Goal: Task Accomplishment & Management: Manage account settings

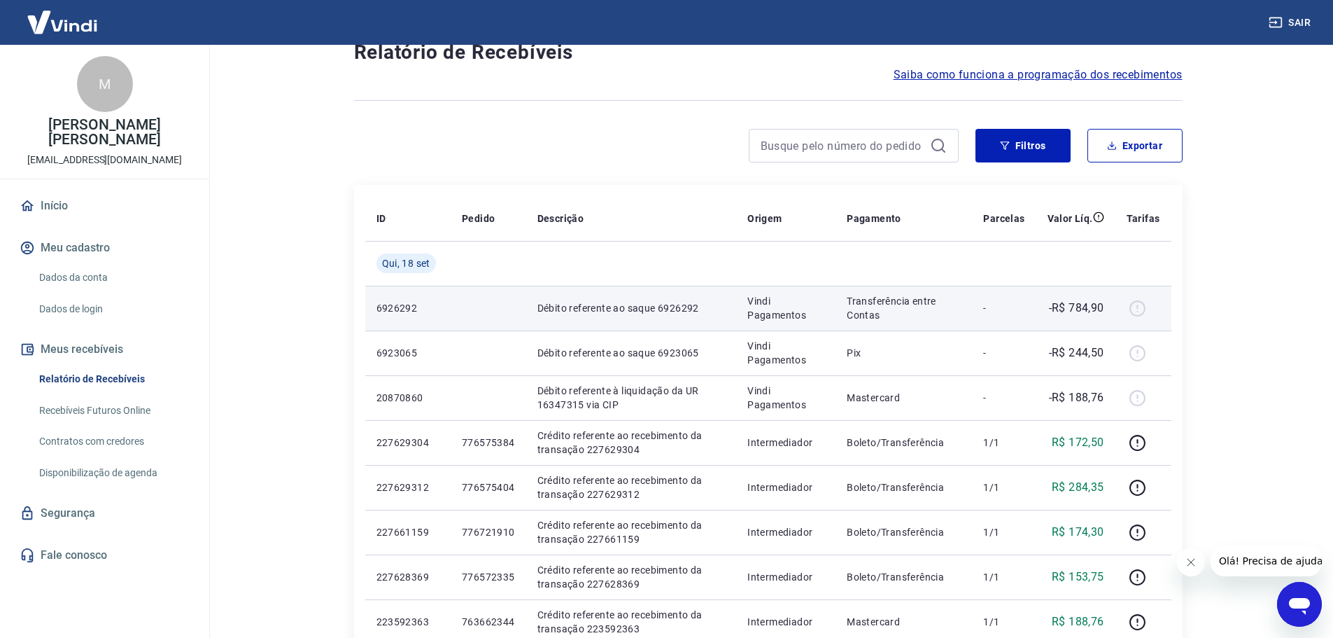
scroll to position [70, 0]
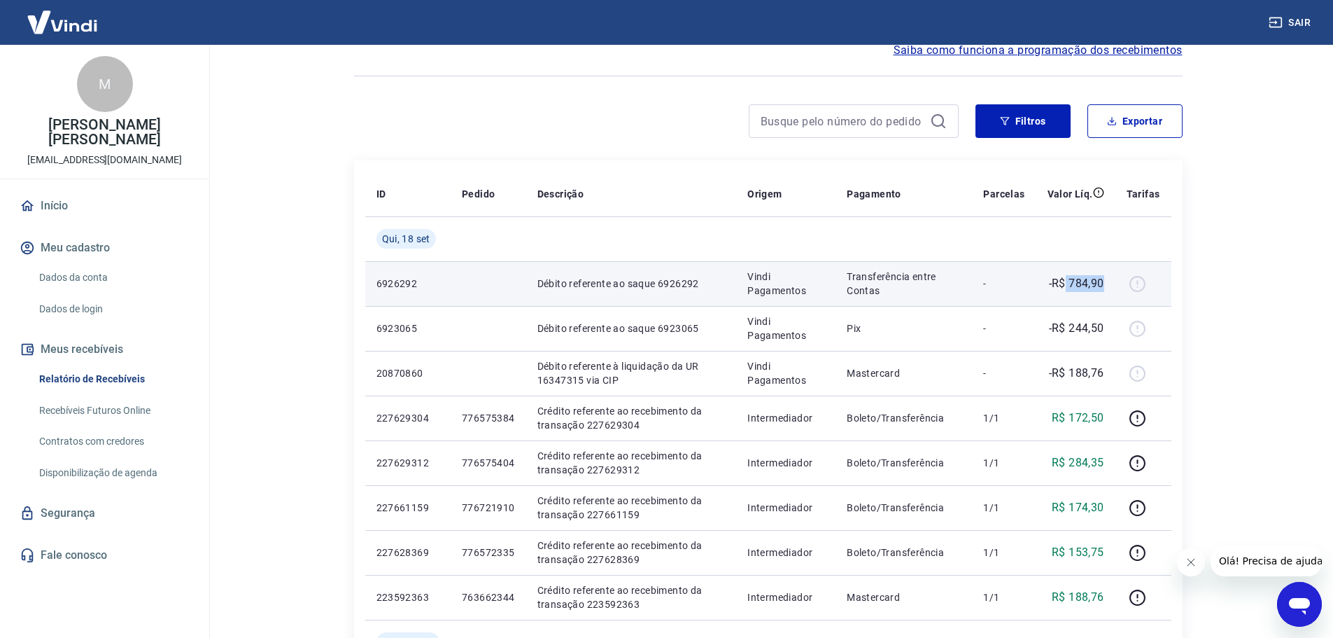
drag, startPoint x: 1068, startPoint y: 281, endPoint x: 1111, endPoint y: 280, distance: 42.7
click at [1111, 280] on td "-R$ 784,90" at bounding box center [1076, 283] width 79 height 45
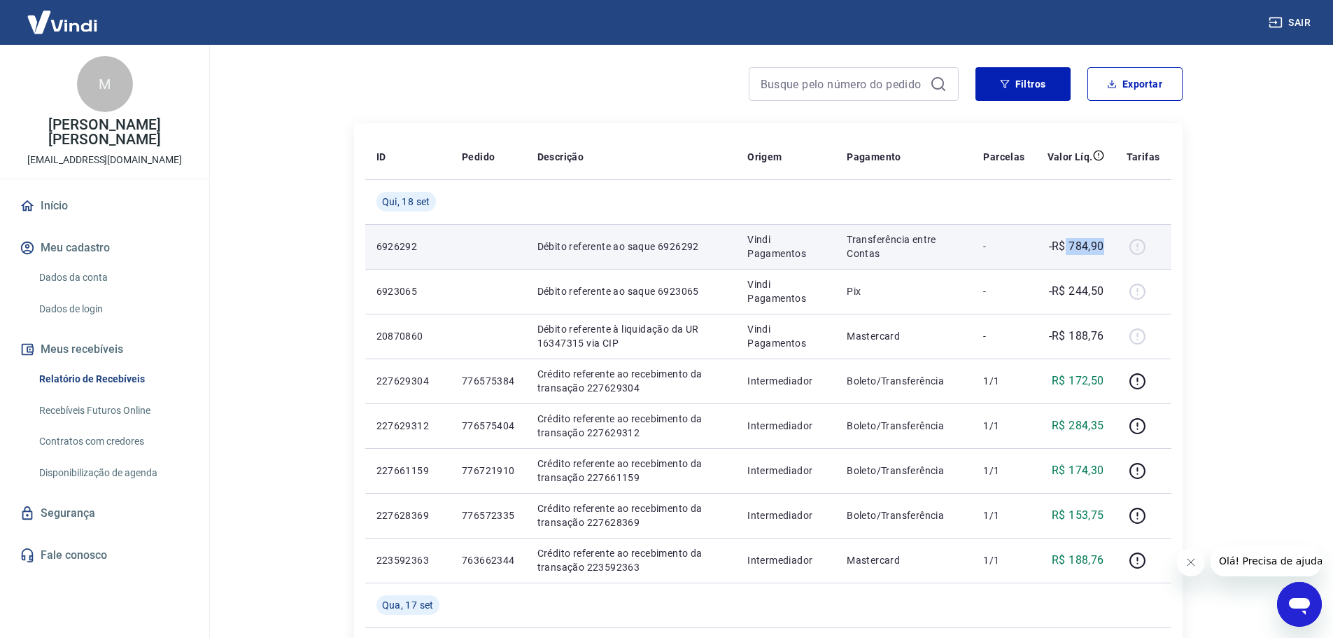
scroll to position [140, 0]
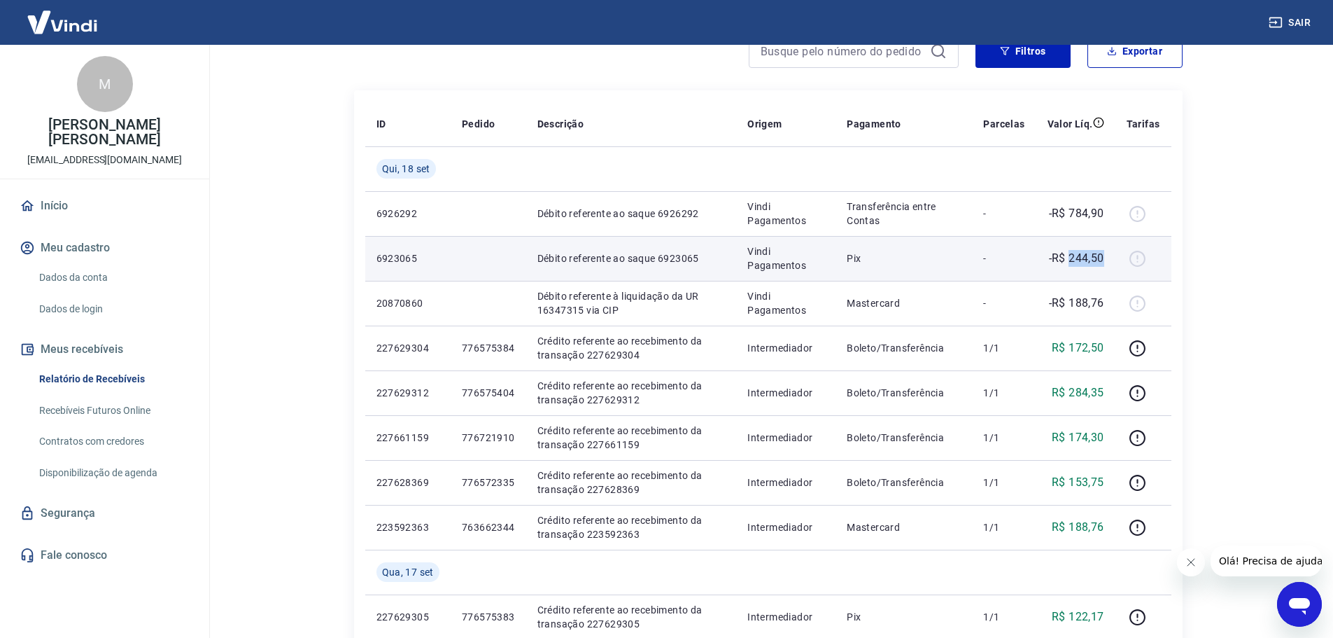
drag, startPoint x: 1072, startPoint y: 258, endPoint x: 1105, endPoint y: 258, distance: 32.9
click at [1105, 258] on p "-R$ 244,50" at bounding box center [1076, 258] width 55 height 17
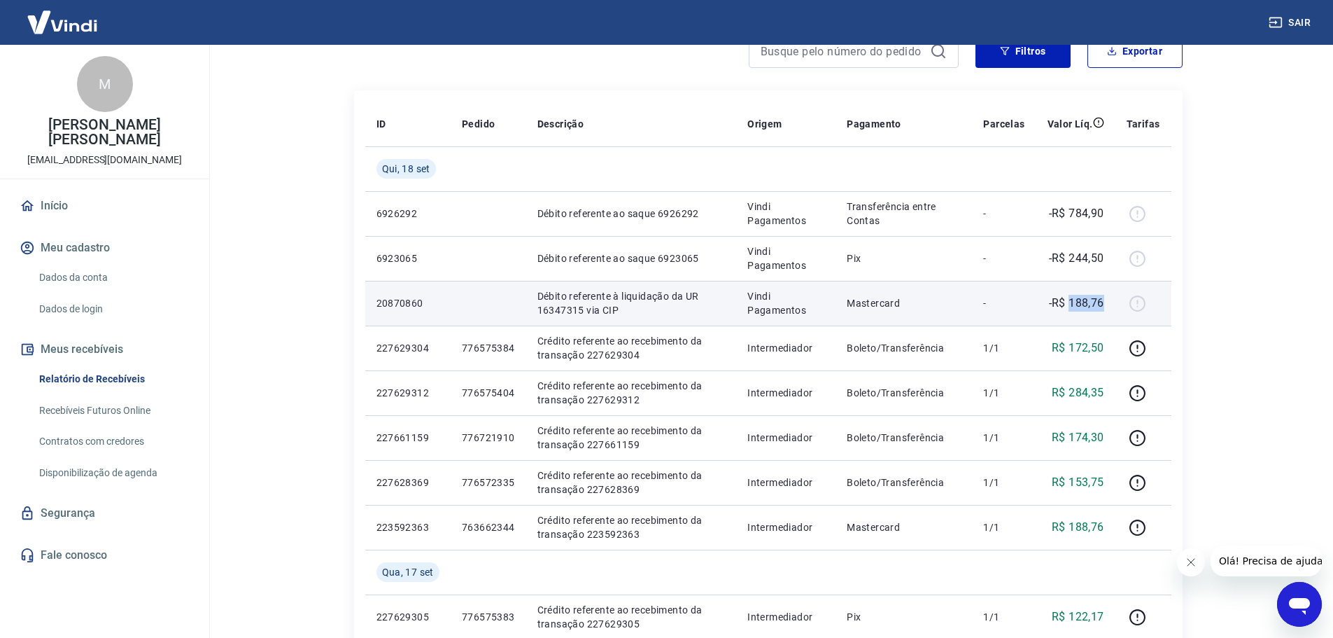
drag, startPoint x: 1072, startPoint y: 298, endPoint x: 1107, endPoint y: 302, distance: 35.2
click at [1107, 302] on td "-R$ 188,76" at bounding box center [1076, 303] width 79 height 45
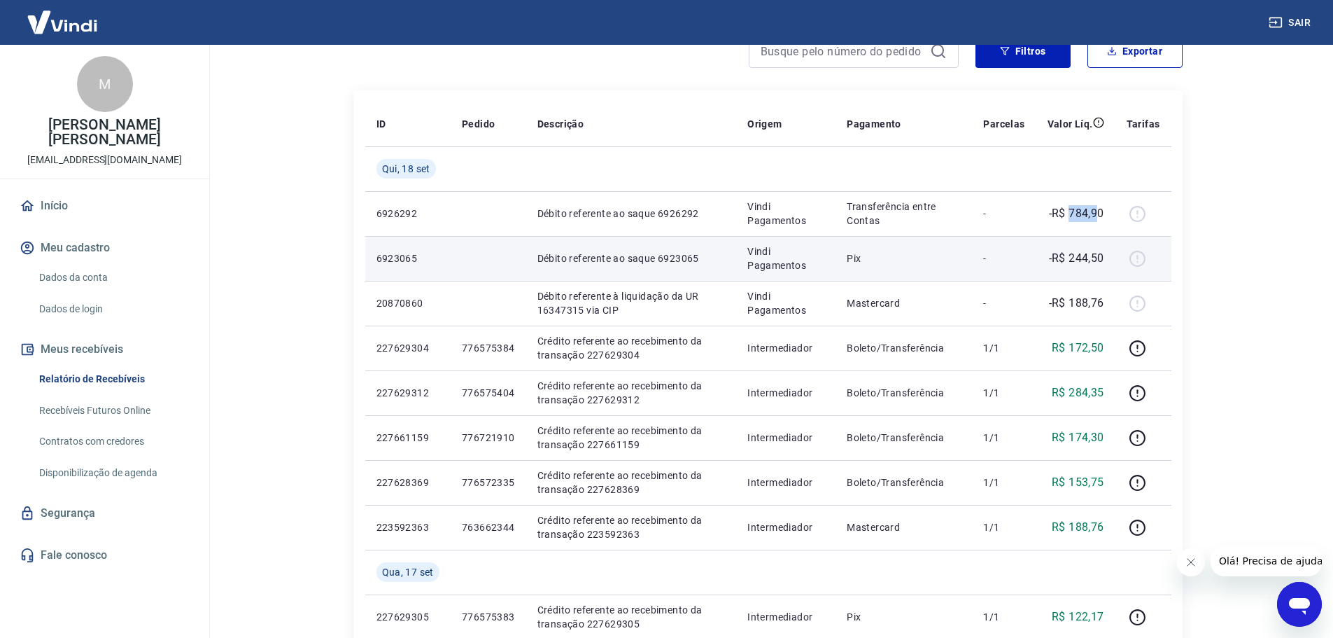
drag, startPoint x: 1073, startPoint y: 215, endPoint x: 1078, endPoint y: 239, distance: 25.0
click at [1099, 216] on p "-R$ 784,90" at bounding box center [1076, 213] width 55 height 17
drag, startPoint x: 1070, startPoint y: 260, endPoint x: 1104, endPoint y: 257, distance: 34.4
click at [1104, 257] on p "-R$ 244,50" at bounding box center [1076, 258] width 55 height 17
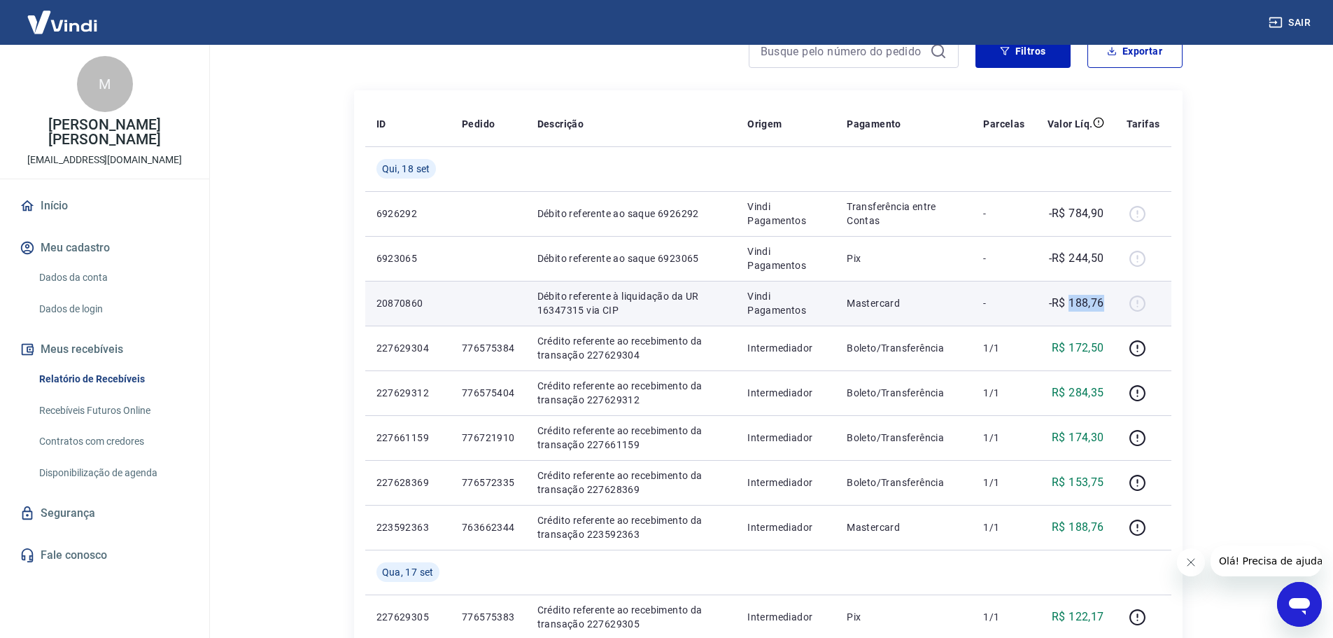
drag, startPoint x: 1070, startPoint y: 300, endPoint x: 1105, endPoint y: 300, distance: 35.0
click at [1105, 300] on p "-R$ 188,76" at bounding box center [1076, 303] width 55 height 17
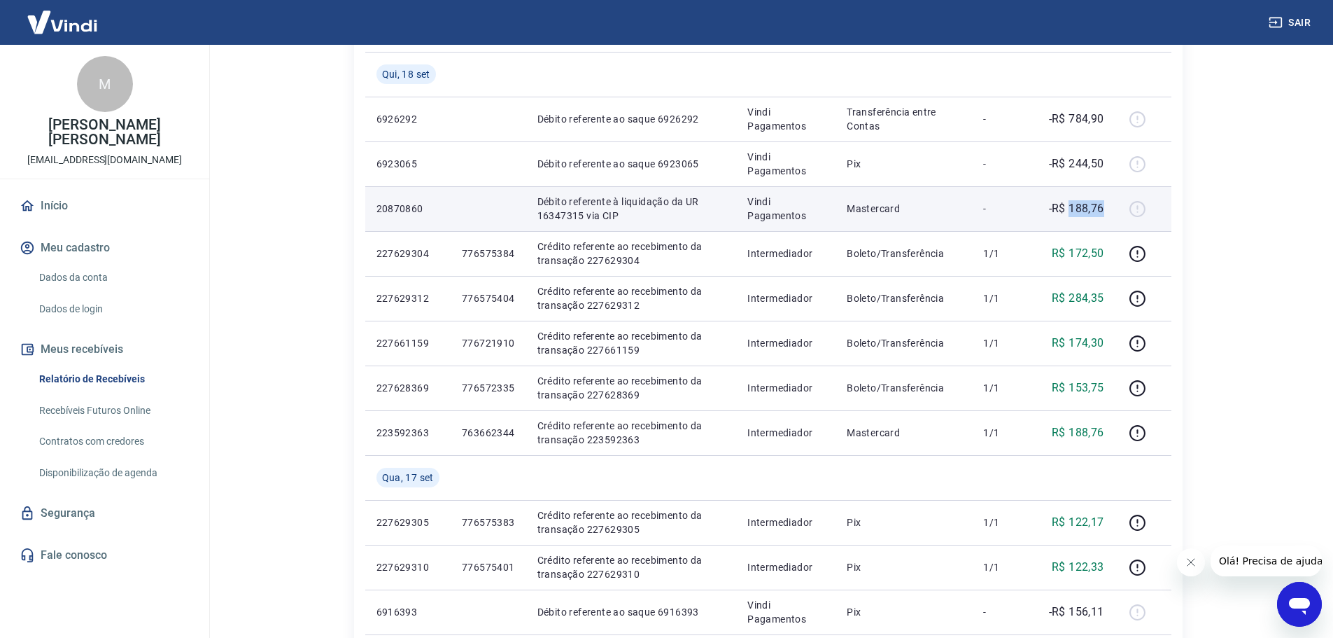
scroll to position [210, 0]
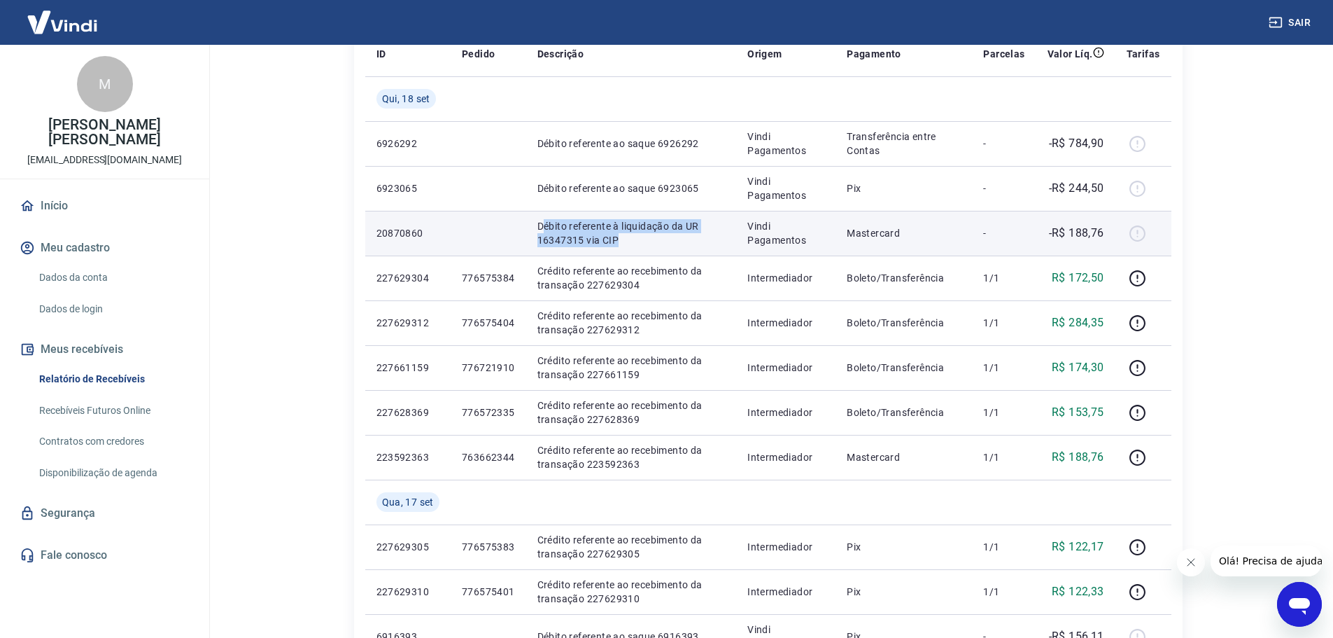
drag, startPoint x: 543, startPoint y: 225, endPoint x: 636, endPoint y: 236, distance: 93.1
click at [636, 236] on p "Débito referente à liquidação da UR 16347315 via CIP" at bounding box center [632, 233] width 188 height 28
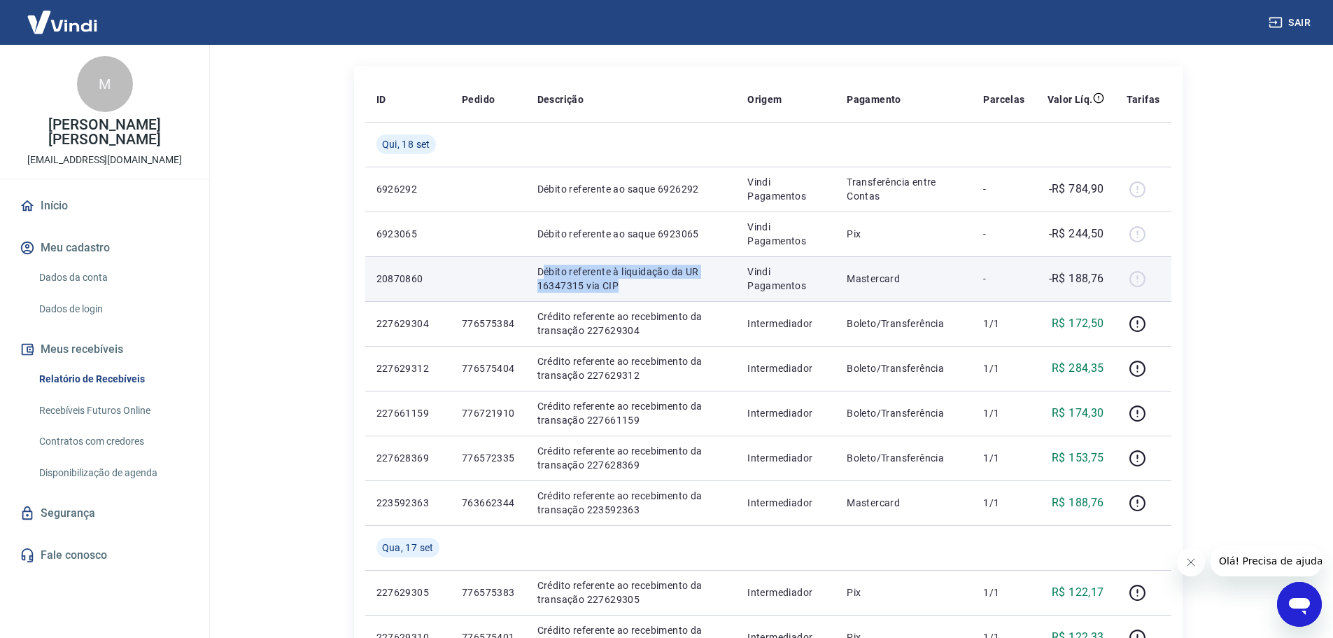
scroll to position [140, 0]
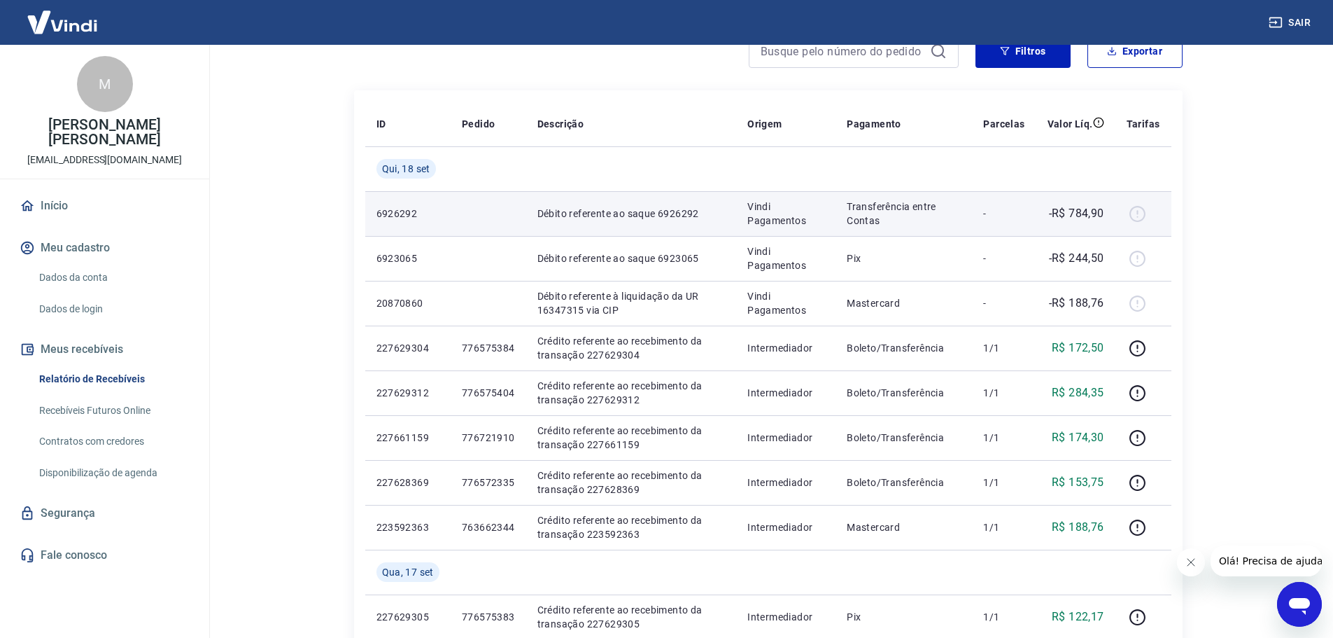
click at [587, 211] on p "Débito referente ao saque 6926292" at bounding box center [632, 213] width 188 height 14
drag, startPoint x: 539, startPoint y: 211, endPoint x: 654, endPoint y: 212, distance: 115.5
click at [652, 212] on p "Débito referente ao saque 6926292" at bounding box center [632, 213] width 188 height 14
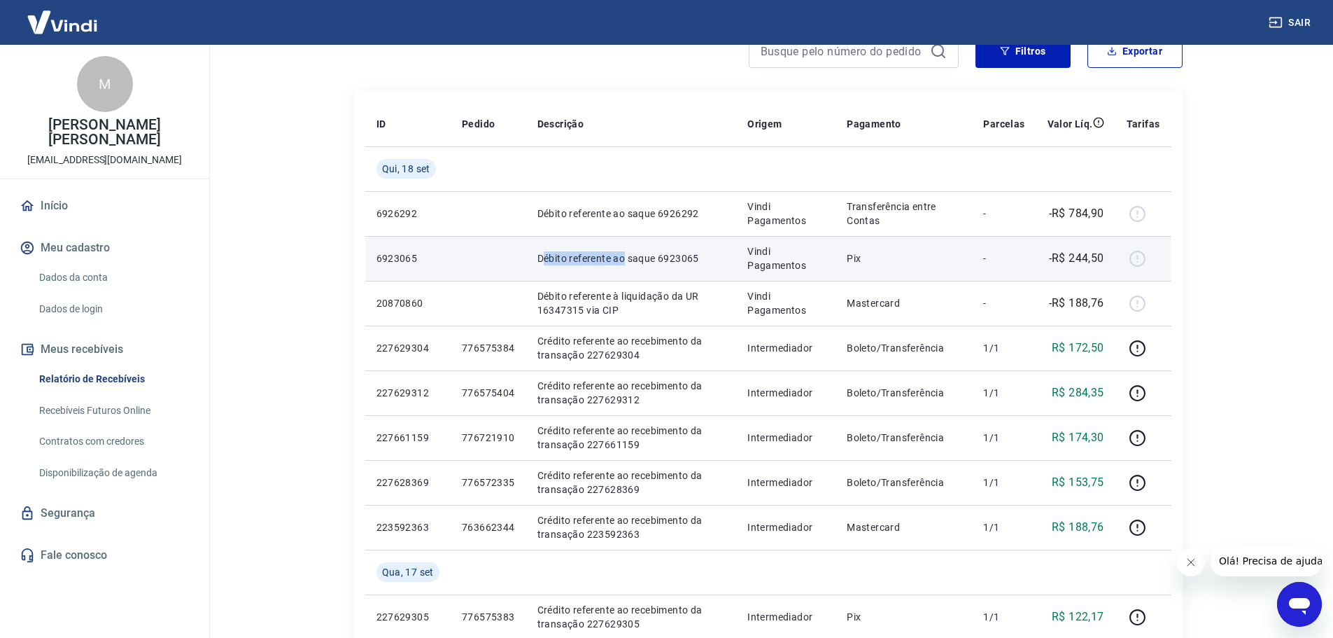
drag, startPoint x: 540, startPoint y: 258, endPoint x: 623, endPoint y: 259, distance: 82.6
click at [622, 259] on p "Débito referente ao saque 6923065" at bounding box center [632, 258] width 188 height 14
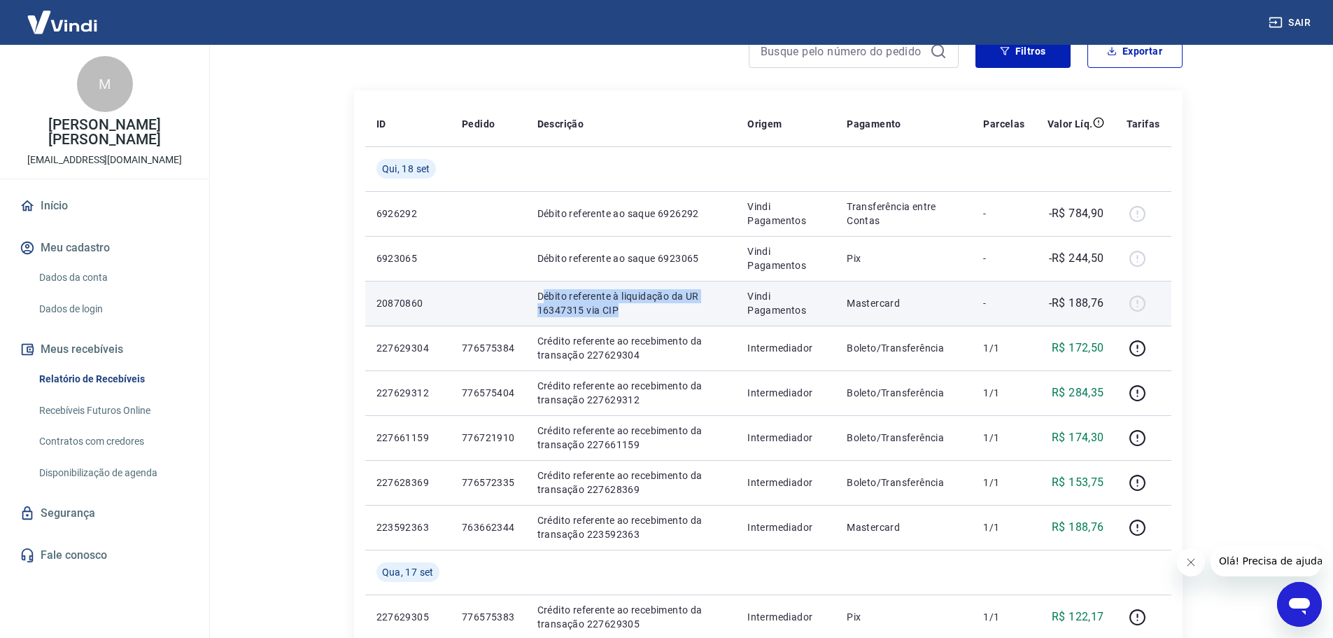
drag, startPoint x: 545, startPoint y: 297, endPoint x: 652, endPoint y: 304, distance: 106.6
click at [652, 304] on p "Débito referente à liquidação da UR 16347315 via CIP" at bounding box center [632, 303] width 188 height 28
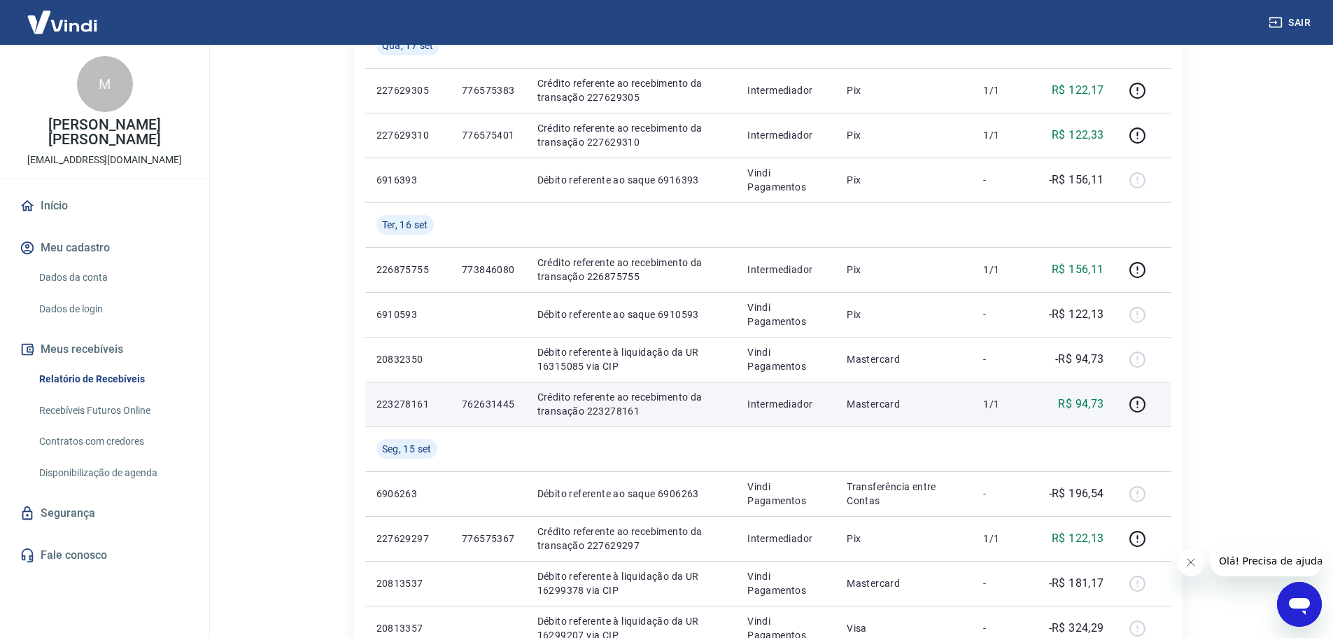
scroll to position [700, 0]
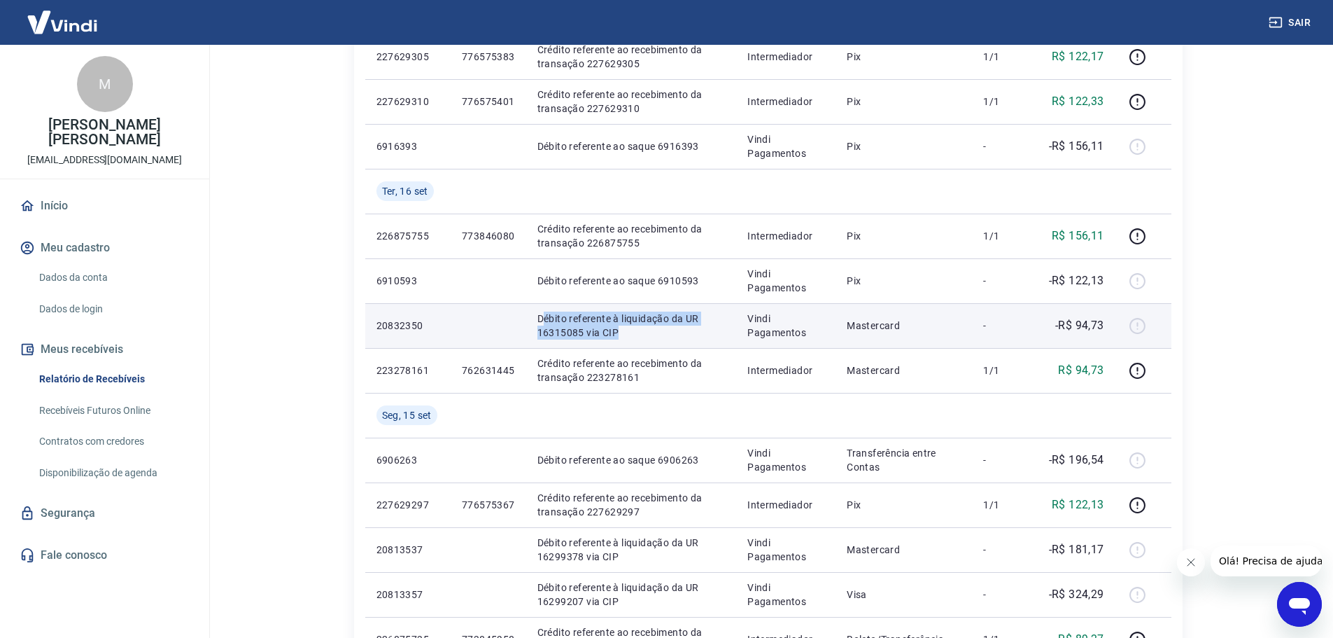
drag, startPoint x: 540, startPoint y: 318, endPoint x: 647, endPoint y: 326, distance: 107.4
click at [647, 326] on p "Débito referente à liquidação da UR 16315085 via CIP" at bounding box center [632, 325] width 188 height 28
click at [624, 337] on p "Débito referente à liquidação da UR 16315085 via CIP" at bounding box center [632, 325] width 188 height 28
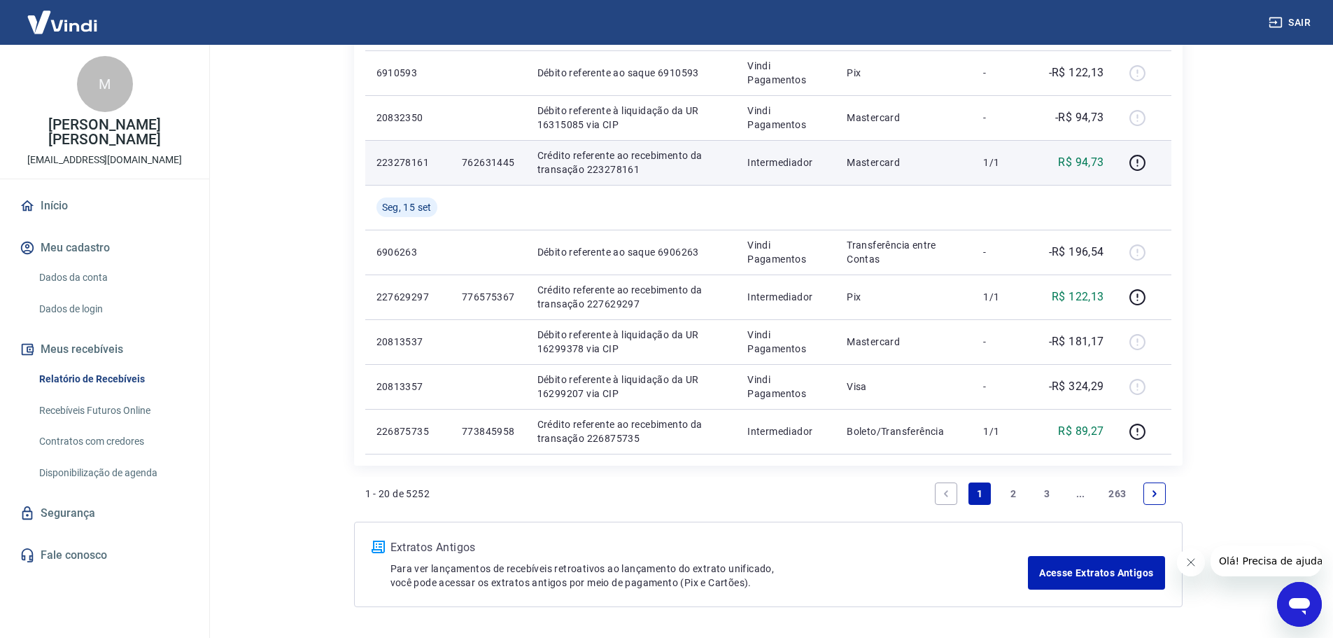
scroll to position [910, 0]
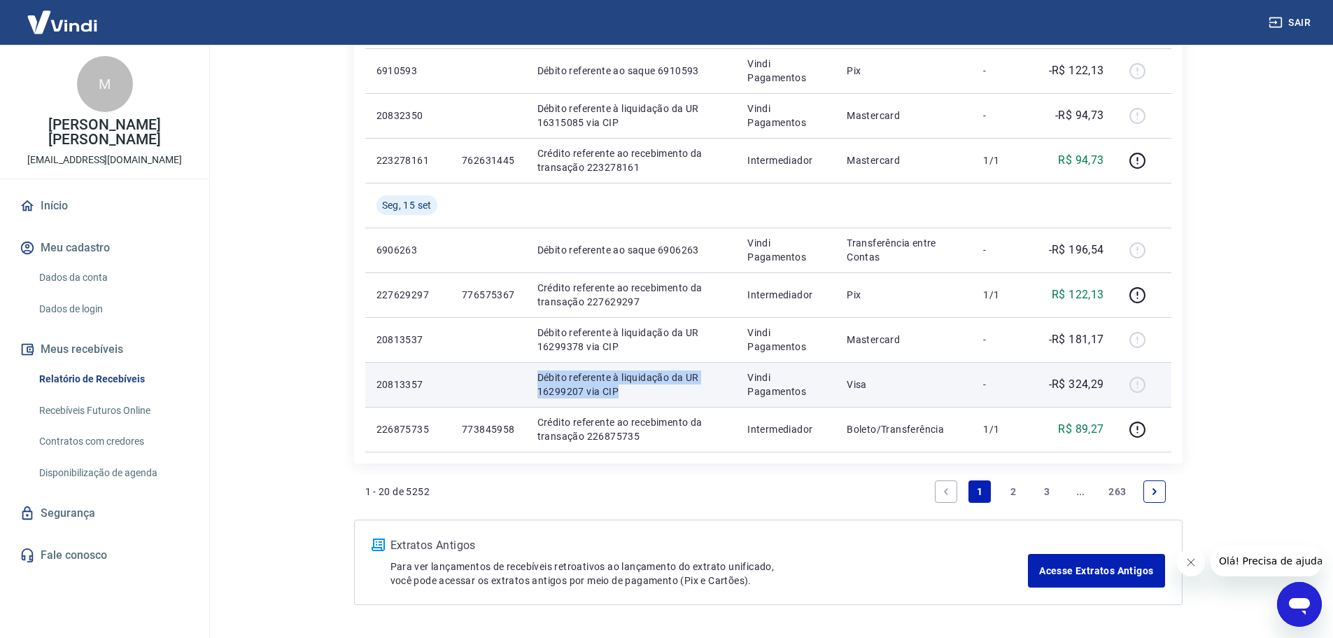
drag, startPoint x: 666, startPoint y: 391, endPoint x: 527, endPoint y: 370, distance: 140.3
click at [527, 370] on td "Débito referente à liquidação da UR 16299207 via CIP" at bounding box center [631, 384] width 211 height 45
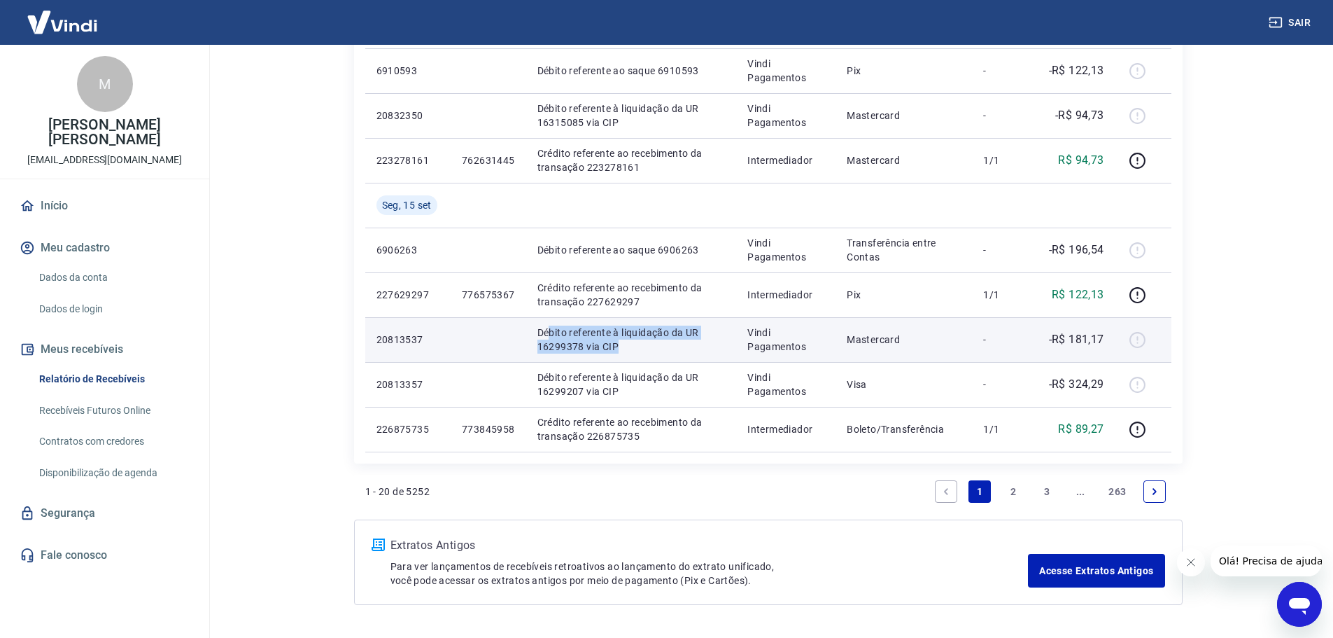
drag, startPoint x: 638, startPoint y: 346, endPoint x: 547, endPoint y: 322, distance: 94.1
click at [547, 322] on td "Débito referente à liquidação da UR 16299378 via CIP" at bounding box center [631, 339] width 211 height 45
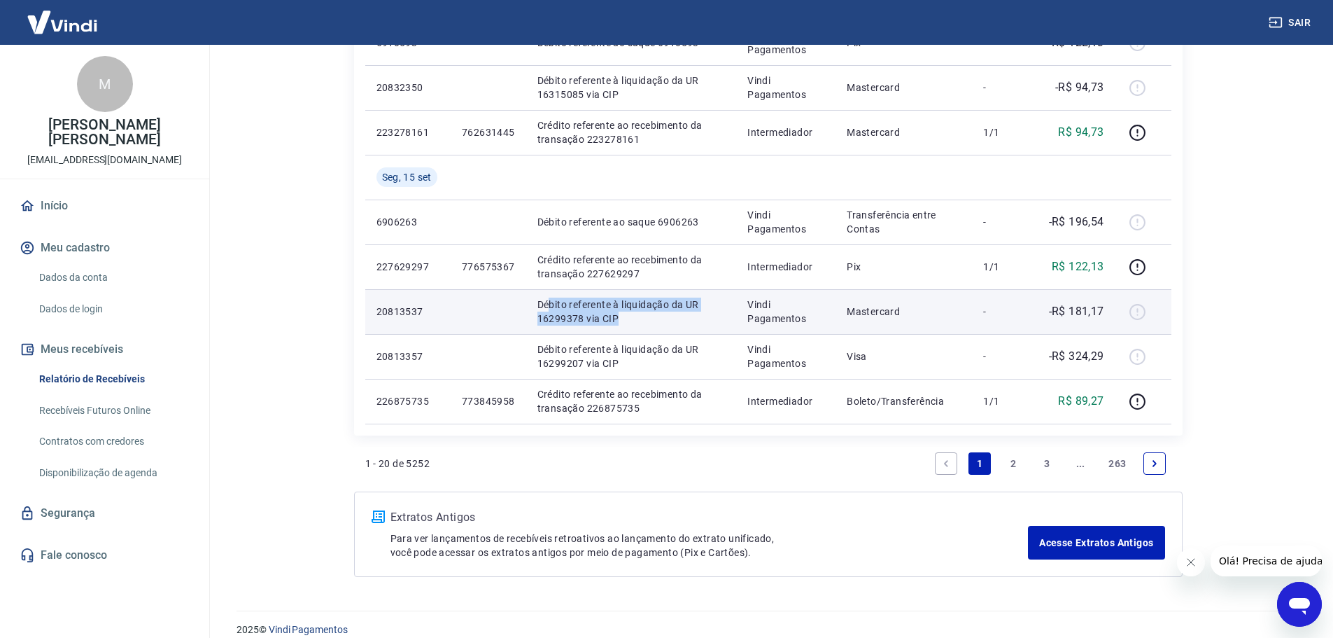
scroll to position [954, 0]
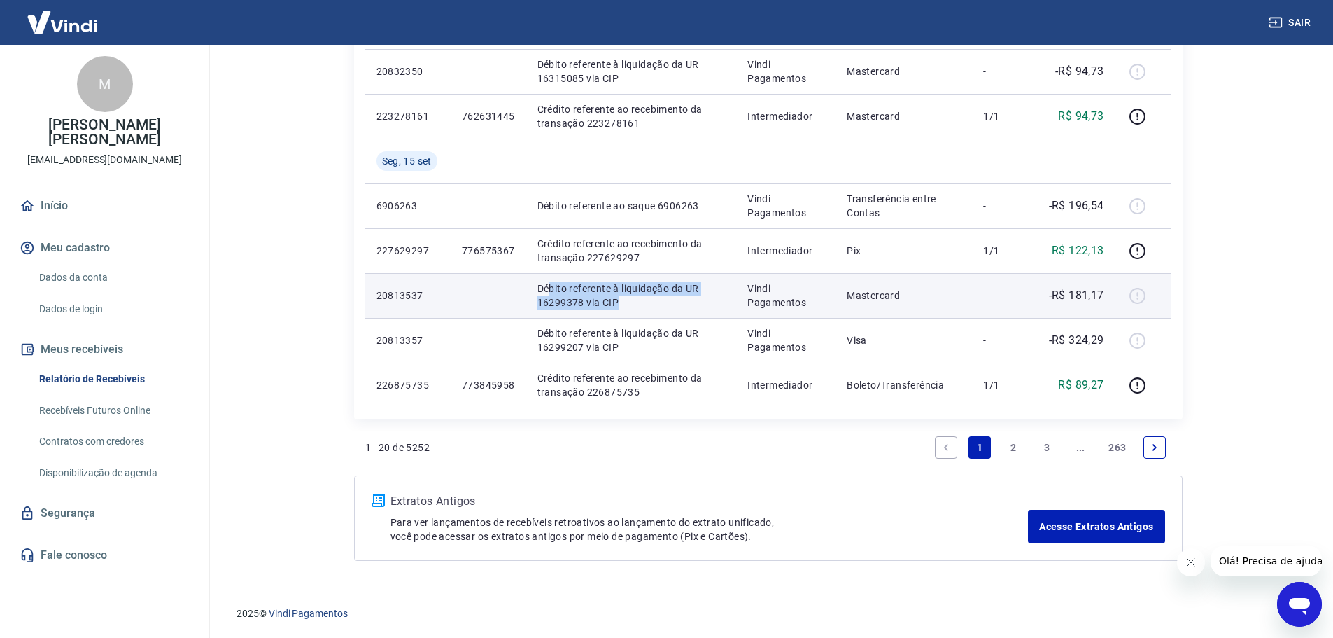
click at [566, 284] on p "Débito referente à liquidação da UR 16299378 via CIP" at bounding box center [632, 295] width 188 height 28
drag, startPoint x: 533, startPoint y: 283, endPoint x: 831, endPoint y: 302, distance: 298.1
click at [831, 302] on tr "20813537 Débito referente à liquidação da UR 16299378 via CIP Vindi Pagamentos …" at bounding box center [768, 295] width 806 height 45
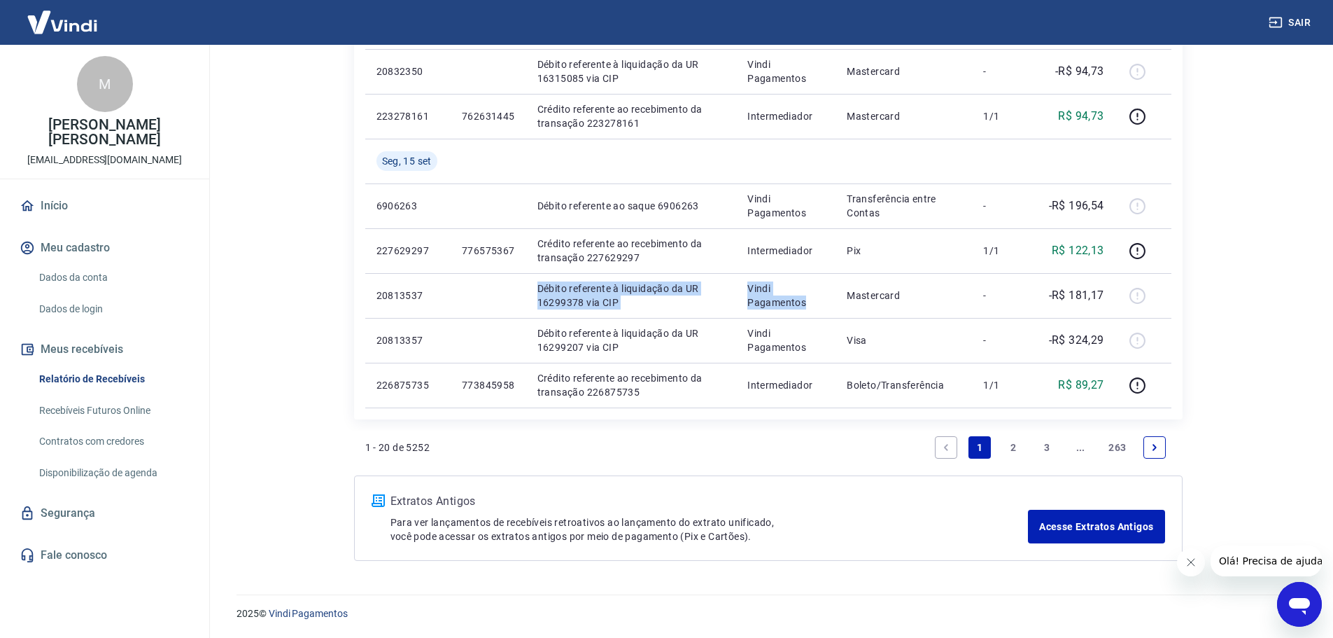
copy tr "Débito referente à liquidação da UR 16299378 via CIP Vindi Pagamentos"
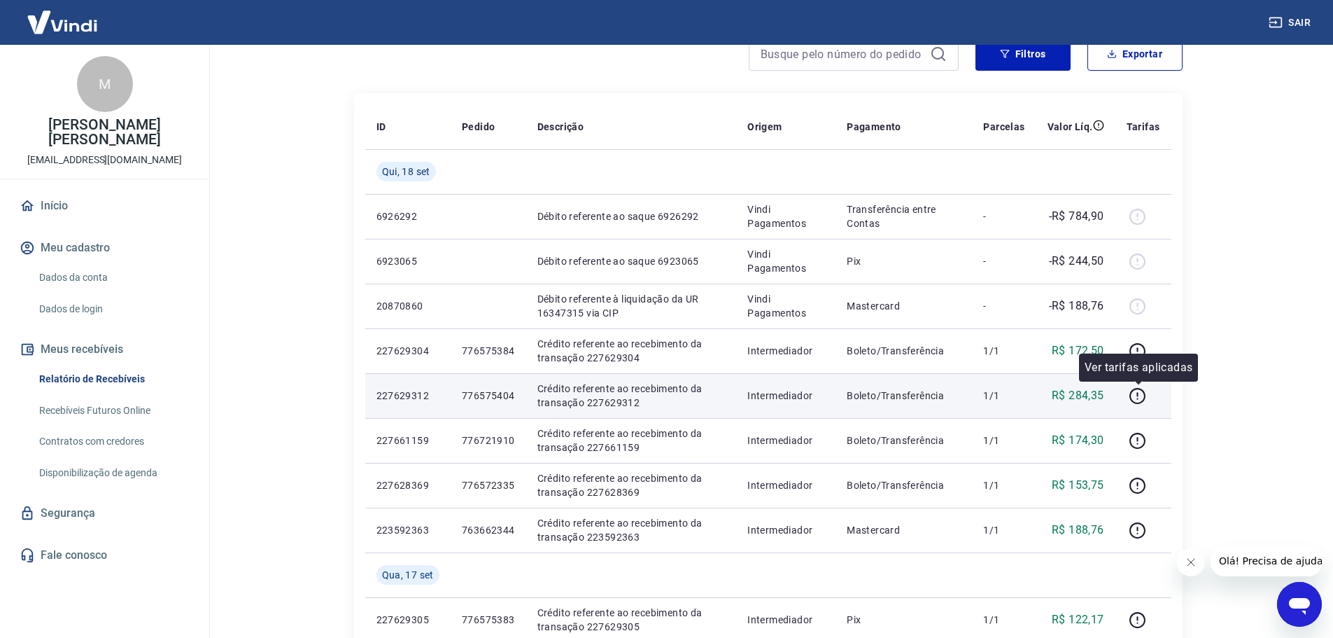
scroll to position [140, 0]
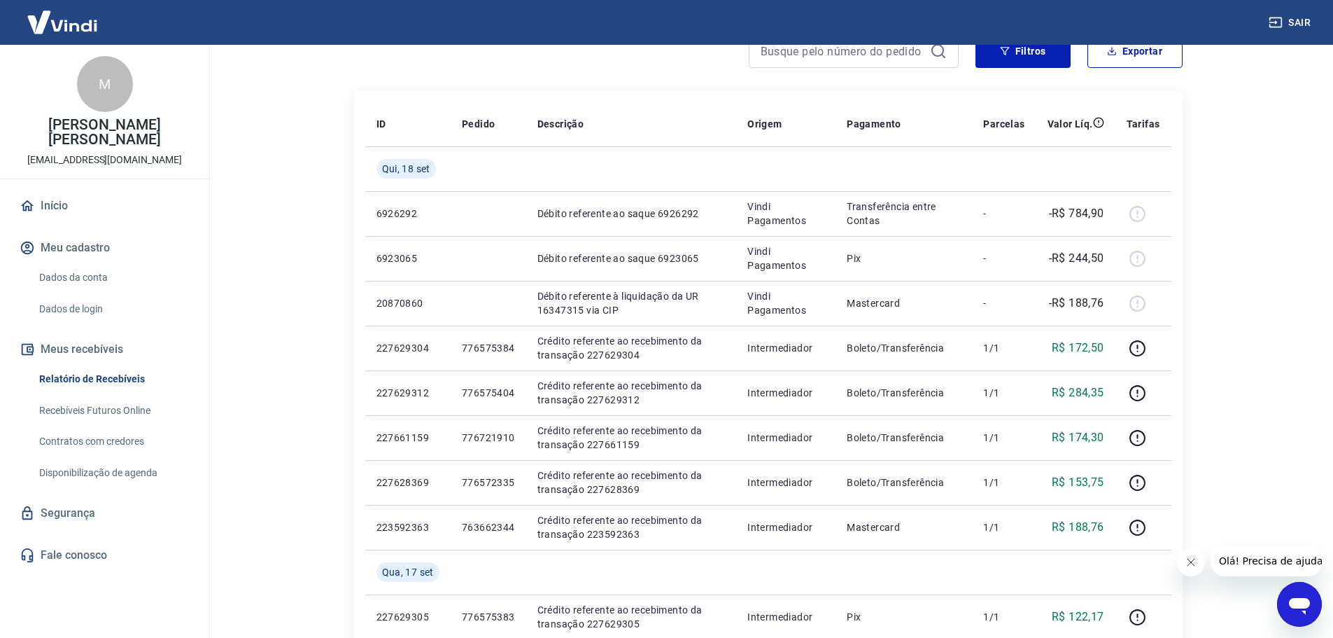
click at [1293, 601] on icon "Abrir janela de mensagens" at bounding box center [1299, 606] width 21 height 17
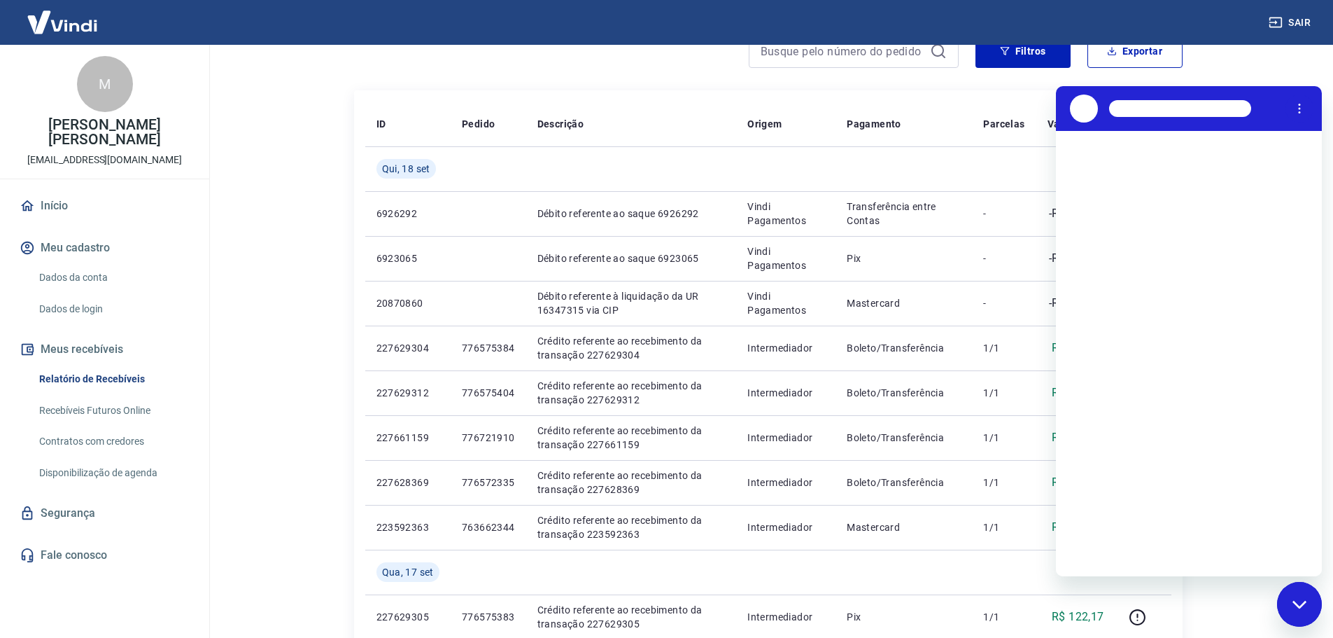
scroll to position [0, 0]
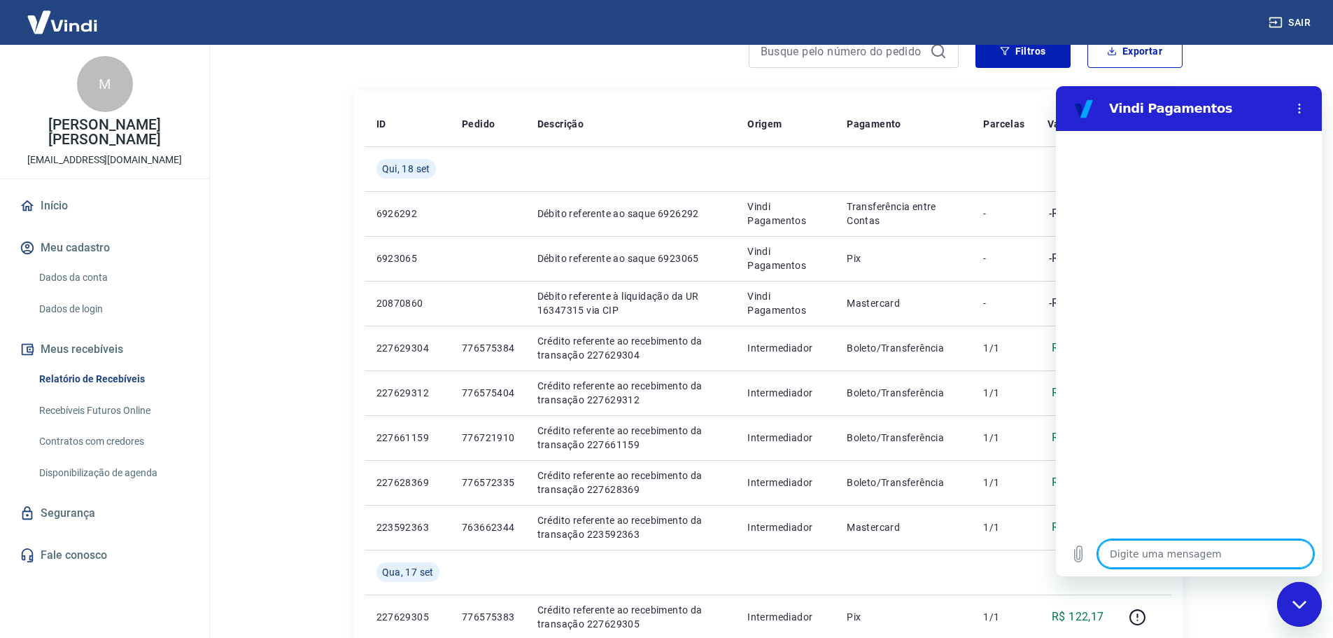
click at [1131, 550] on textarea at bounding box center [1206, 554] width 216 height 28
type textarea "b"
type textarea "x"
type textarea "bo"
type textarea "x"
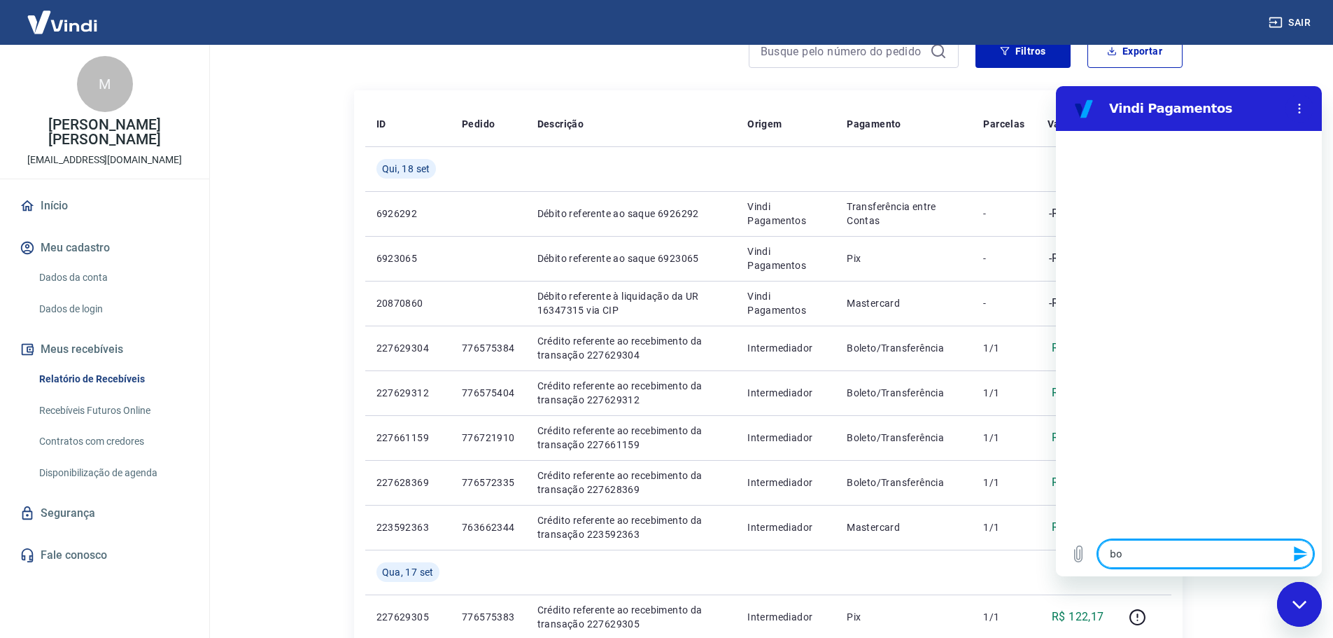
type textarea "boa"
type textarea "x"
type textarea "boa"
type textarea "x"
type textarea "boa t"
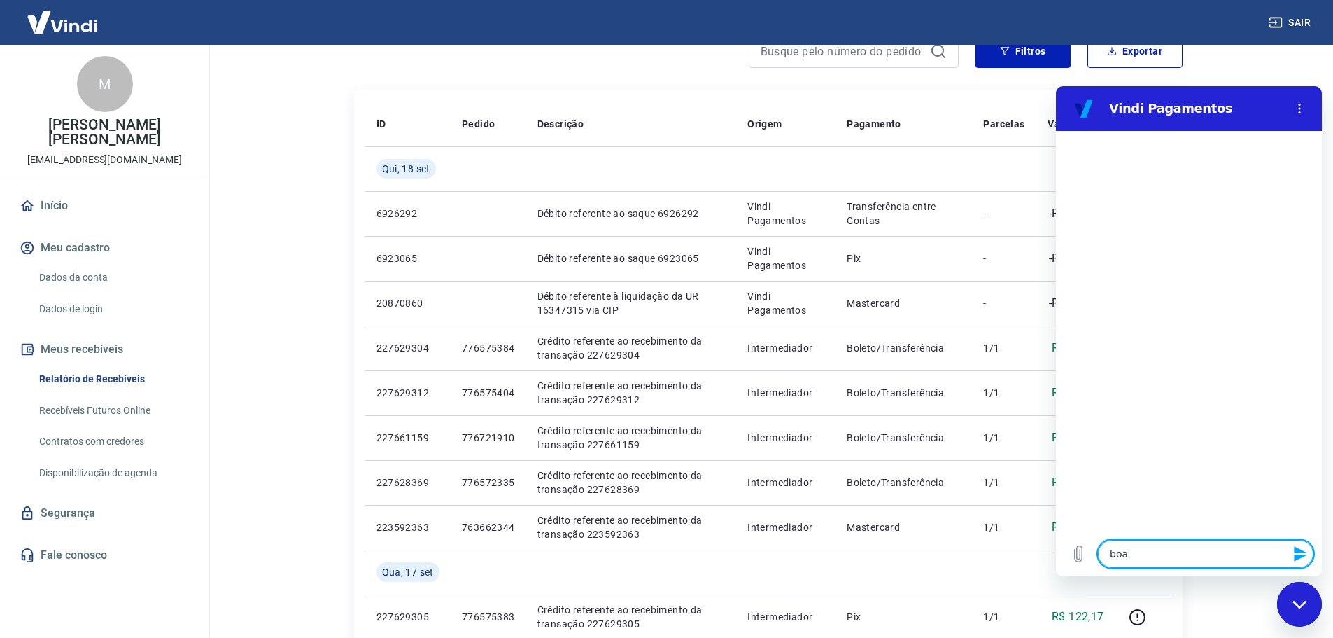
type textarea "x"
type textarea "boa ta"
type textarea "x"
type textarea "boa tar"
type textarea "x"
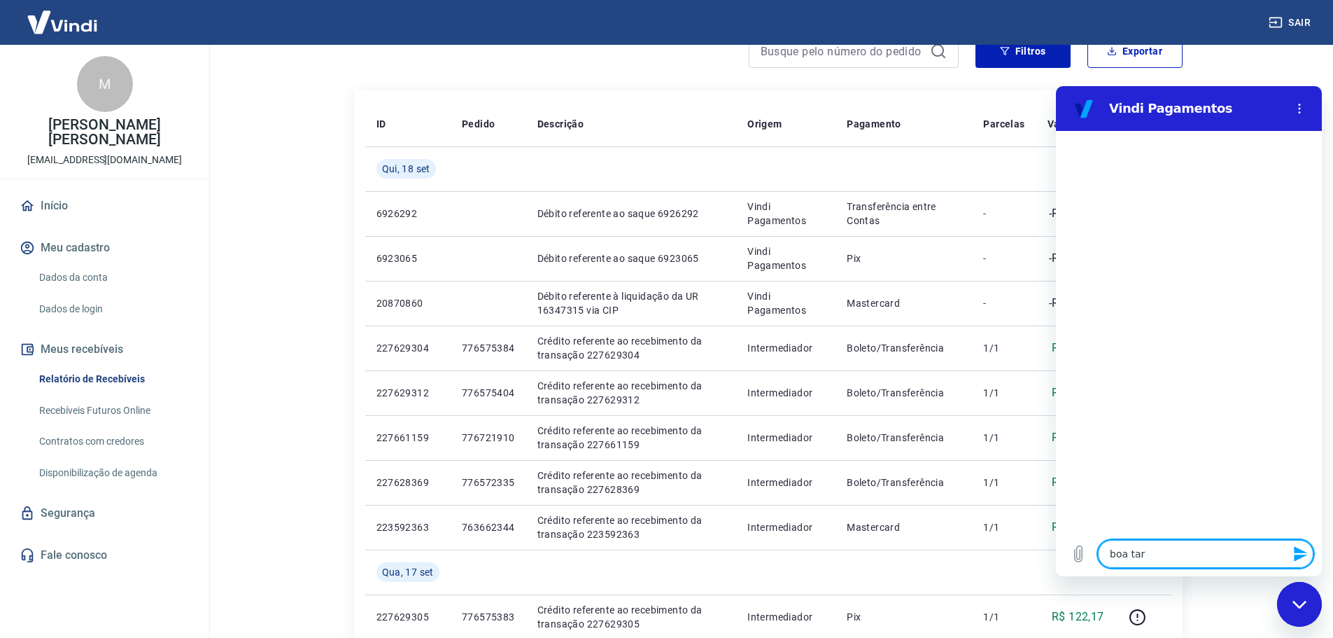
type textarea "boa tard"
type textarea "x"
type textarea "boa tarde"
type textarea "x"
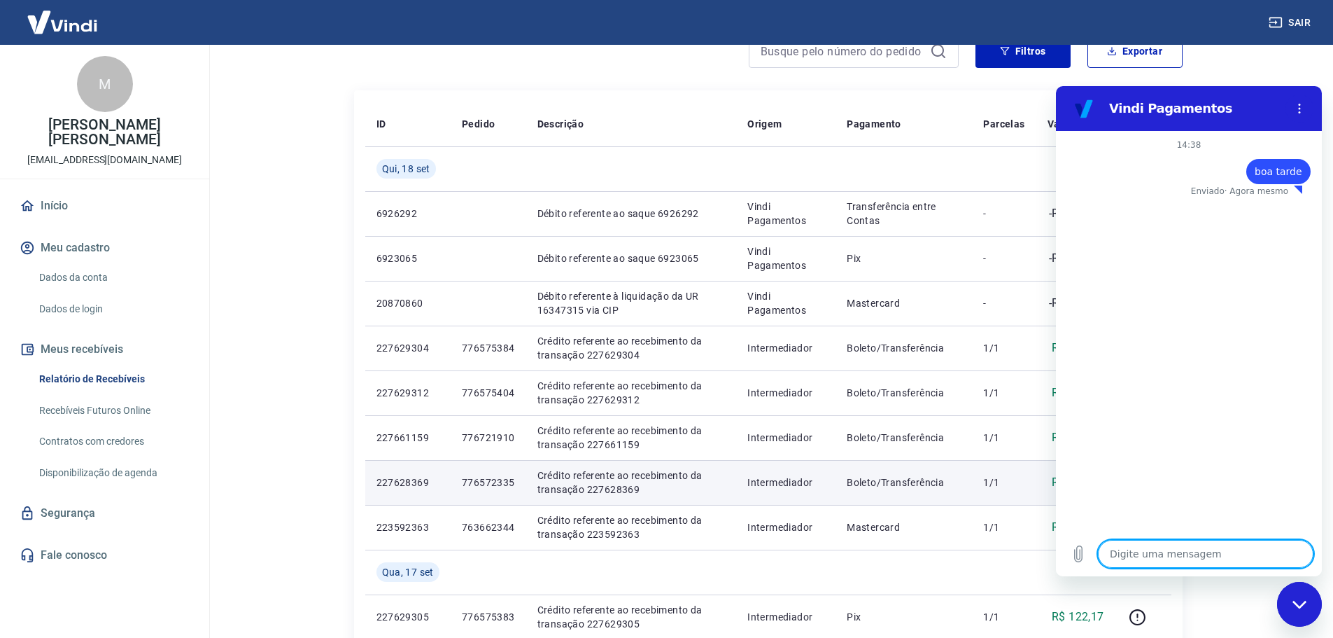
type textarea "x"
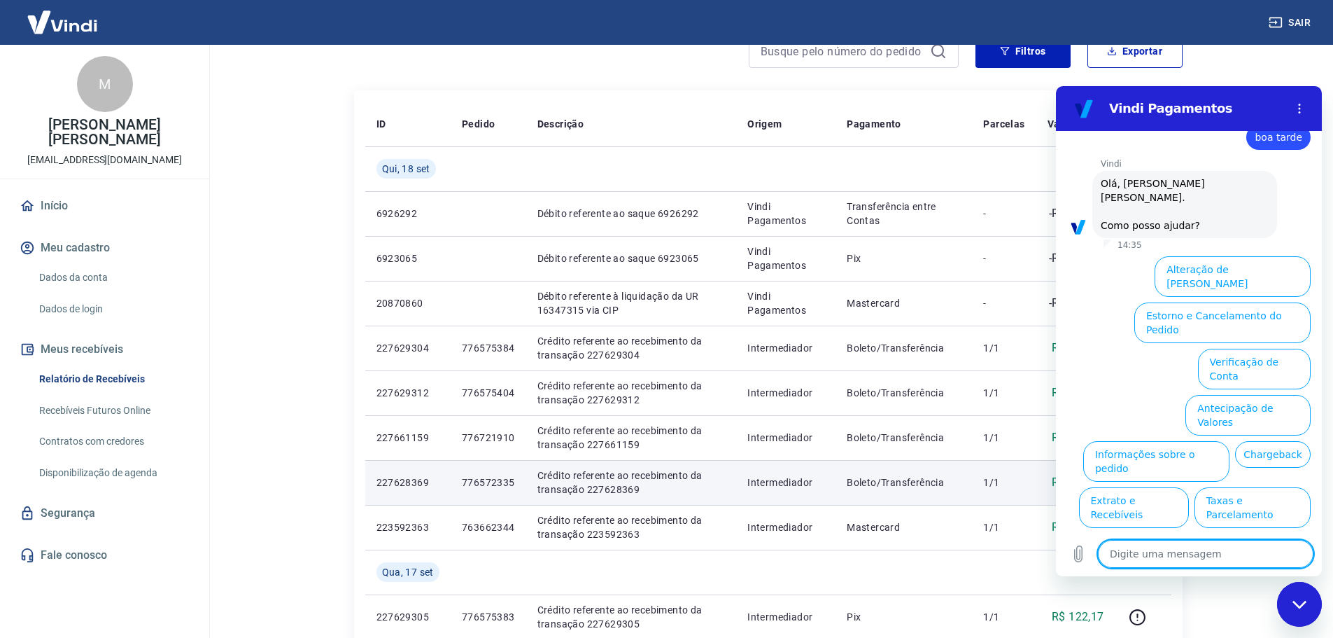
scroll to position [33, 0]
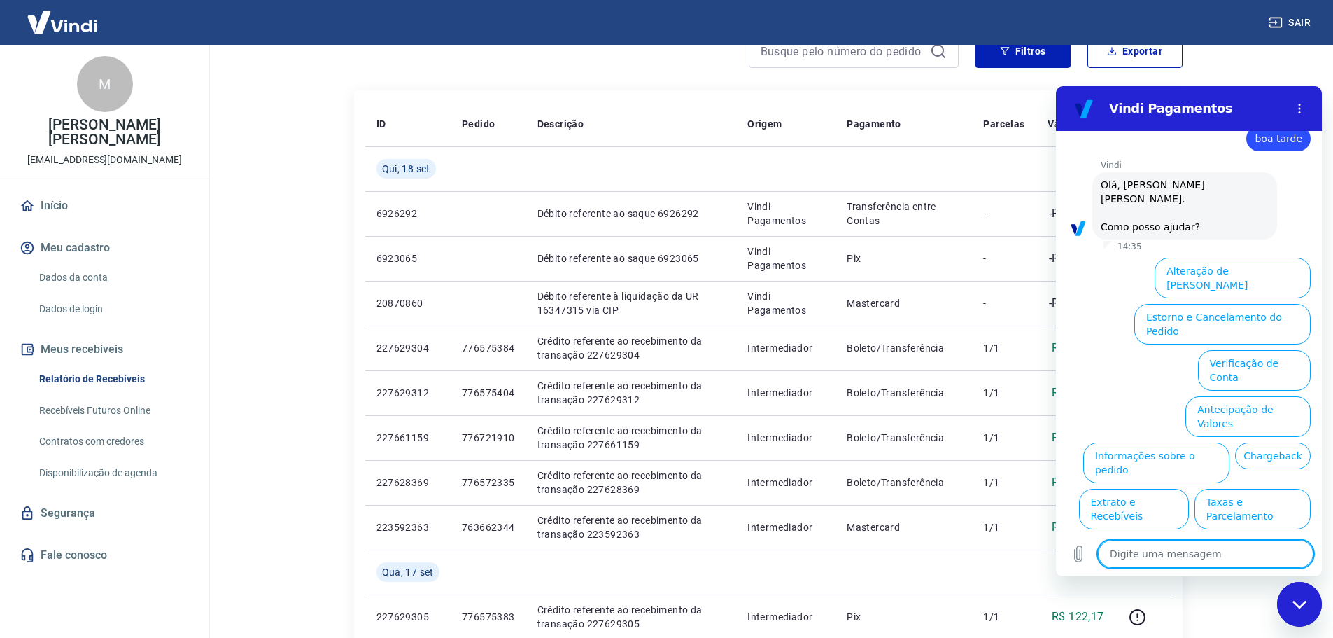
type textarea "t"
type textarea "x"
type textarea "te"
type textarea "x"
type textarea "ten"
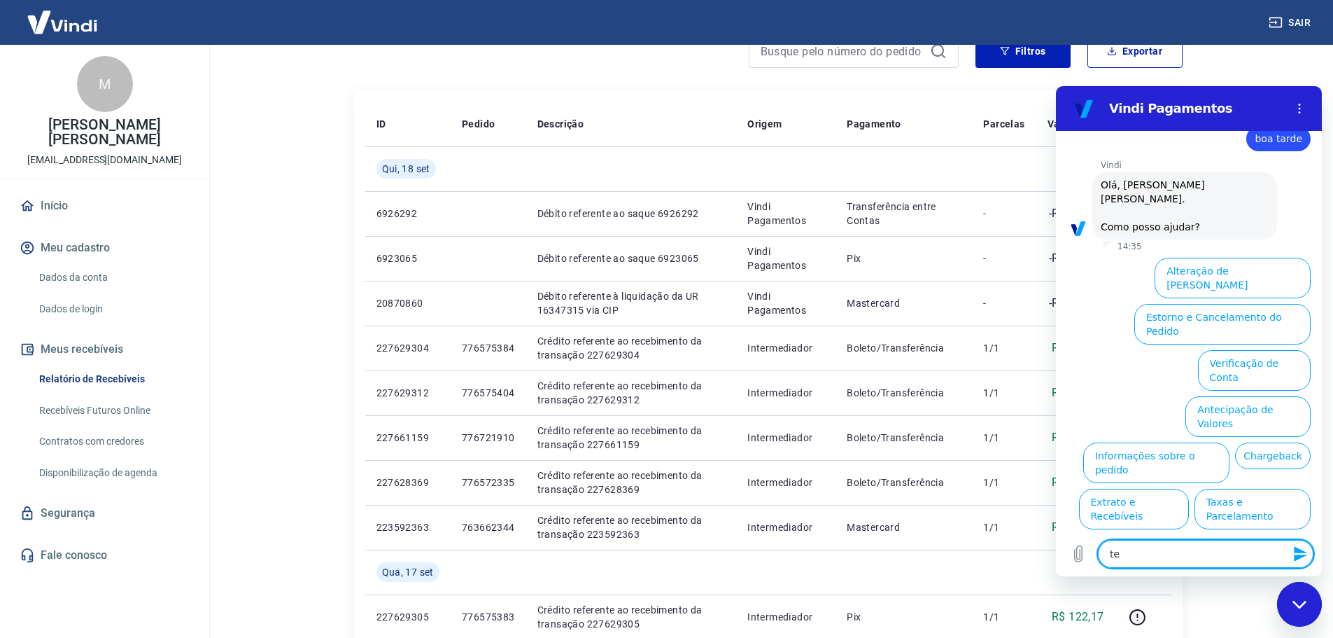
type textarea "x"
type textarea "tenh"
type textarea "x"
type textarea "tenho"
type textarea "x"
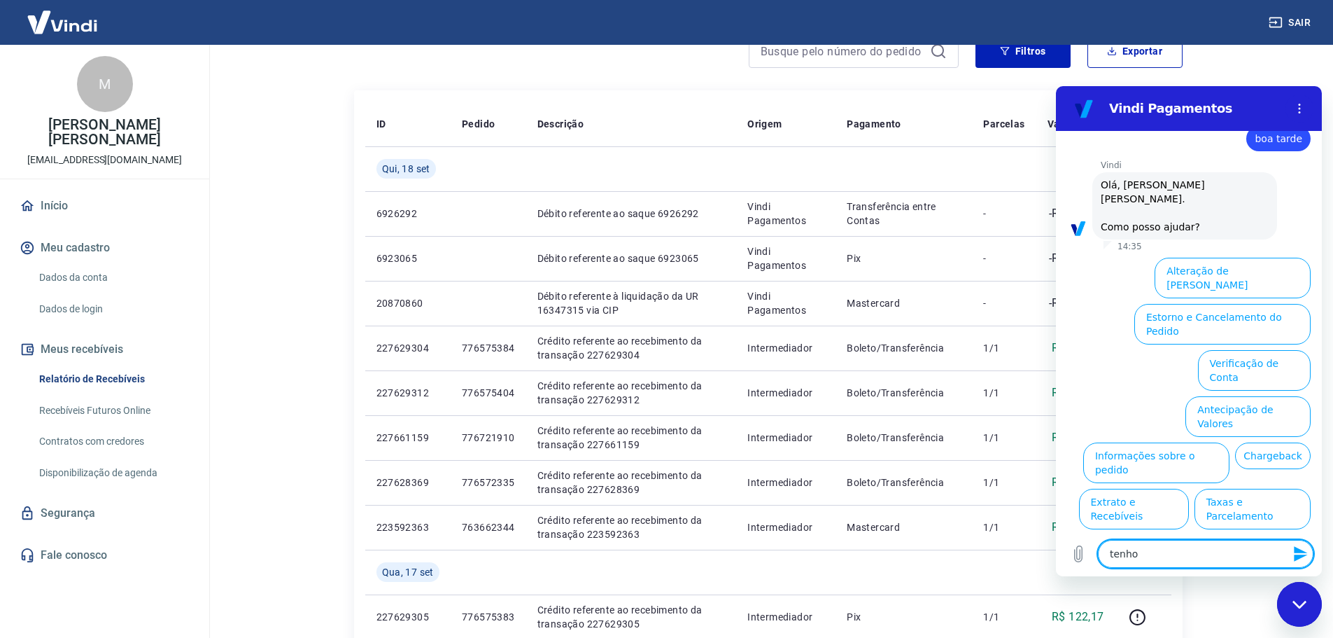
type textarea "tenho"
type textarea "x"
type textarea "tenho u"
type textarea "x"
type textarea "tenho um"
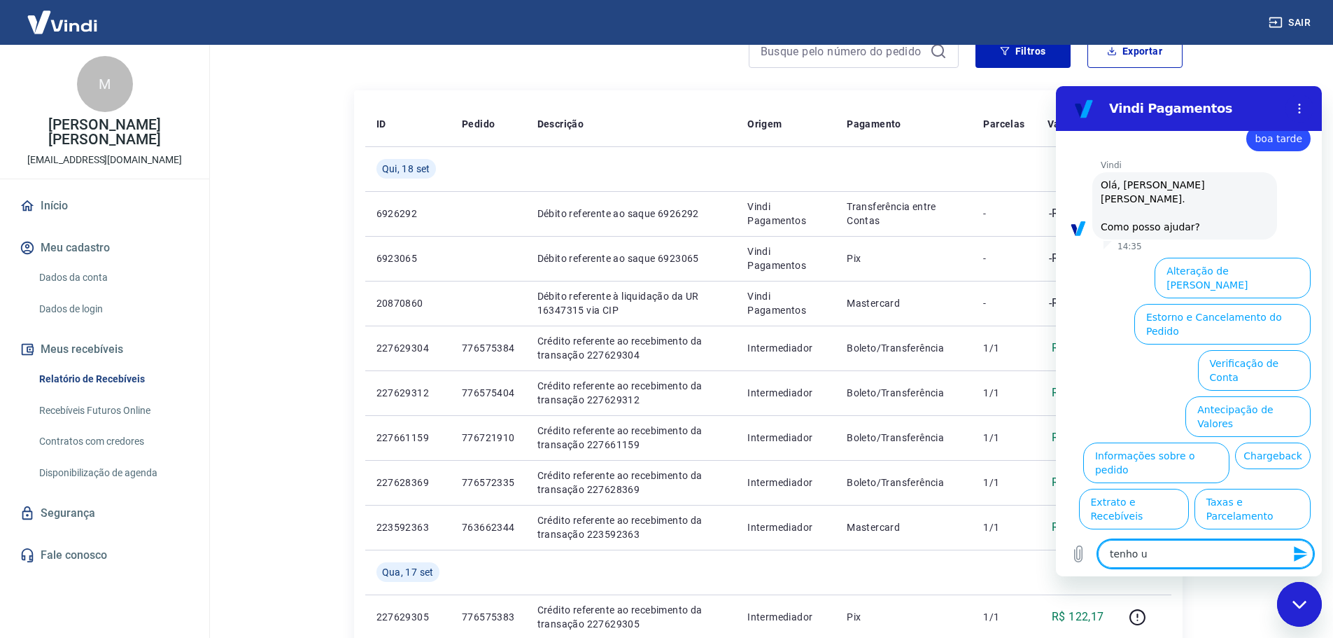
type textarea "x"
type textarea "tenho uma"
type textarea "x"
type textarea "tenho uma"
type textarea "x"
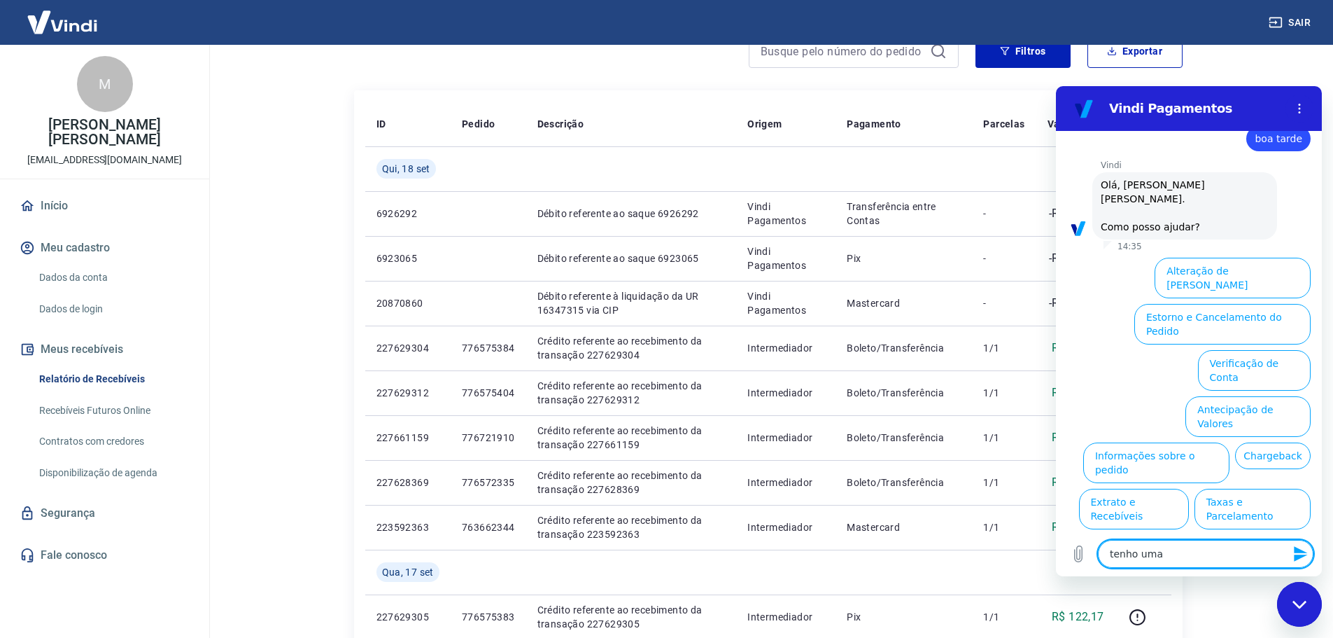
type textarea "tenho uma d"
type textarea "x"
type textarea "tenho uma dú"
type textarea "x"
type textarea "tenho uma dúv"
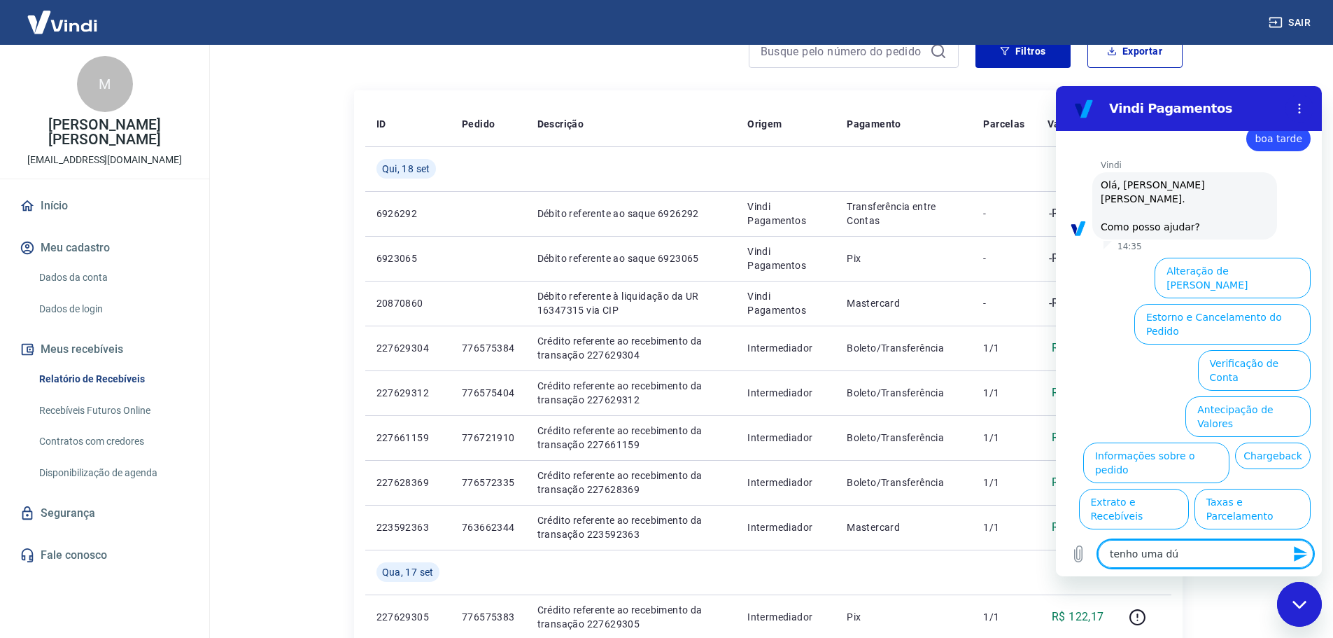
type textarea "x"
type textarea "tenho uma dúvi"
type textarea "x"
type textarea "tenho uma dúvid"
type textarea "x"
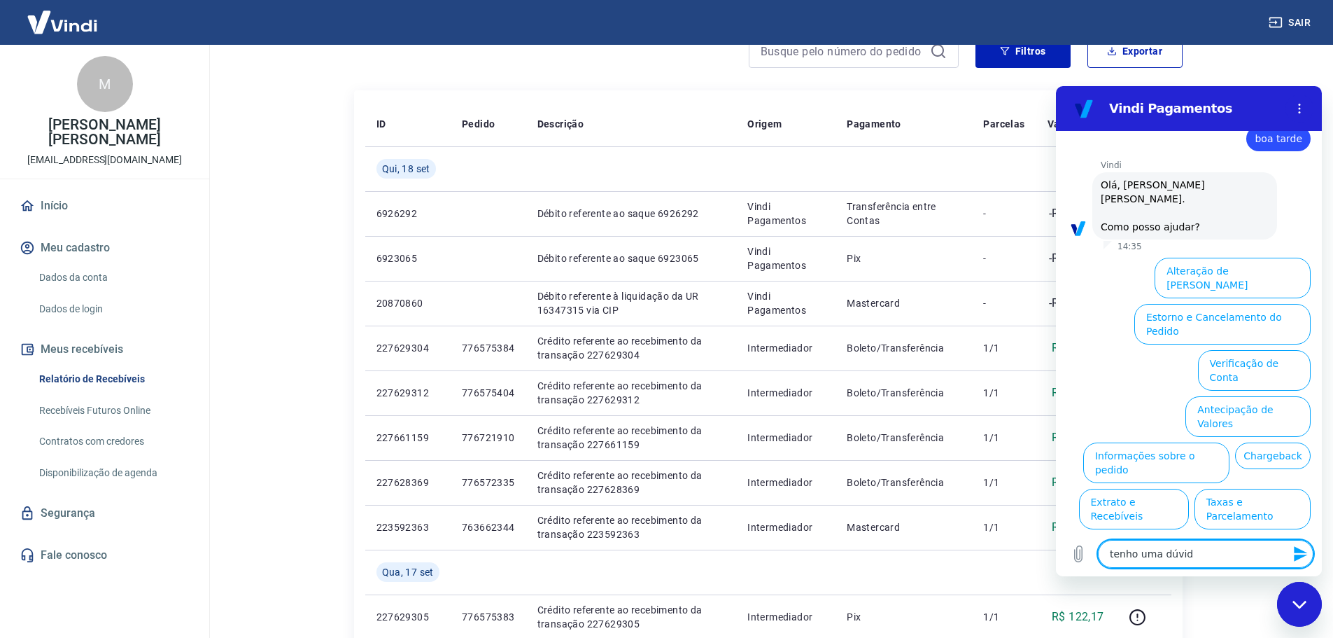
type textarea "tenho uma dúvida"
type textarea "x"
type textarea "tenho uma dúvida"
type textarea "x"
type textarea "tenho uma dúvida s"
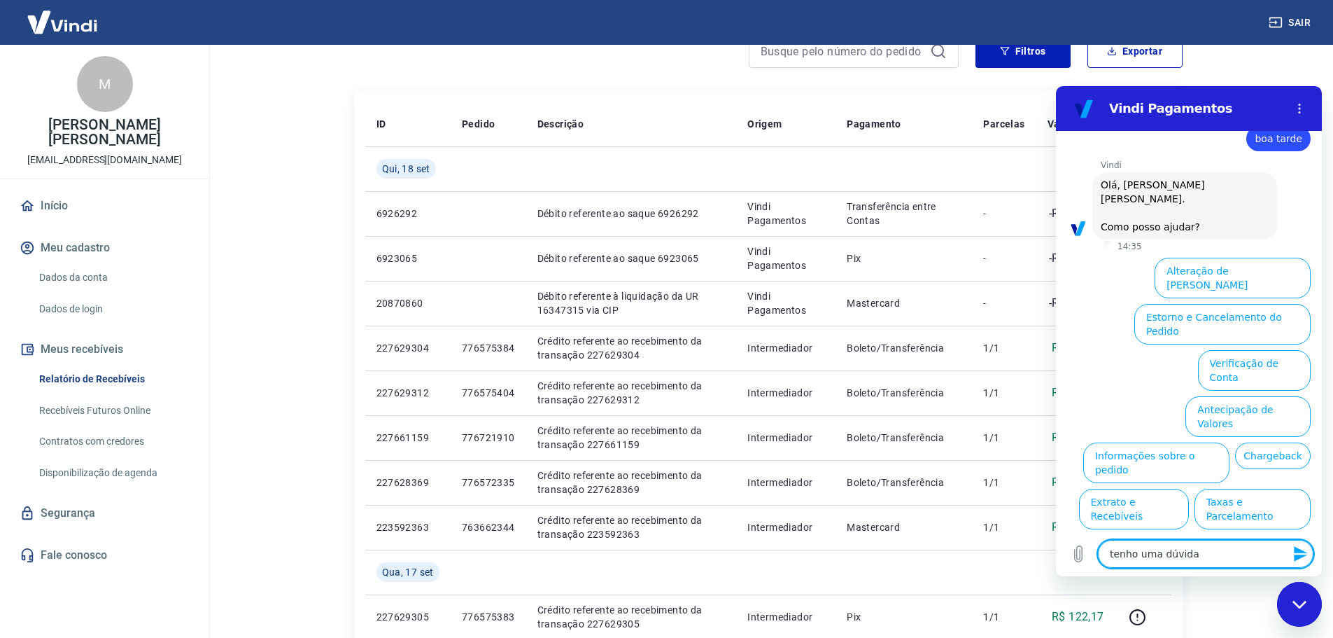
type textarea "x"
type textarea "tenho uma dúvida so"
type textarea "x"
type textarea "tenho uma dúvida sob"
type textarea "x"
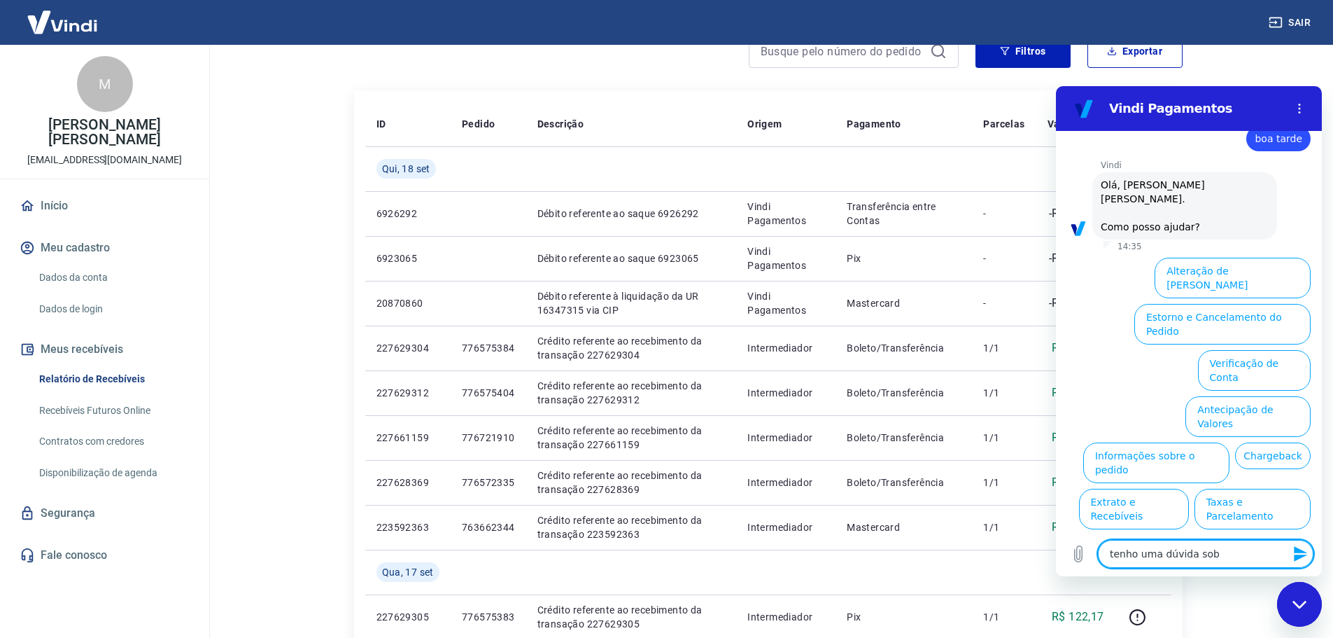
type textarea "tenho uma dúvida sobr"
type textarea "x"
type textarea "tenho uma dúvida sobre"
type textarea "x"
type textarea "tenho uma dúvida sobre"
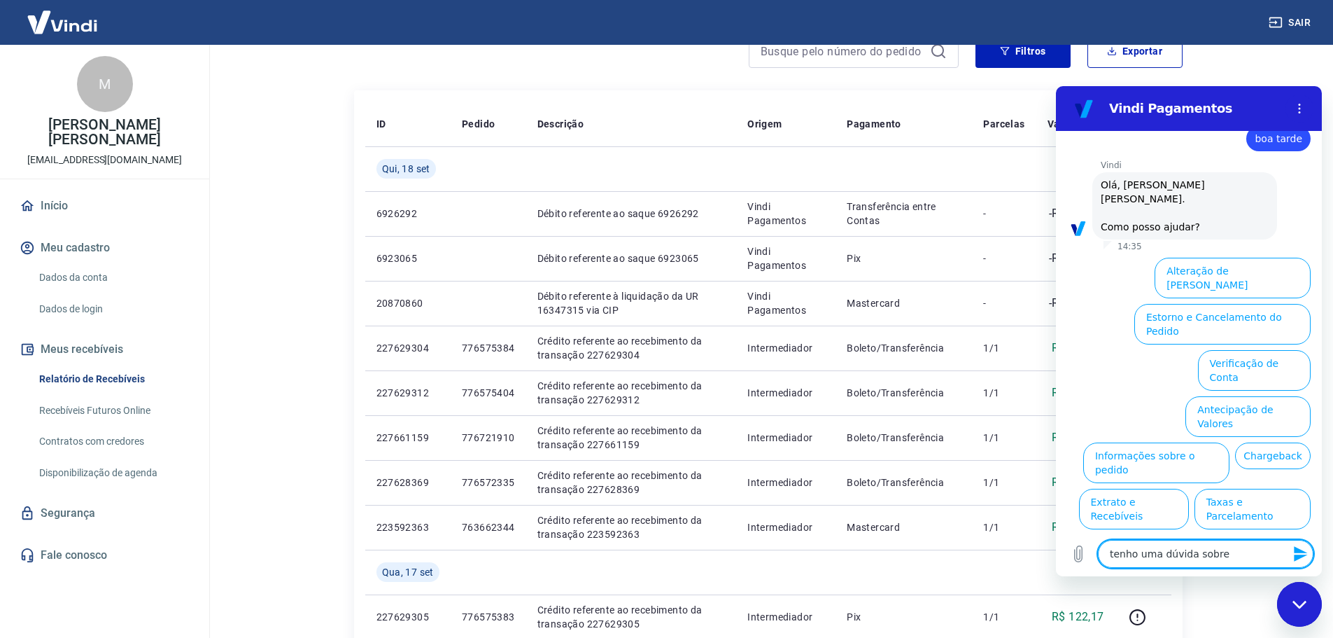
type textarea "x"
type textarea "tenho uma dúvida sobre a"
type textarea "x"
type textarea "tenho uma dúvida sobre a"
type textarea "x"
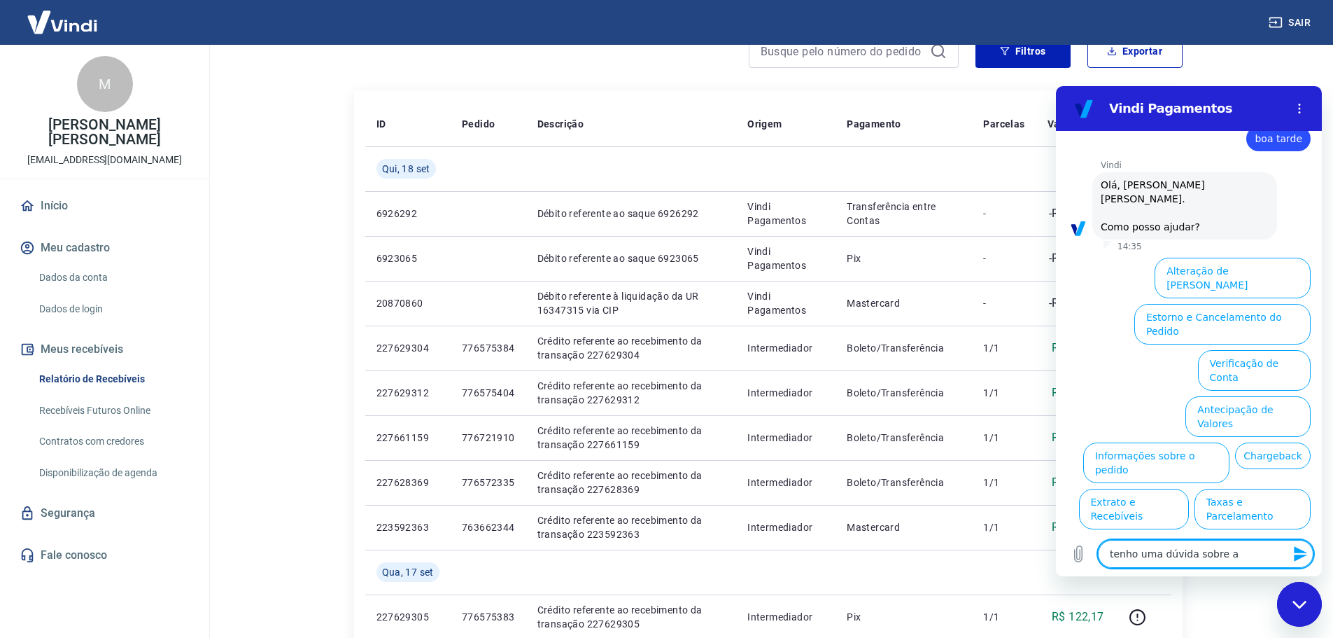
type textarea "tenho uma dúvida sobre a d"
type textarea "x"
type textarea "tenho uma dúvida sobre a de"
type textarea "x"
type textarea "tenho uma dúvida sobre a des"
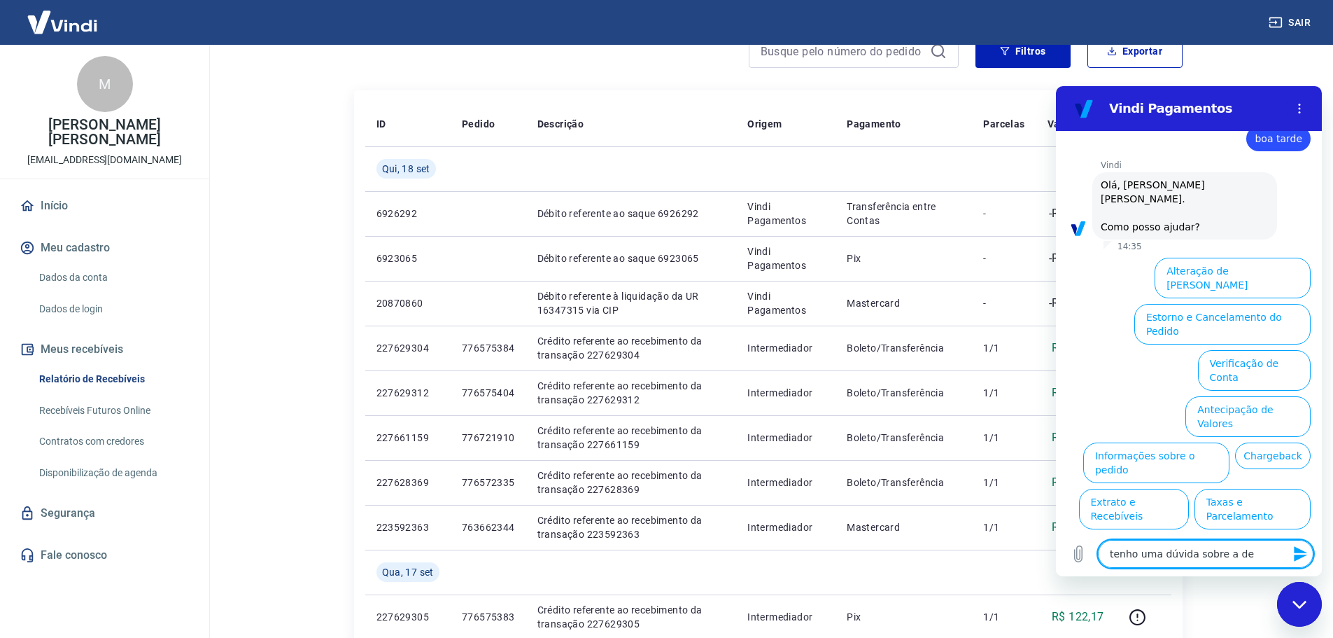
type textarea "x"
type textarea "tenho uma dúvida sobre a desc"
type textarea "x"
type textarea "tenho uma dúvida sobre a descr"
type textarea "x"
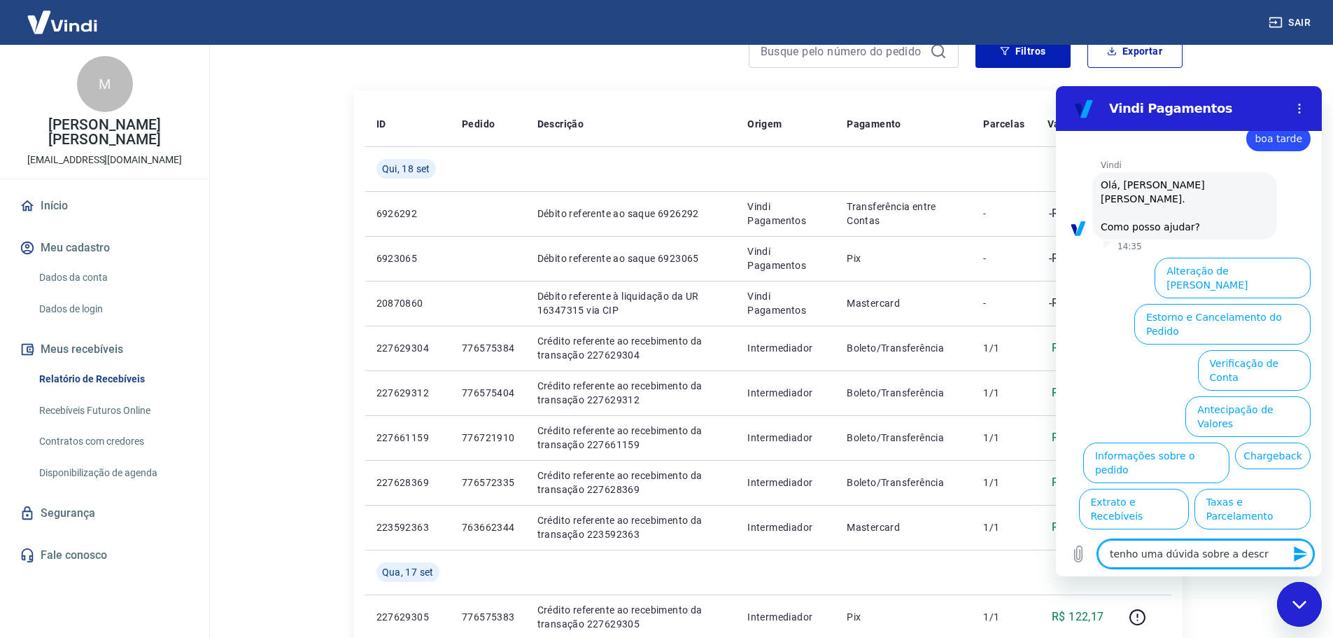
type textarea "tenho uma dúvida sobre a descri"
type textarea "x"
type textarea "tenho uma dúvida sobre a descriç"
type textarea "x"
type textarea "tenho uma dúvida sobre a descriçã"
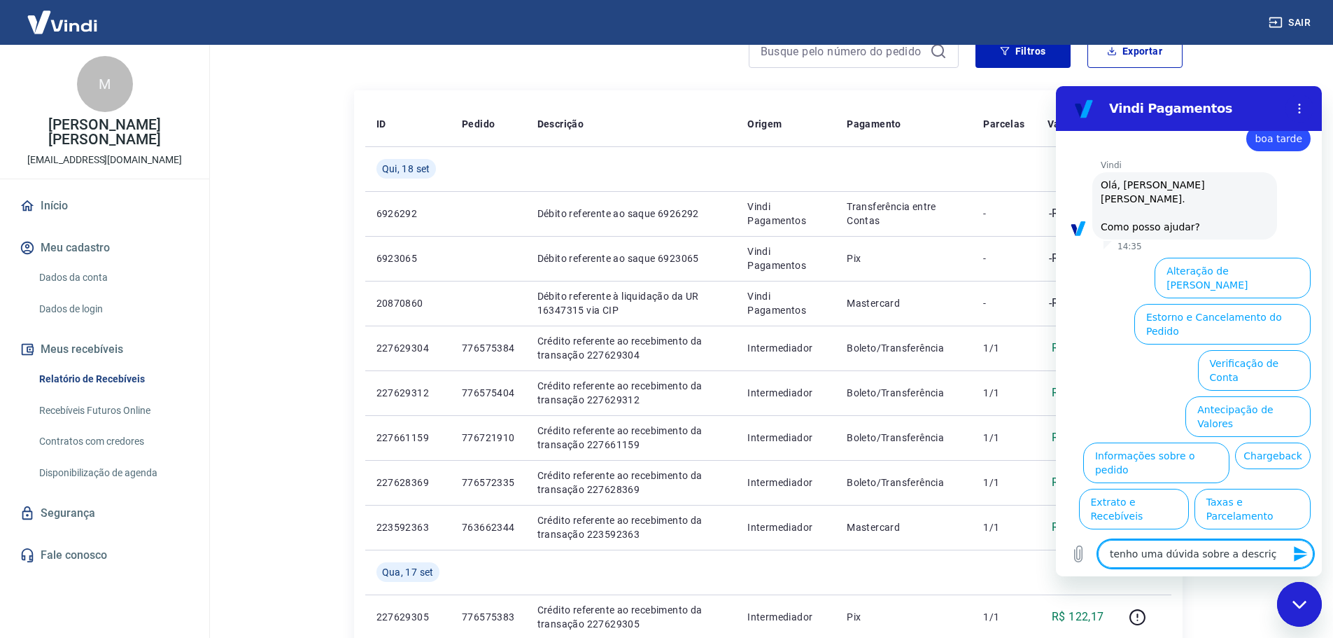
type textarea "x"
type textarea "tenho uma dúvida sobre a descrição"
type textarea "x"
type textarea "tenho uma dúvida sobre a descrição"
type textarea "x"
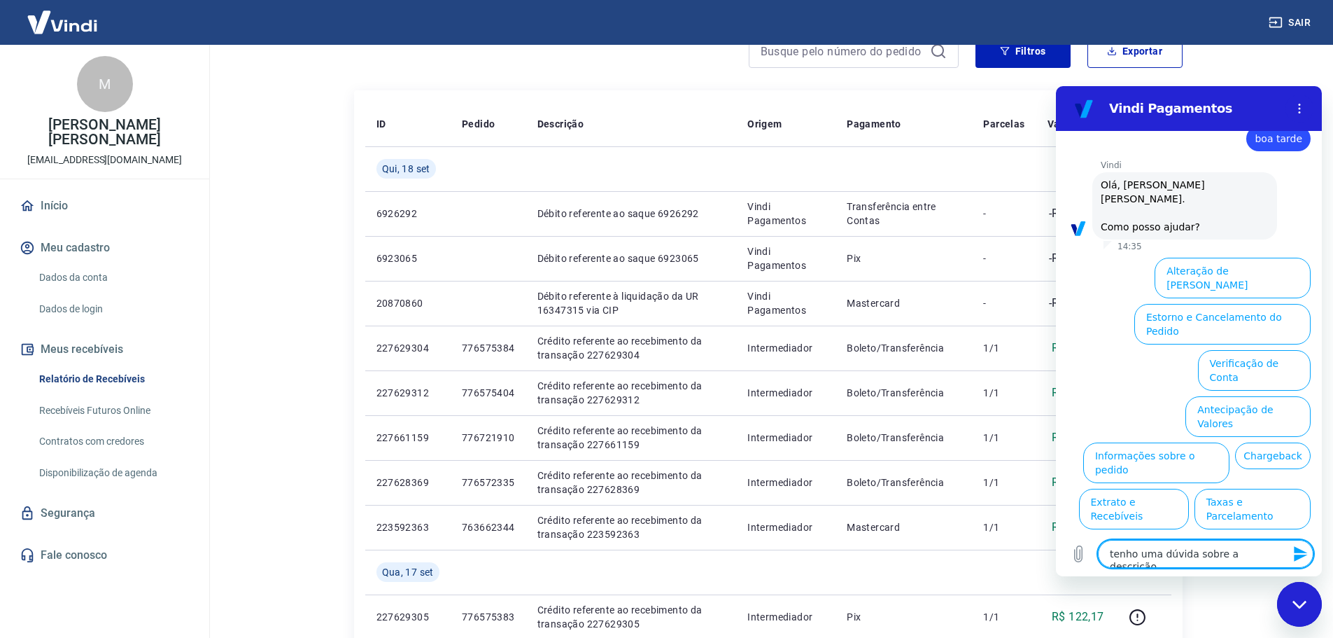
type textarea "tenho uma dúvida sobre a descrição"
type textarea "x"
type textarea "tenho uma dúvida sobre a descriçã"
type textarea "x"
type textarea "tenho uma dúvida sobre a descriç"
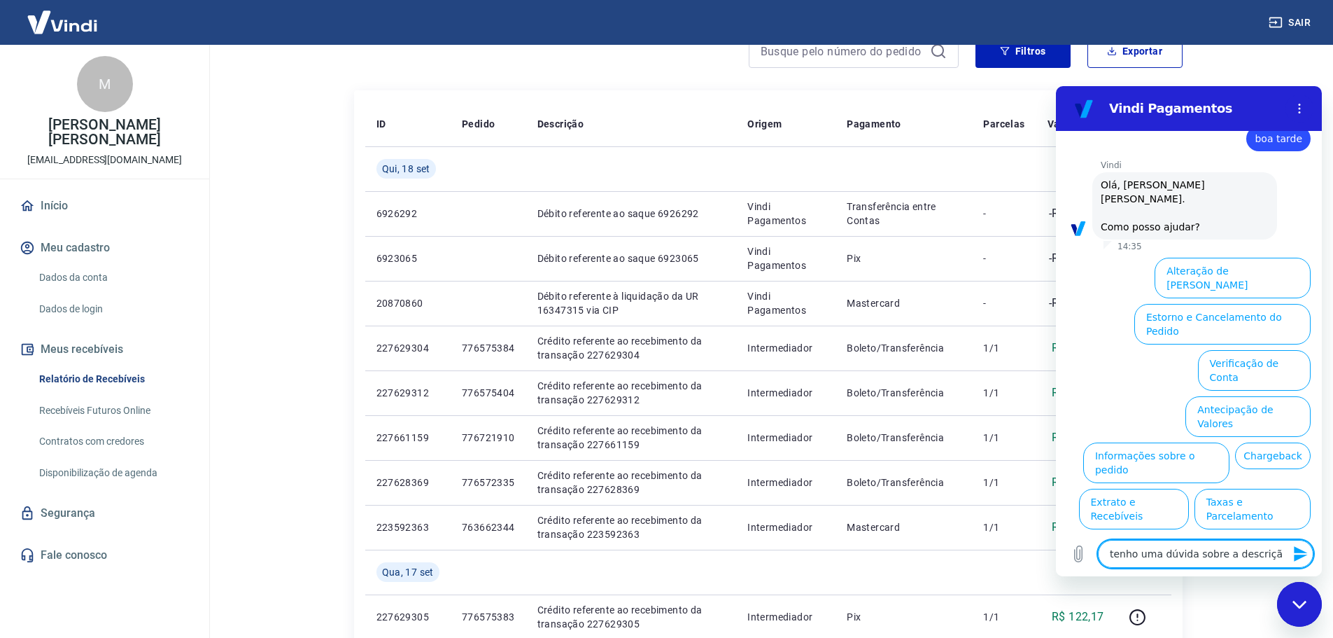
type textarea "x"
type textarea "tenho uma dúvida sobre a descri"
type textarea "x"
type textarea "tenho uma dúvida sobre a descr"
type textarea "x"
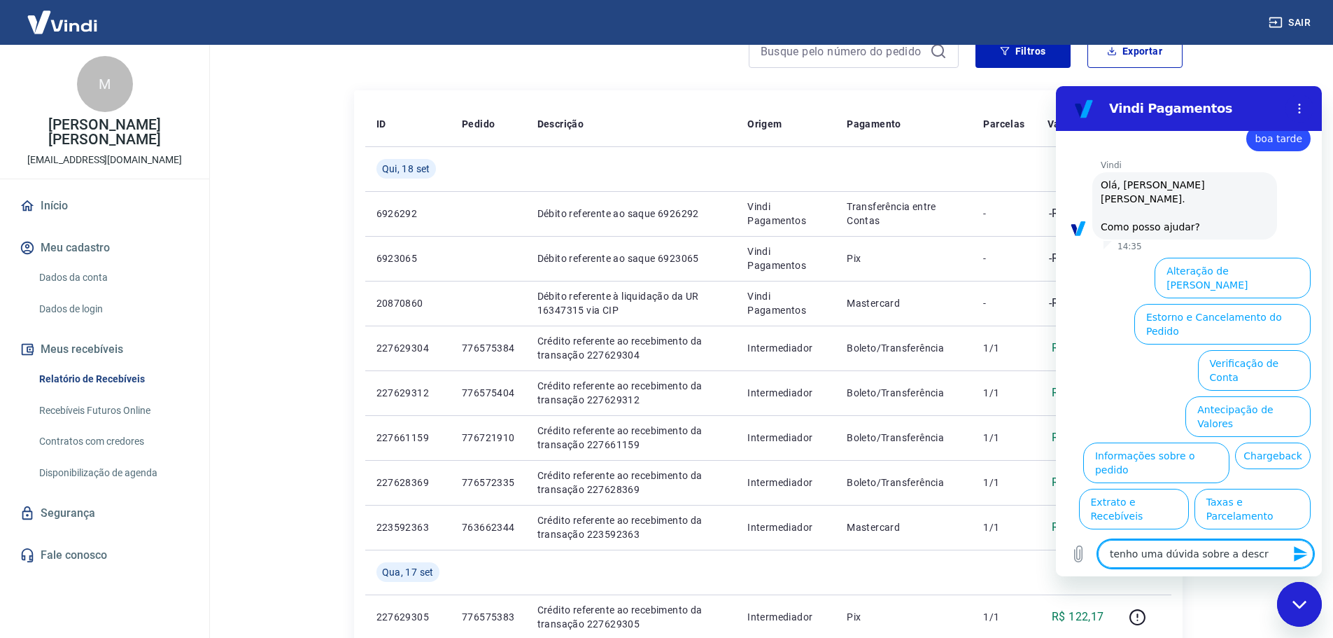
type textarea "tenho uma dúvida sobre a desc"
type textarea "x"
type textarea "tenho uma dúvida sobre a des"
type textarea "x"
type textarea "tenho uma dúvida sobre a de"
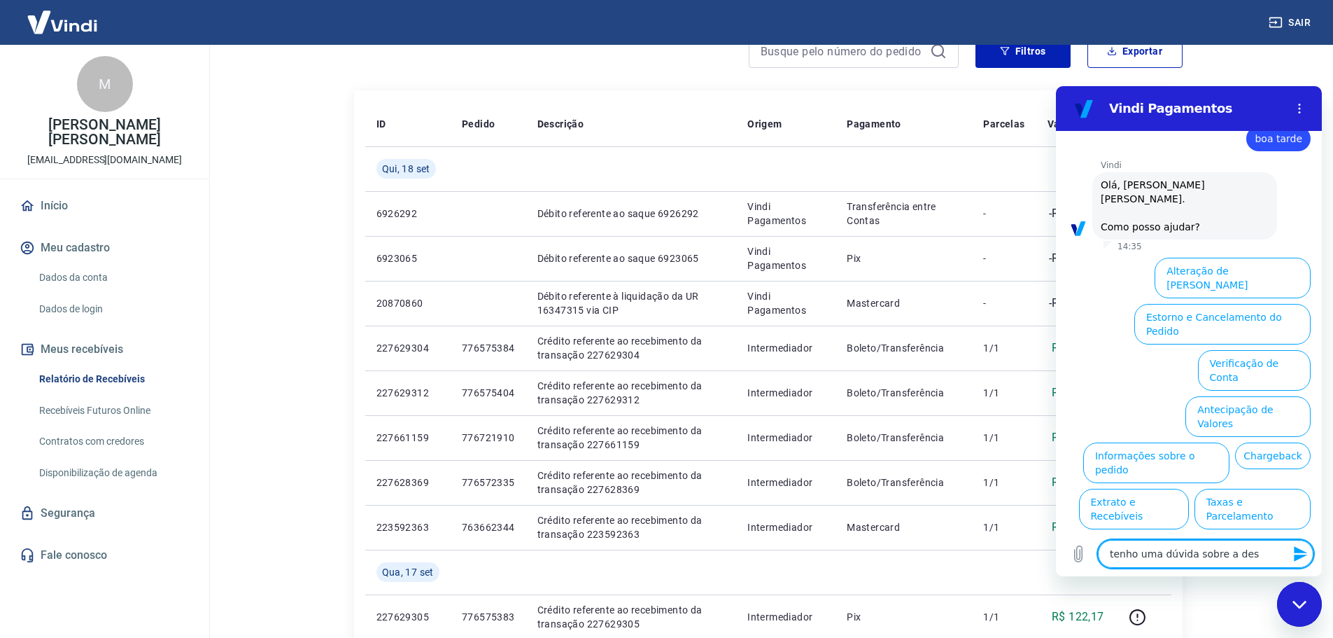
type textarea "x"
type textarea "tenho uma dúvida sobre a d"
type textarea "x"
type textarea "tenho uma dúvida sobre a"
type textarea "x"
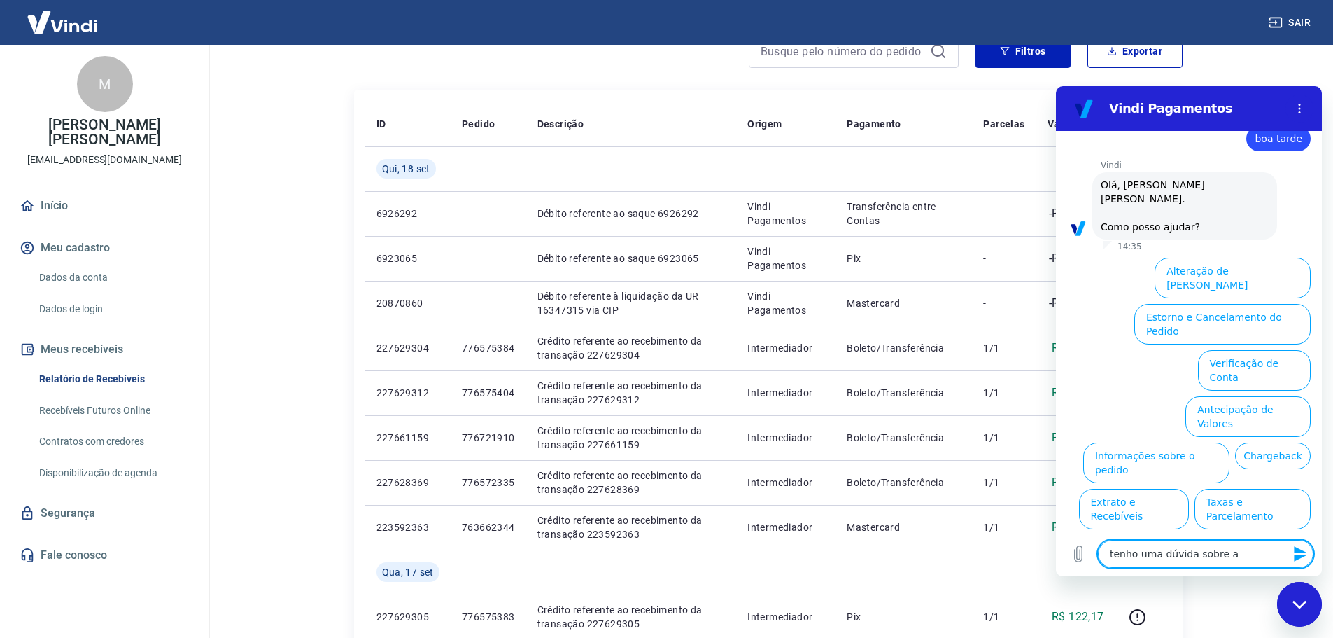
type textarea "tenho uma dúvida sobre a"
type textarea "x"
type textarea "tenho uma dúvida sobre"
type textarea "x"
type textarea "tenho uma dúvida sobre u"
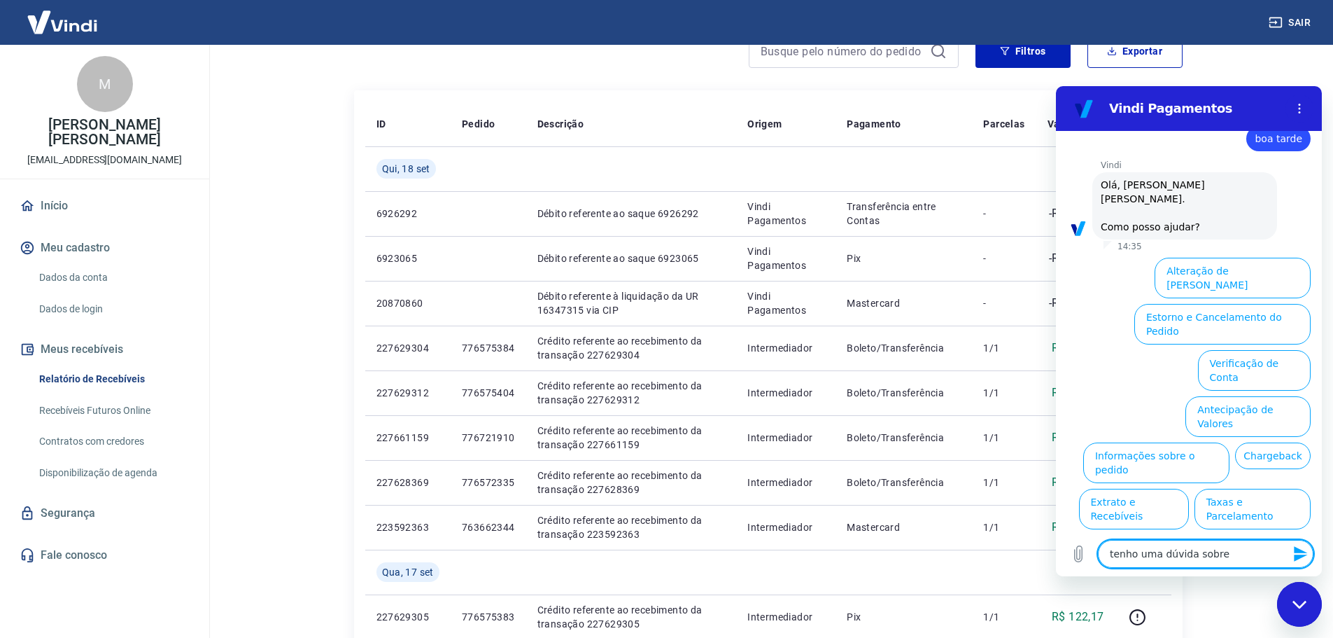
type textarea "x"
type textarea "tenho uma dúvida sobre um"
type textarea "x"
type textarea "tenho uma dúvida sobre uma"
type textarea "x"
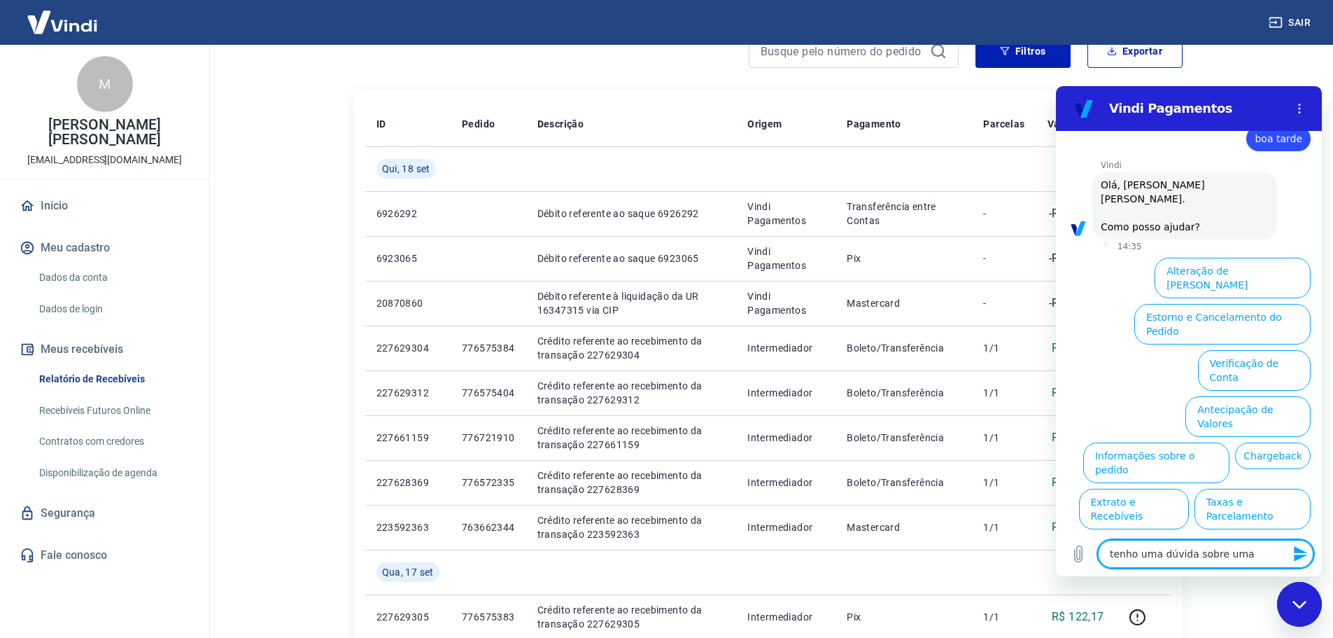
type textarea "tenho uma dúvida sobre uma"
type textarea "x"
type textarea "tenho uma dúvida sobre uma d"
type textarea "x"
type textarea "tenho uma dúvida sobre uma de"
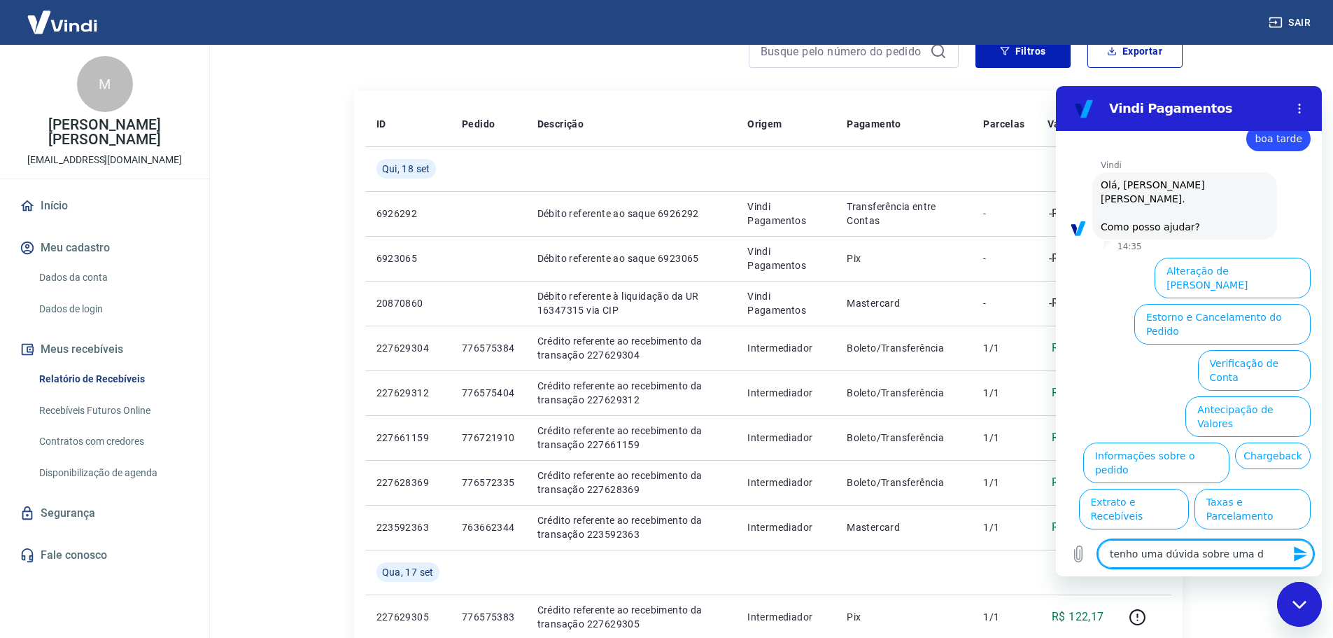
type textarea "x"
type textarea "tenho uma dúvida sobre uma des"
type textarea "x"
type textarea "tenho uma dúvida sobre uma desc"
type textarea "x"
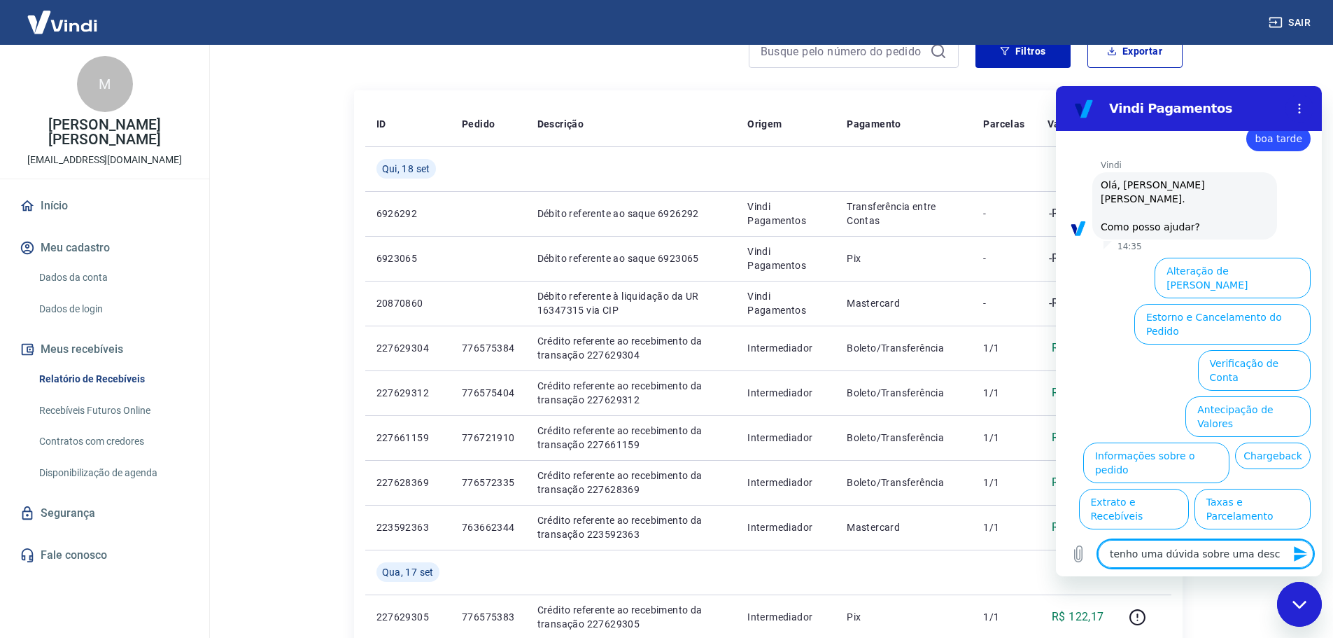
type textarea "tenho uma dúvida sobre uma descr"
type textarea "x"
type textarea "tenho uma dúvida sobre uma descri"
type textarea "x"
type textarea "tenho uma dúvida sobre uma descriç"
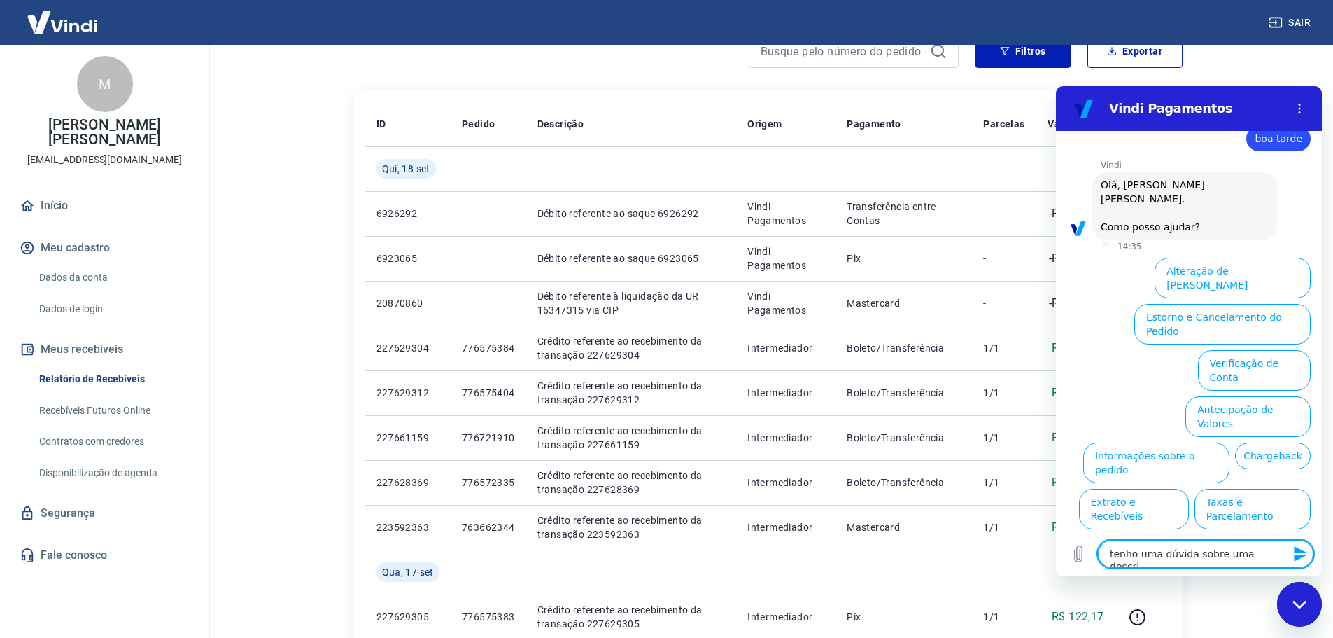
type textarea "x"
type textarea "tenho uma dúvida sobre uma descriçã"
type textarea "x"
type textarea "tenho uma dúvida sobre uma descrição"
type textarea "x"
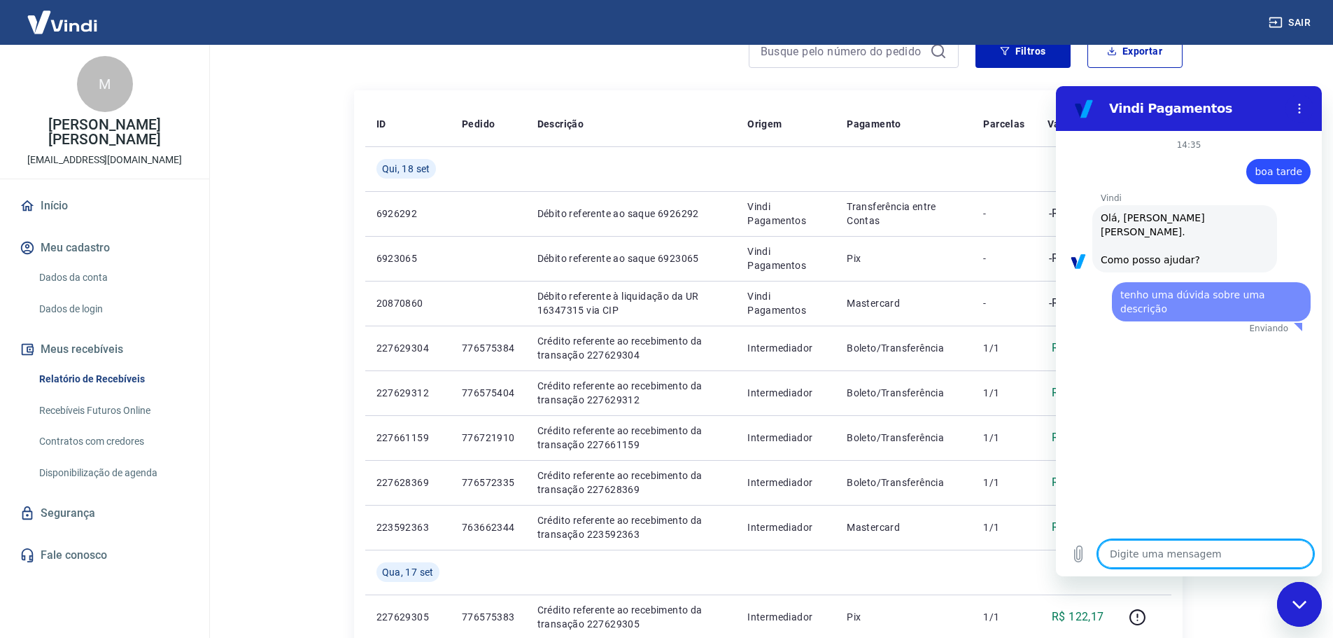
scroll to position [0, 0]
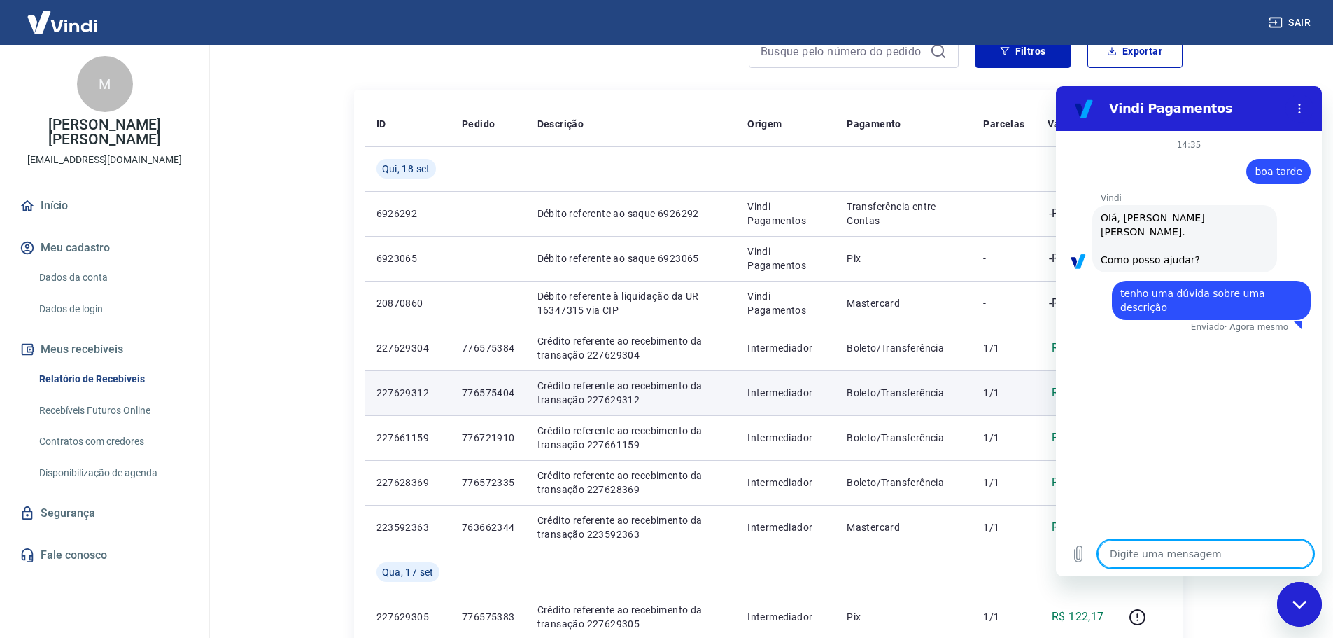
type textarea "x"
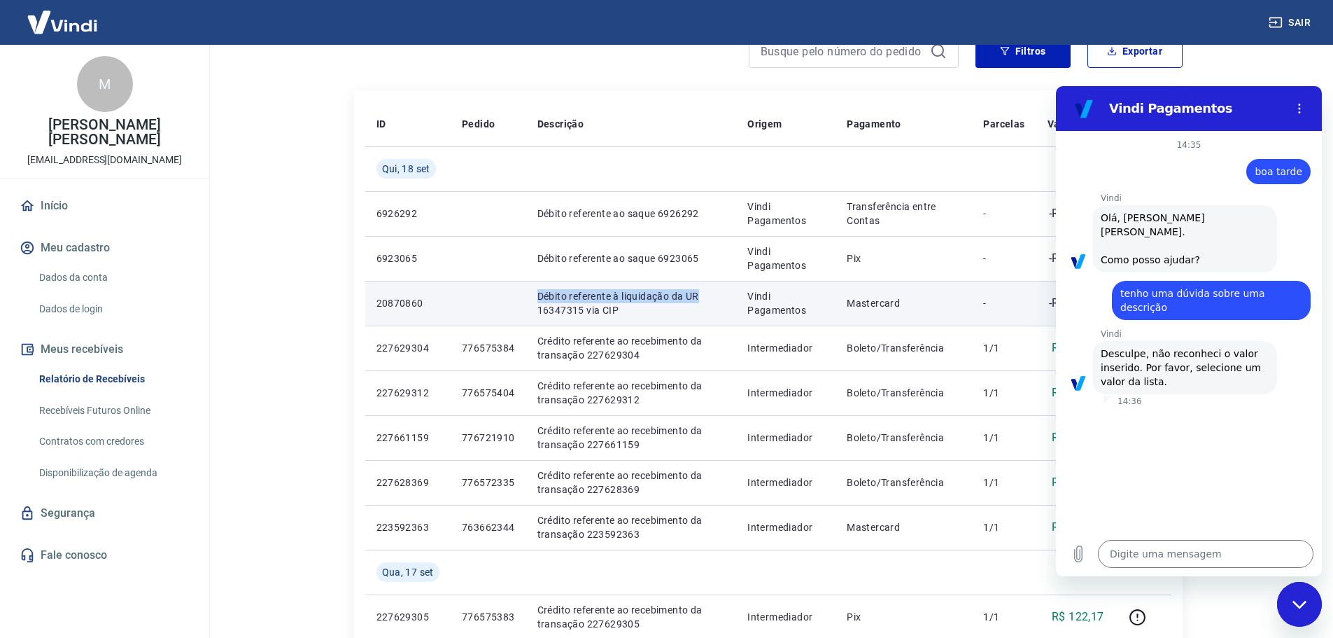
drag, startPoint x: 535, startPoint y: 295, endPoint x: 702, endPoint y: 295, distance: 166.6
click at [702, 295] on p "Débito referente à liquidação da UR 16347315 via CIP" at bounding box center [632, 303] width 188 height 28
copy p "Débito referente à liquidação da UR"
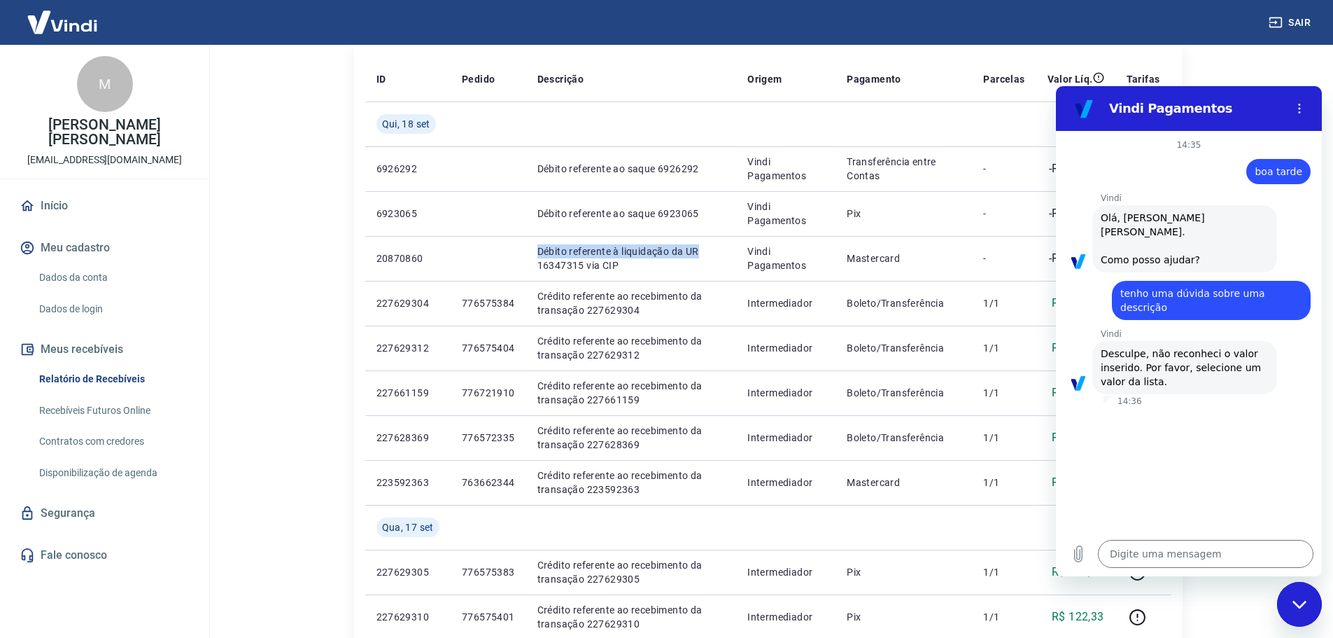
scroll to position [210, 0]
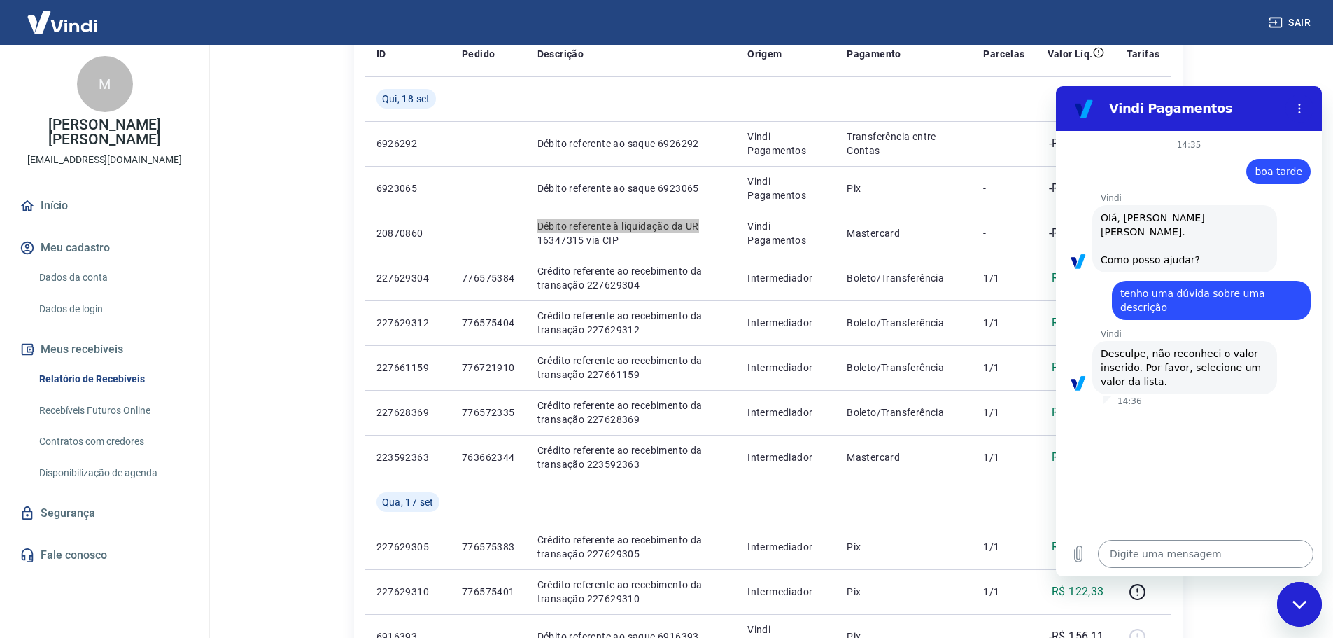
click at [1142, 556] on textarea at bounding box center [1206, 554] width 216 height 28
paste textarea "Débito referente à liquidação da UR"
type textarea "Débito referente à liquidação da UR"
type textarea "x"
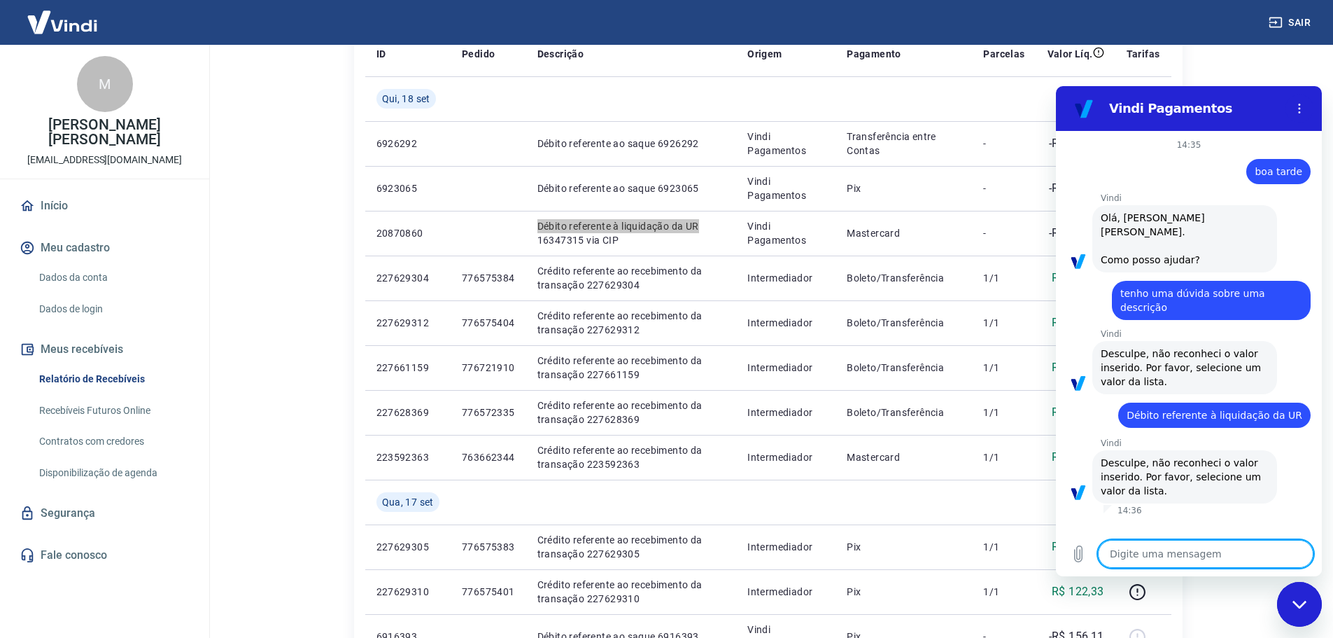
type textarea "x"
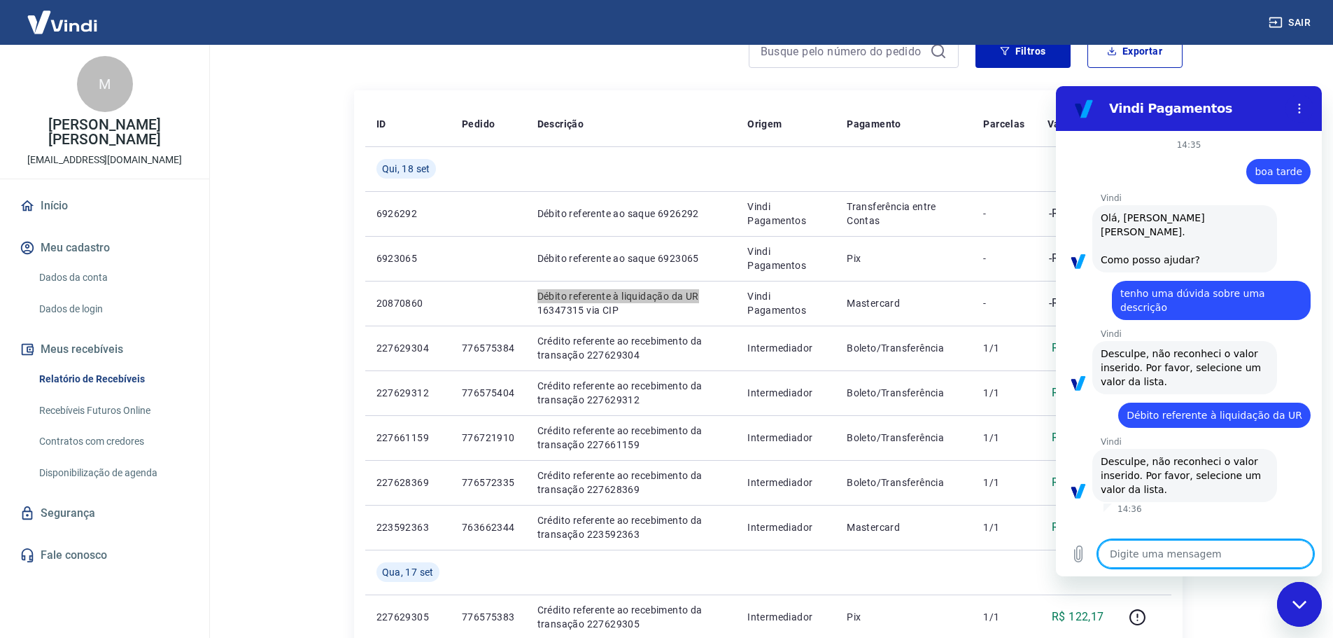
scroll to position [0, 0]
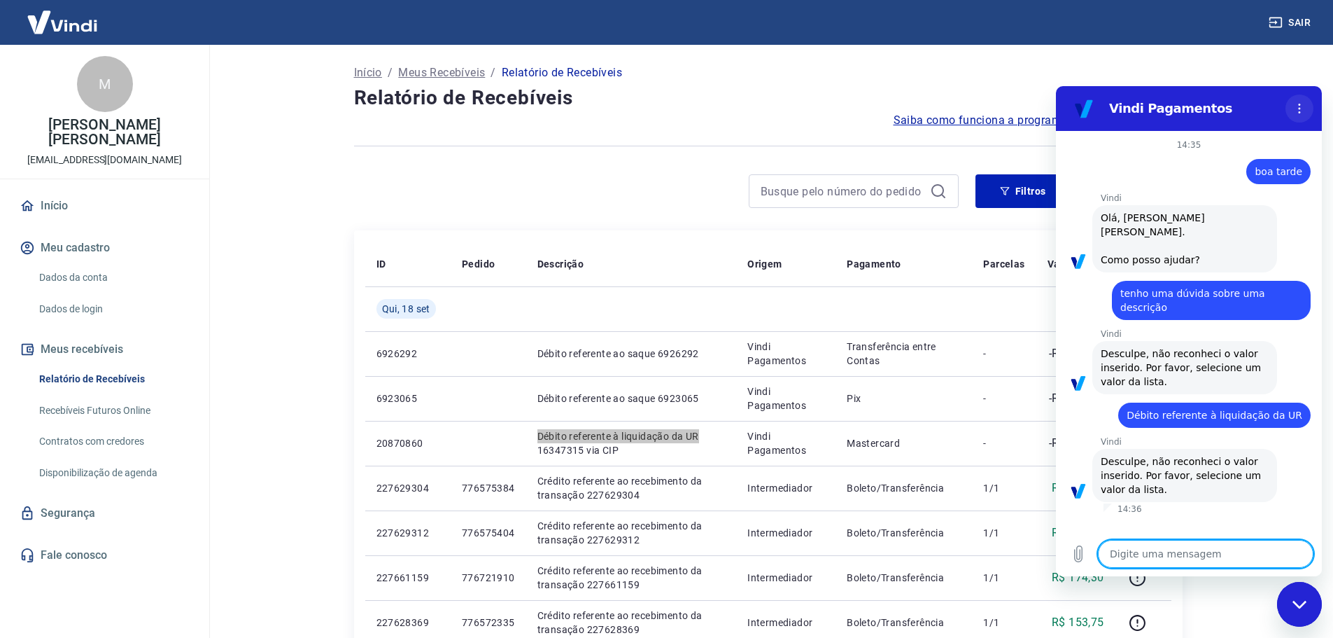
click at [1298, 105] on icon "Menu de opções" at bounding box center [1299, 108] width 11 height 11
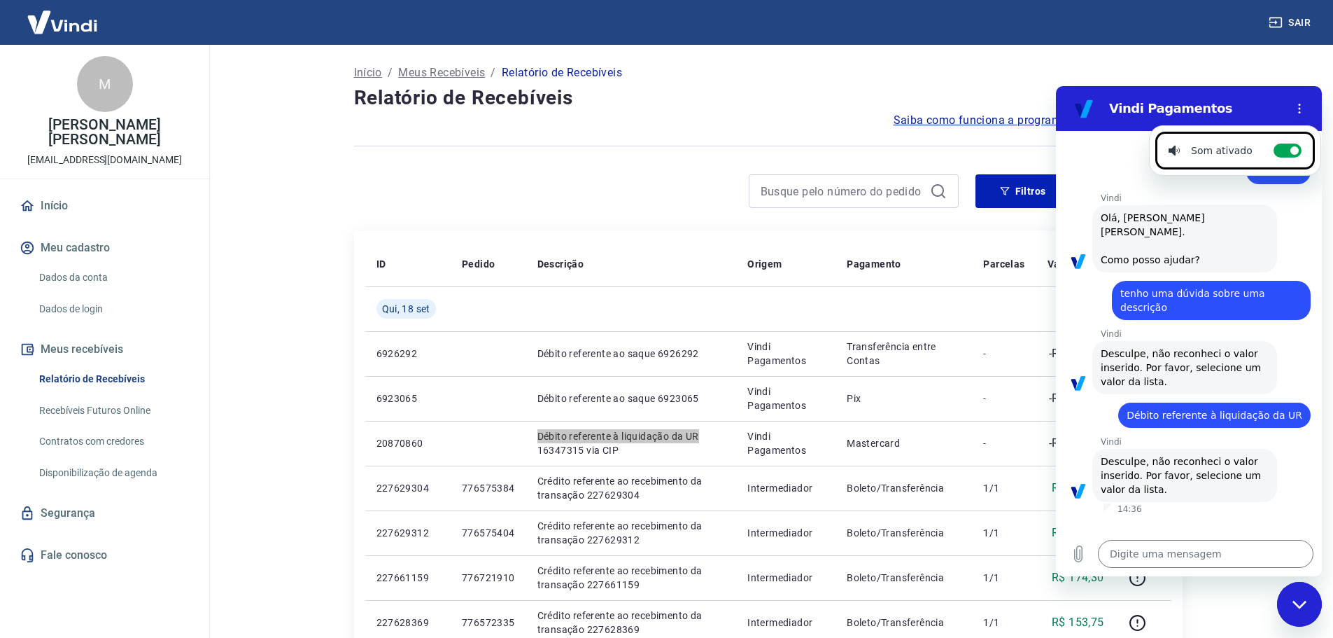
click at [1205, 472] on div "Vindi diz: Desculpe, não reconheci o valor inserido. Por favor, selecione um va…" at bounding box center [1185, 475] width 185 height 53
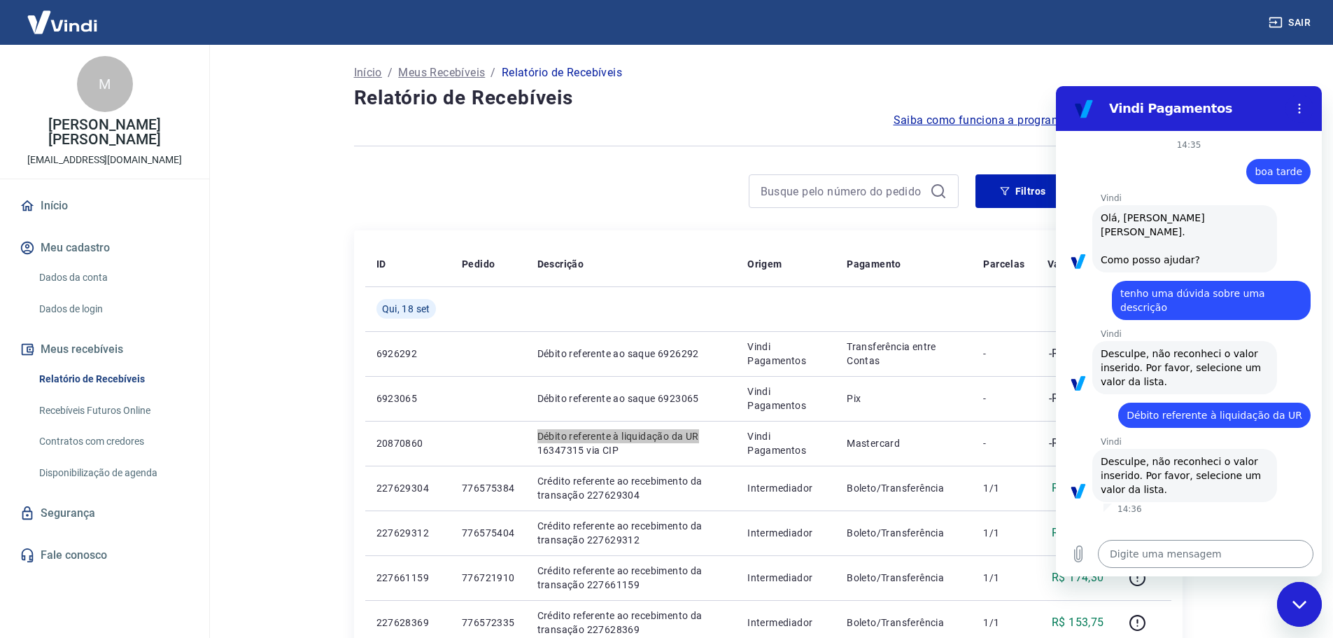
click at [1159, 553] on textarea at bounding box center [1206, 554] width 216 height 28
type textarea "c"
type textarea "x"
type textarea "co"
type textarea "x"
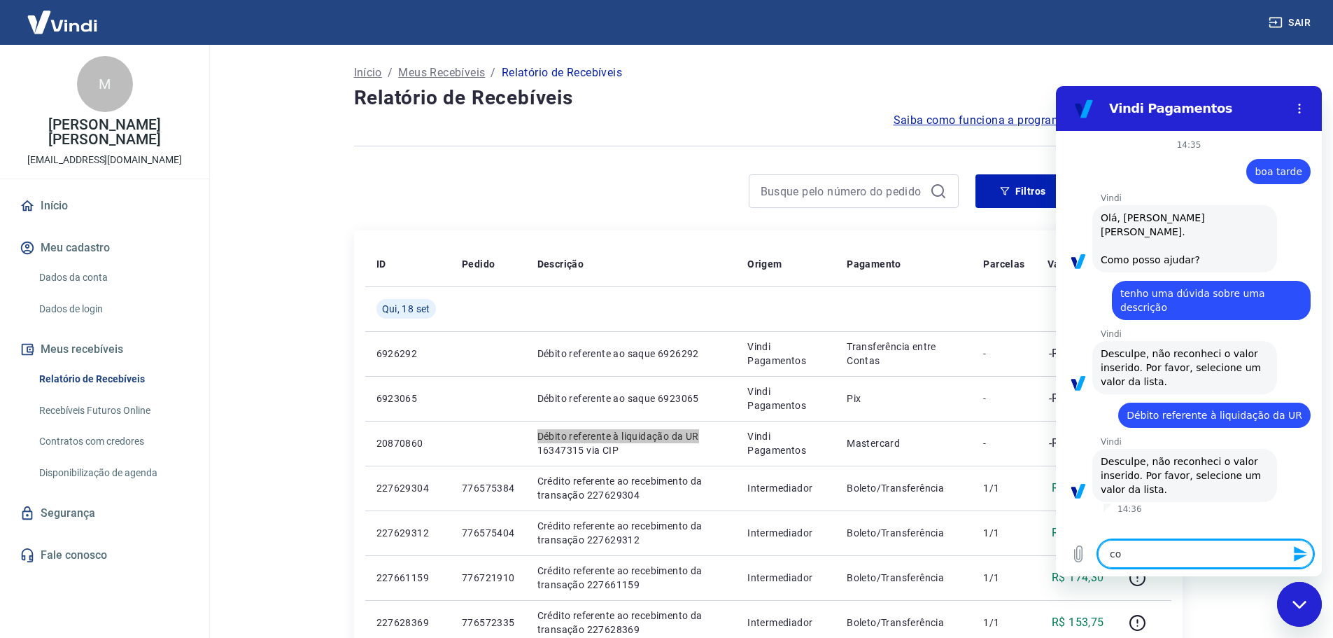
type textarea "con"
type textarea "x"
type textarea "cons"
type textarea "x"
type textarea "consi"
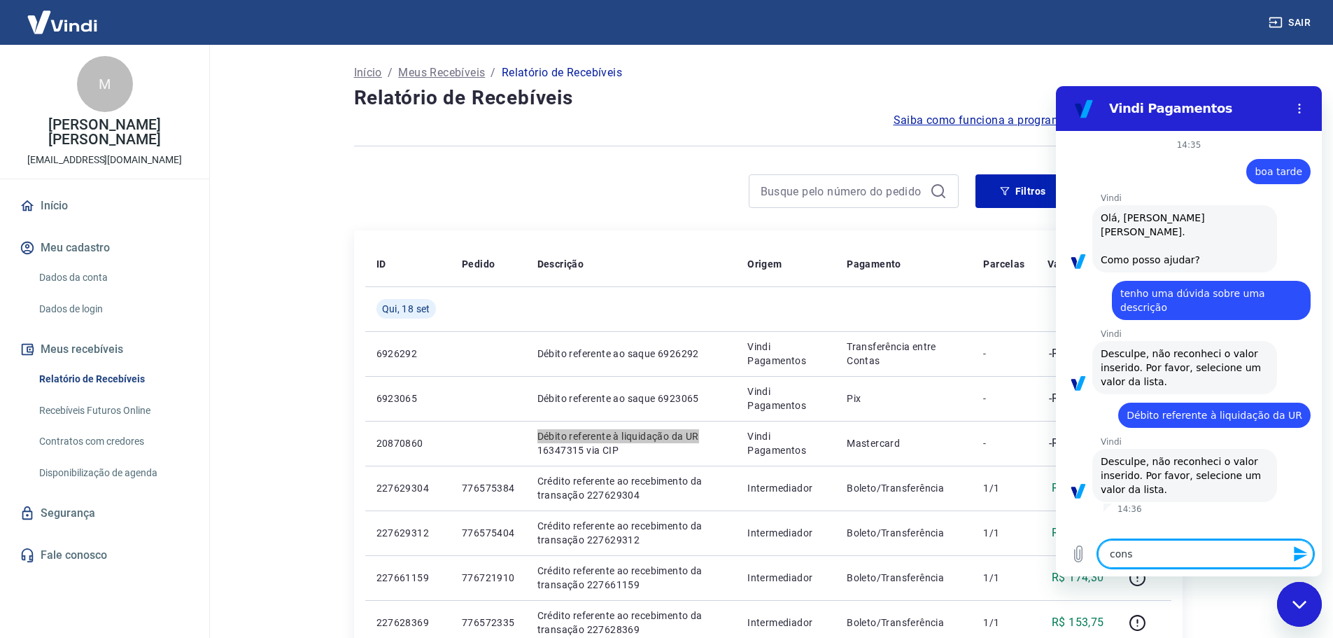
type textarea "x"
type textarea "consig"
type textarea "x"
type textarea "consigo"
type textarea "x"
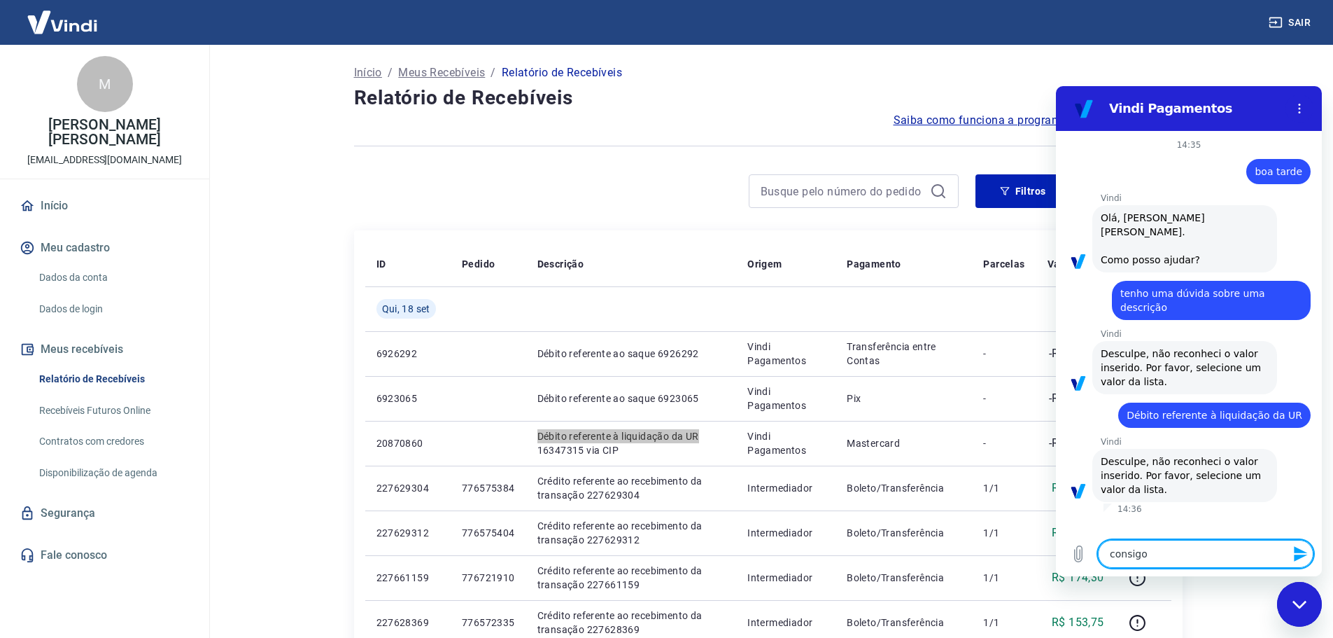
type textarea "consigo"
type textarea "x"
type textarea "consigo f"
type textarea "x"
type textarea "consigo fa"
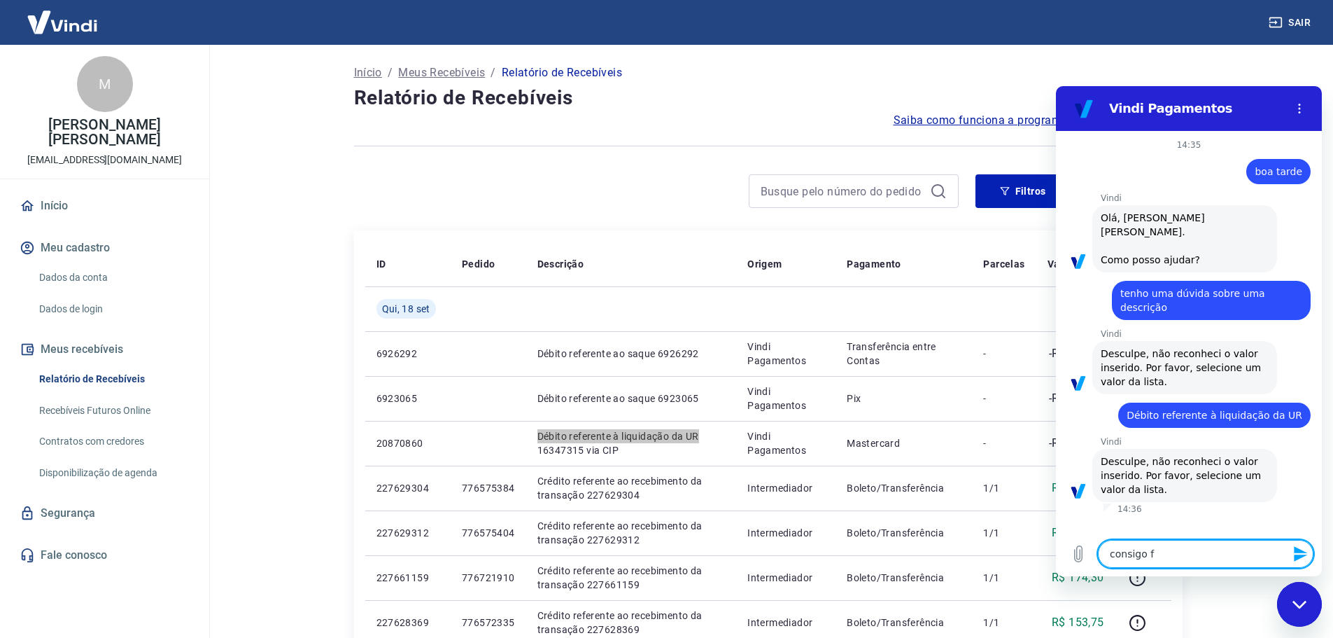
type textarea "x"
type textarea "consigo fal"
type textarea "x"
type textarea "consigo fala"
type textarea "x"
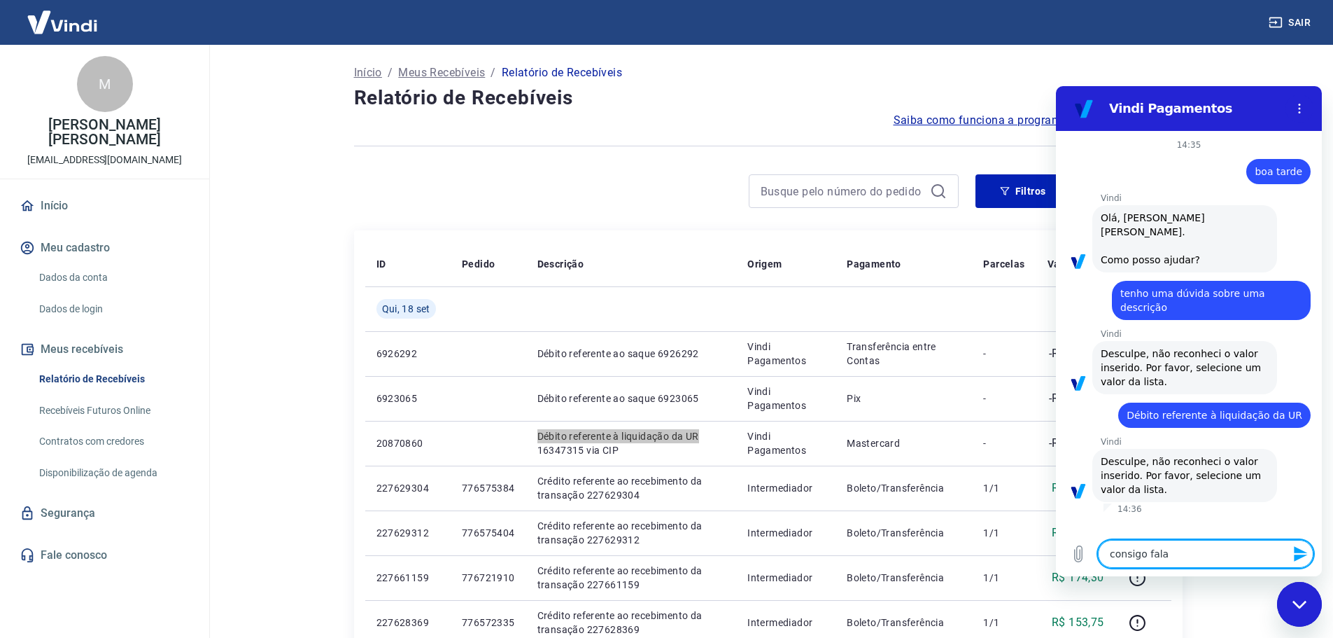
type textarea "consigo falar"
type textarea "x"
type textarea "consigo falar"
type textarea "x"
type textarea "consigo falar c"
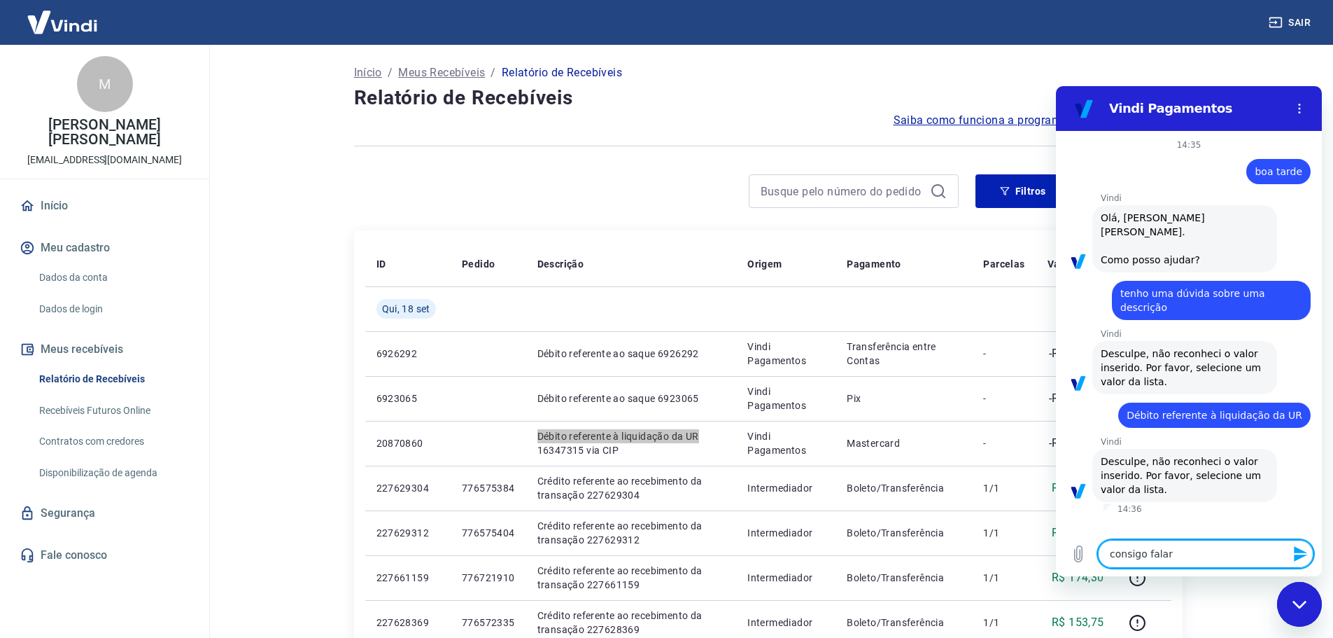
type textarea "x"
type textarea "consigo falar co"
type textarea "x"
type textarea "consigo falar com"
type textarea "x"
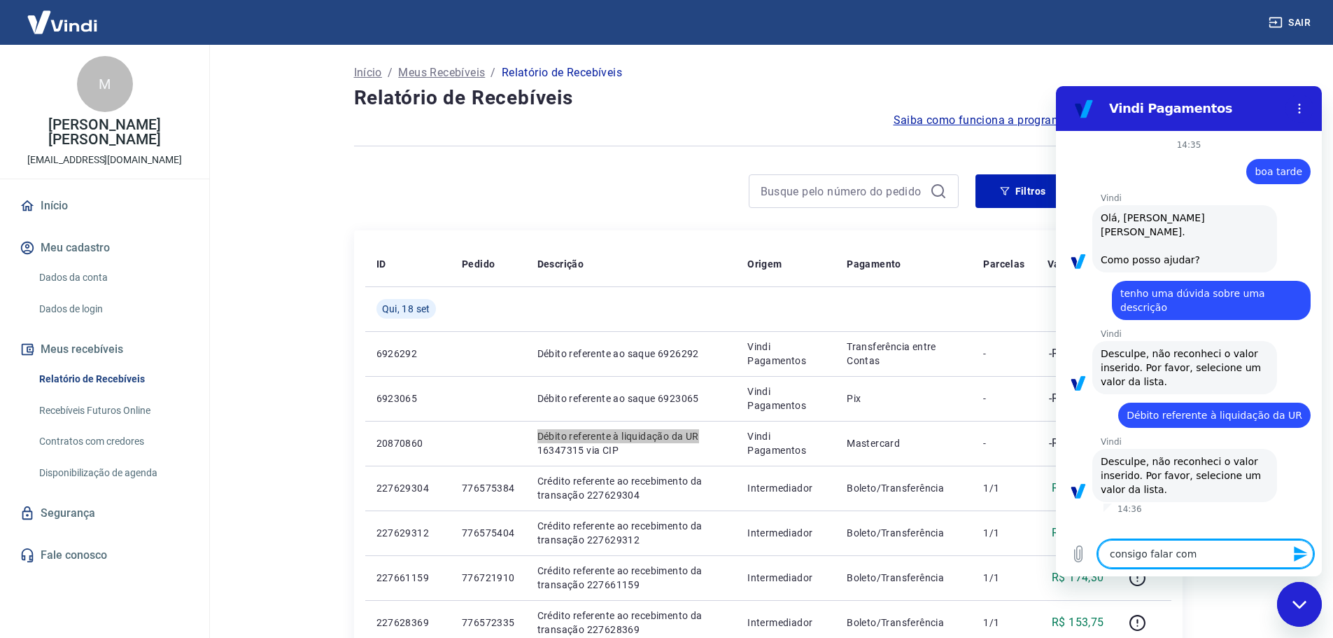
type textarea "consigo falar com"
type textarea "x"
type textarea "consigo falar com u"
type textarea "x"
type textarea "consigo falar com um"
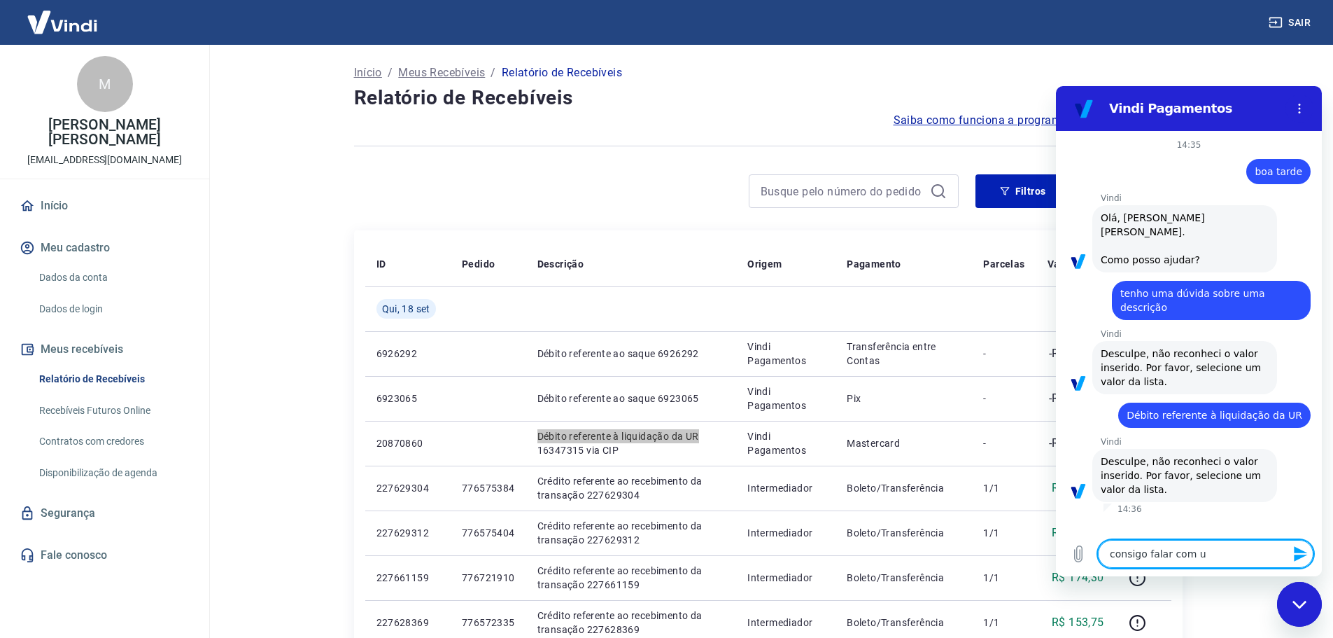
type textarea "x"
type textarea "consigo falar com um"
type textarea "x"
type textarea "consigo falar com um a"
type textarea "x"
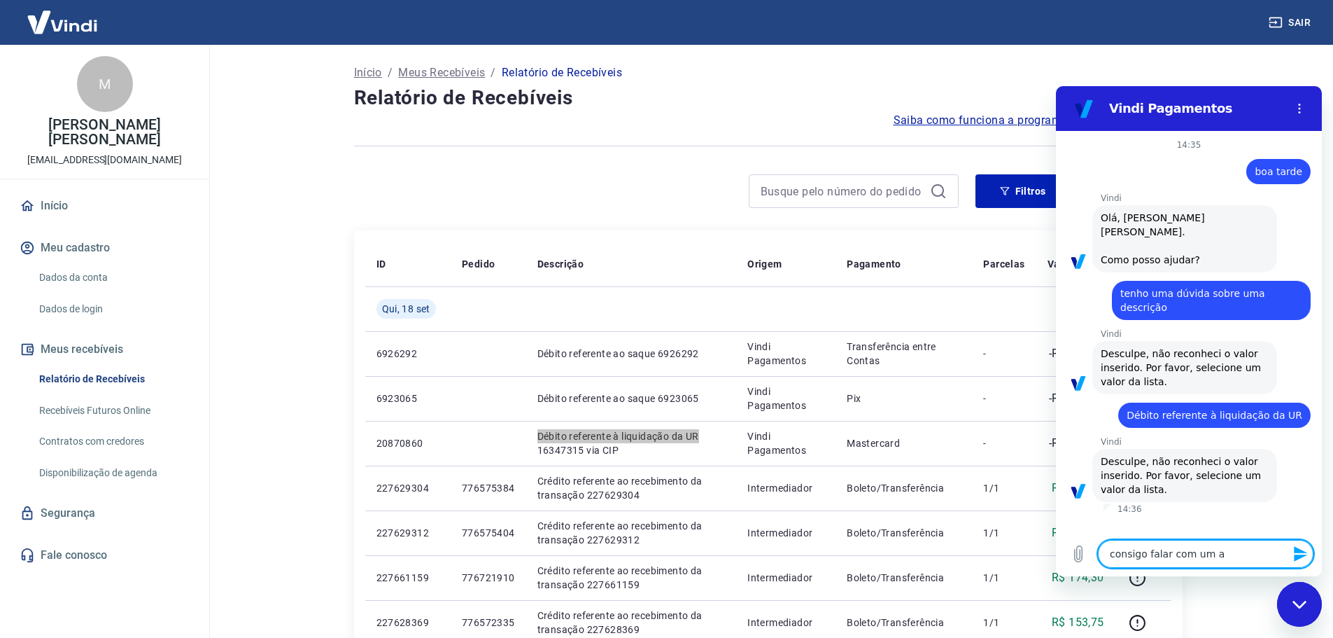
type textarea "consigo falar com um at"
type textarea "x"
type textarea "consigo falar com um ate"
type textarea "x"
type textarea "consigo falar com um aten"
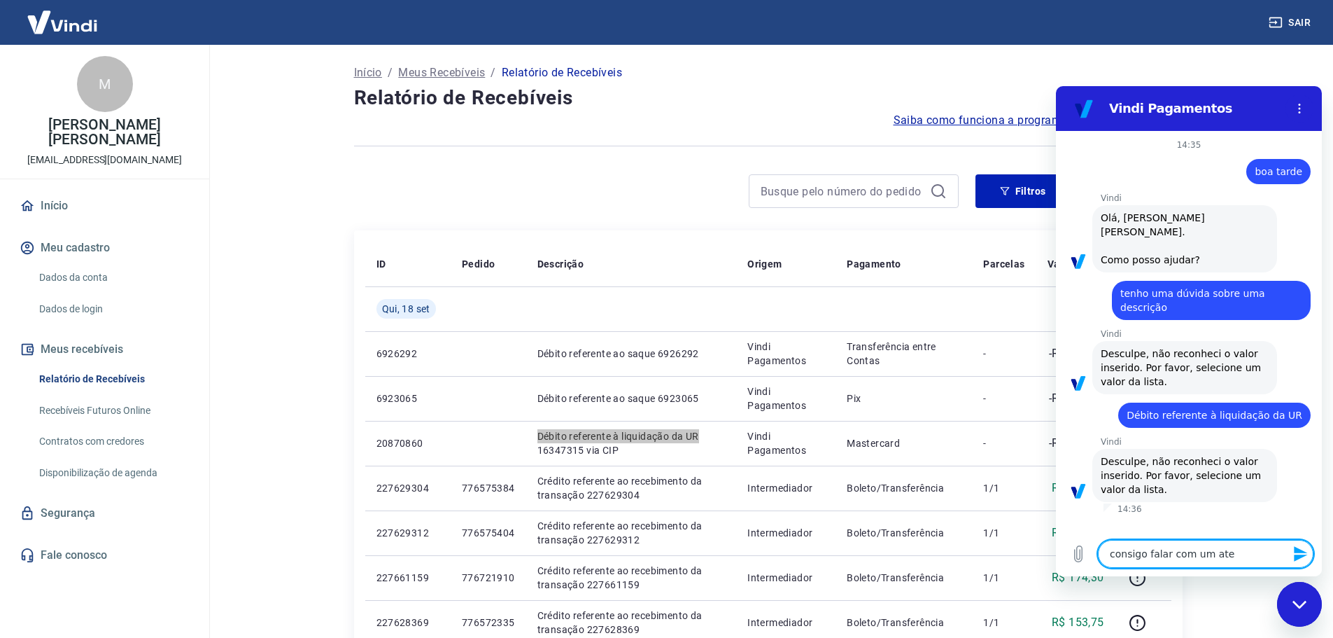
type textarea "x"
type textarea "consigo falar com um atend"
type textarea "x"
type textarea "consigo falar com um atende"
type textarea "x"
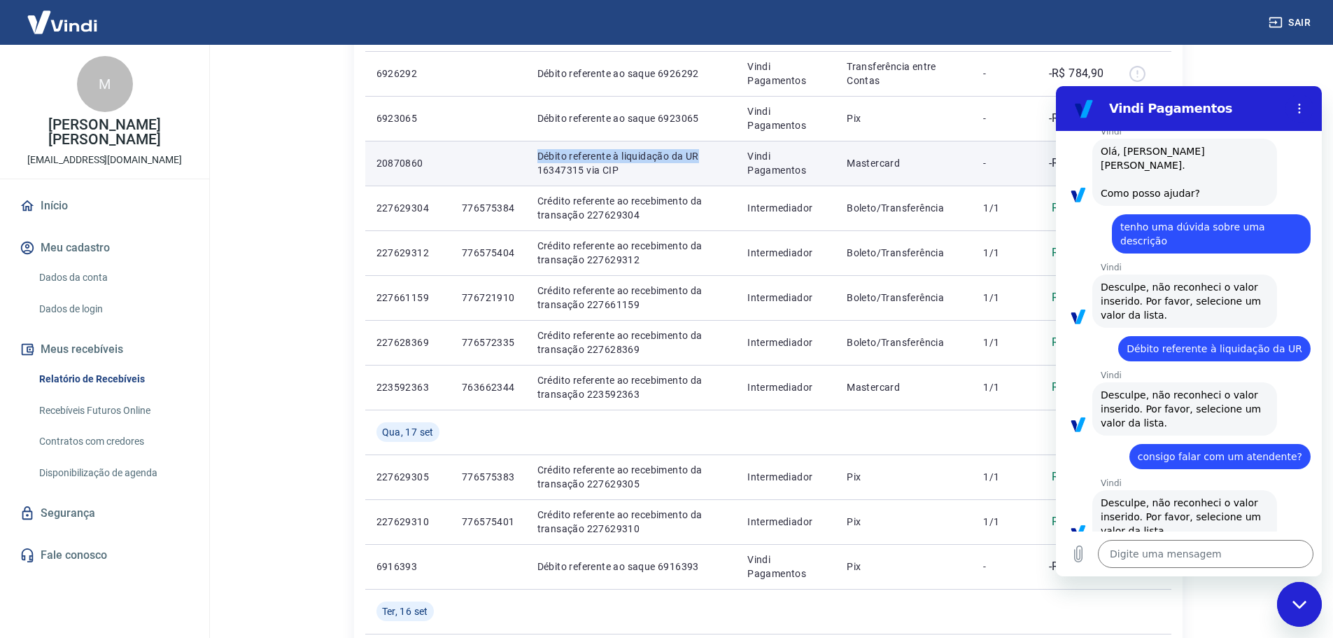
scroll to position [350, 0]
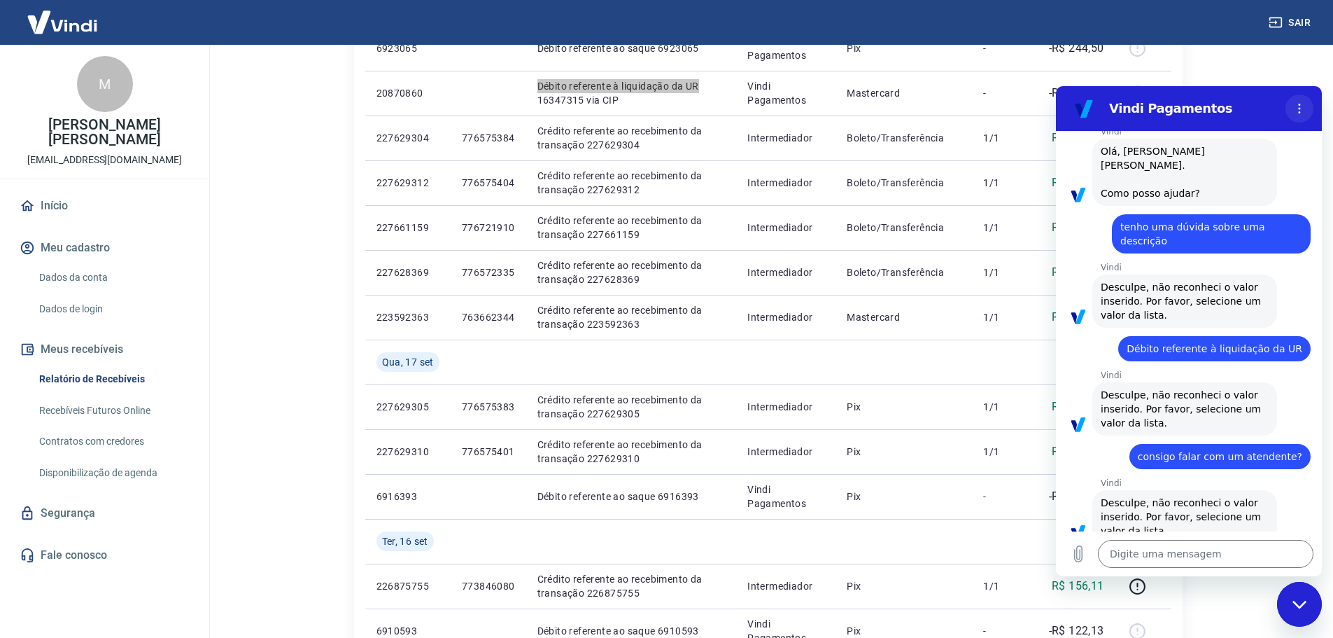
click at [1303, 111] on icon "Menu de opções" at bounding box center [1299, 108] width 11 height 11
click at [1296, 606] on icon "Fechar janela de mensagens" at bounding box center [1300, 604] width 15 height 9
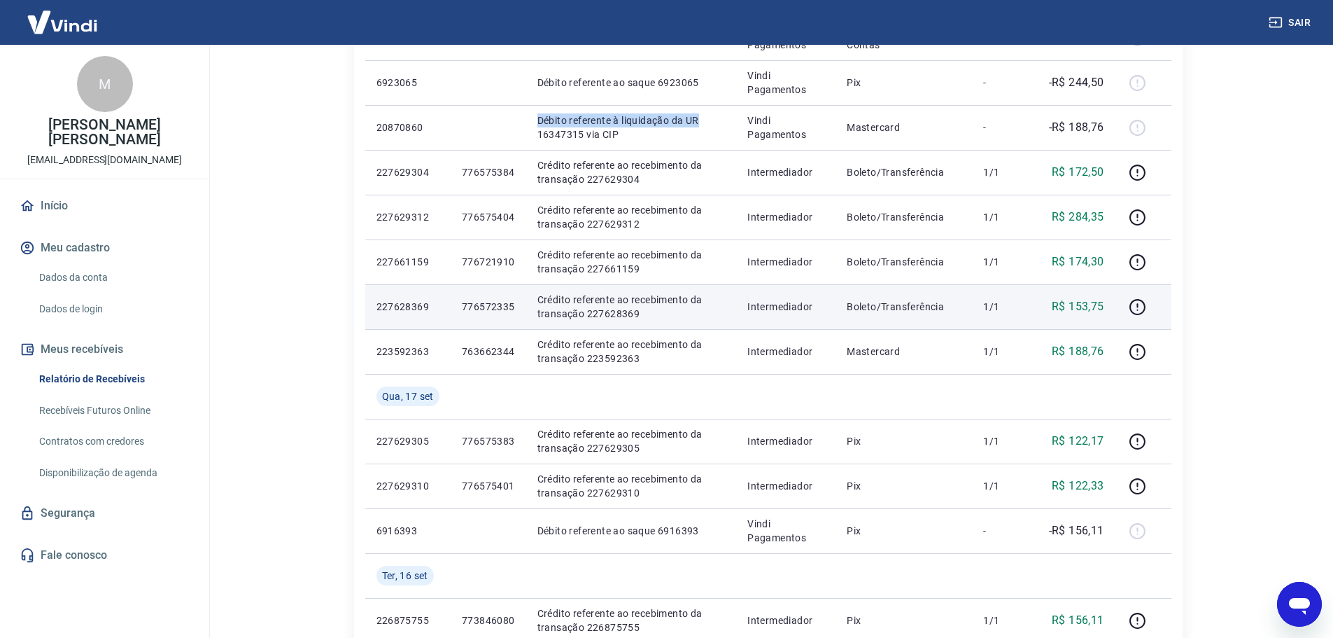
scroll to position [280, 0]
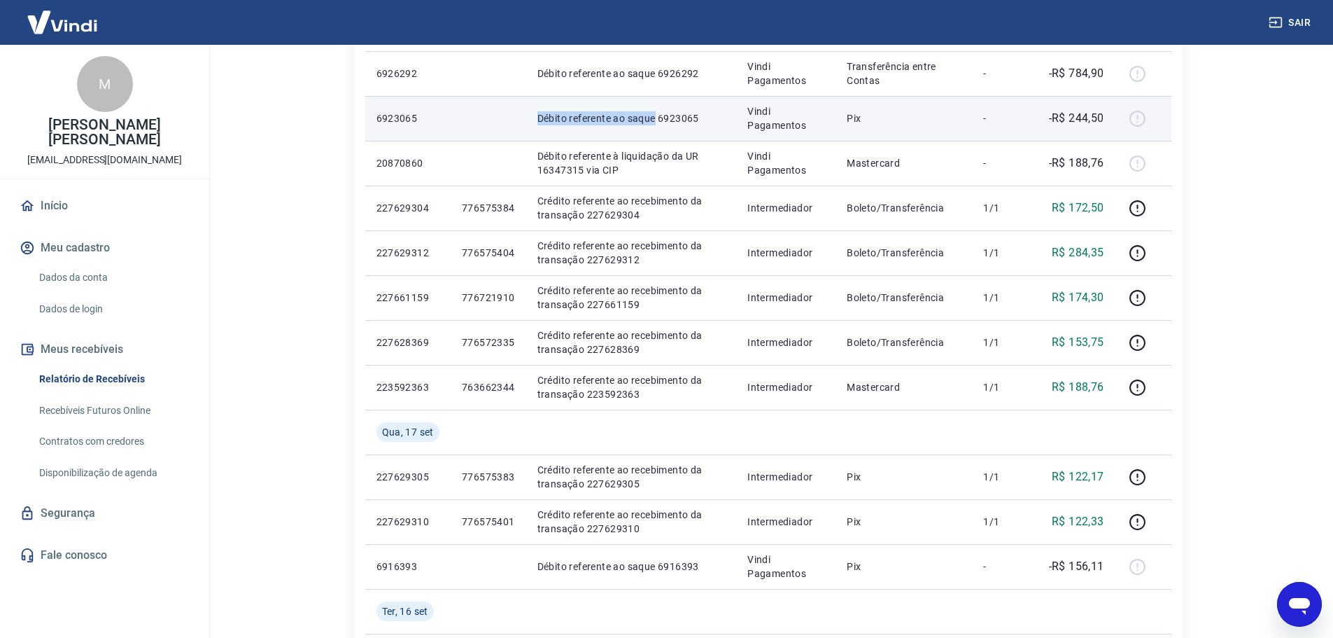
drag, startPoint x: 532, startPoint y: 118, endPoint x: 653, endPoint y: 114, distance: 121.1
click at [653, 114] on td "Débito referente ao saque 6923065" at bounding box center [631, 118] width 211 height 45
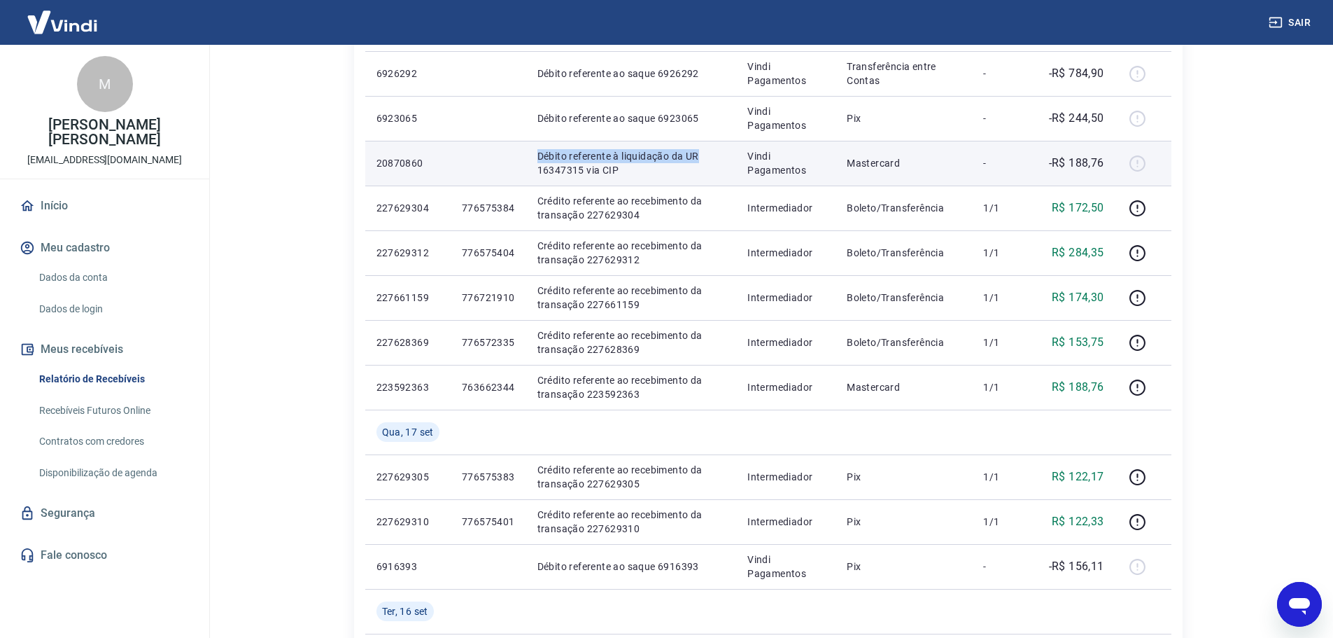
drag, startPoint x: 537, startPoint y: 154, endPoint x: 696, endPoint y: 153, distance: 159.6
click at [696, 153] on p "Débito referente à liquidação da UR 16347315 via CIP" at bounding box center [632, 163] width 188 height 28
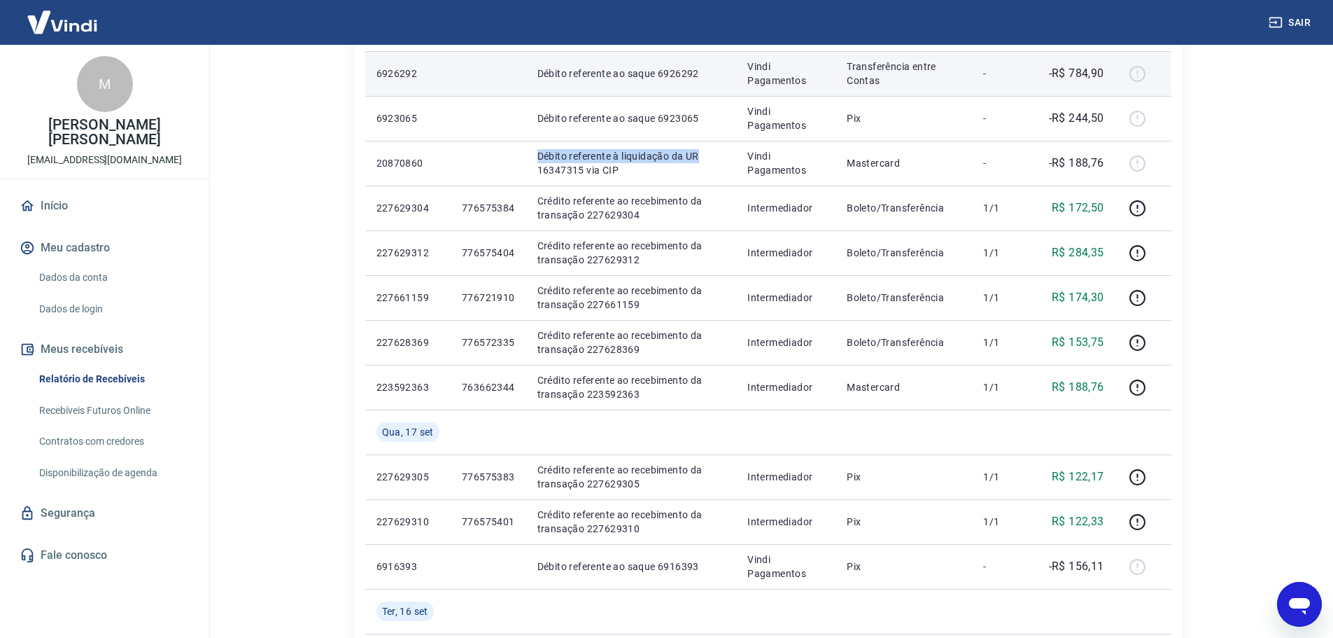
copy p "Débito referente à liquidação da UR"
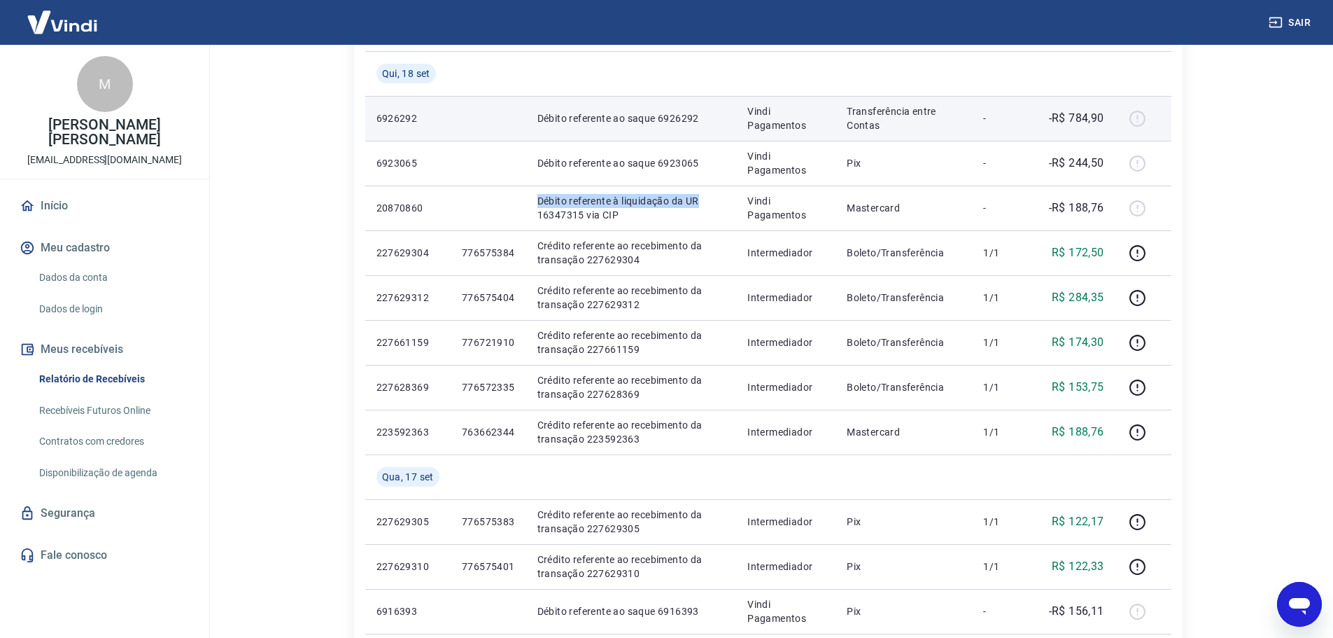
scroll to position [210, 0]
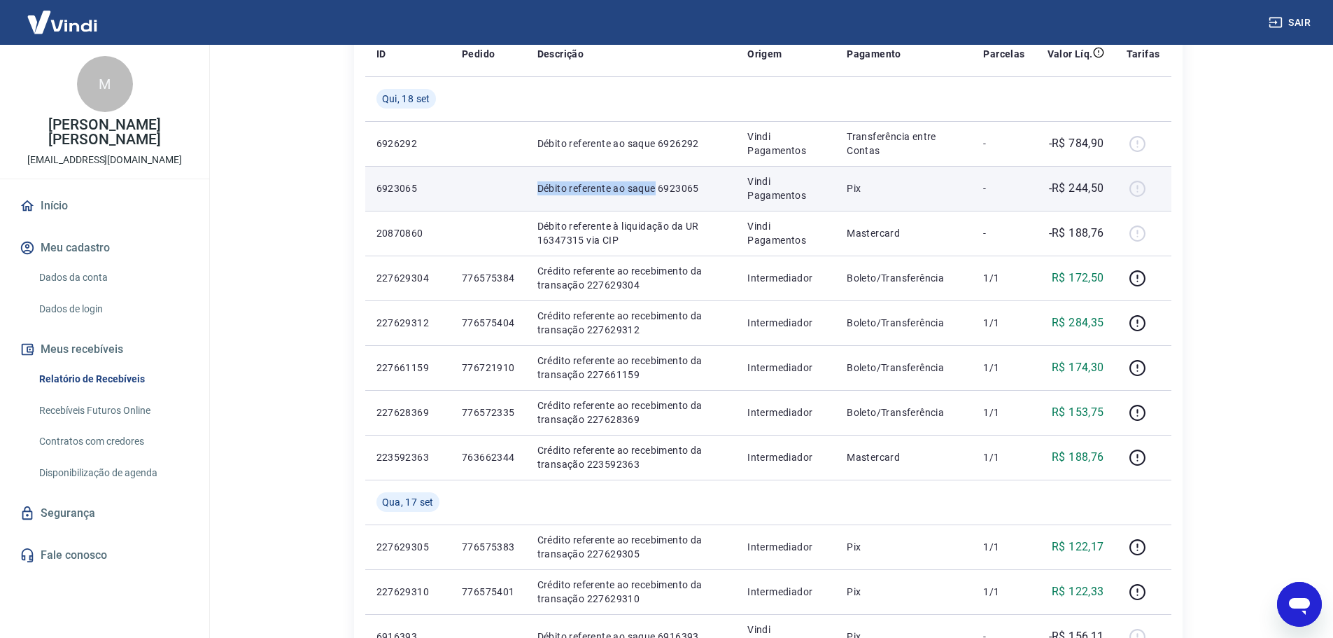
drag, startPoint x: 549, startPoint y: 185, endPoint x: 654, endPoint y: 190, distance: 105.1
click at [654, 190] on p "Débito referente ao saque 6923065" at bounding box center [632, 188] width 188 height 14
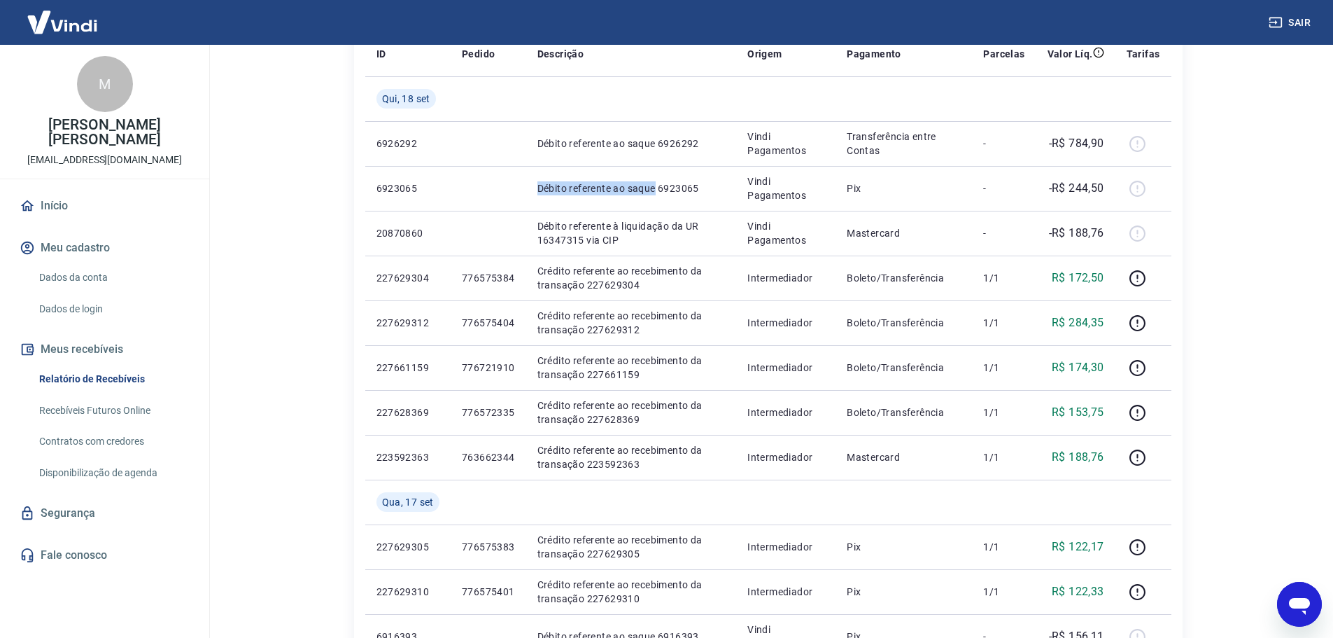
copy p "Débito referente ao saque"
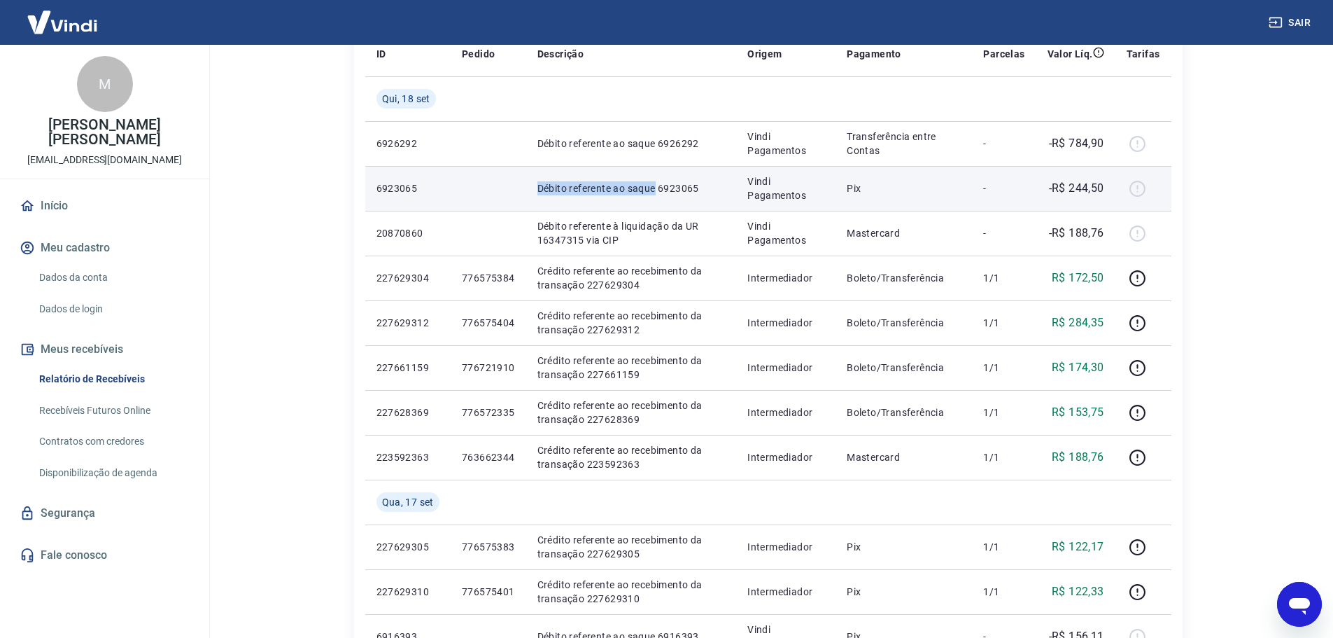
scroll to position [280, 0]
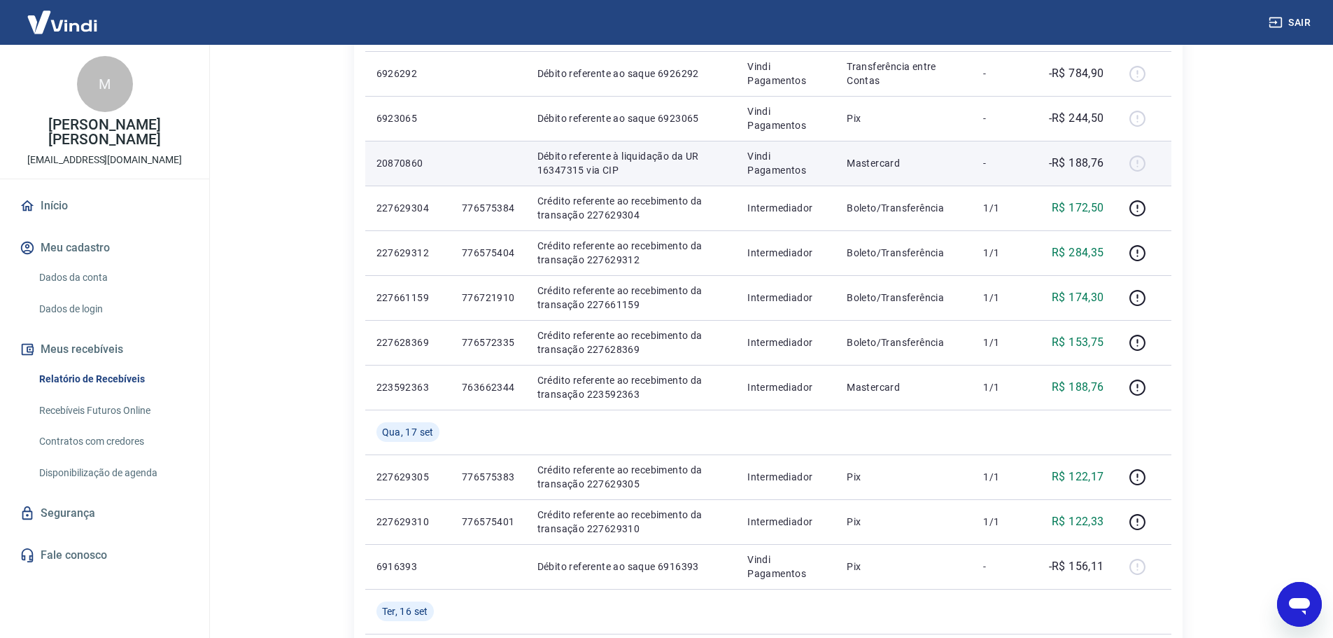
click at [1165, 163] on td at bounding box center [1144, 163] width 56 height 45
click at [1140, 163] on div at bounding box center [1144, 163] width 34 height 22
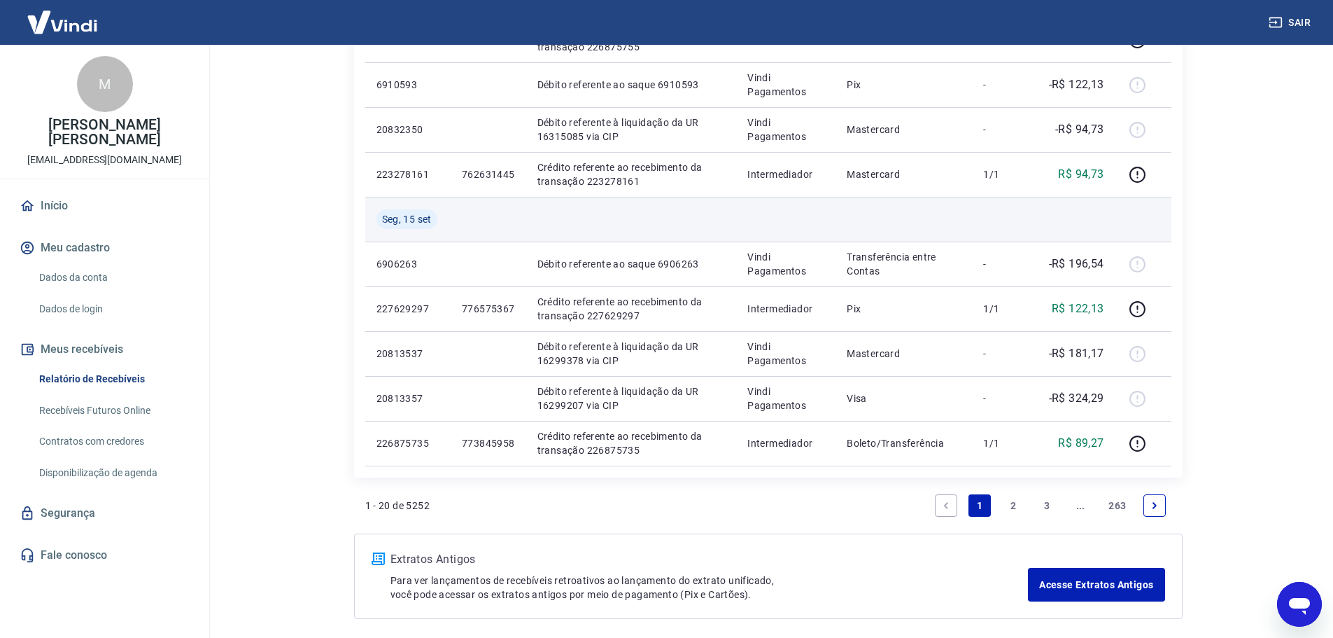
scroll to position [954, 0]
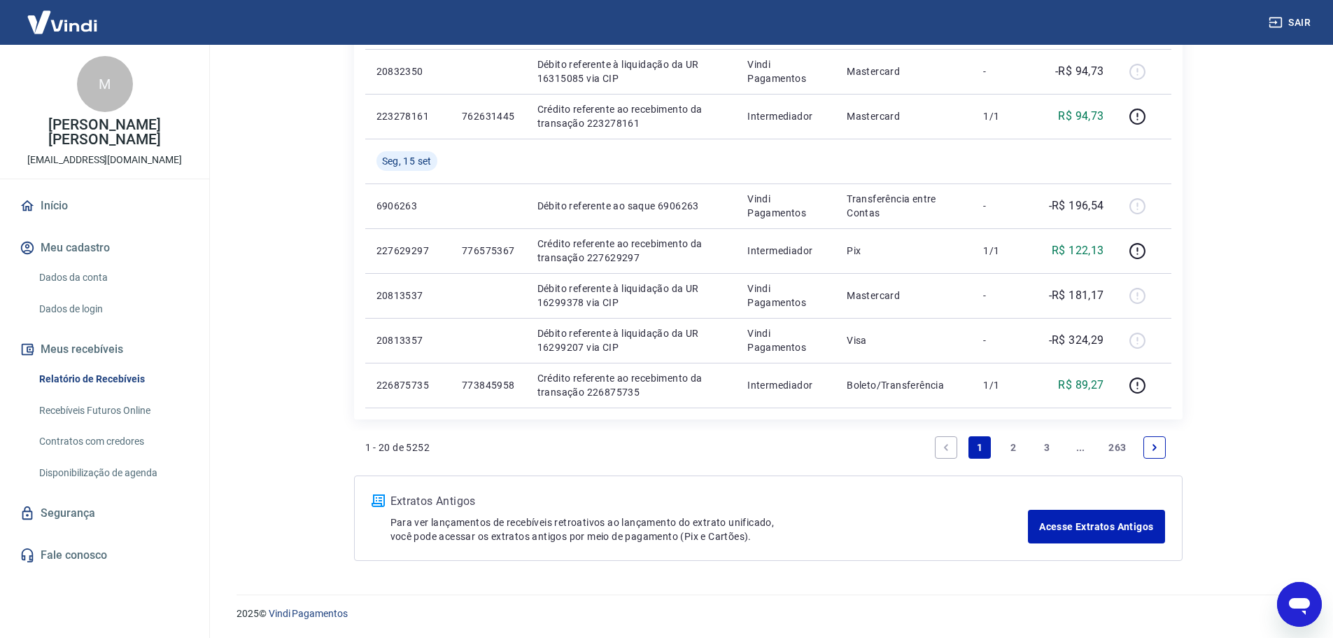
click at [1023, 439] on link "2" at bounding box center [1013, 447] width 22 height 22
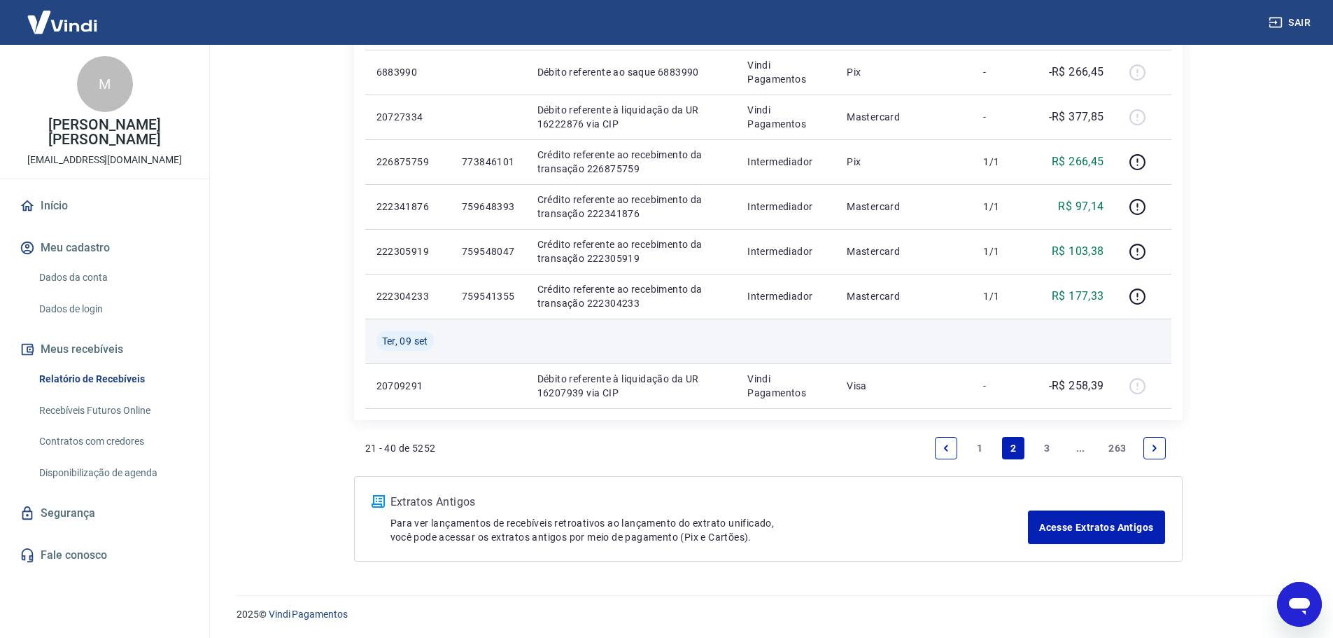
scroll to position [1044, 0]
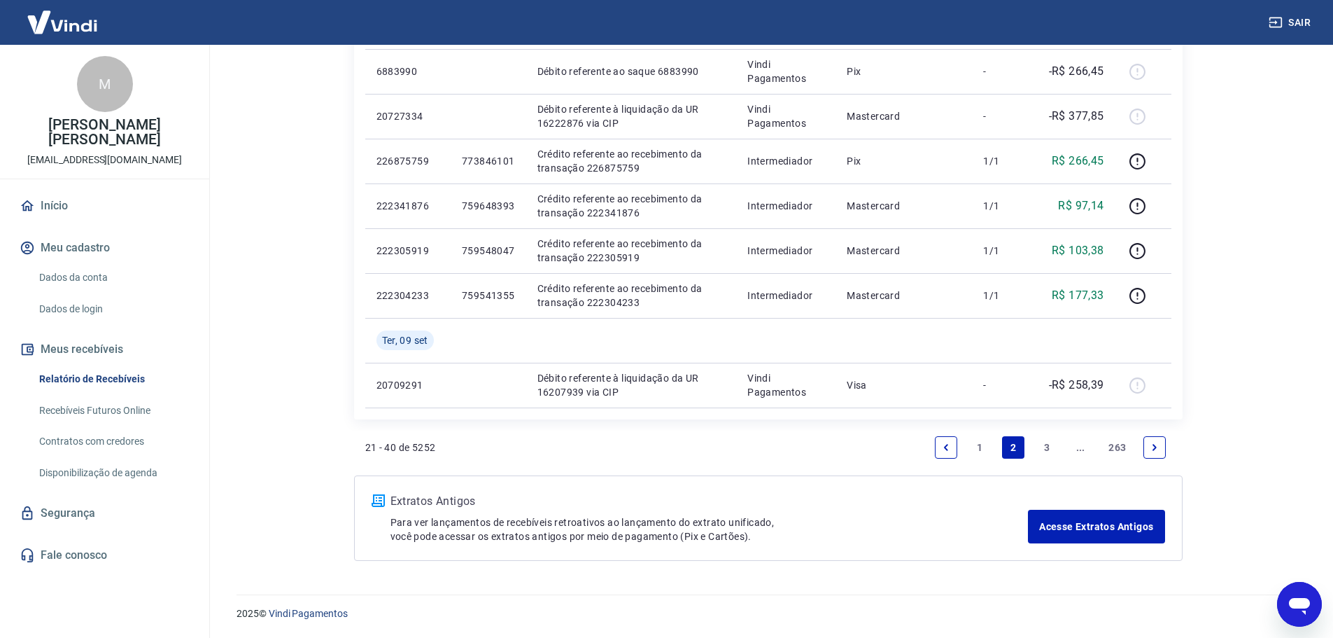
click at [1050, 444] on link "3" at bounding box center [1047, 447] width 22 height 22
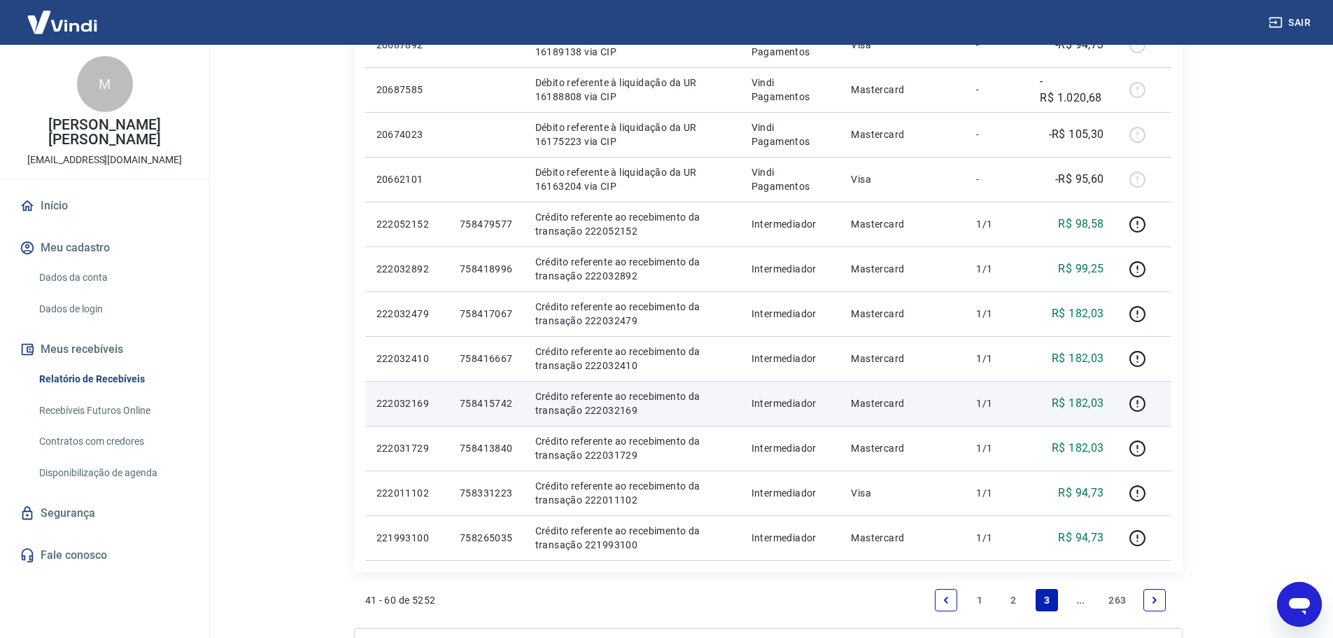
scroll to position [770, 0]
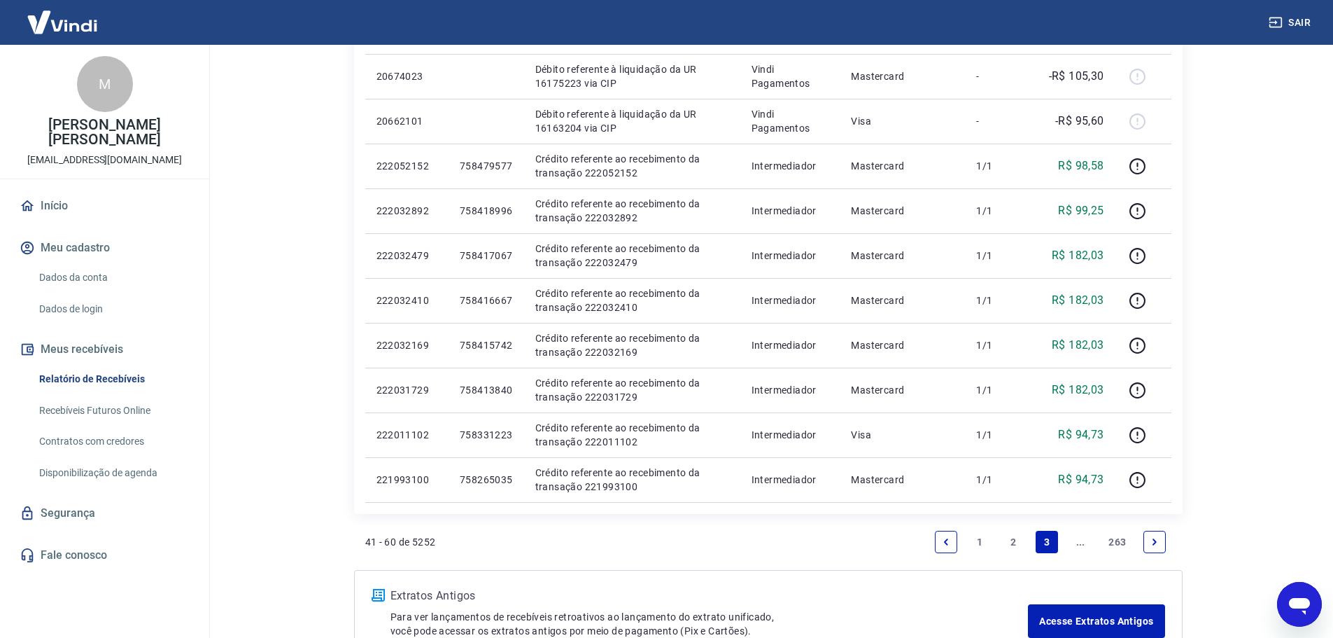
click at [1078, 539] on link "..." at bounding box center [1081, 542] width 22 height 22
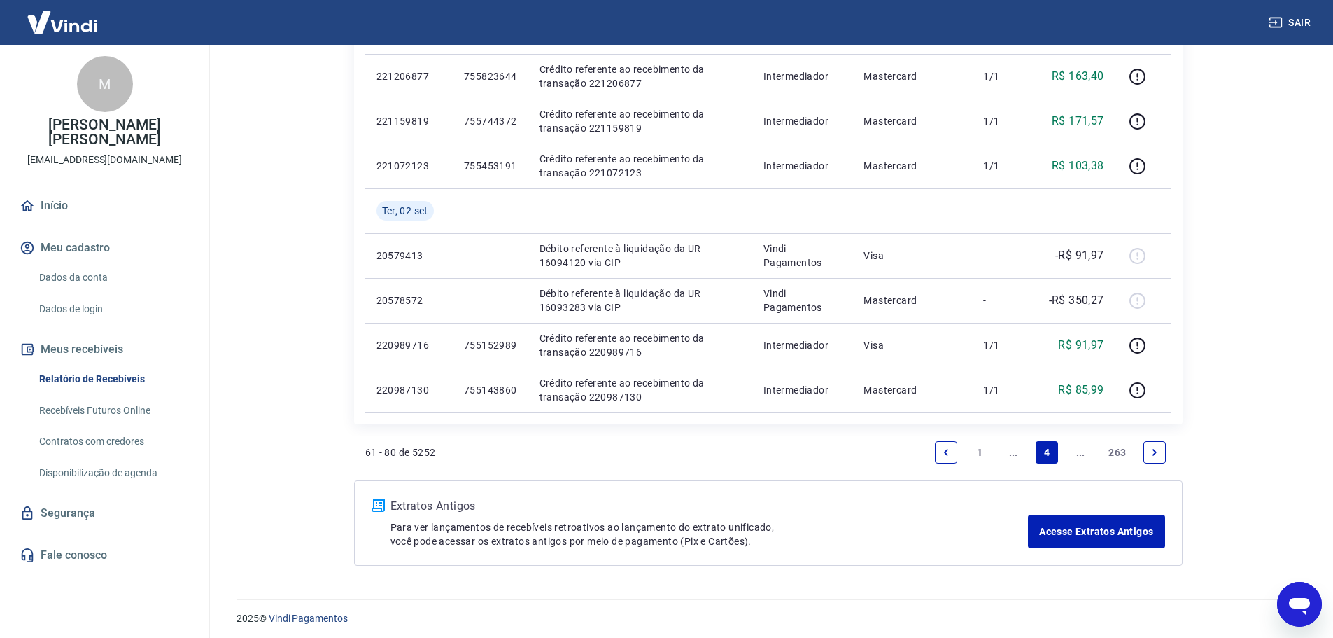
scroll to position [1044, 0]
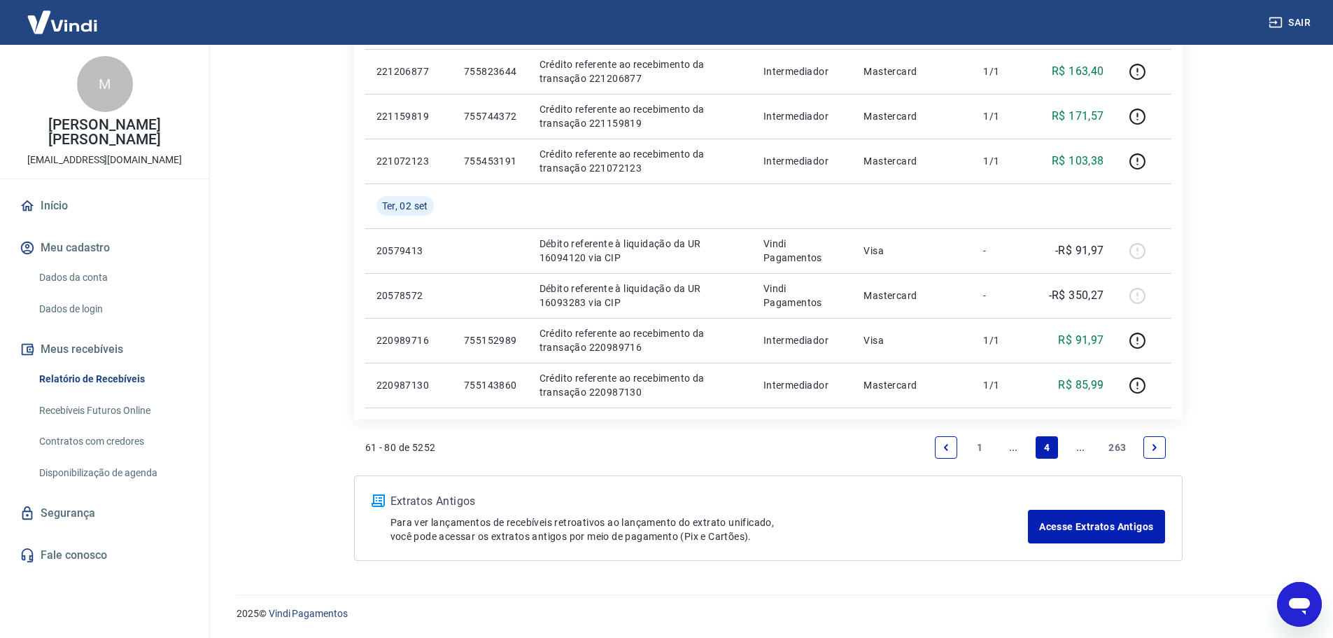
click at [975, 444] on link "1" at bounding box center [980, 447] width 22 height 22
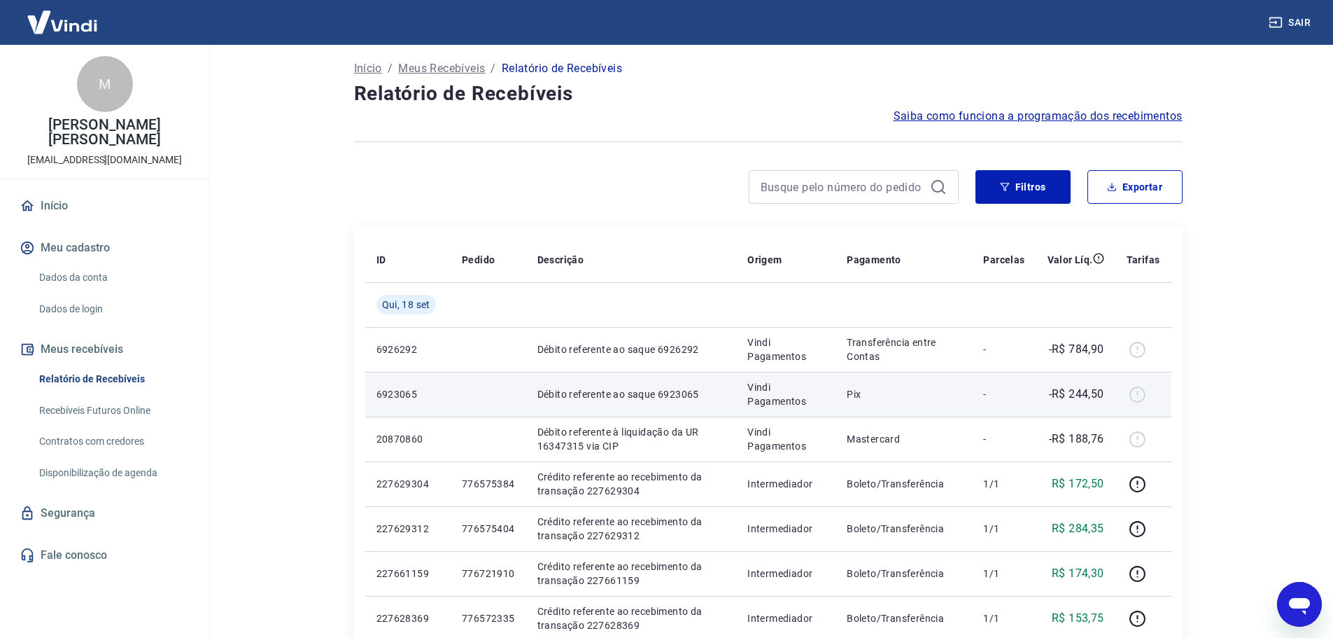
scroll to position [70, 0]
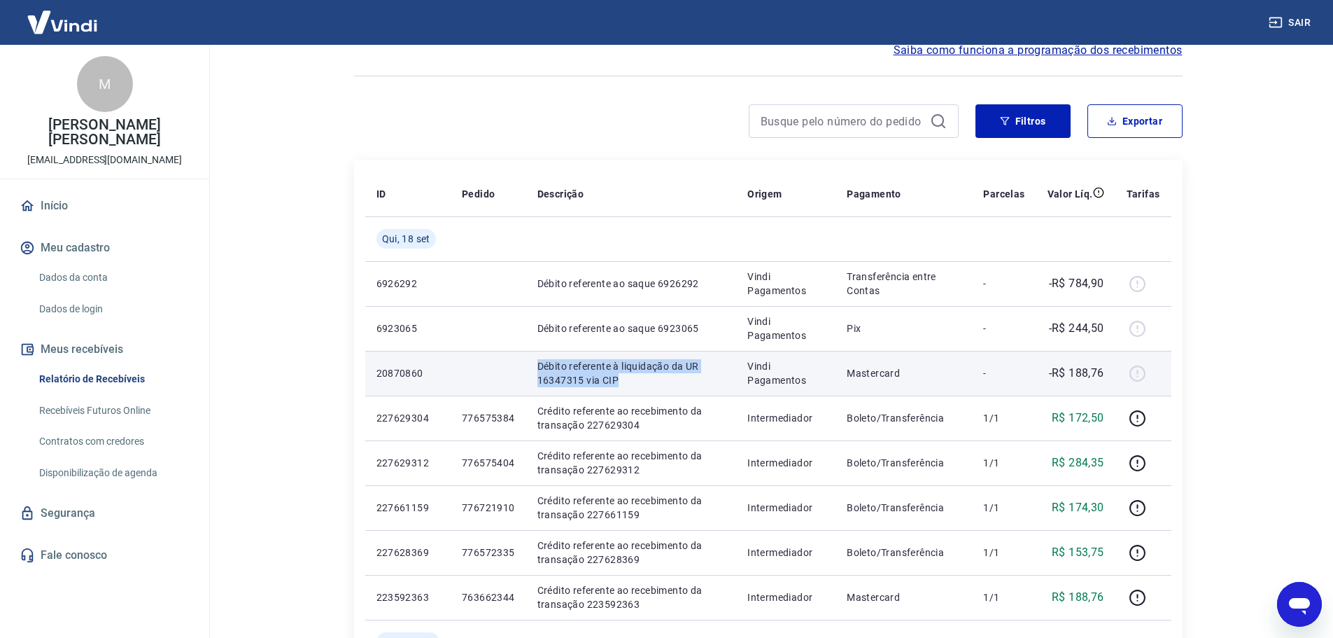
drag, startPoint x: 638, startPoint y: 381, endPoint x: 539, endPoint y: 366, distance: 99.8
click at [539, 366] on p "Débito referente à liquidação da UR 16347315 via CIP" at bounding box center [632, 373] width 188 height 28
copy p "Débito referente à liquidação da UR 16347315 via CIP"
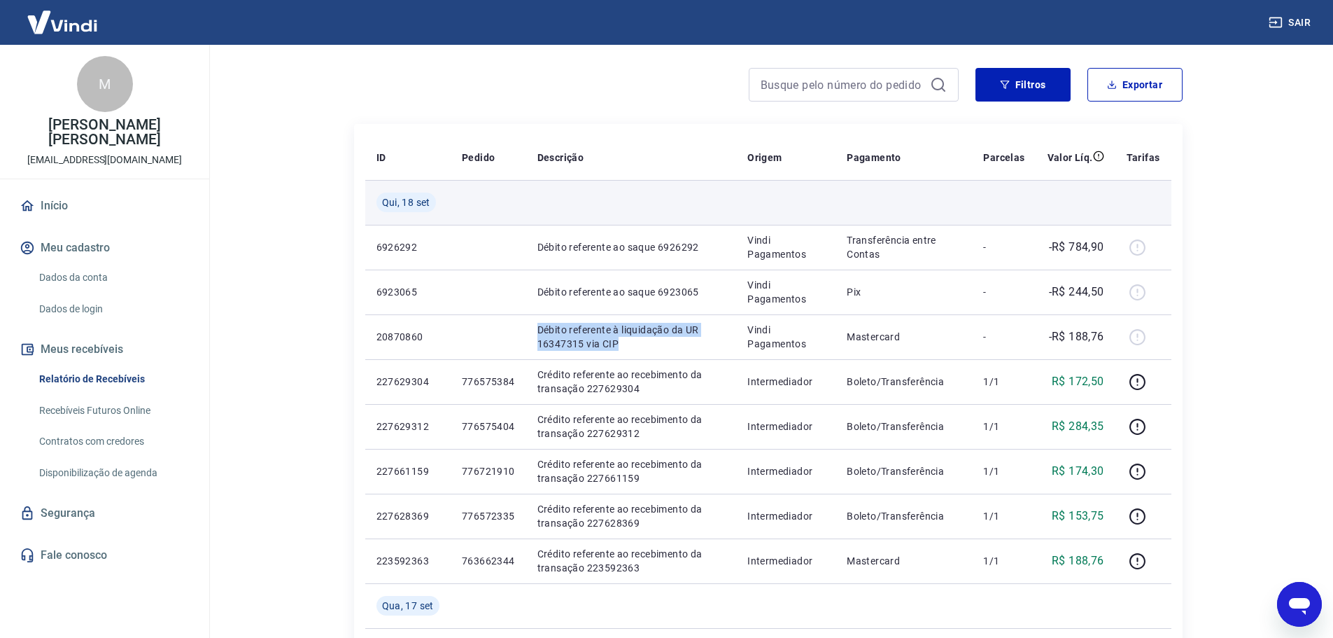
scroll to position [140, 0]
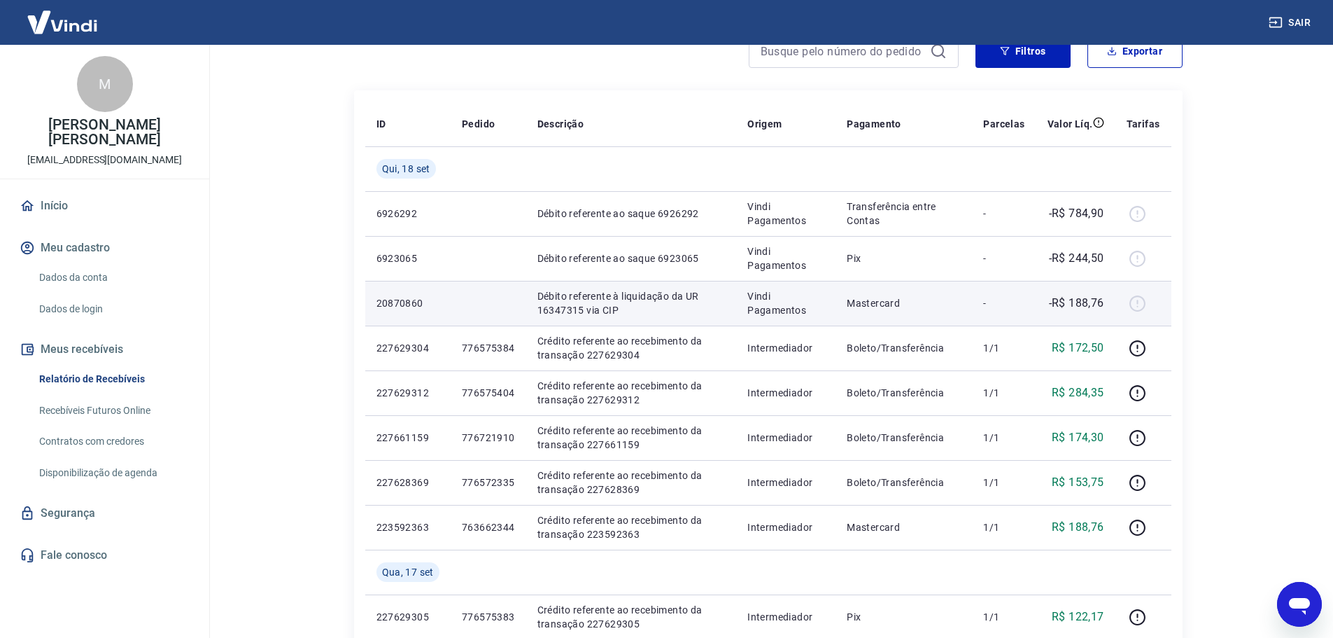
click at [1165, 300] on td at bounding box center [1144, 303] width 56 height 45
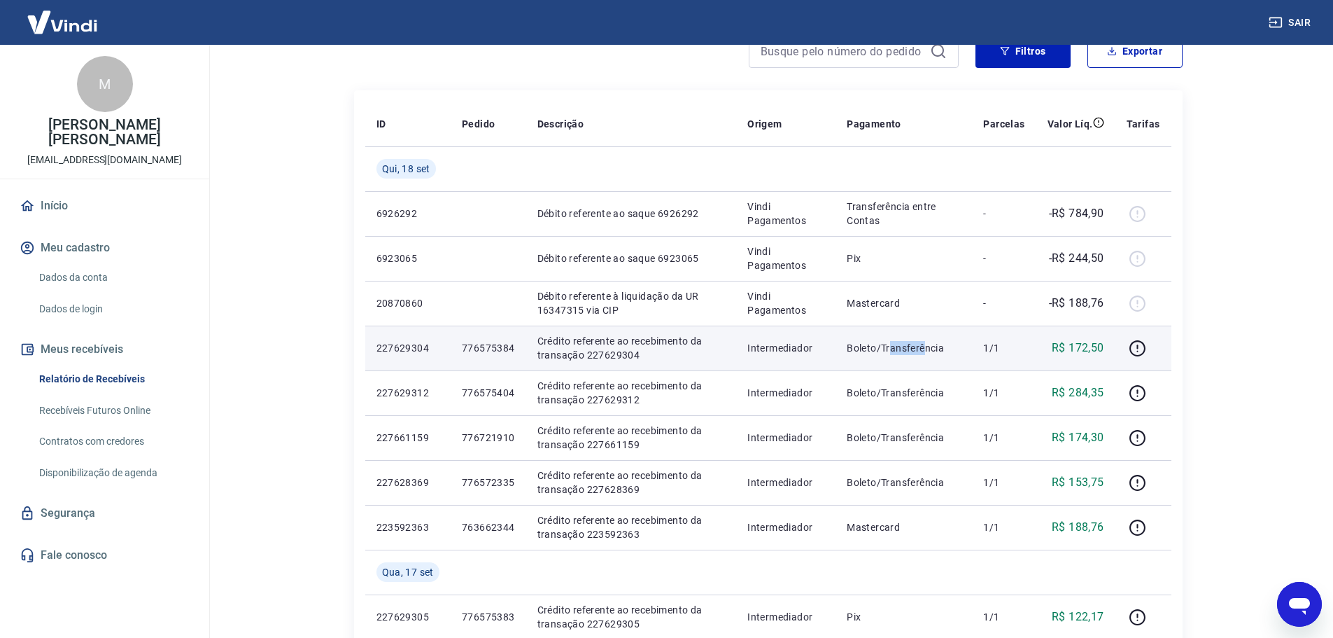
drag, startPoint x: 892, startPoint y: 344, endPoint x: 932, endPoint y: 344, distance: 40.6
click at [932, 344] on p "Boleto/Transferência" at bounding box center [904, 348] width 114 height 14
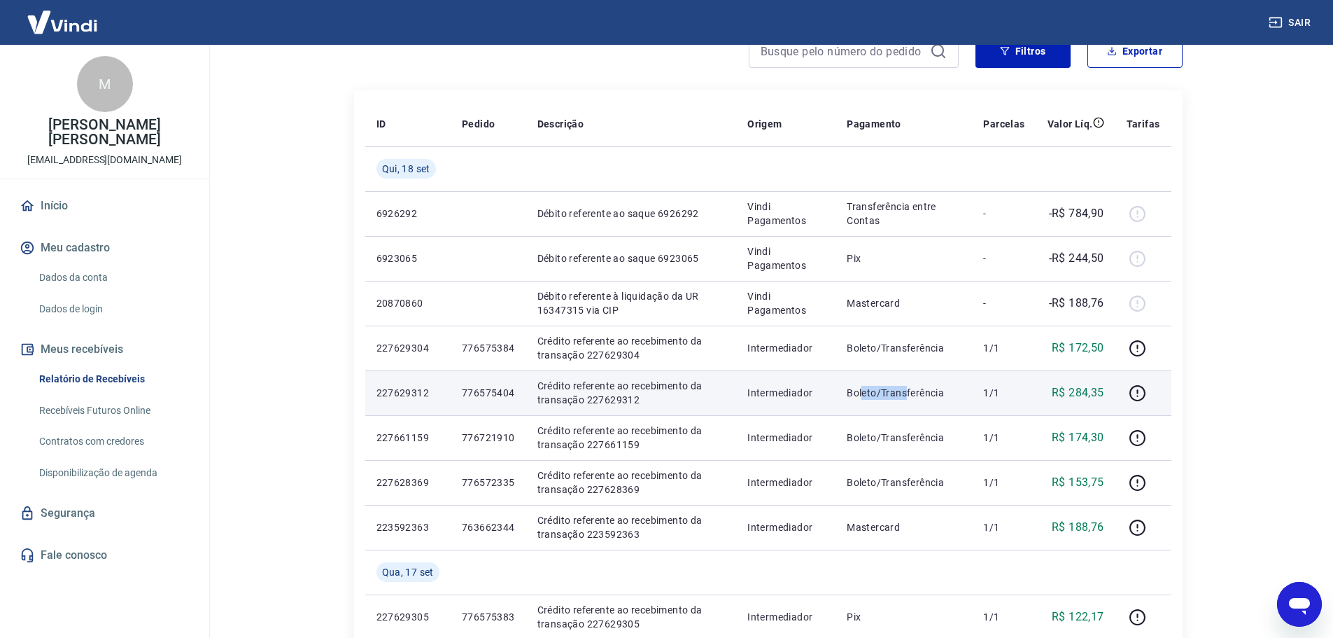
drag, startPoint x: 866, startPoint y: 386, endPoint x: 909, endPoint y: 392, distance: 43.2
click at [909, 392] on p "Boleto/Transferência" at bounding box center [904, 393] width 114 height 14
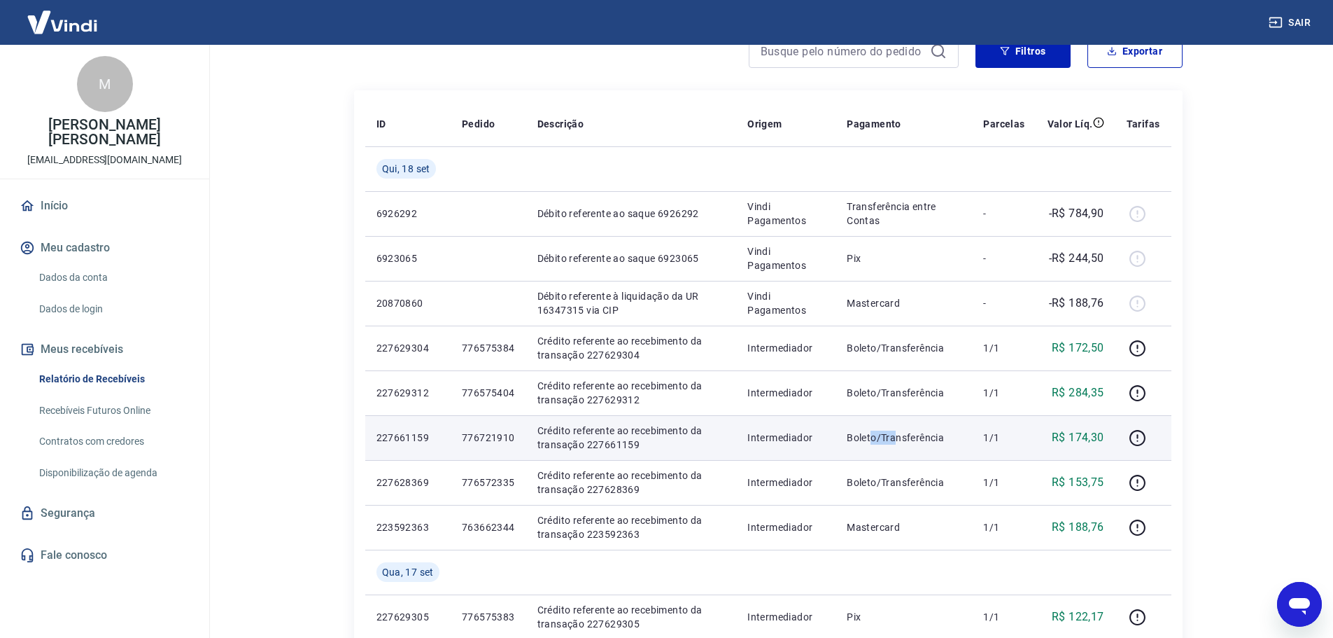
drag, startPoint x: 878, startPoint y: 437, endPoint x: 897, endPoint y: 440, distance: 18.5
click at [897, 440] on p "Boleto/Transferência" at bounding box center [904, 437] width 114 height 14
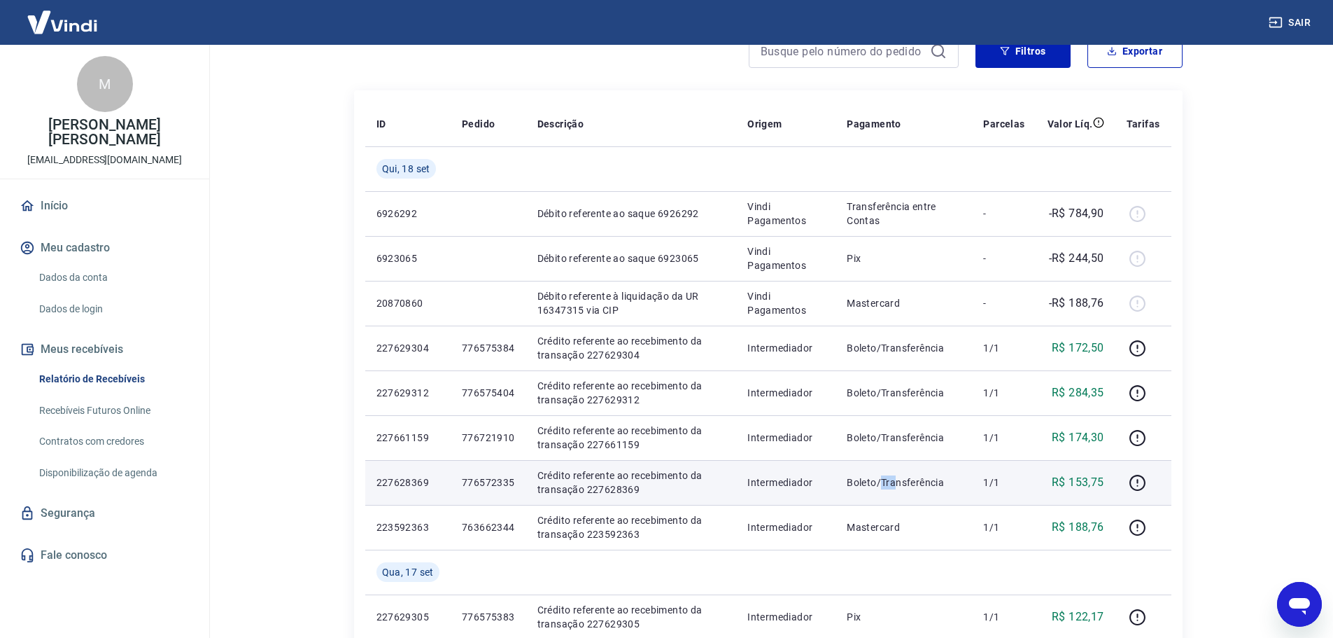
click at [902, 475] on td "Boleto/Transferência" at bounding box center [904, 482] width 136 height 45
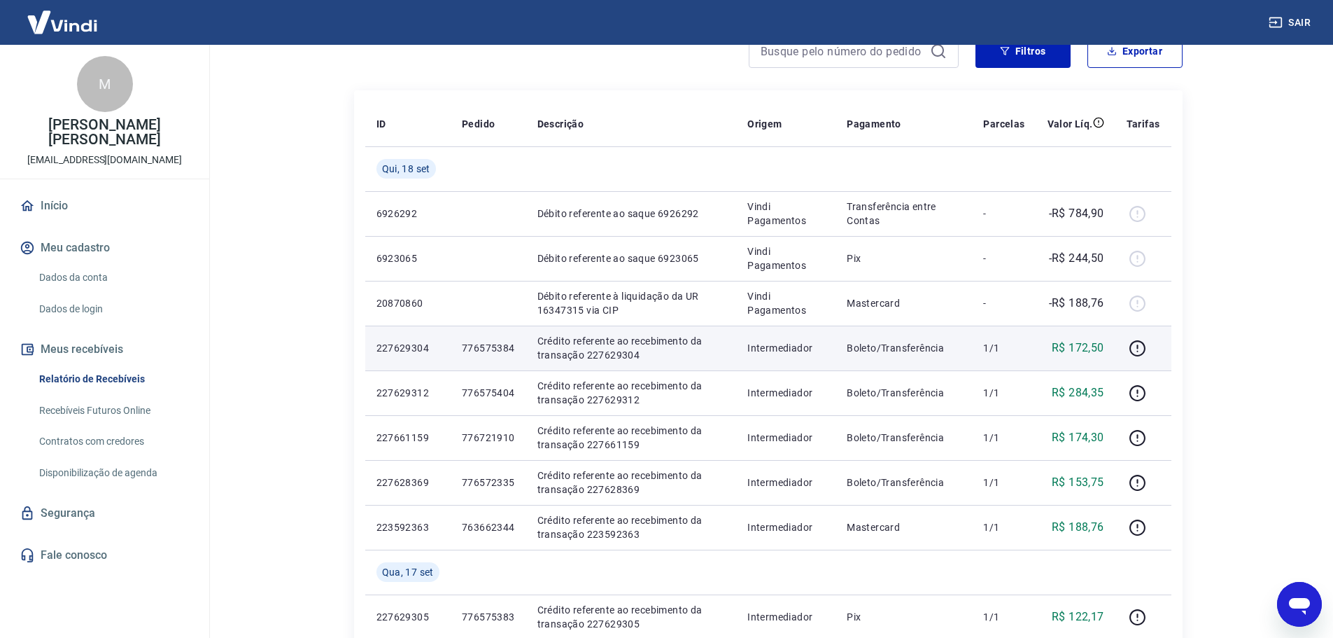
click at [929, 346] on p "Boleto/Transferência" at bounding box center [904, 348] width 114 height 14
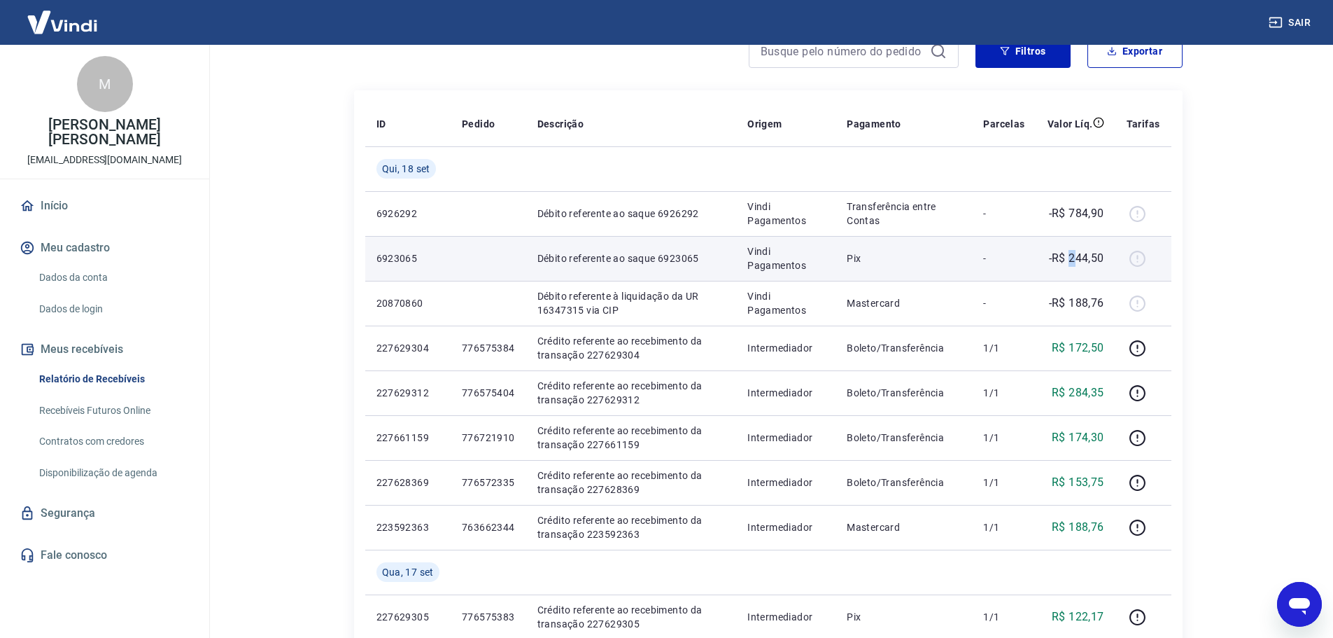
drag, startPoint x: 1070, startPoint y: 255, endPoint x: 1079, endPoint y: 255, distance: 8.4
click at [1079, 255] on p "-R$ 244,50" at bounding box center [1076, 258] width 55 height 17
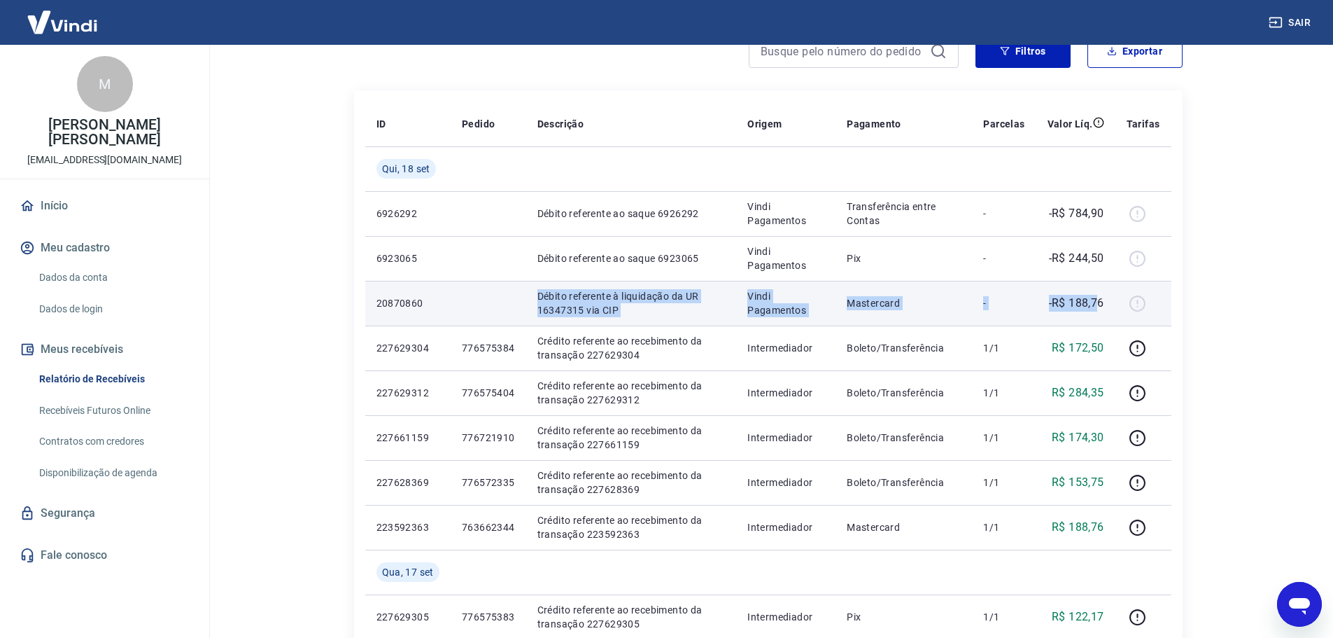
drag, startPoint x: 553, startPoint y: 296, endPoint x: 1101, endPoint y: 309, distance: 548.2
click at [1101, 309] on tr "20870860 Débito referente à liquidação da UR 16347315 via CIP Vindi Pagamentos …" at bounding box center [768, 303] width 806 height 45
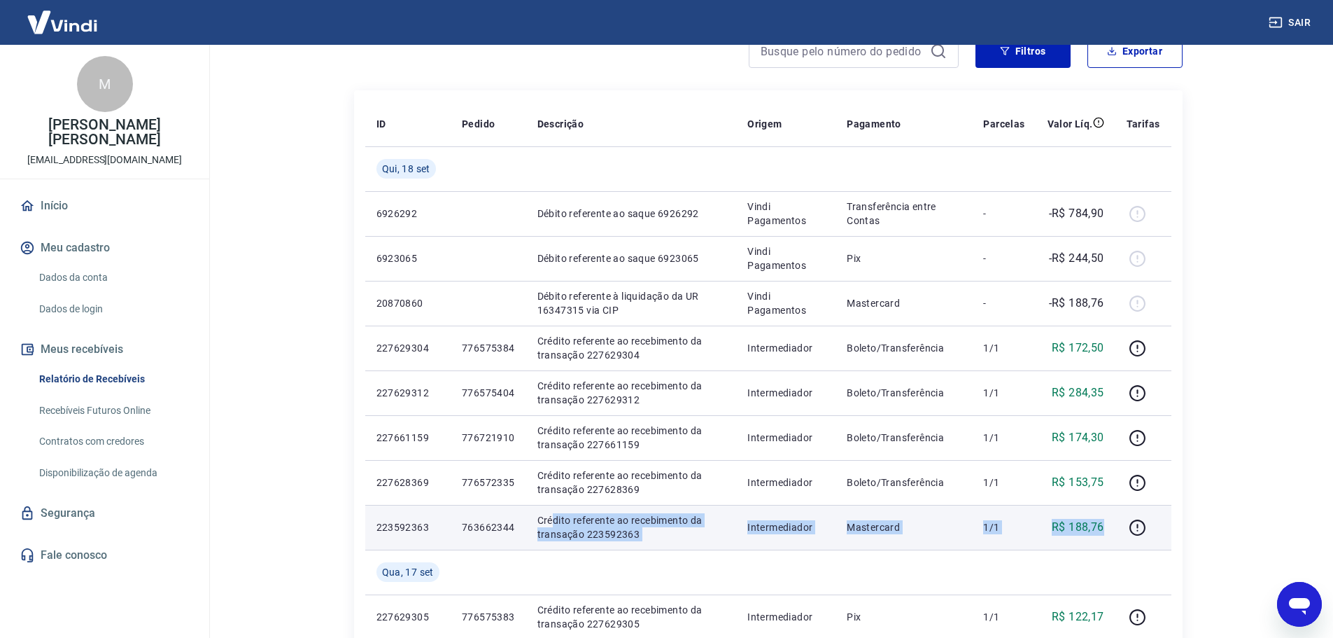
drag, startPoint x: 550, startPoint y: 522, endPoint x: 1103, endPoint y: 521, distance: 553.0
click at [1106, 524] on tr "223592363 763662344 Crédito referente ao recebimento da transação 223592363 Int…" at bounding box center [768, 527] width 806 height 45
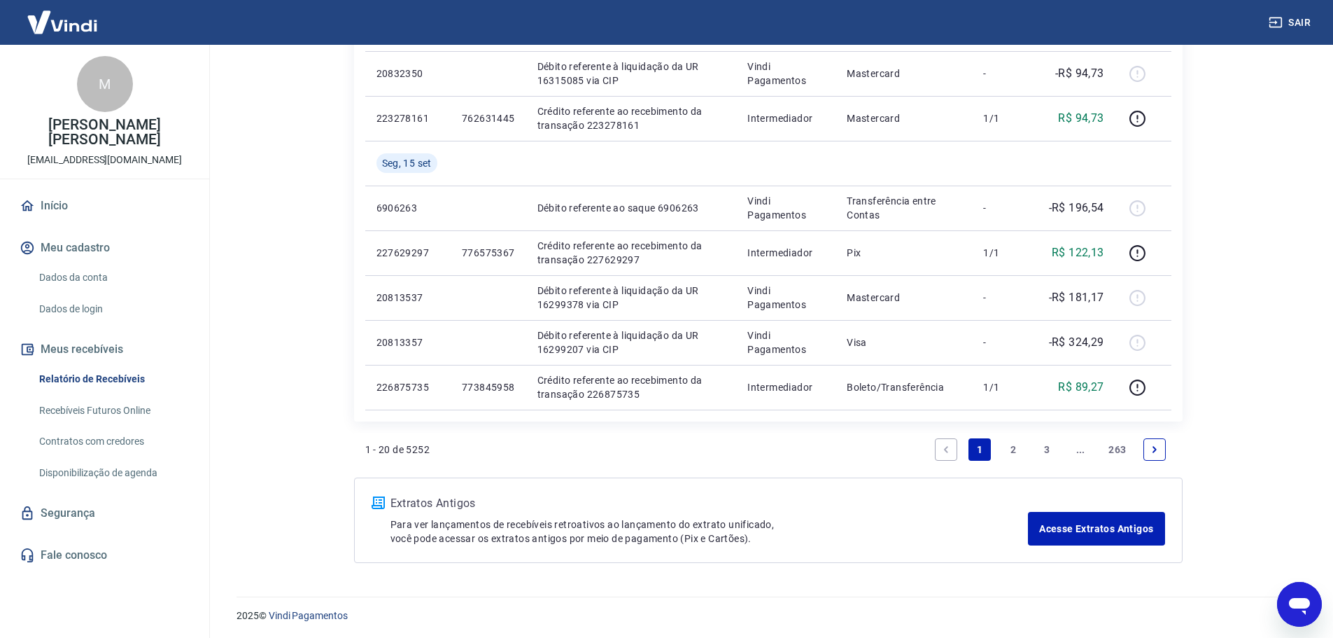
scroll to position [954, 0]
click at [1014, 451] on link "2" at bounding box center [1013, 447] width 22 height 22
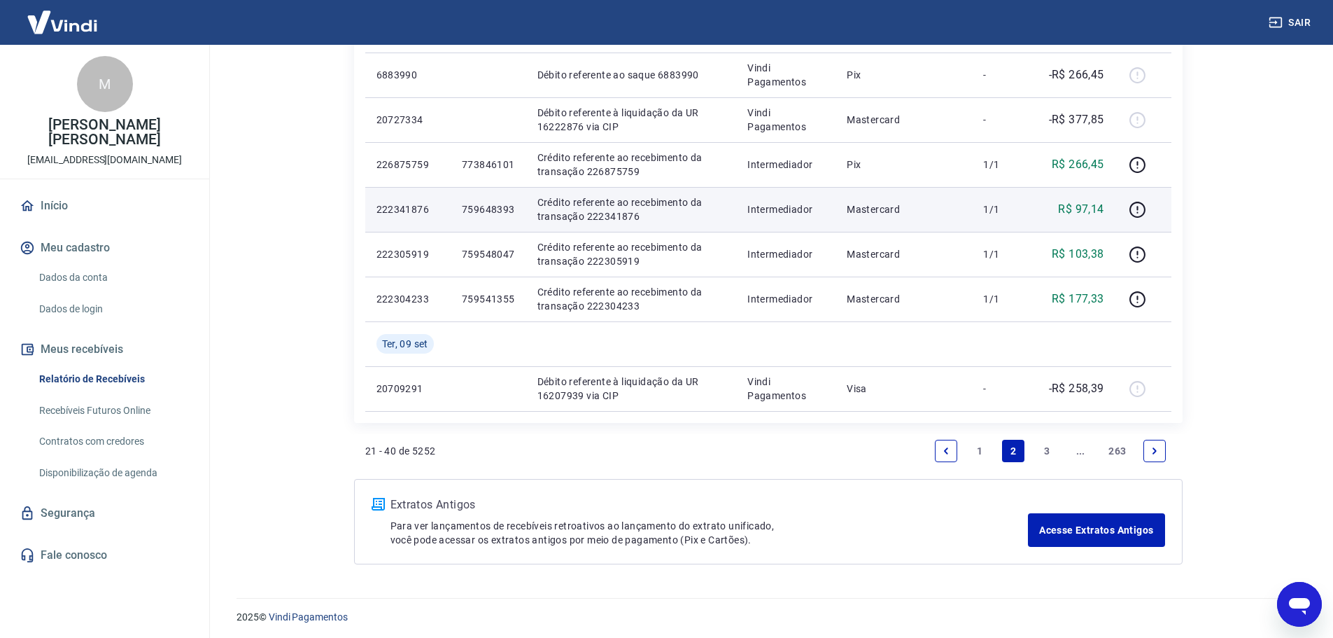
scroll to position [1044, 0]
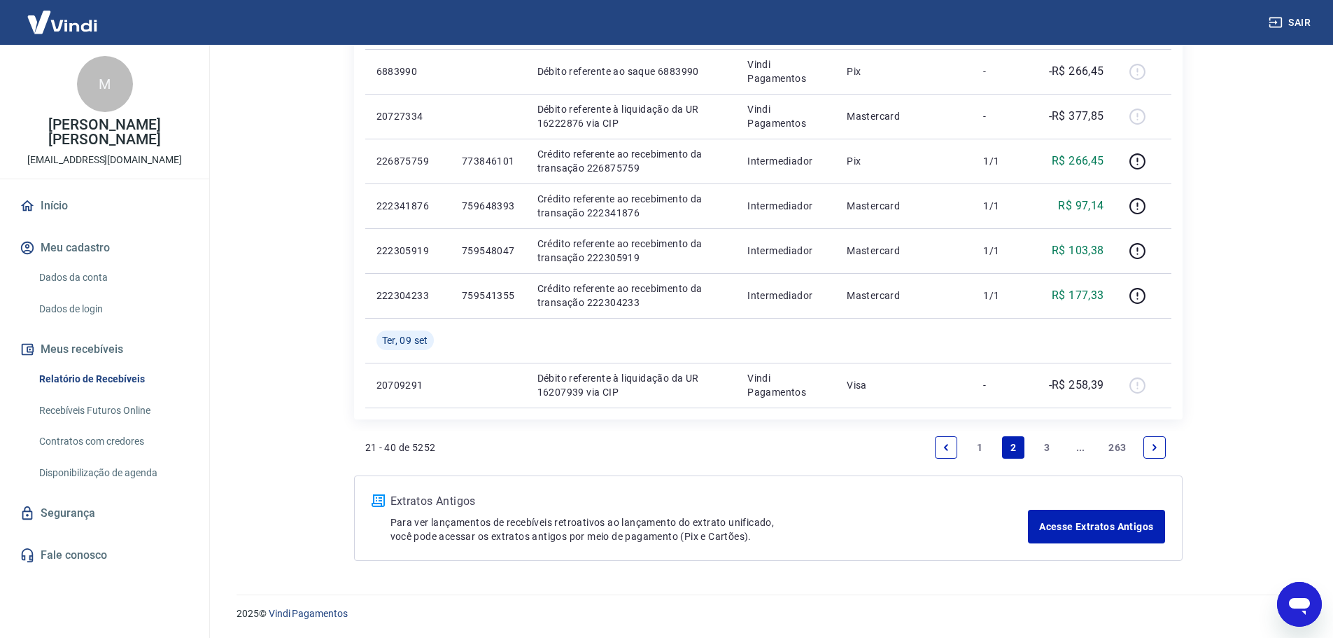
click at [1043, 451] on link "3" at bounding box center [1047, 447] width 22 height 22
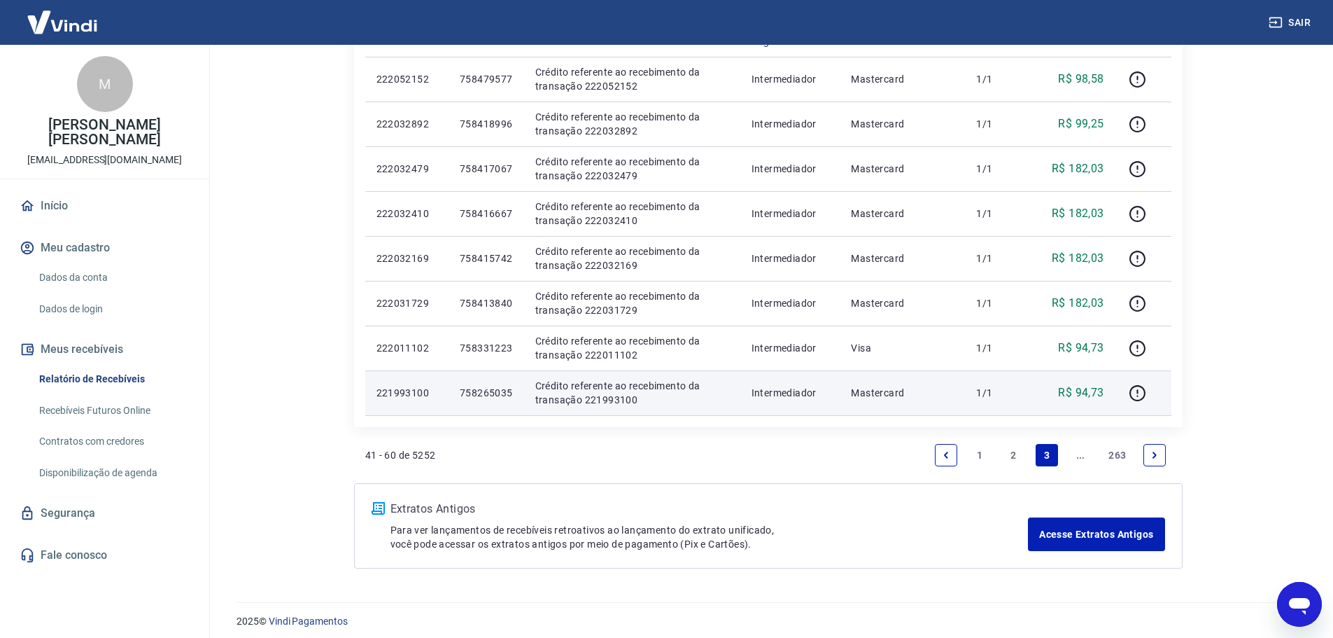
scroll to position [864, 0]
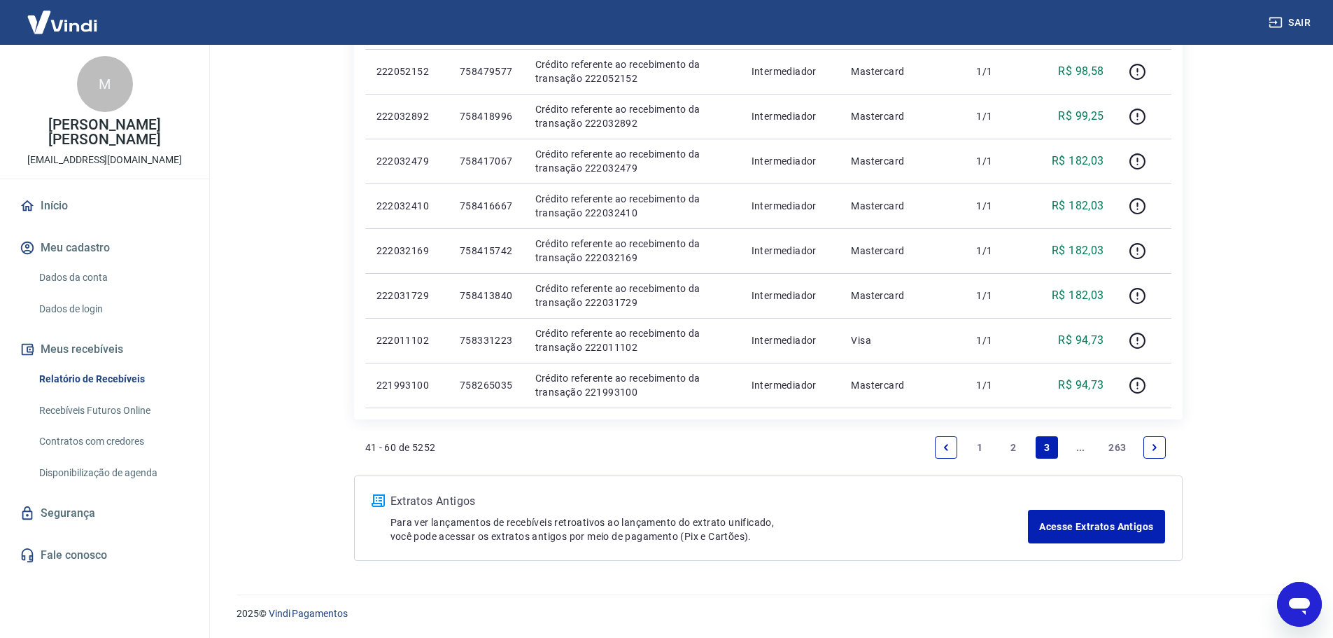
click at [1159, 444] on icon "Next page" at bounding box center [1155, 447] width 10 height 10
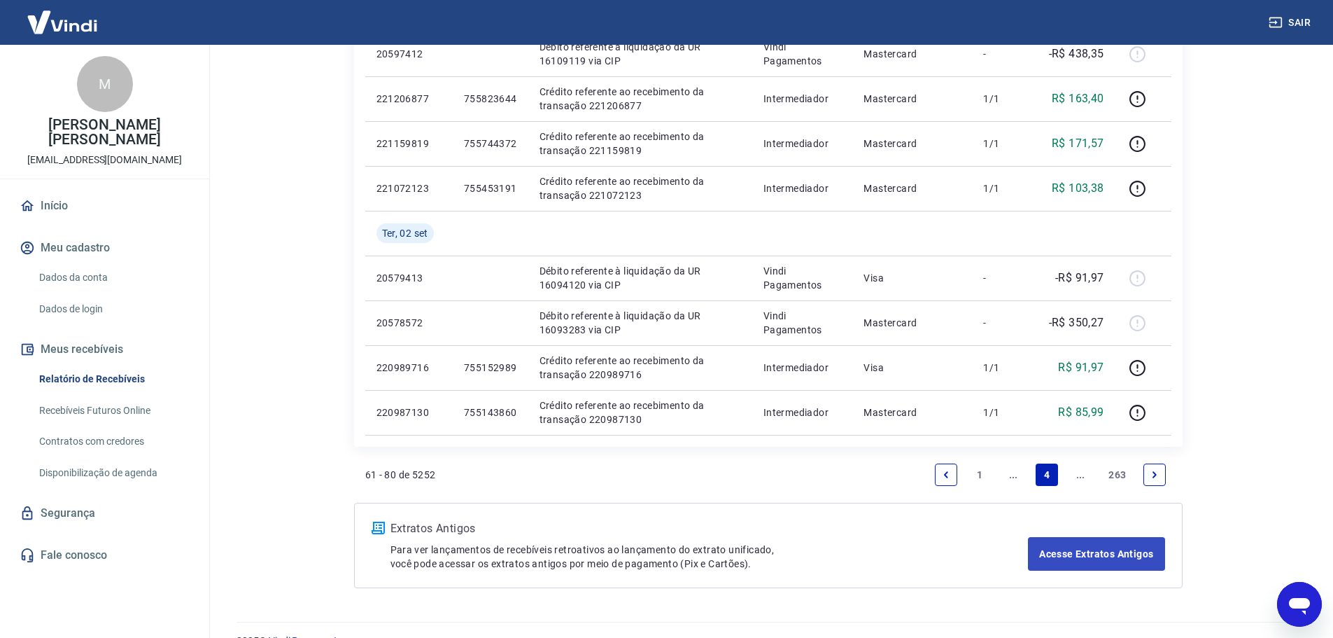
scroll to position [1044, 0]
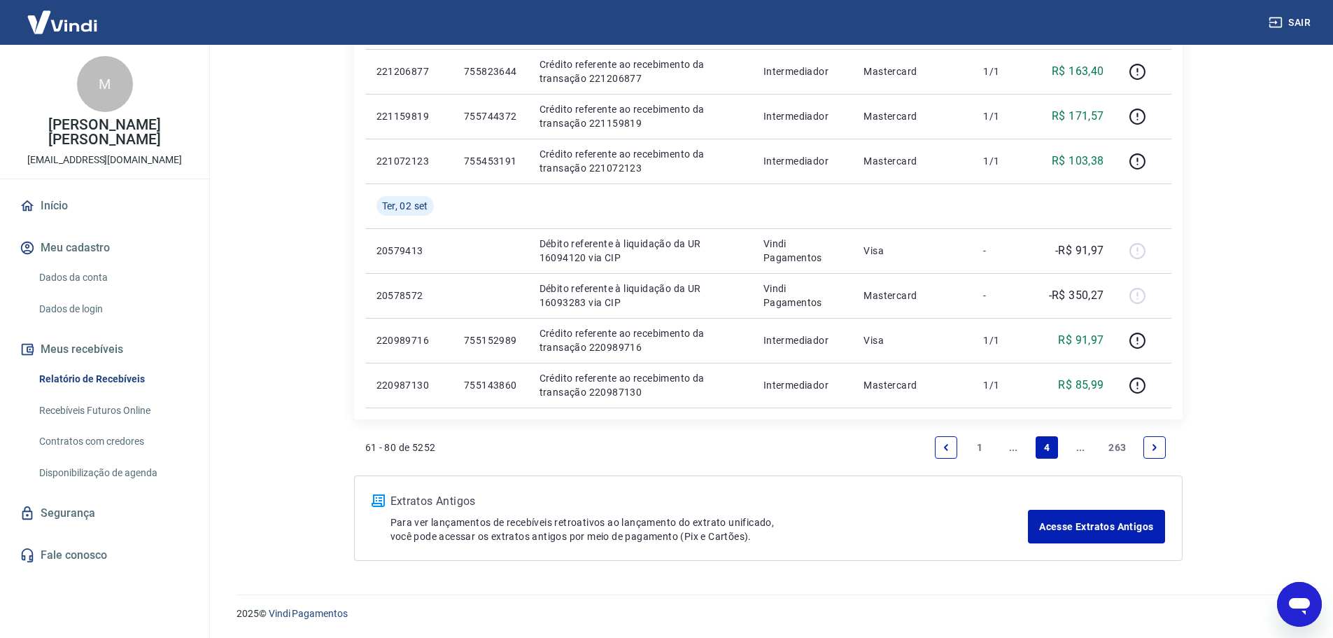
drag, startPoint x: 948, startPoint y: 446, endPoint x: 957, endPoint y: 443, distance: 8.9
click at [948, 446] on icon "Previous page" at bounding box center [946, 447] width 10 height 10
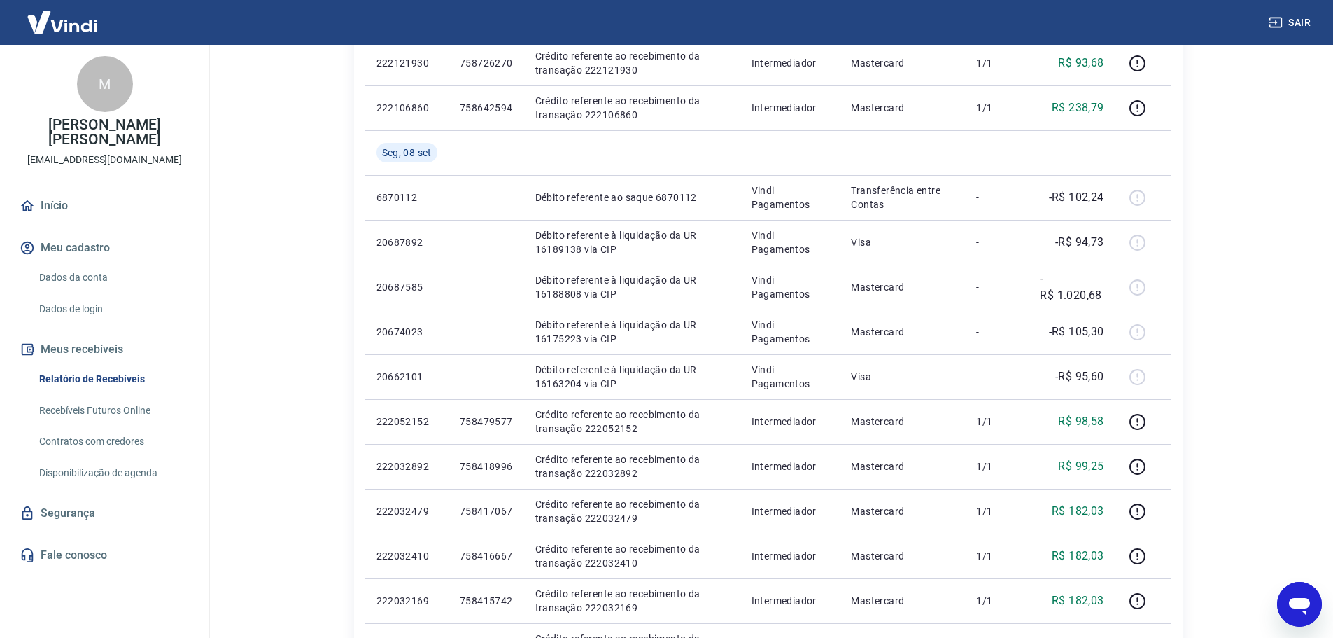
scroll to position [444, 0]
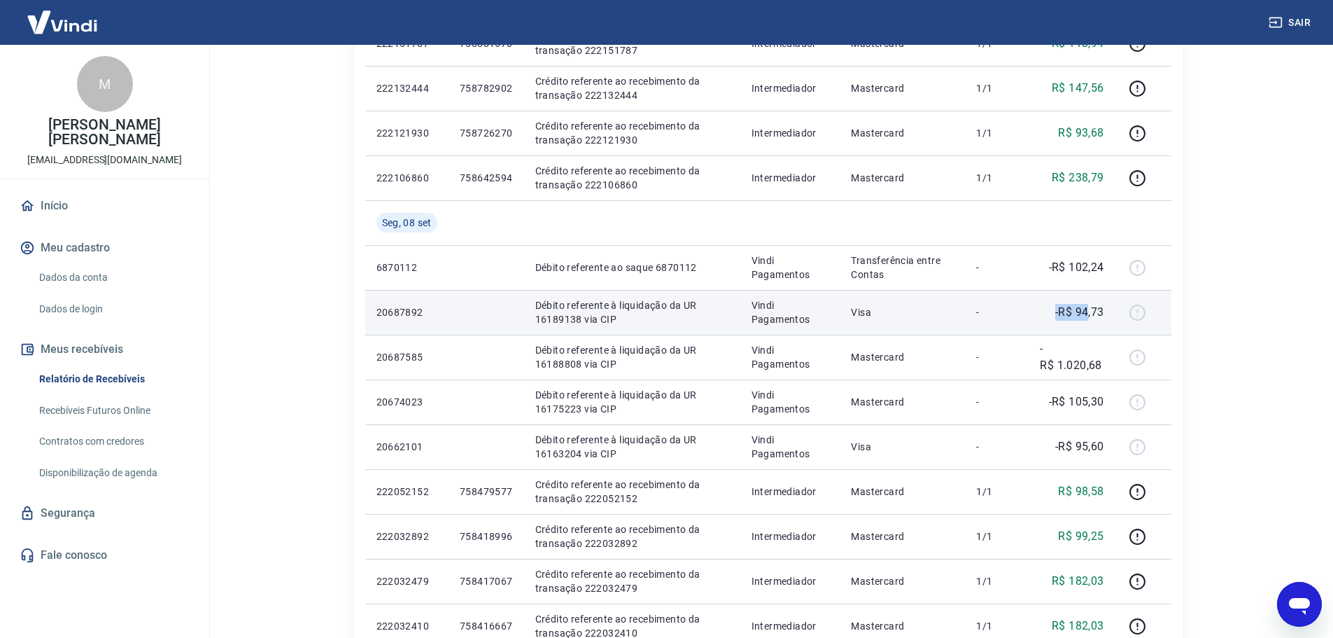
drag, startPoint x: 1070, startPoint y: 311, endPoint x: 1056, endPoint y: 307, distance: 15.3
click at [1056, 307] on div "-R$ 94,73" at bounding box center [1072, 312] width 64 height 17
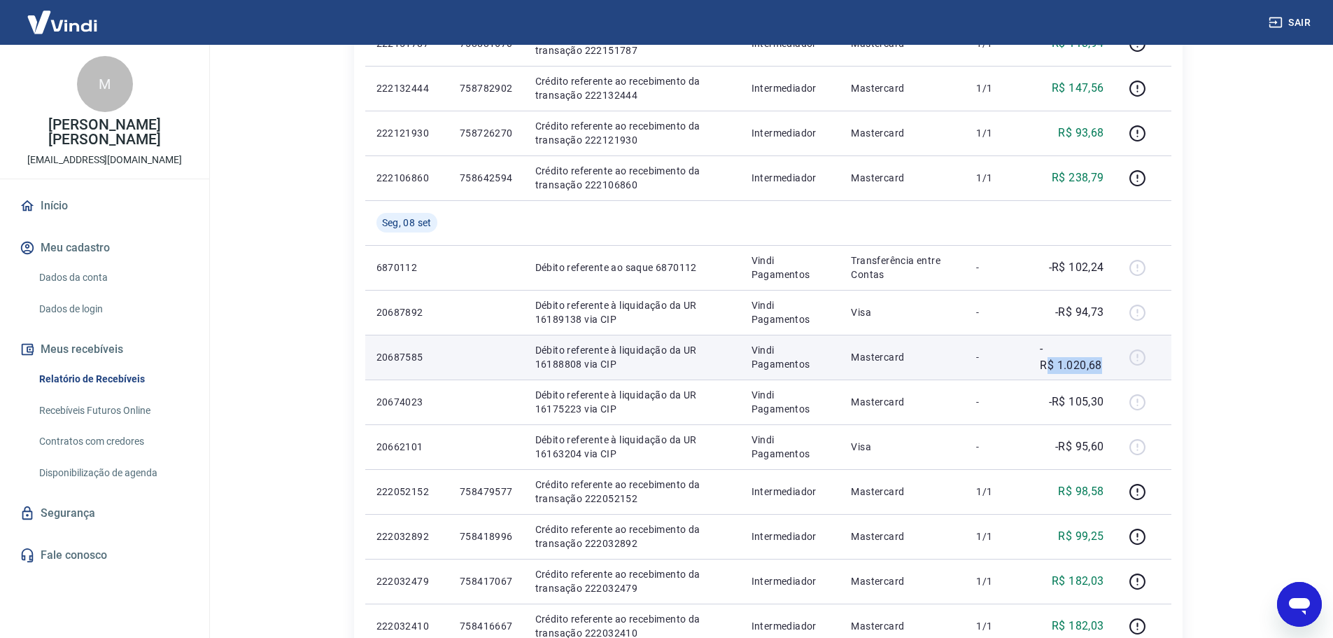
drag, startPoint x: 1091, startPoint y: 365, endPoint x: 1047, endPoint y: 366, distance: 43.4
click at [1047, 366] on p "-R$ 1.020,68" at bounding box center [1072, 357] width 64 height 34
drag, startPoint x: 580, startPoint y: 364, endPoint x: 533, endPoint y: 365, distance: 46.9
click at [533, 365] on td "Débito referente à liquidação da UR 16188808 via CIP" at bounding box center [632, 357] width 216 height 45
copy p "16188808"
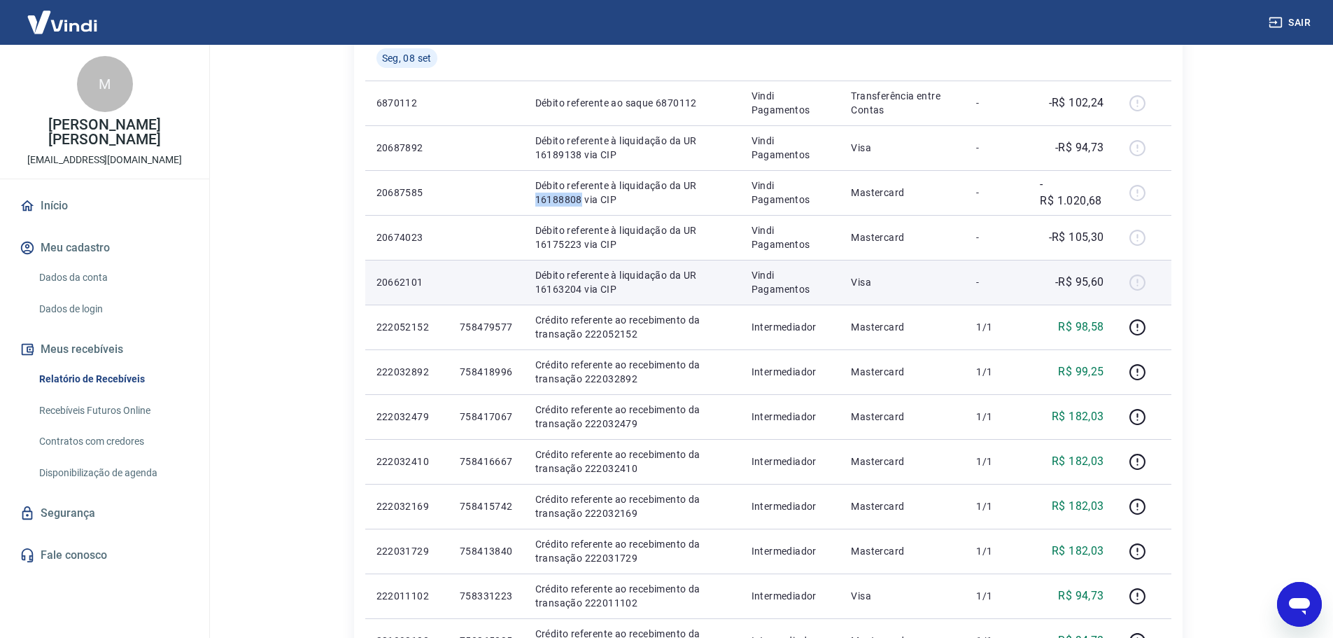
scroll to position [584, 0]
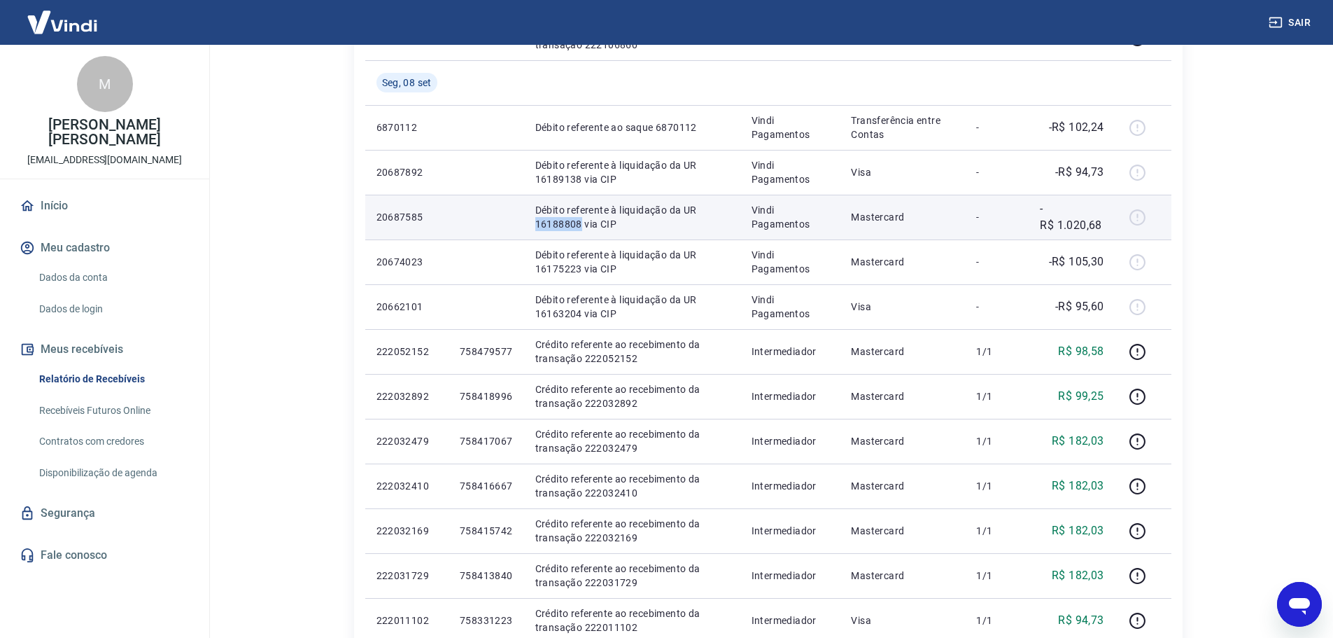
copy p "16188808"
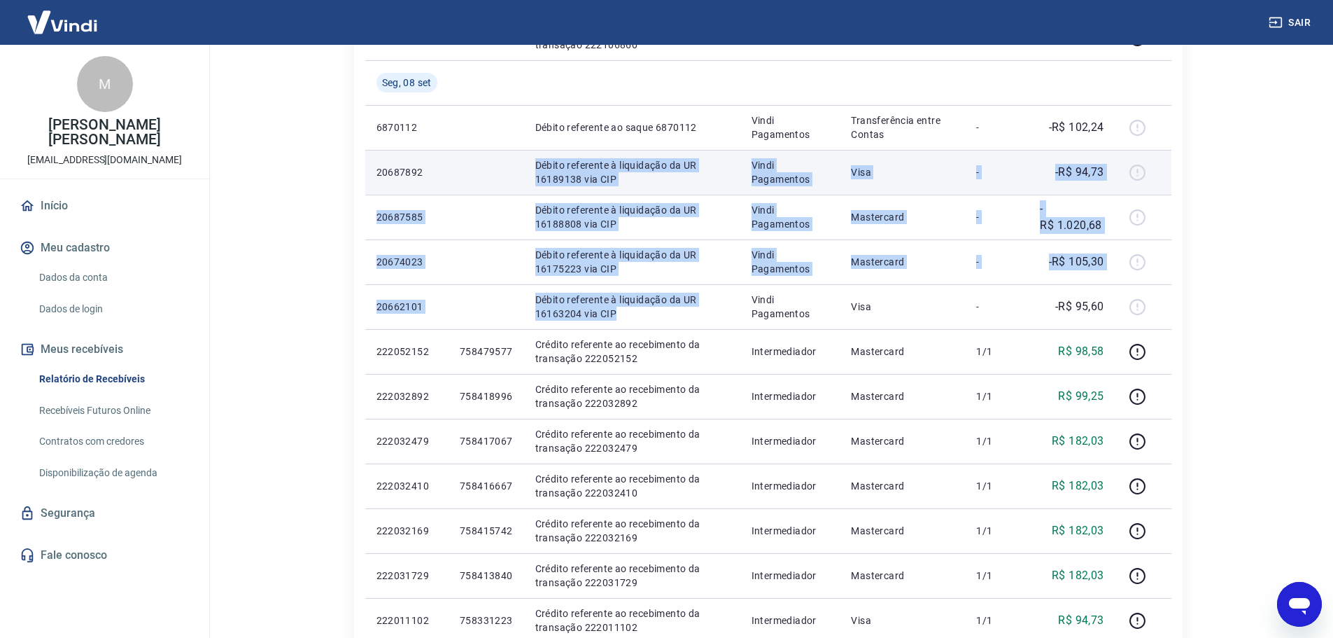
drag, startPoint x: 626, startPoint y: 311, endPoint x: 533, endPoint y: 164, distance: 173.6
click at [533, 164] on tbody "Ter, 09 set 20707960 Débito referente à liquidação da UR 16206607 via CIP Vindi…" at bounding box center [768, 195] width 806 height 986
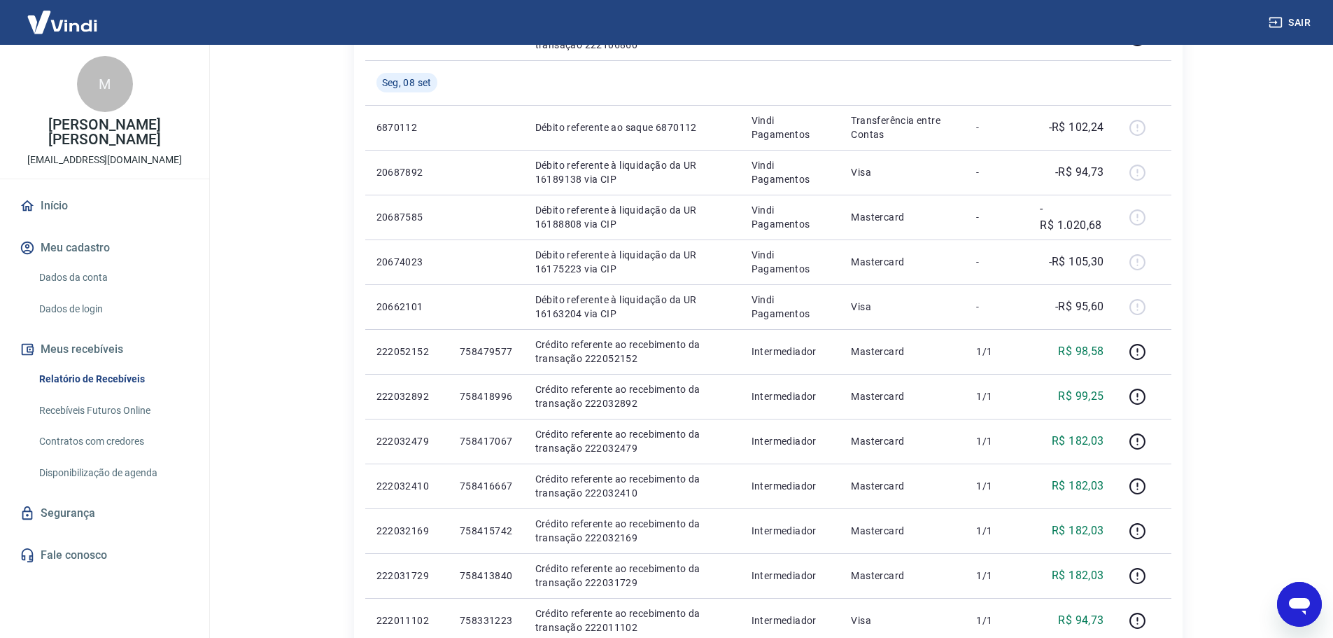
click at [1205, 243] on div "Início / Meus Recebíveis / Relatório de Recebíveis Relatório de Recebíveis Saib…" at bounding box center [769, 158] width 896 height 1397
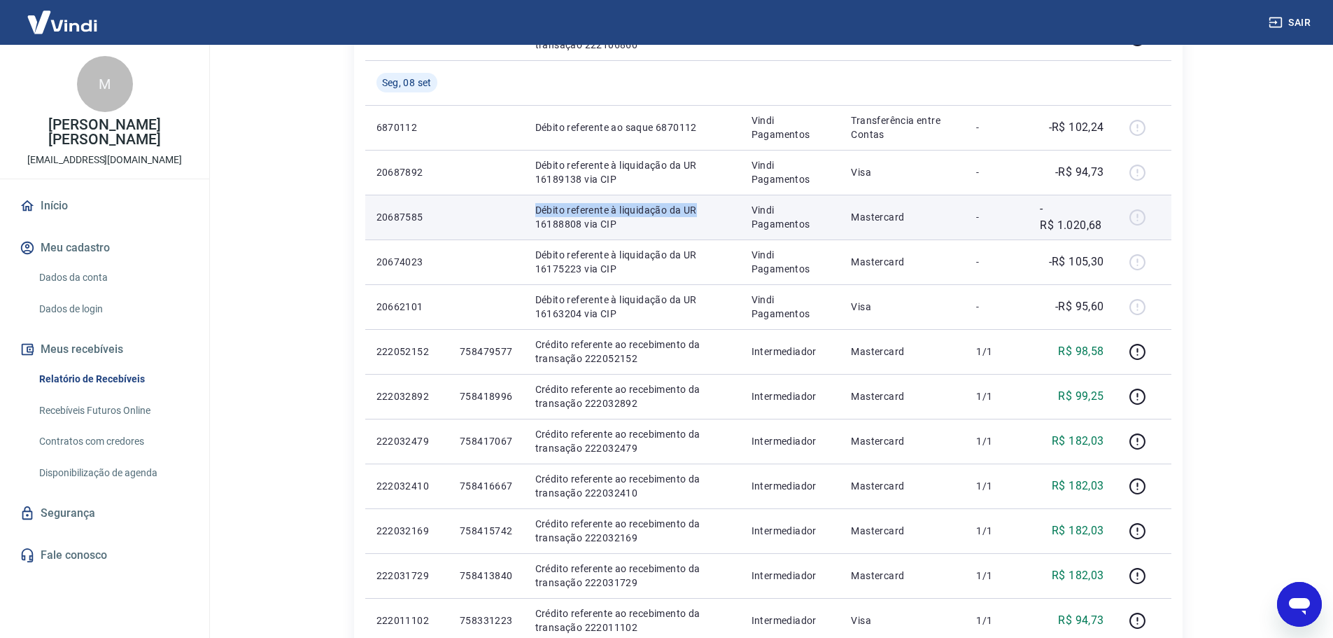
drag, startPoint x: 538, startPoint y: 207, endPoint x: 699, endPoint y: 209, distance: 161.0
click at [699, 209] on td "Débito referente à liquidação da UR 16188808 via CIP" at bounding box center [632, 217] width 216 height 45
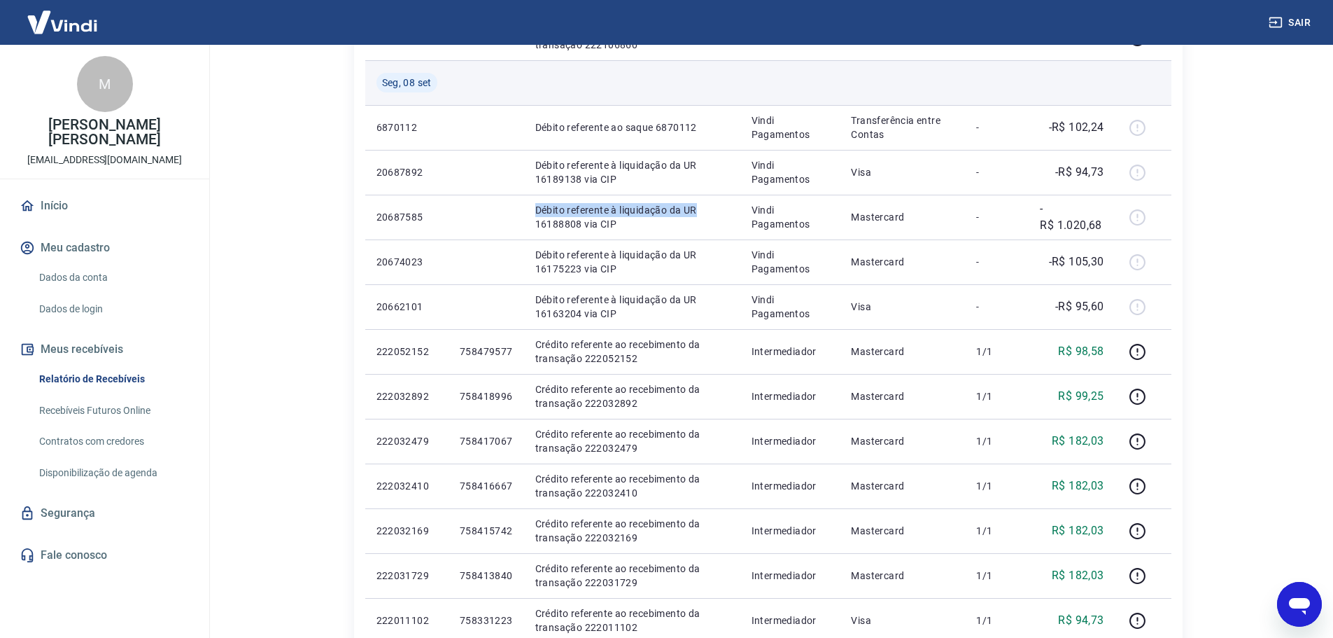
copy p "Débito referente à liquidação da UR"
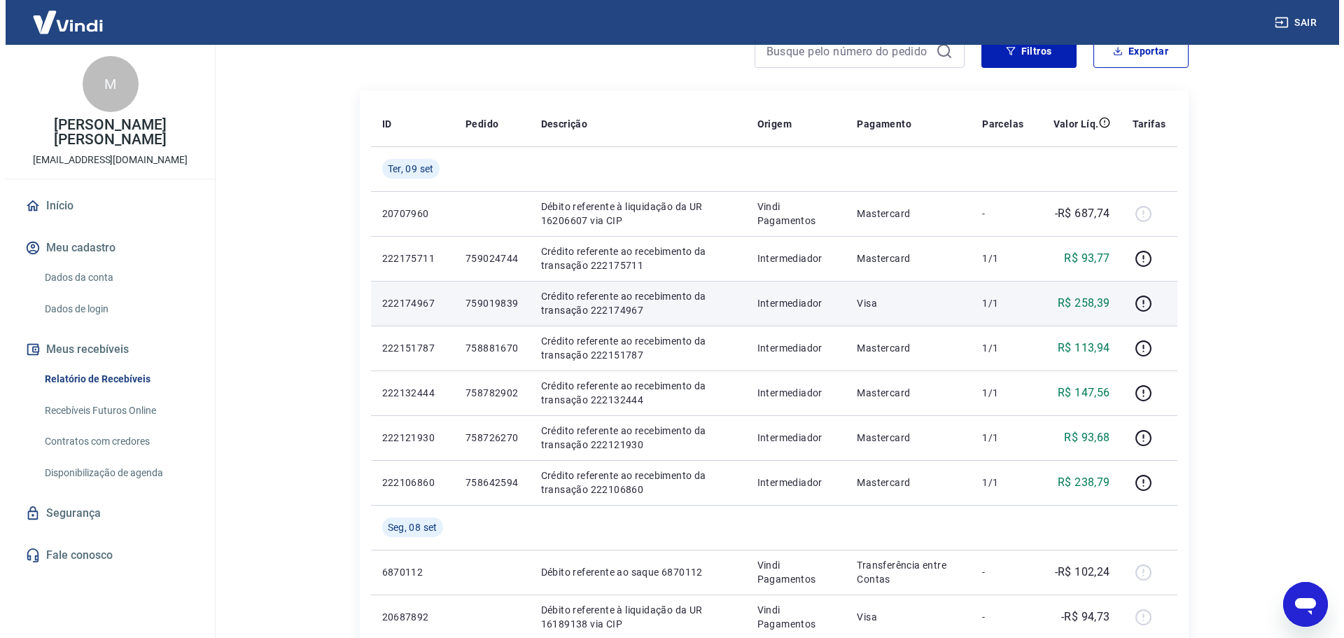
scroll to position [70, 0]
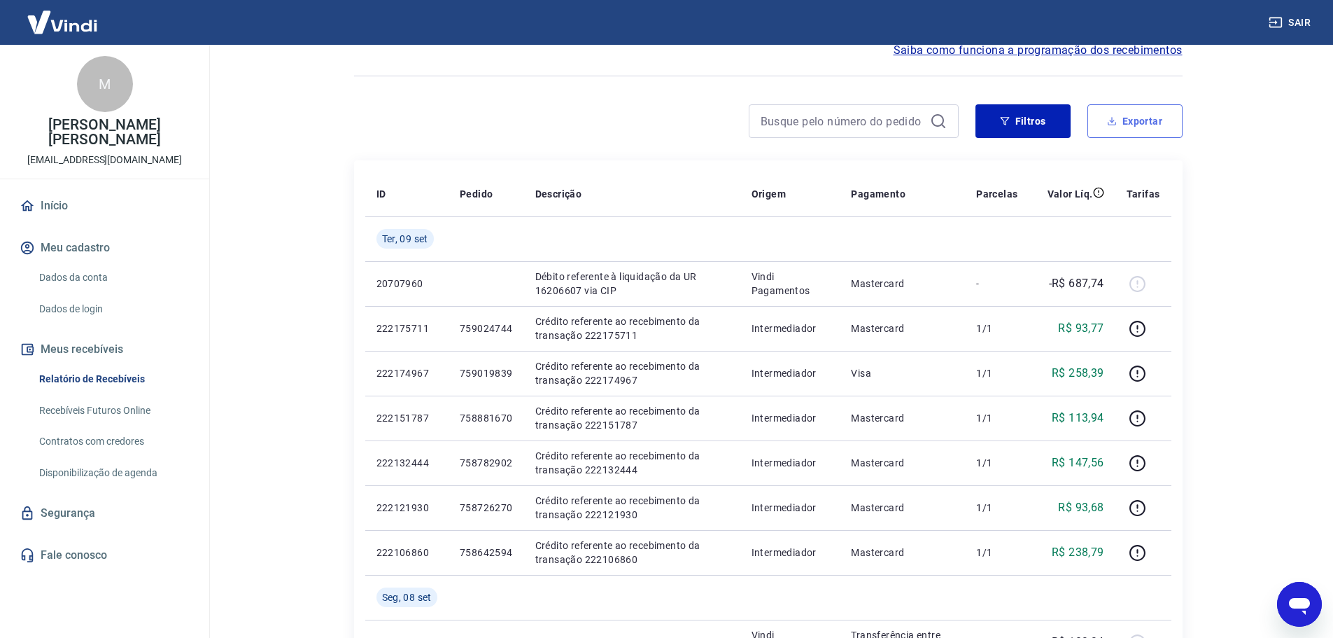
click at [1146, 125] on button "Exportar" at bounding box center [1135, 121] width 95 height 34
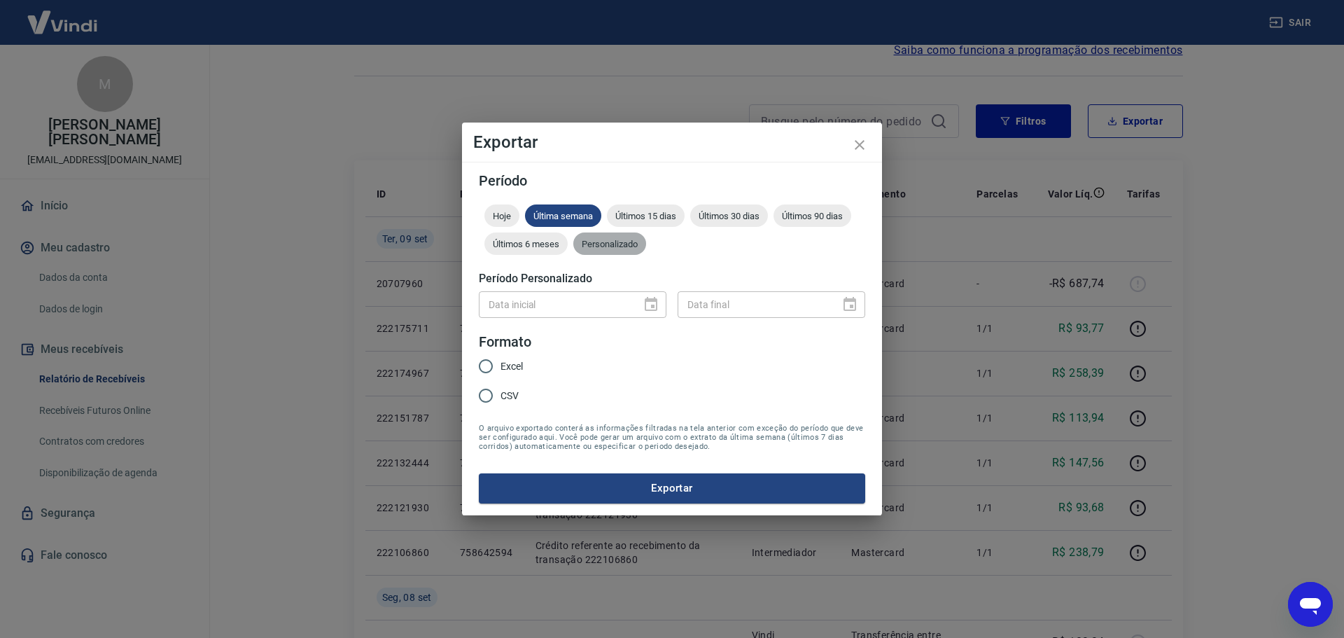
click at [634, 244] on span "Personalizado" at bounding box center [609, 244] width 73 height 10
click at [646, 302] on icon "Choose date" at bounding box center [651, 304] width 13 height 14
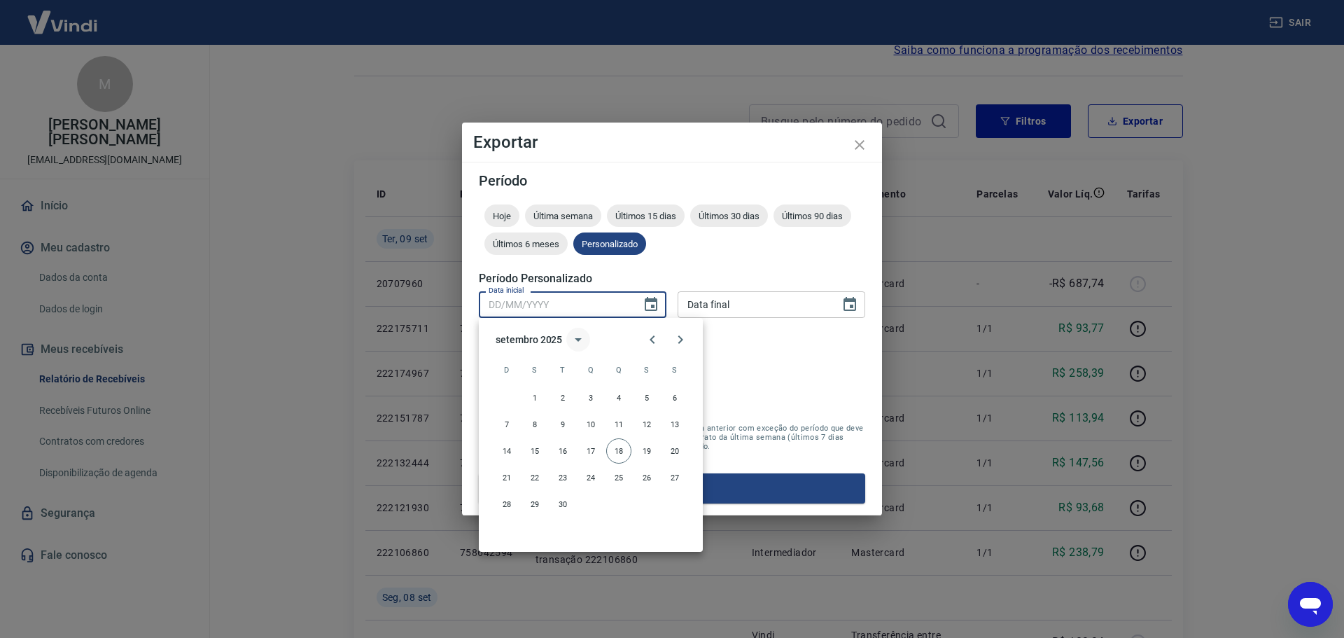
click at [576, 339] on icon "calendar view is open, switch to year view" at bounding box center [578, 339] width 7 height 3
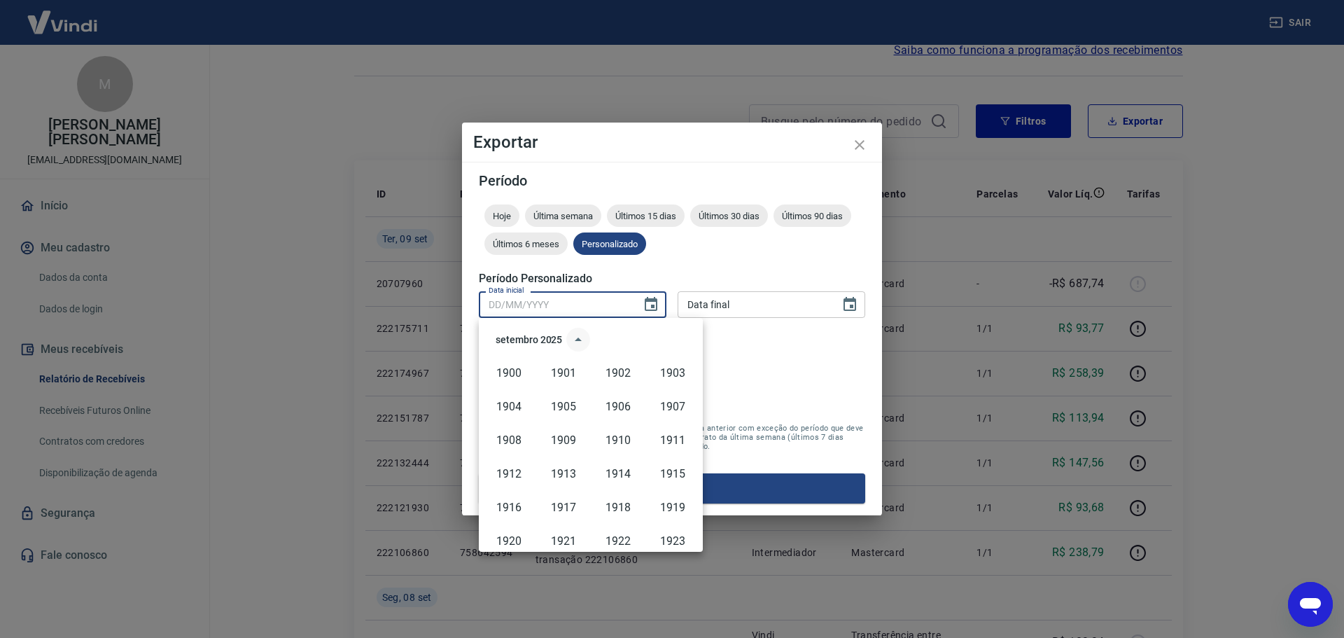
scroll to position [960, 0]
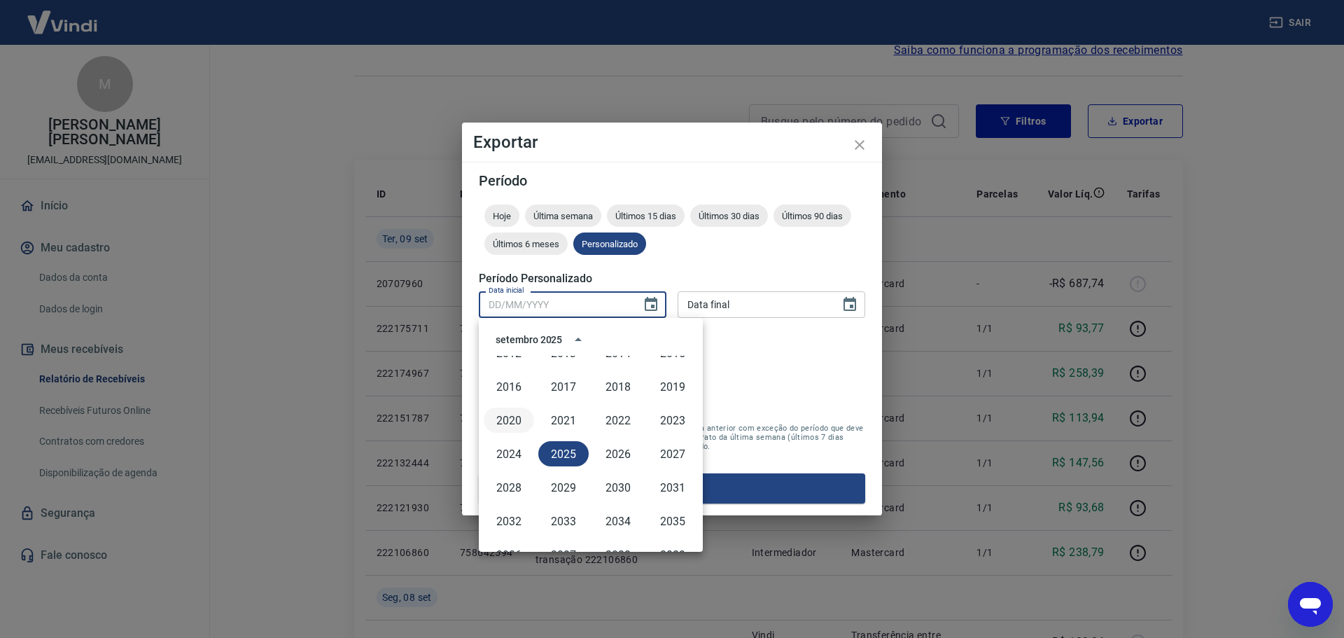
click at [513, 417] on button "2020" at bounding box center [509, 419] width 50 height 25
click at [644, 452] on button "18" at bounding box center [646, 450] width 25 height 25
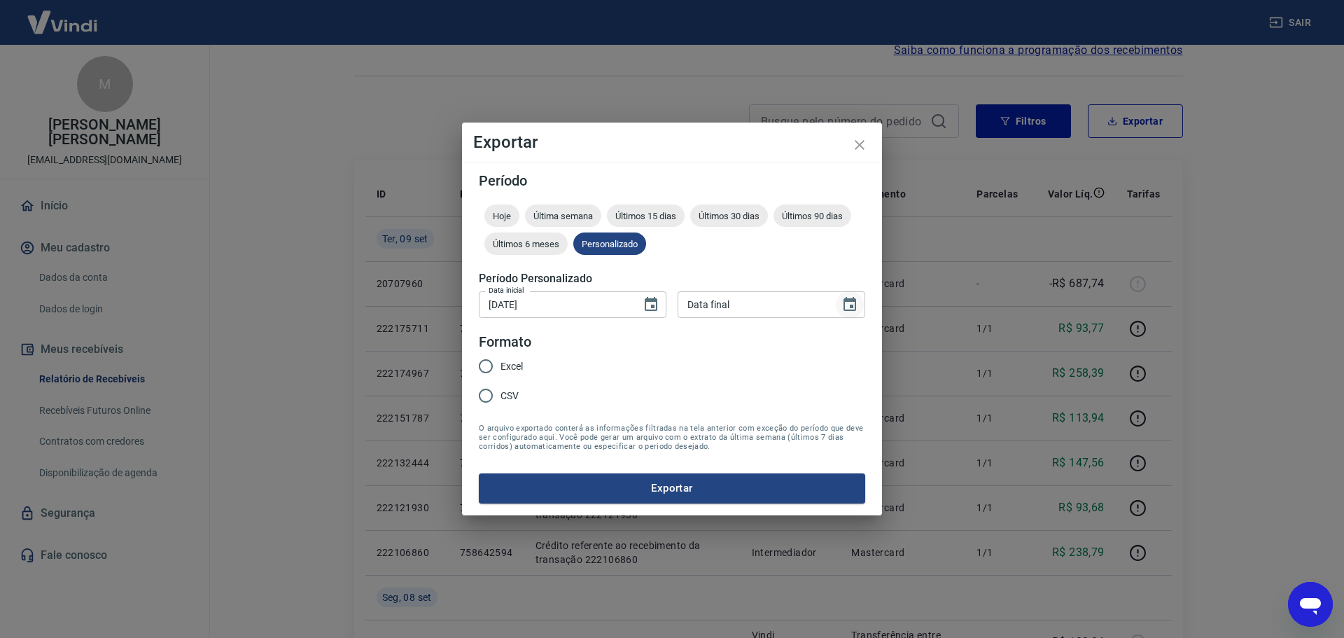
click at [854, 307] on icon "Choose date" at bounding box center [849, 304] width 17 height 17
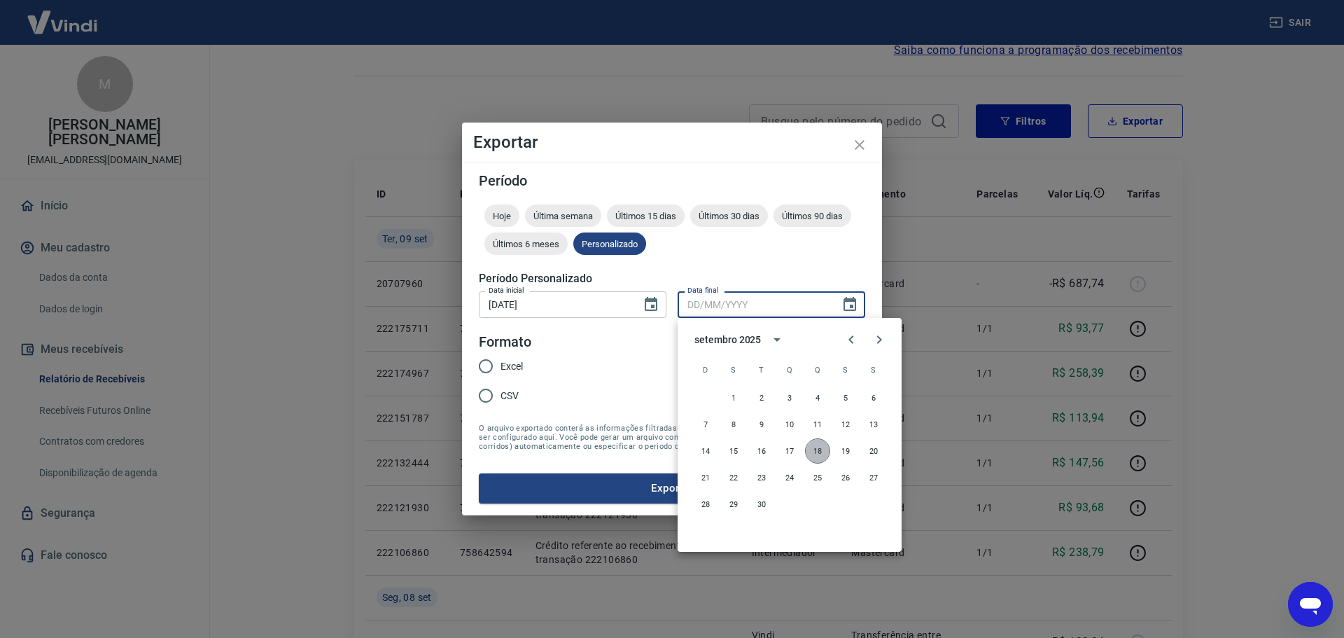
click at [819, 450] on button "18" at bounding box center [817, 450] width 25 height 25
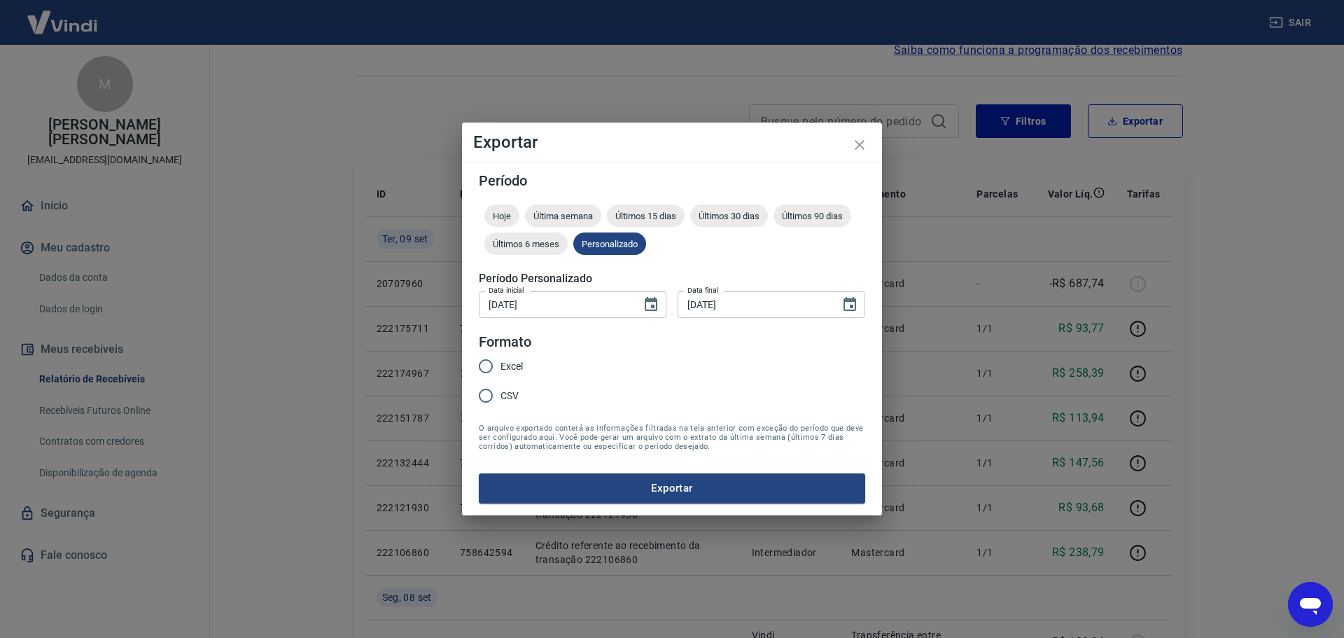
click at [490, 365] on input "Excel" at bounding box center [485, 365] width 29 height 29
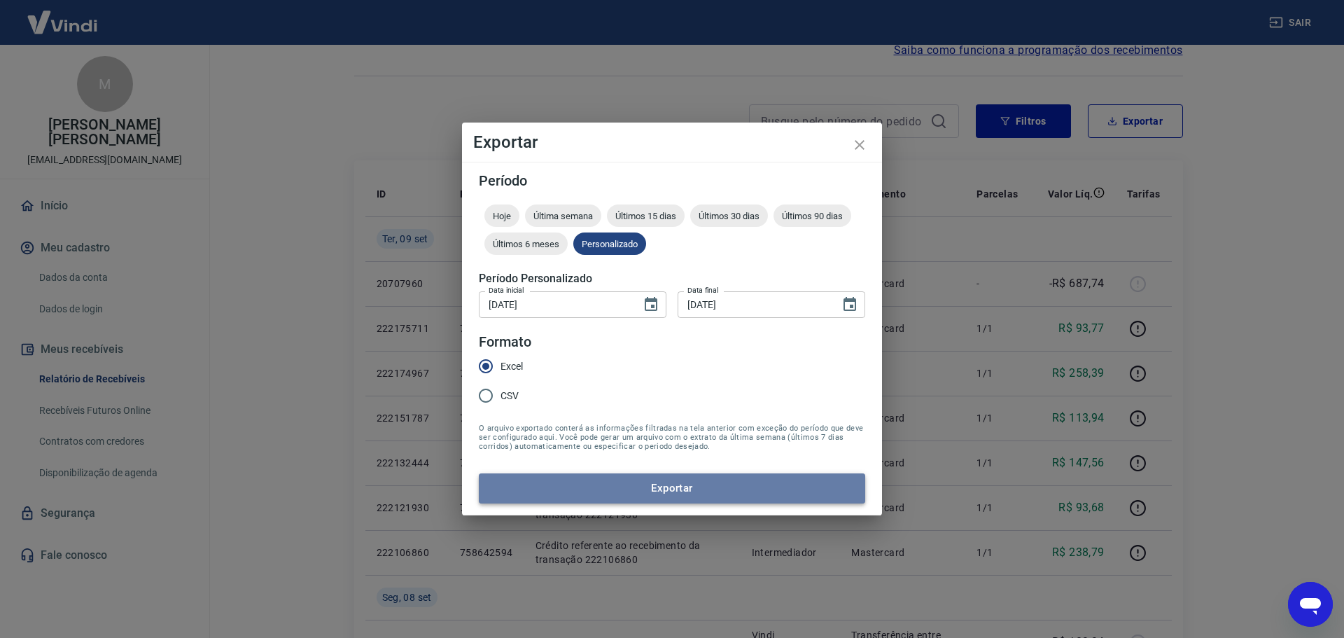
click at [688, 480] on button "Exportar" at bounding box center [672, 487] width 386 height 29
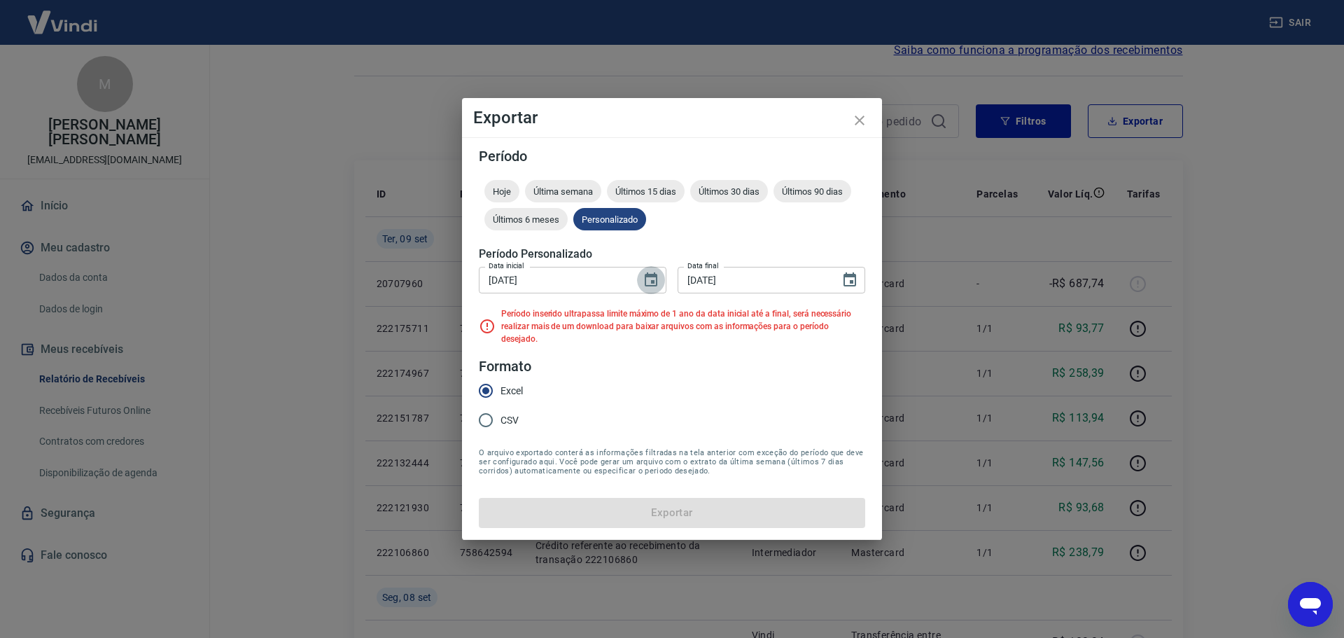
click at [650, 286] on icon "Choose date, selected date is 18 de set de 2020" at bounding box center [651, 280] width 17 height 17
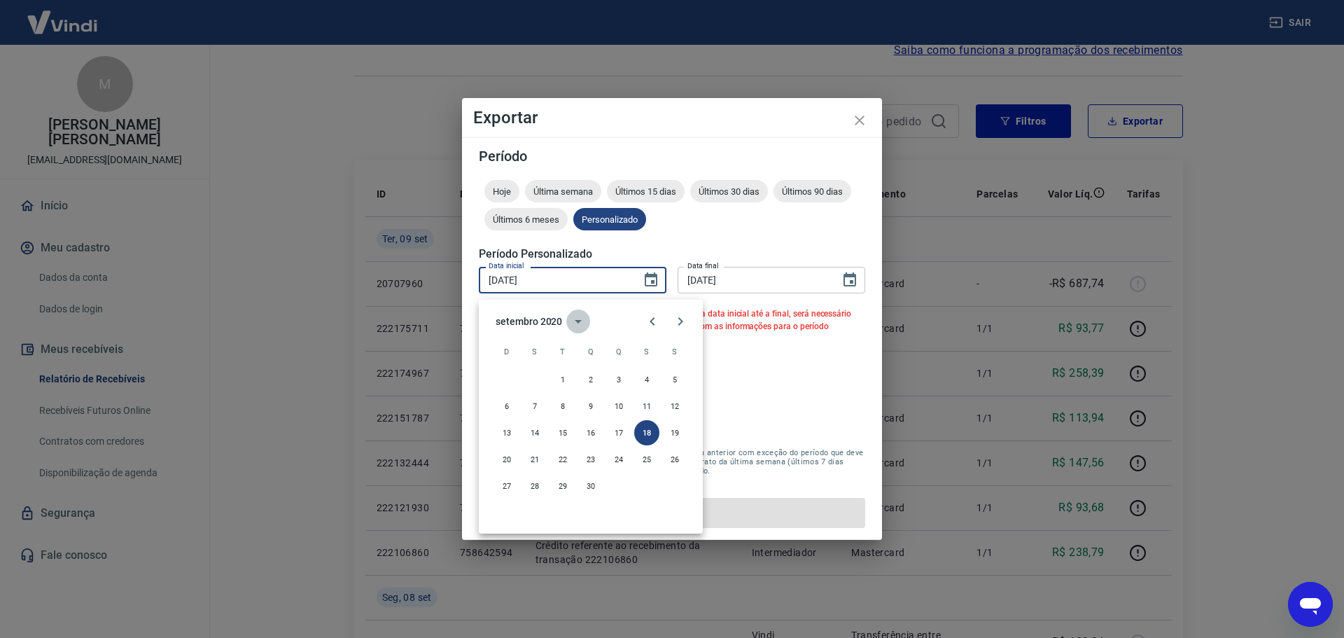
click at [579, 321] on icon "calendar view is open, switch to year view" at bounding box center [578, 321] width 7 height 3
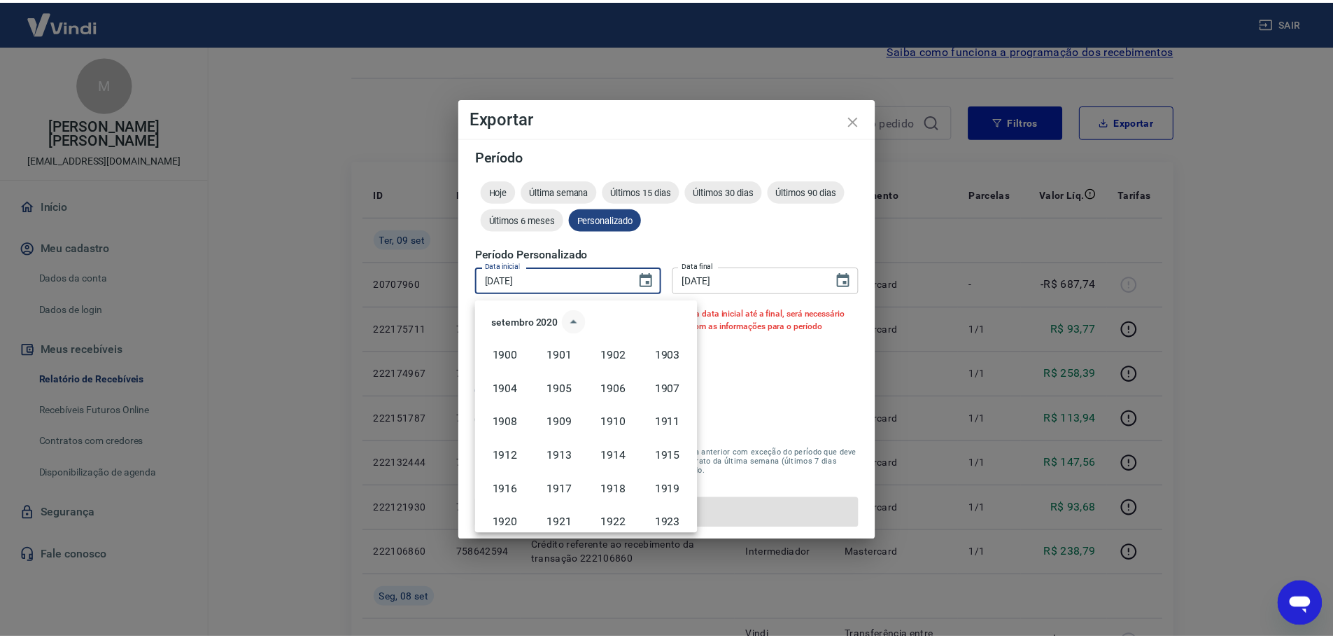
scroll to position [927, 0]
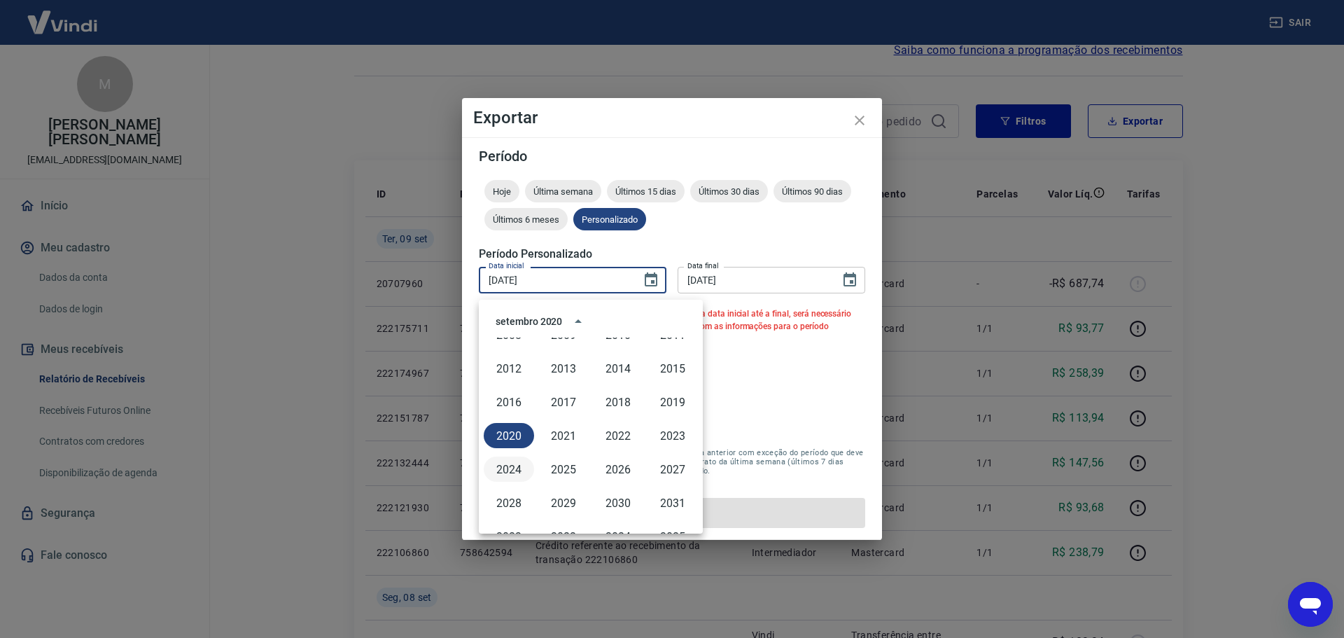
click at [524, 470] on button "2024" at bounding box center [509, 468] width 50 height 25
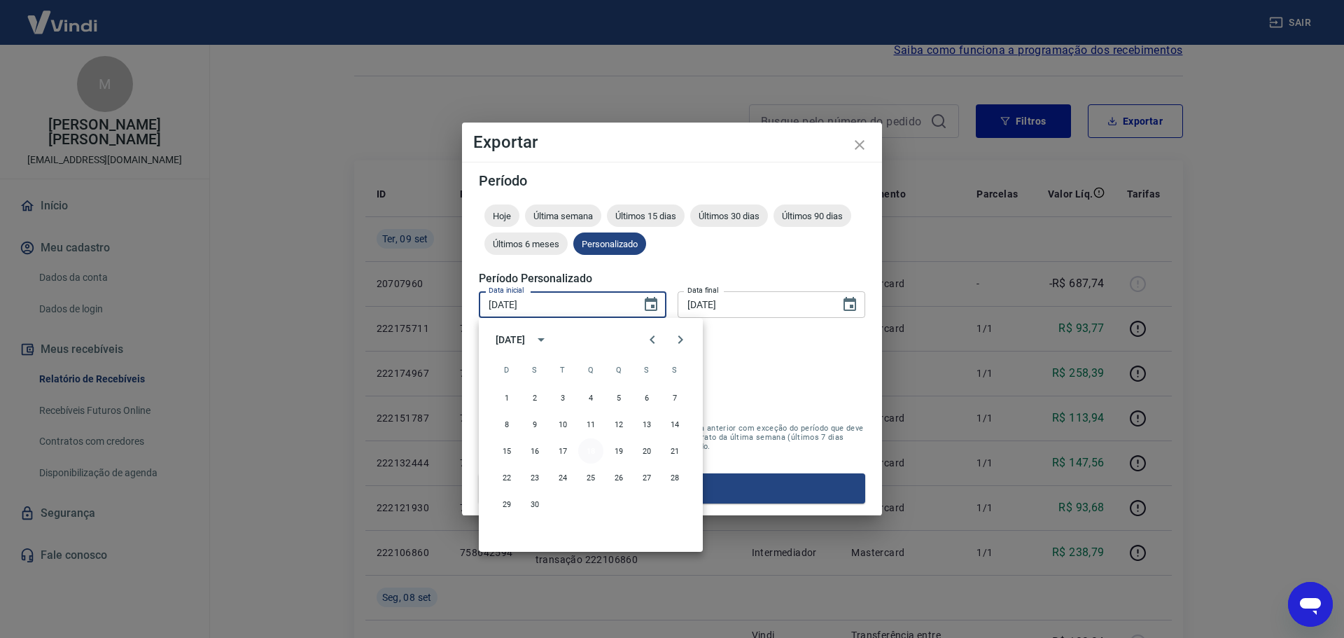
click at [589, 447] on button "18" at bounding box center [590, 450] width 25 height 25
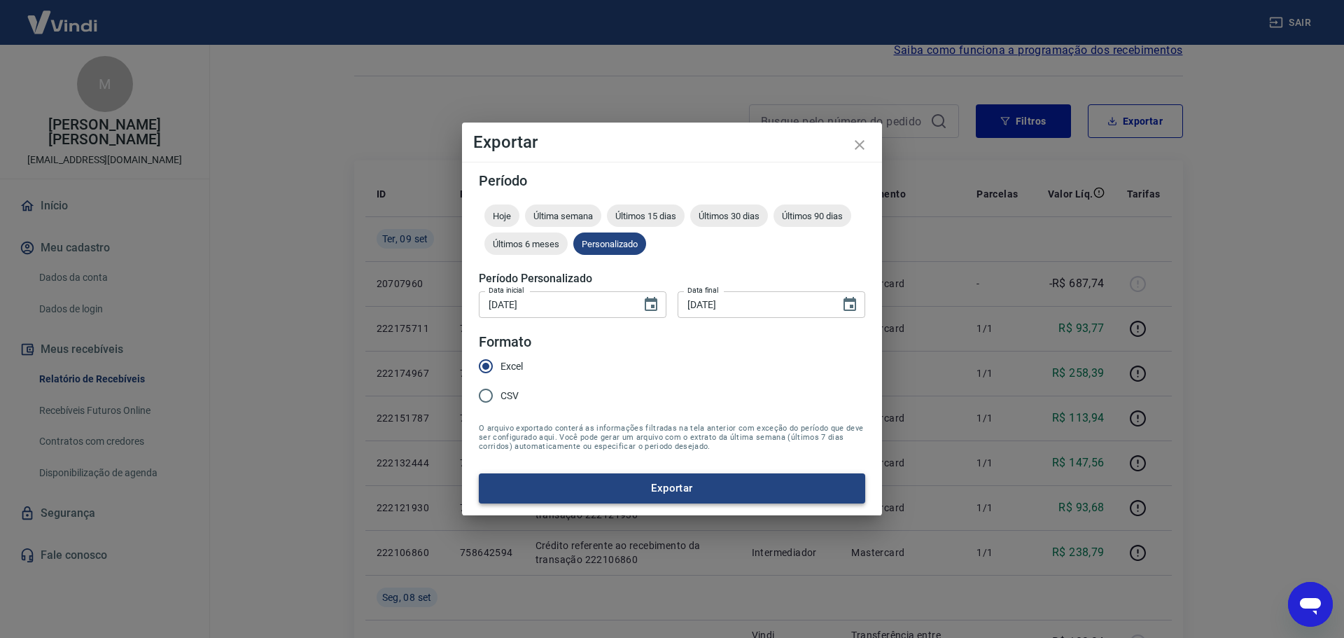
click at [642, 487] on button "Exportar" at bounding box center [672, 487] width 386 height 29
click at [489, 392] on input "CSV" at bounding box center [485, 395] width 29 height 29
click at [687, 490] on button "Exportar" at bounding box center [672, 487] width 386 height 29
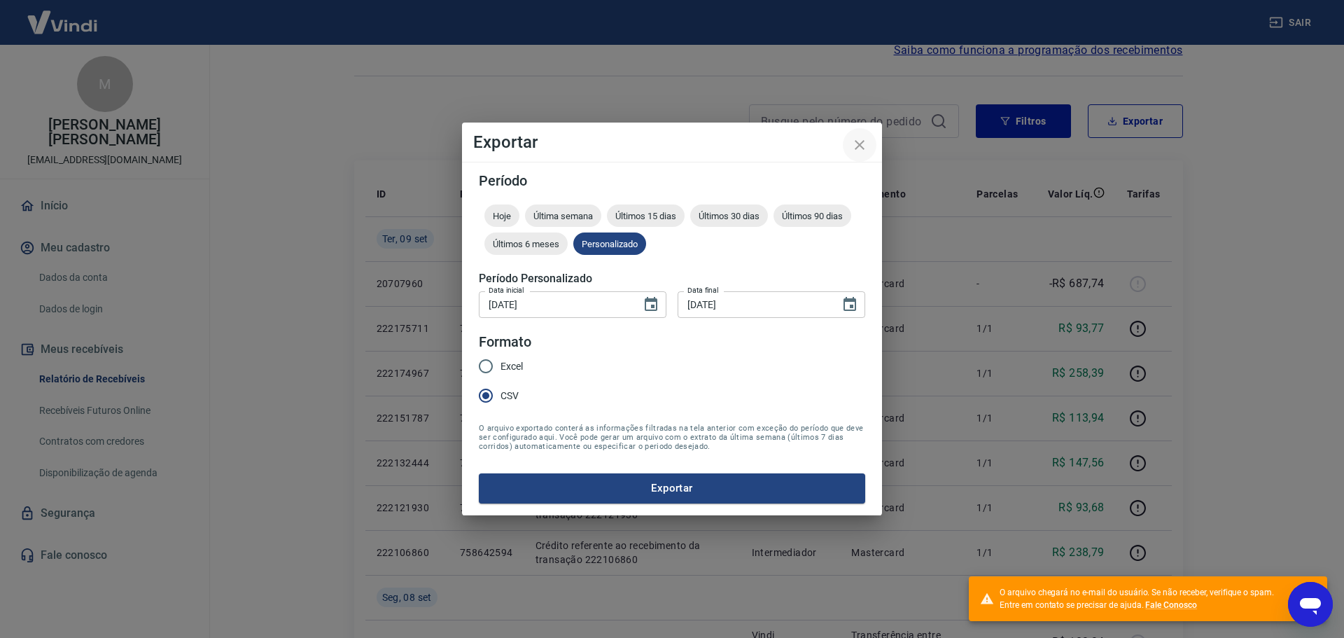
click at [860, 145] on icon "close" at bounding box center [860, 145] width 10 height 10
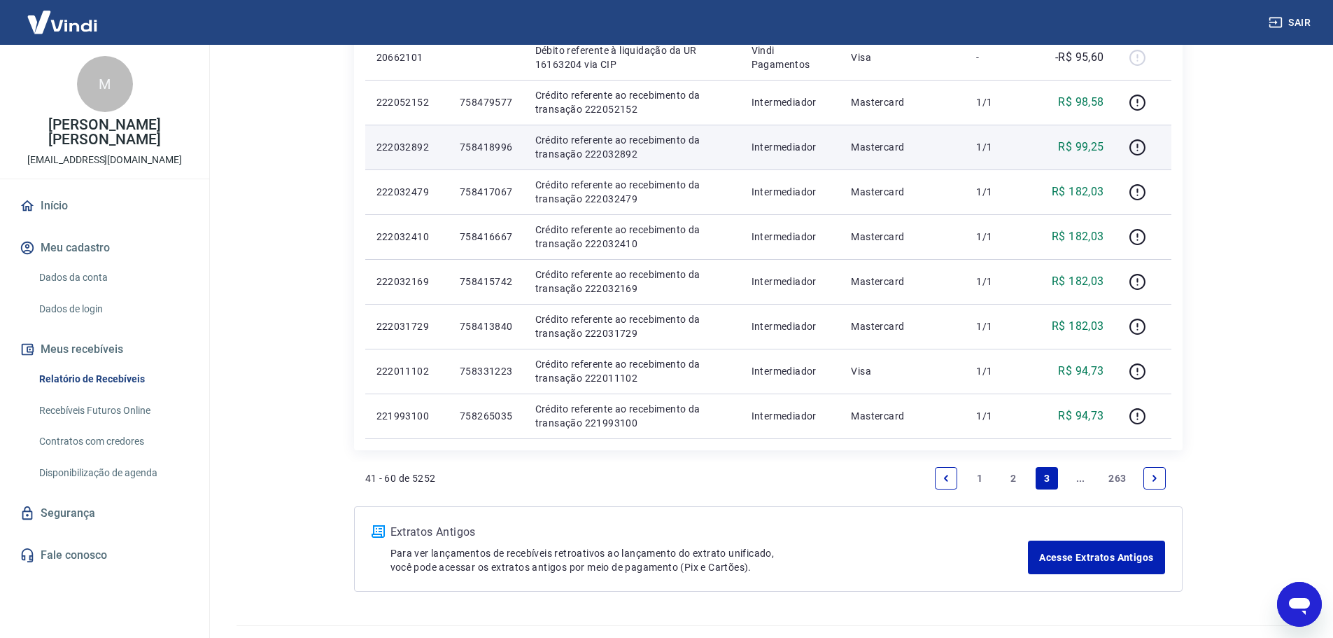
scroll to position [840, 0]
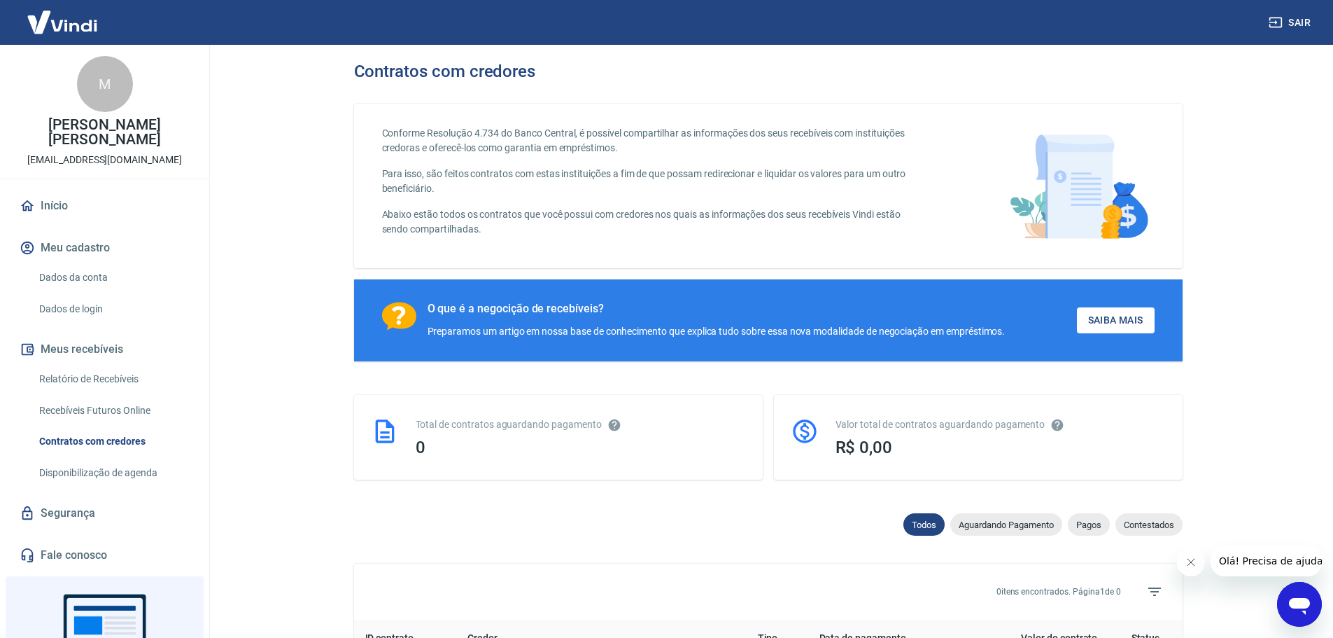
drag, startPoint x: 139, startPoint y: 360, endPoint x: 190, endPoint y: 367, distance: 50.8
click at [139, 365] on link "Relatório de Recebíveis" at bounding box center [113, 379] width 159 height 29
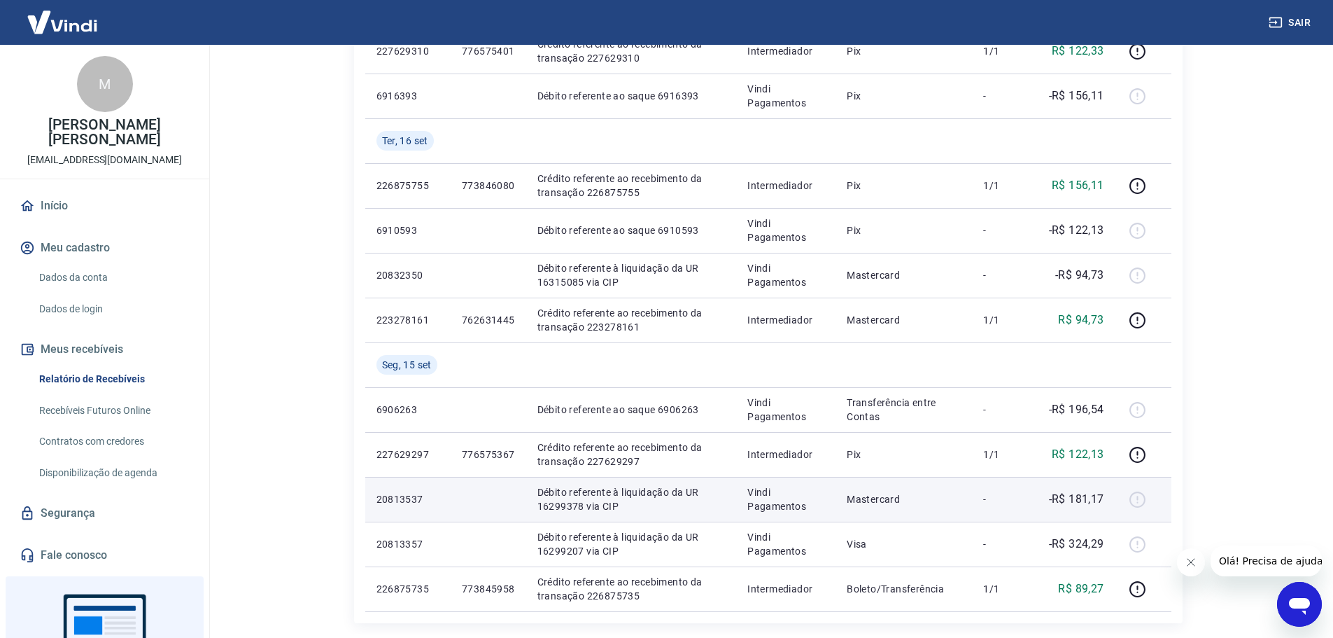
scroll to position [954, 0]
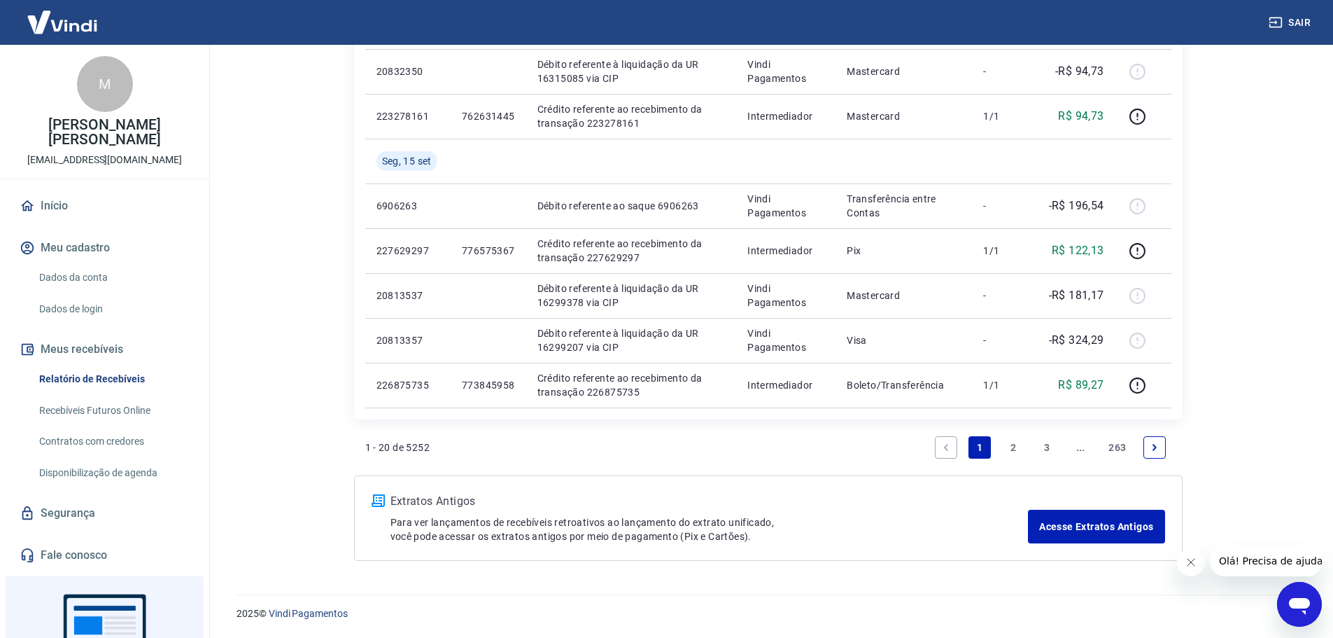
click at [1050, 455] on link "3" at bounding box center [1047, 447] width 22 height 22
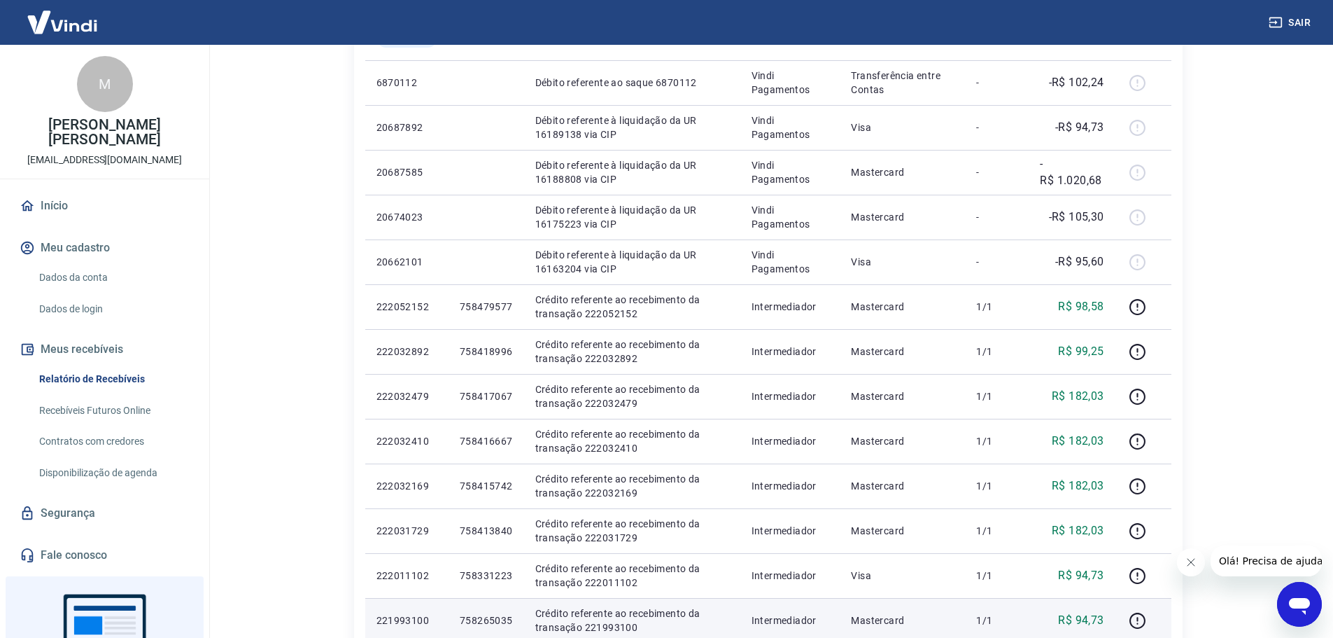
scroll to position [864, 0]
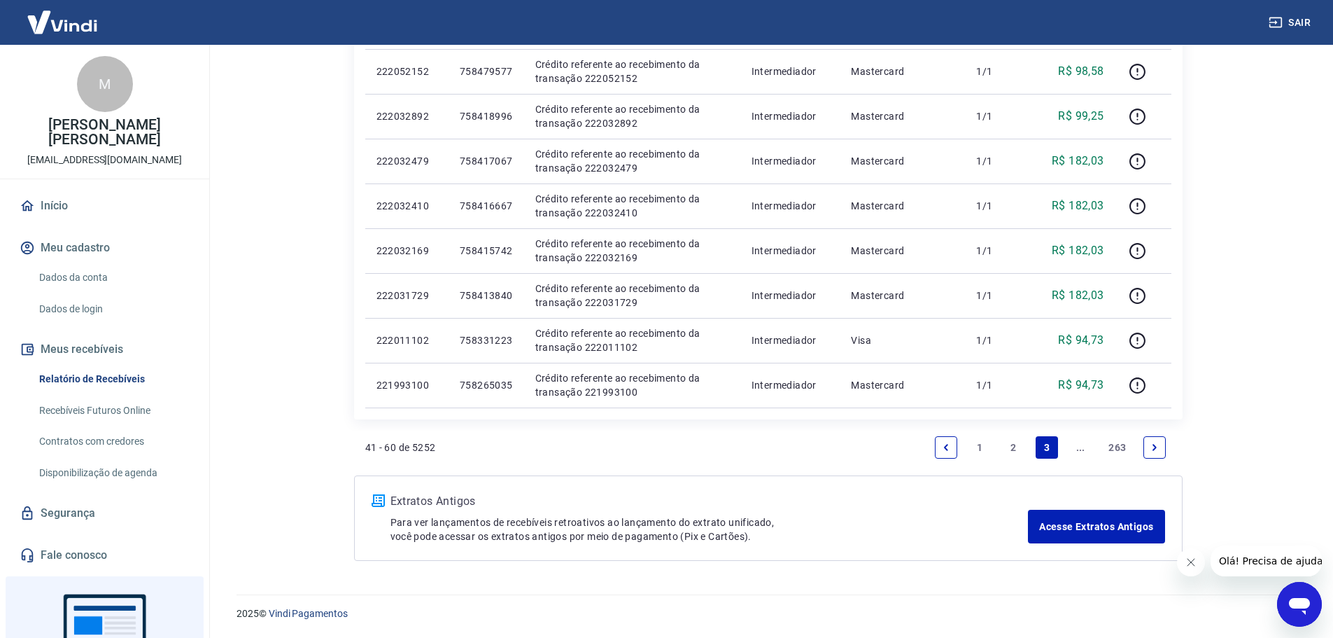
click at [1115, 443] on link "263" at bounding box center [1117, 447] width 29 height 22
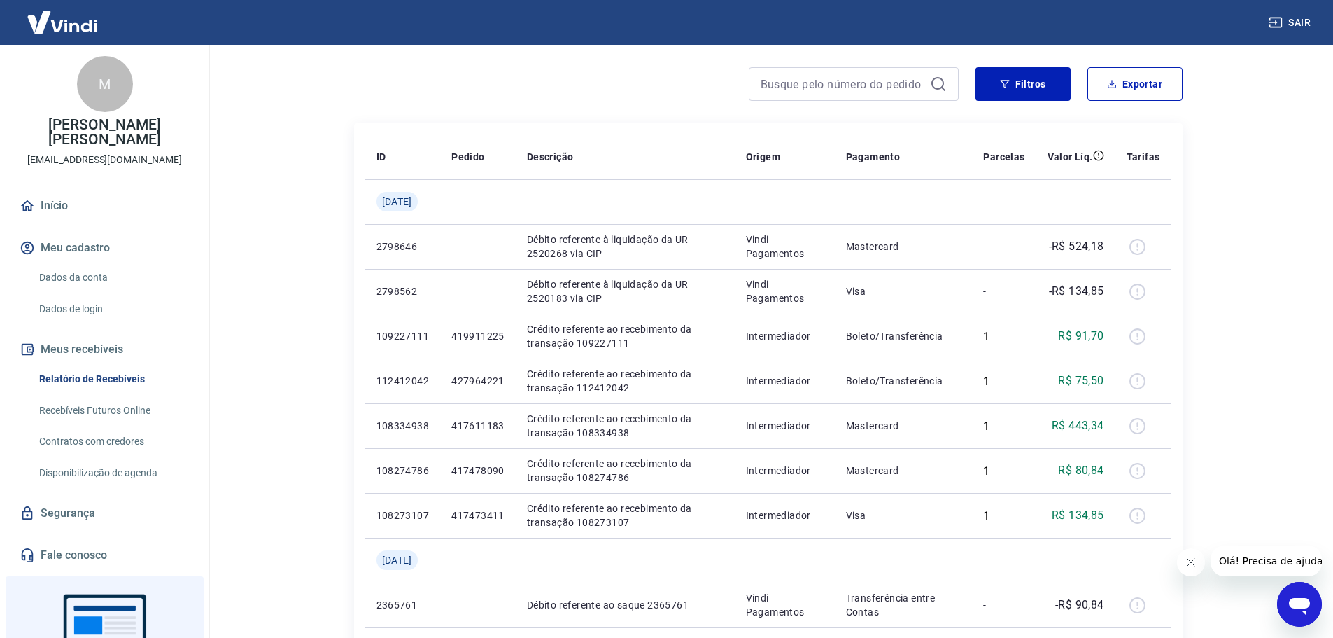
scroll to position [86, 0]
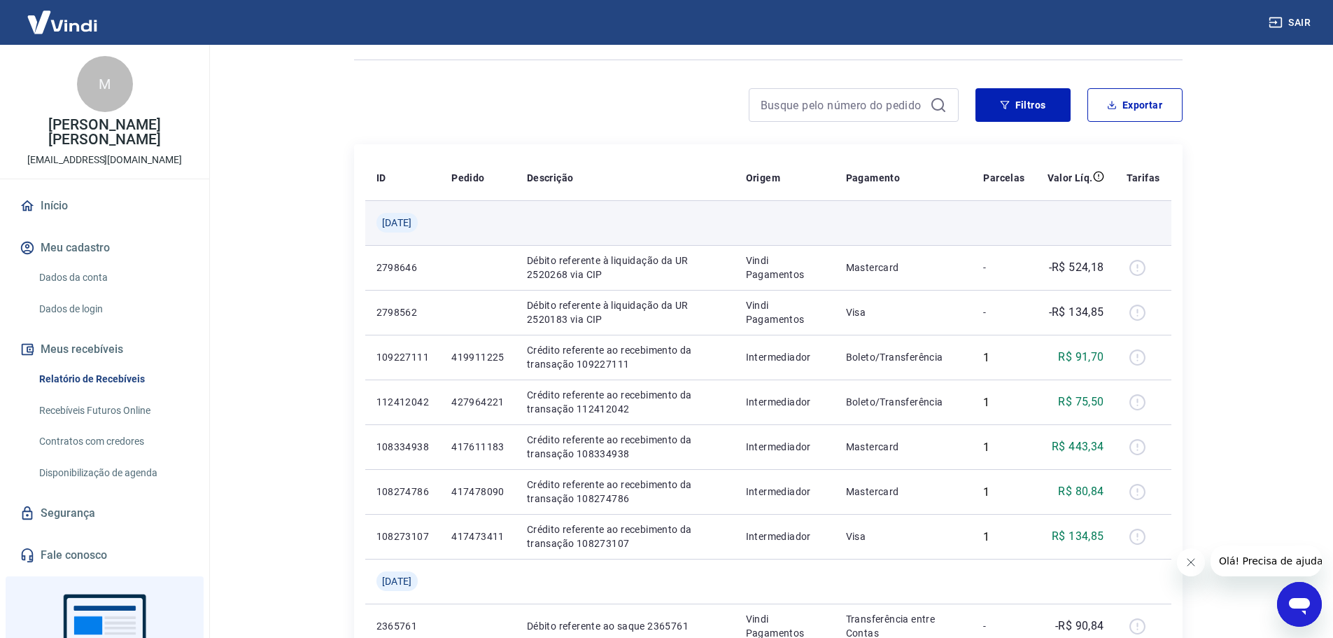
click at [407, 218] on span "Sex, 02 jun" at bounding box center [397, 223] width 30 height 14
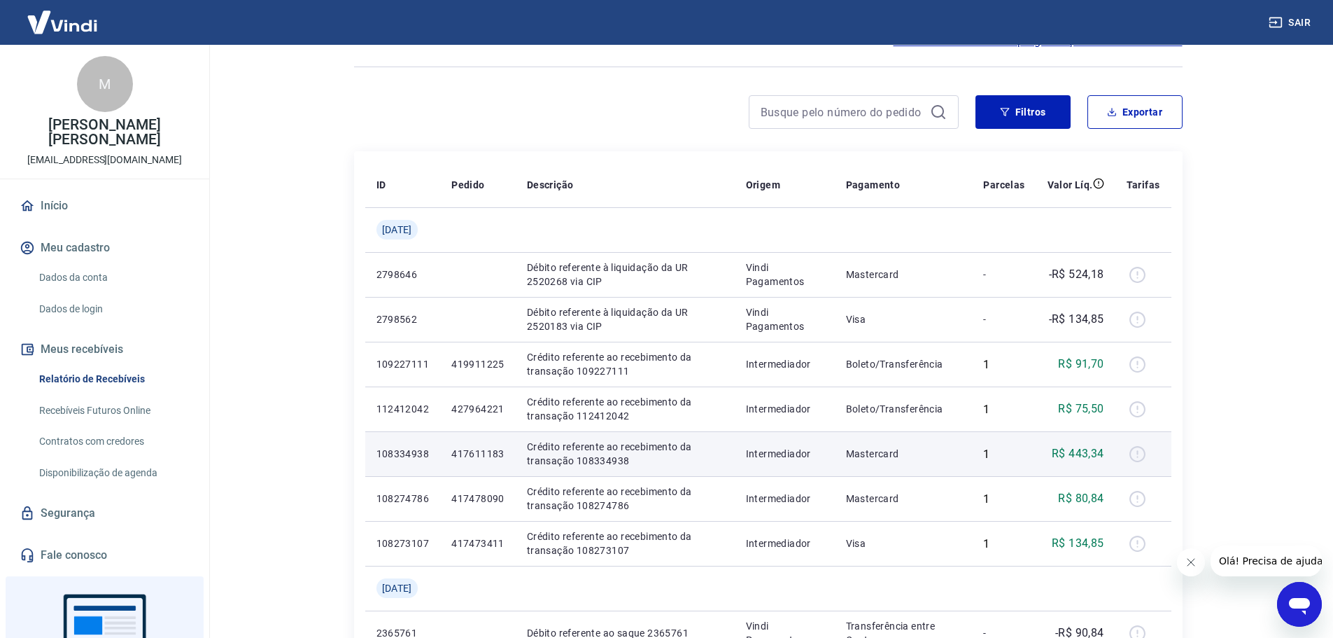
scroll to position [16, 0]
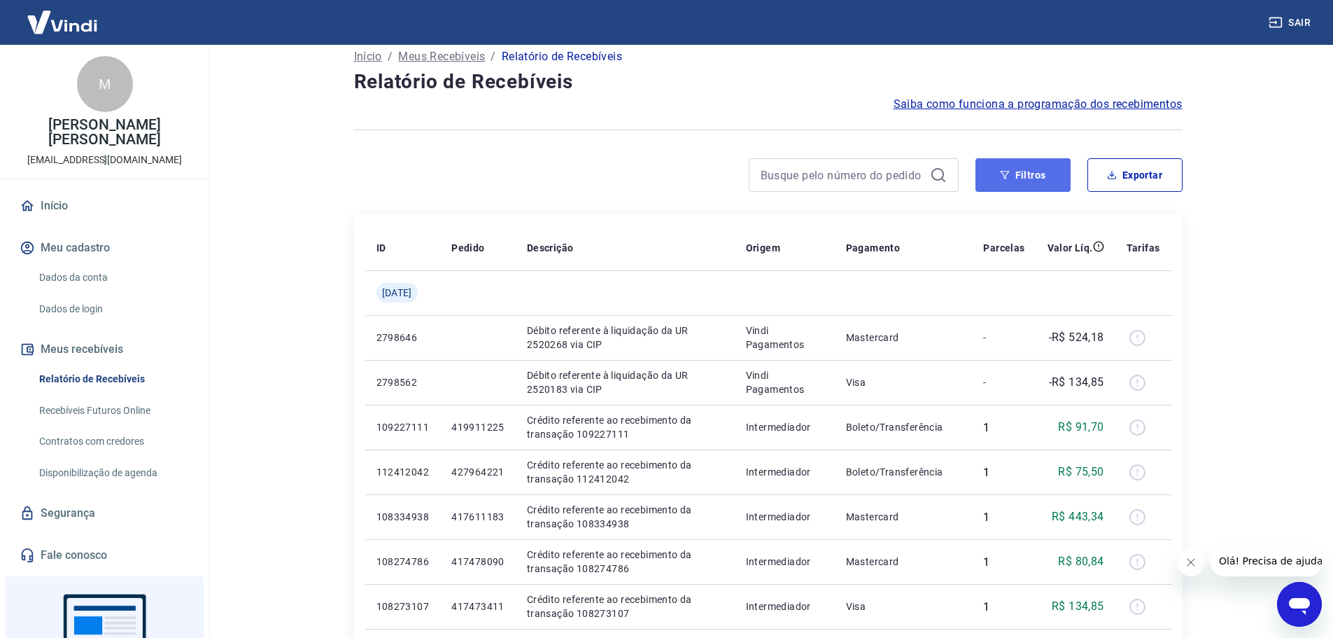
click at [1023, 175] on button "Filtros" at bounding box center [1023, 175] width 95 height 34
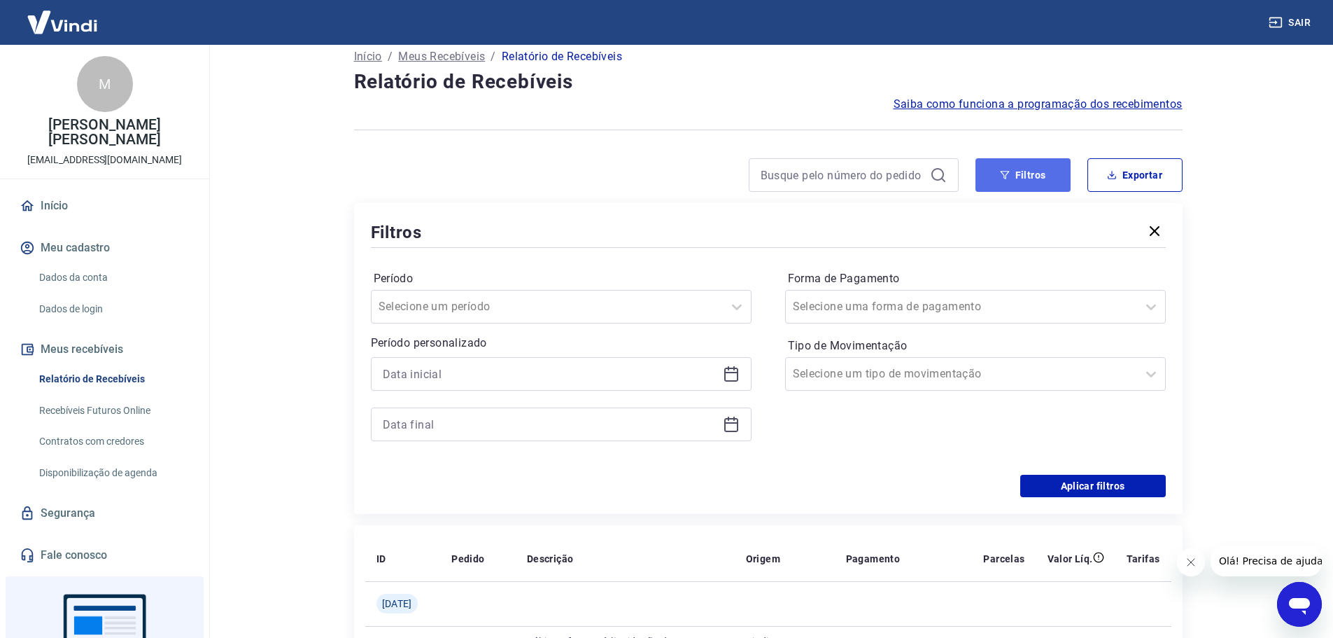
click at [1051, 178] on button "Filtros" at bounding box center [1023, 175] width 95 height 34
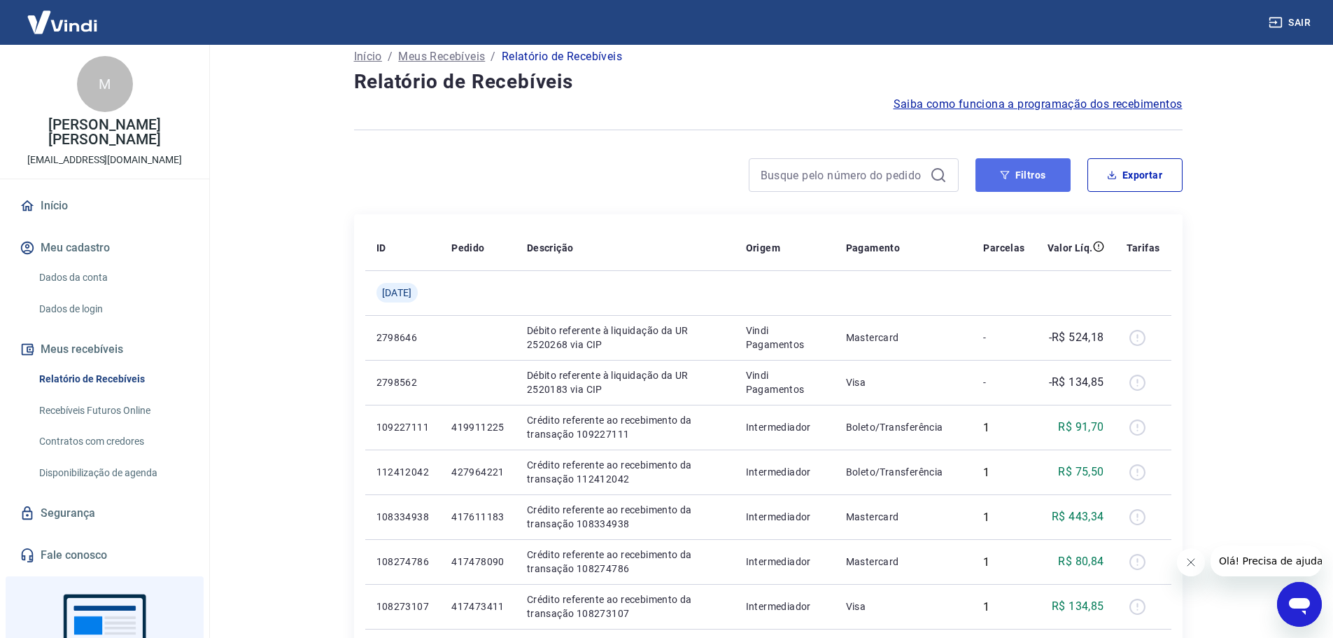
click at [1051, 178] on button "Filtros" at bounding box center [1023, 175] width 95 height 34
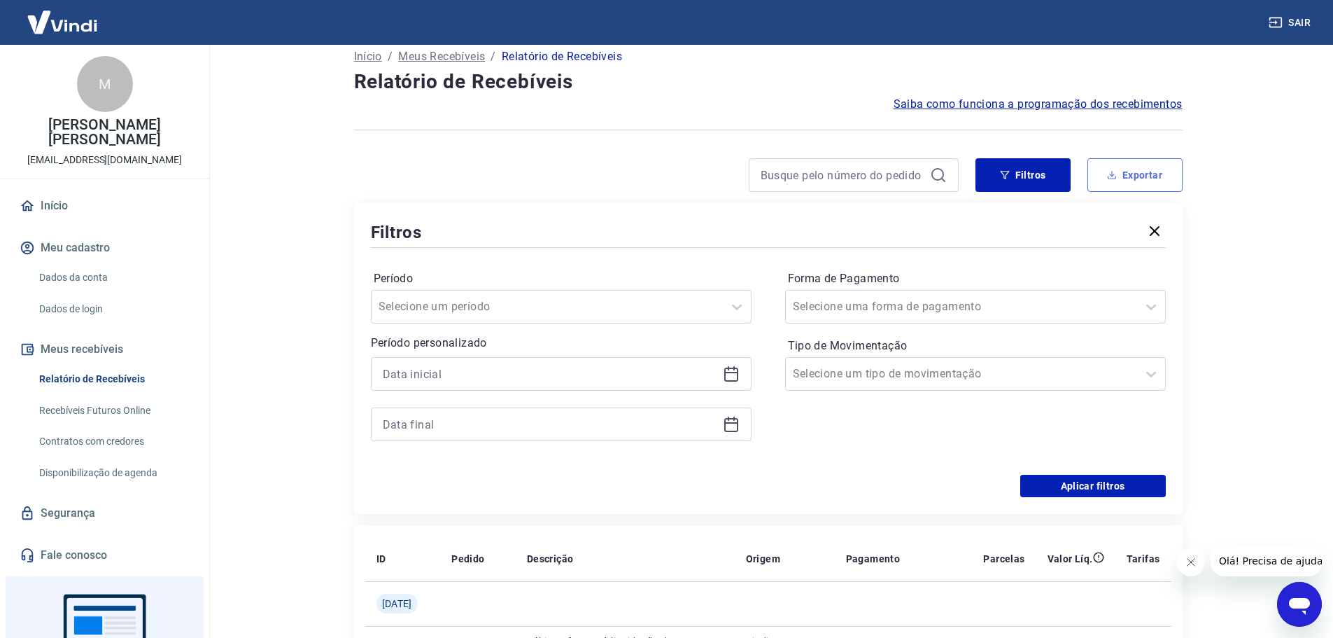
click at [1131, 179] on button "Exportar" at bounding box center [1135, 175] width 95 height 34
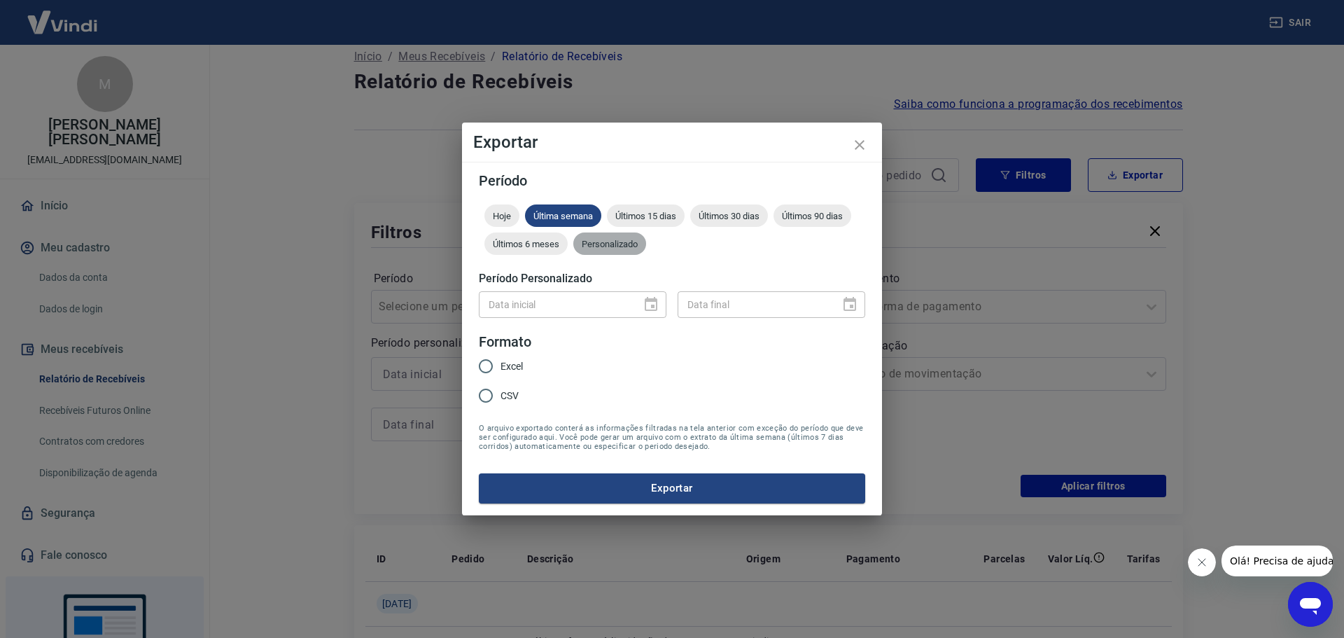
click at [603, 239] on span "Personalizado" at bounding box center [609, 244] width 73 height 10
click at [550, 244] on span "Últimos 6 meses" at bounding box center [525, 244] width 83 height 10
click at [638, 476] on button "Exportar" at bounding box center [672, 487] width 386 height 29
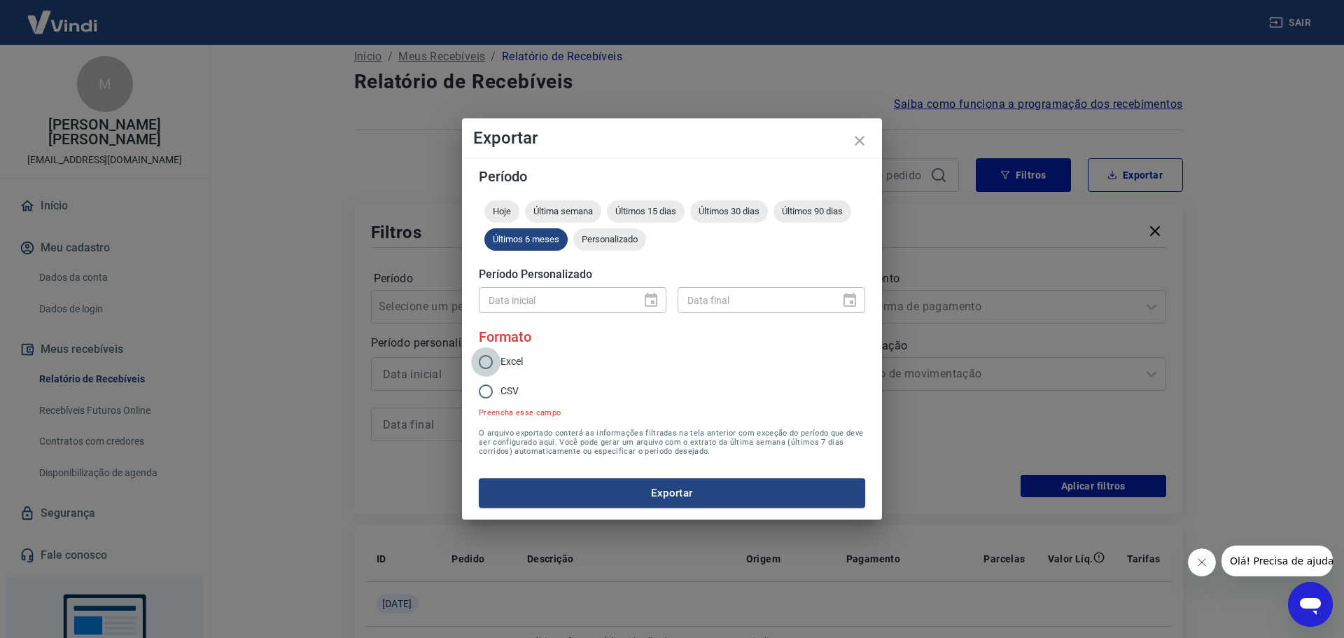
click at [485, 358] on input "Excel" at bounding box center [485, 361] width 29 height 29
radio input "true"
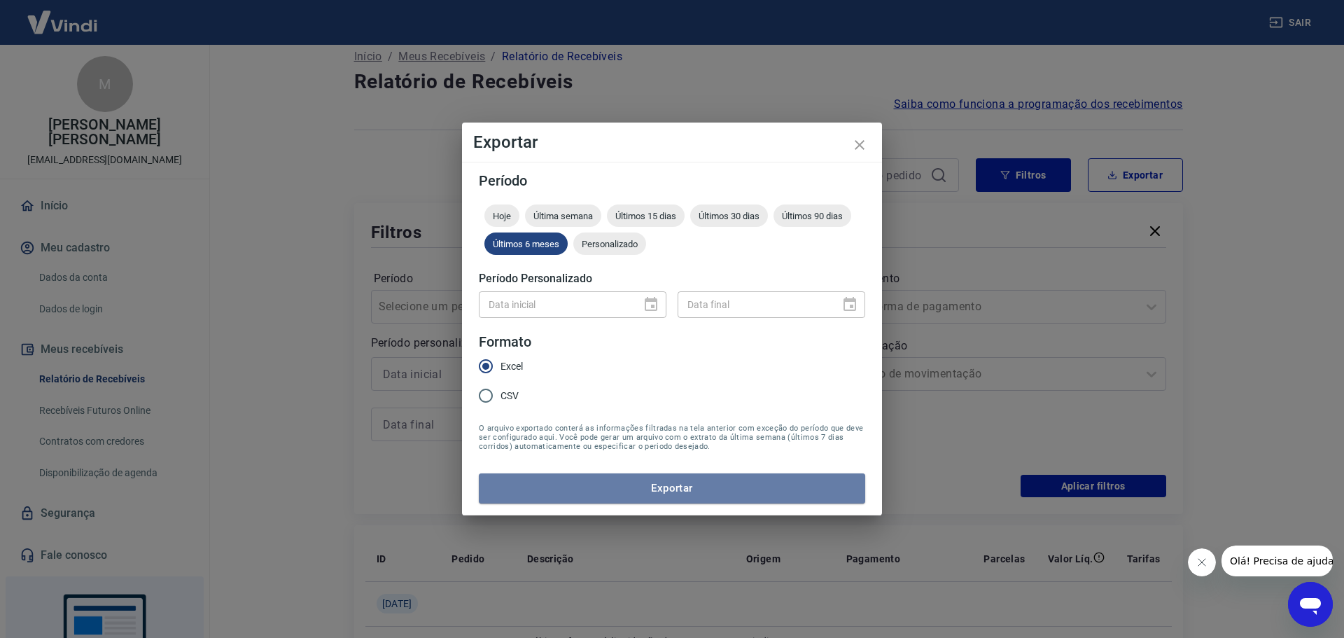
click at [639, 486] on button "Exportar" at bounding box center [672, 487] width 386 height 29
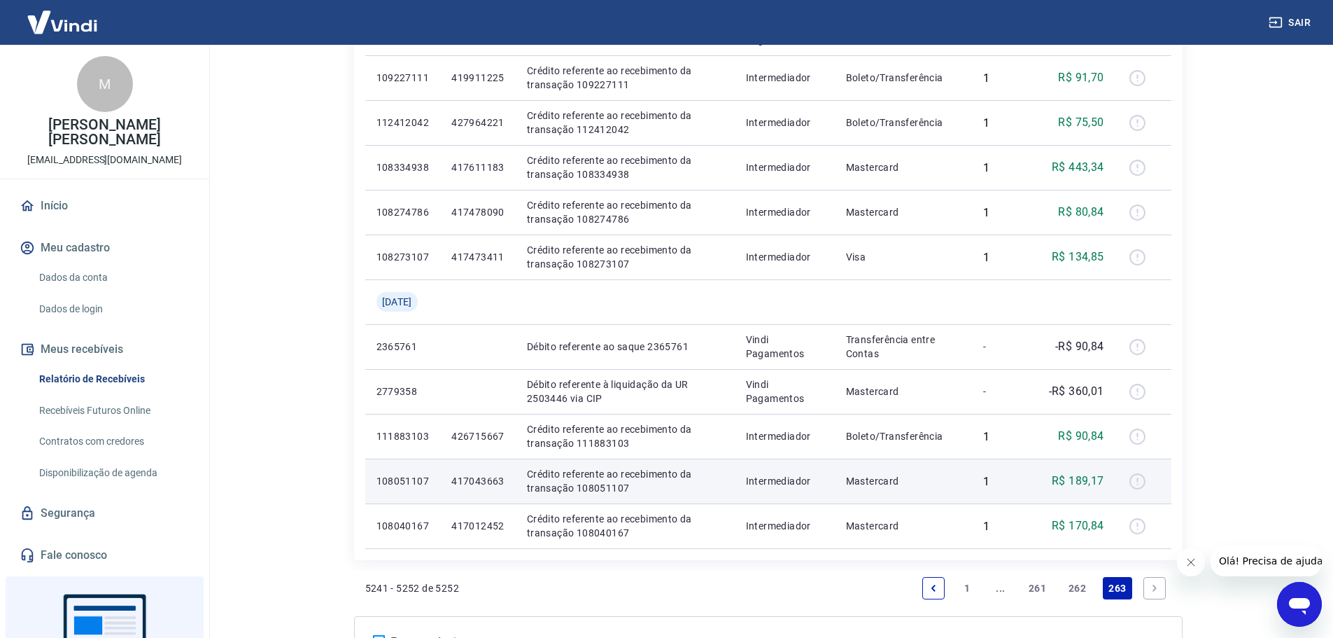
scroll to position [817, 0]
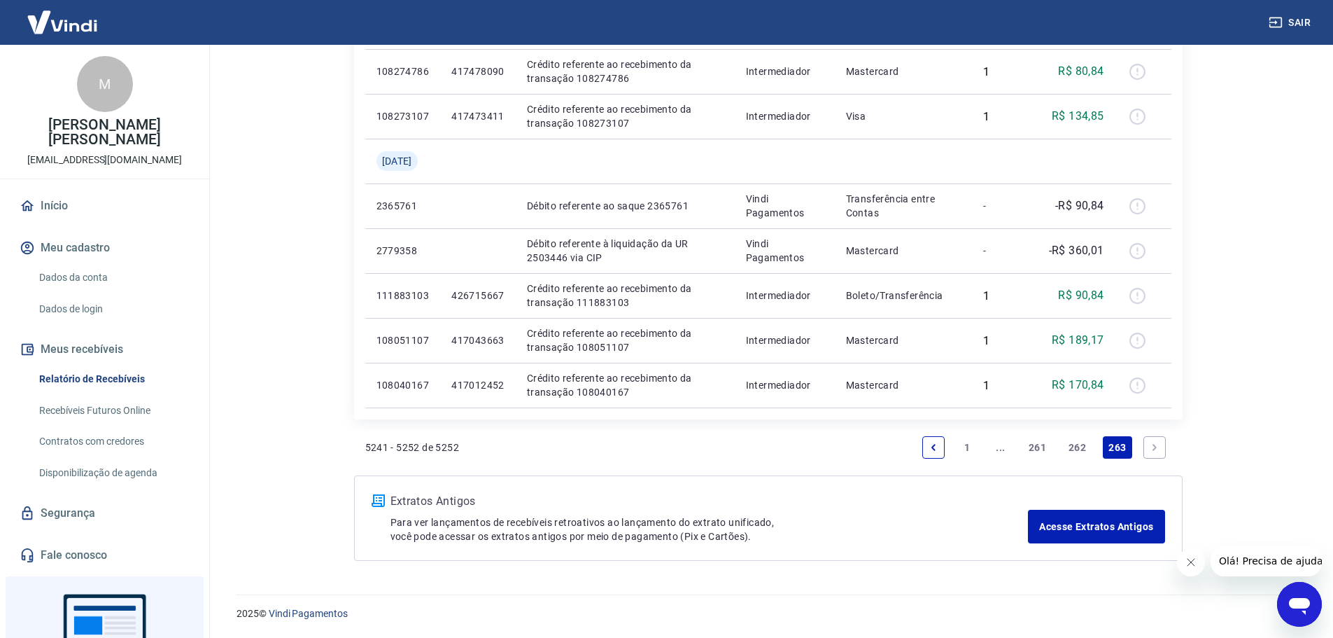
click at [971, 444] on link "1" at bounding box center [967, 447] width 22 height 22
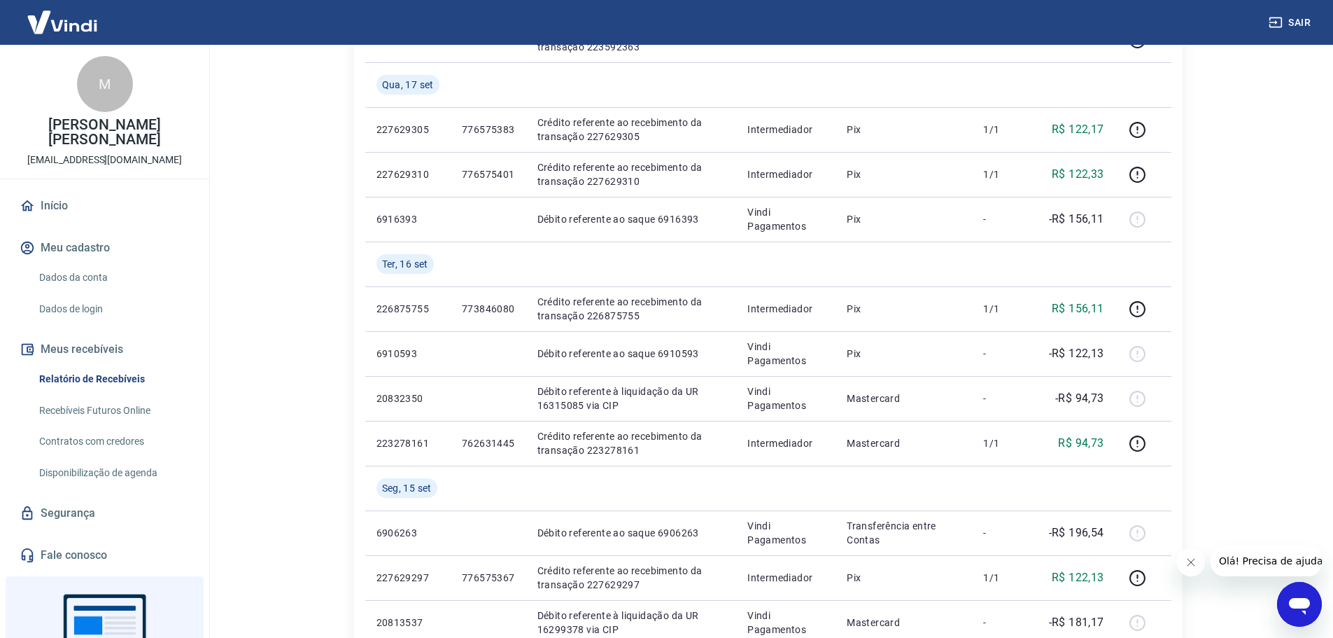
scroll to position [1001, 0]
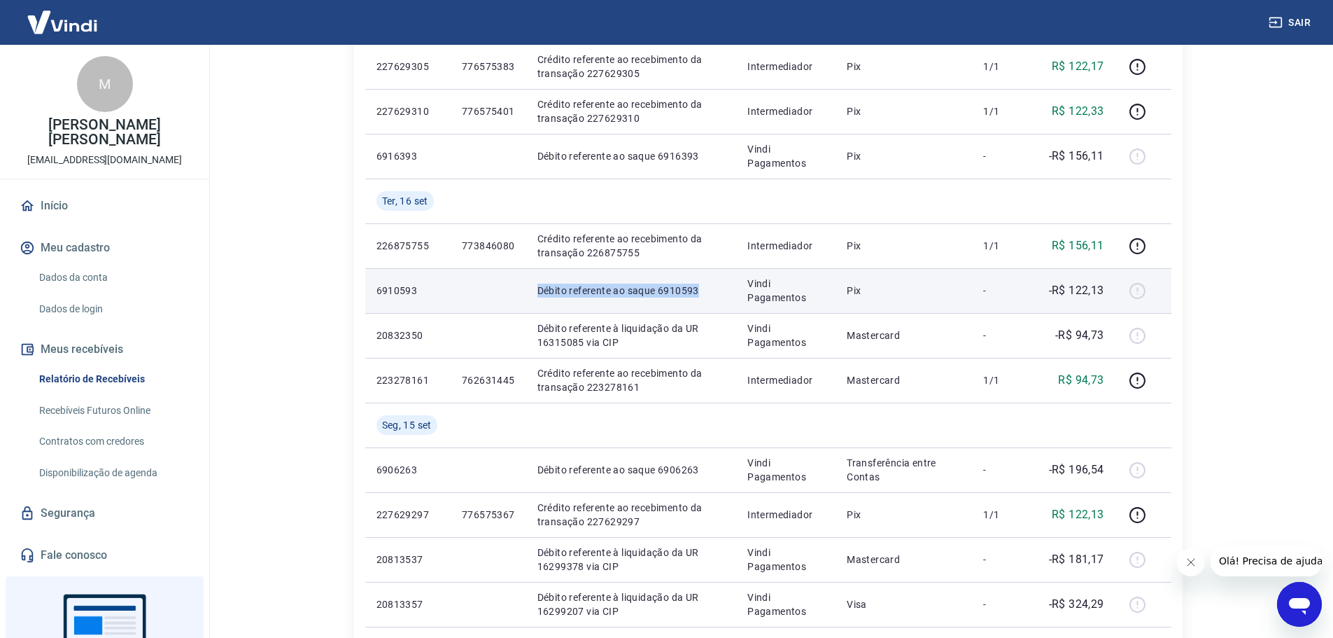
drag, startPoint x: 713, startPoint y: 288, endPoint x: 512, endPoint y: 293, distance: 201.0
click at [512, 293] on tr "6910593 Débito referente ao saque 6910593 Vindi Pagamentos Pix - -R$ 122,13" at bounding box center [768, 290] width 806 height 45
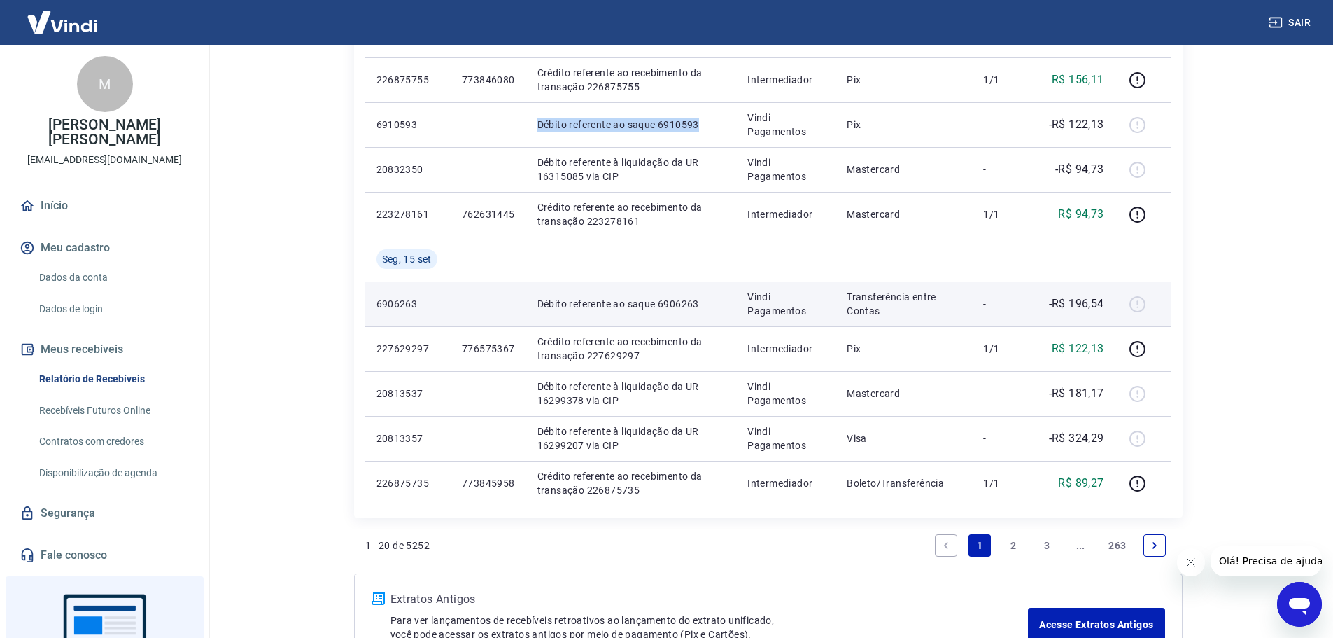
scroll to position [1211, 0]
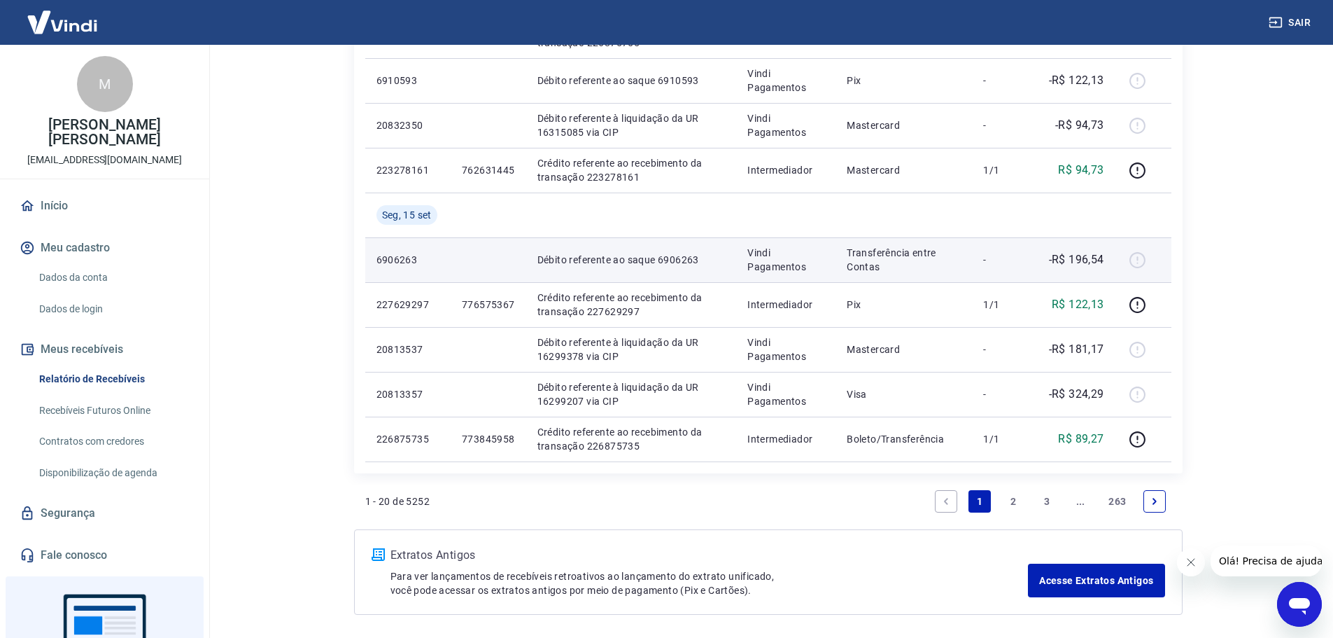
click at [860, 255] on p "Transferência entre Contas" at bounding box center [904, 260] width 114 height 28
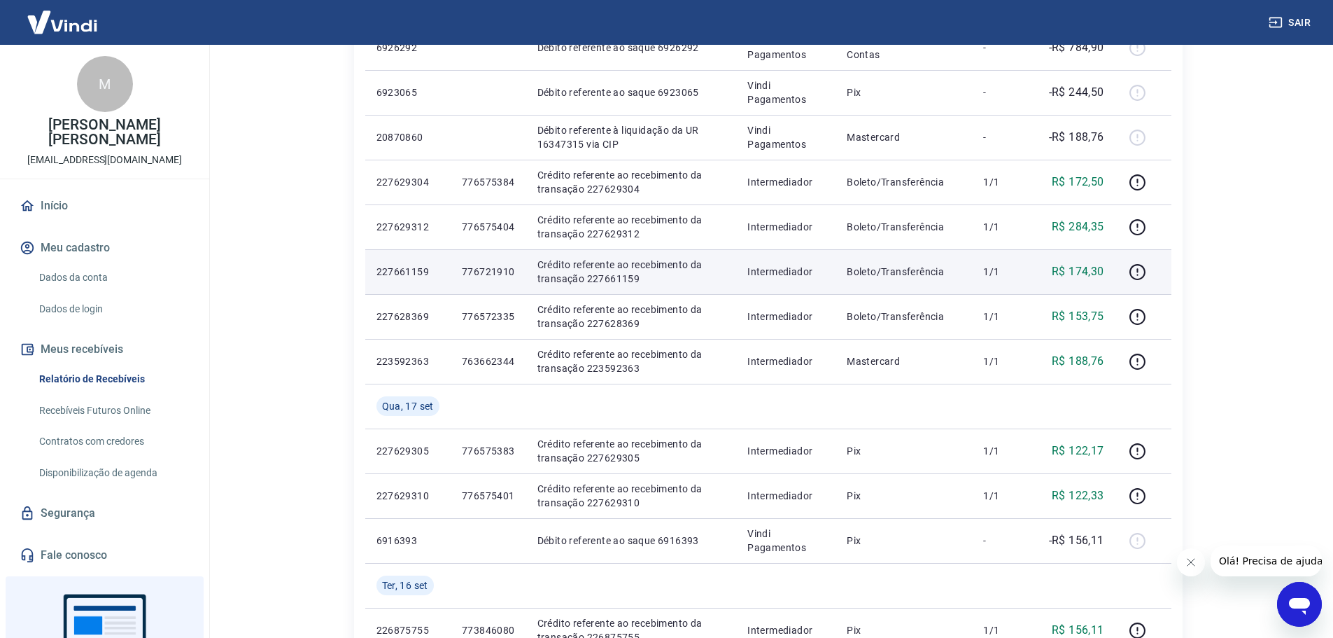
scroll to position [651, 0]
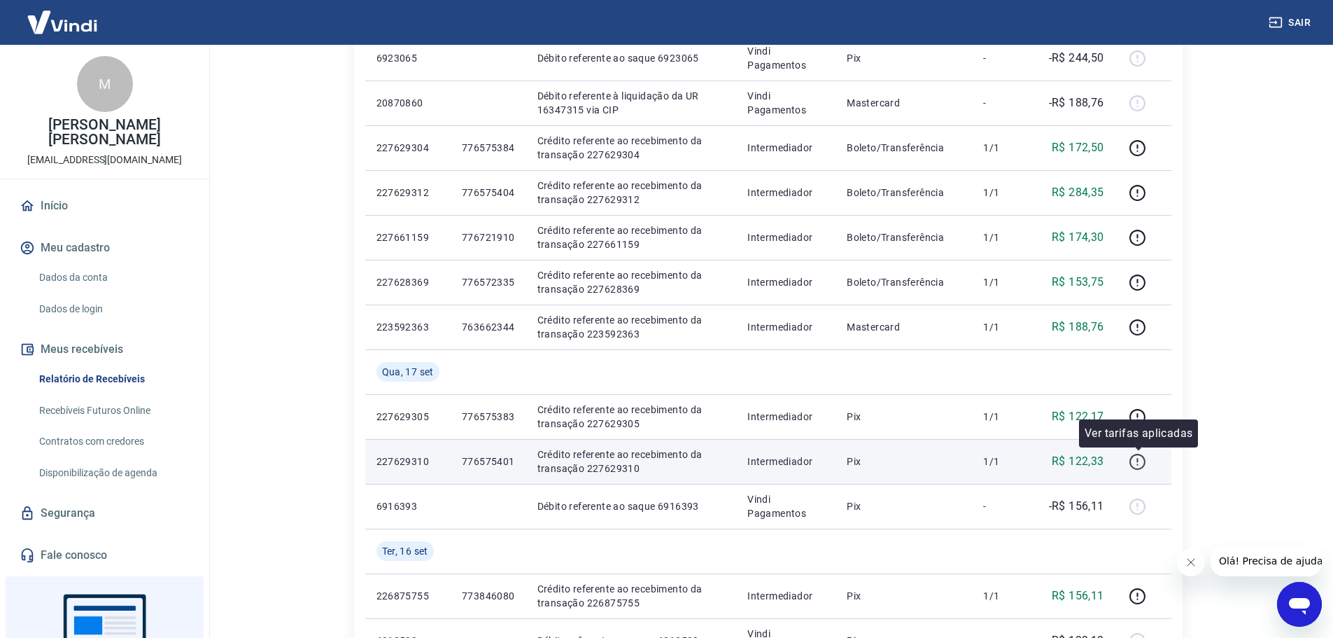
click at [1140, 465] on icon "button" at bounding box center [1137, 461] width 17 height 17
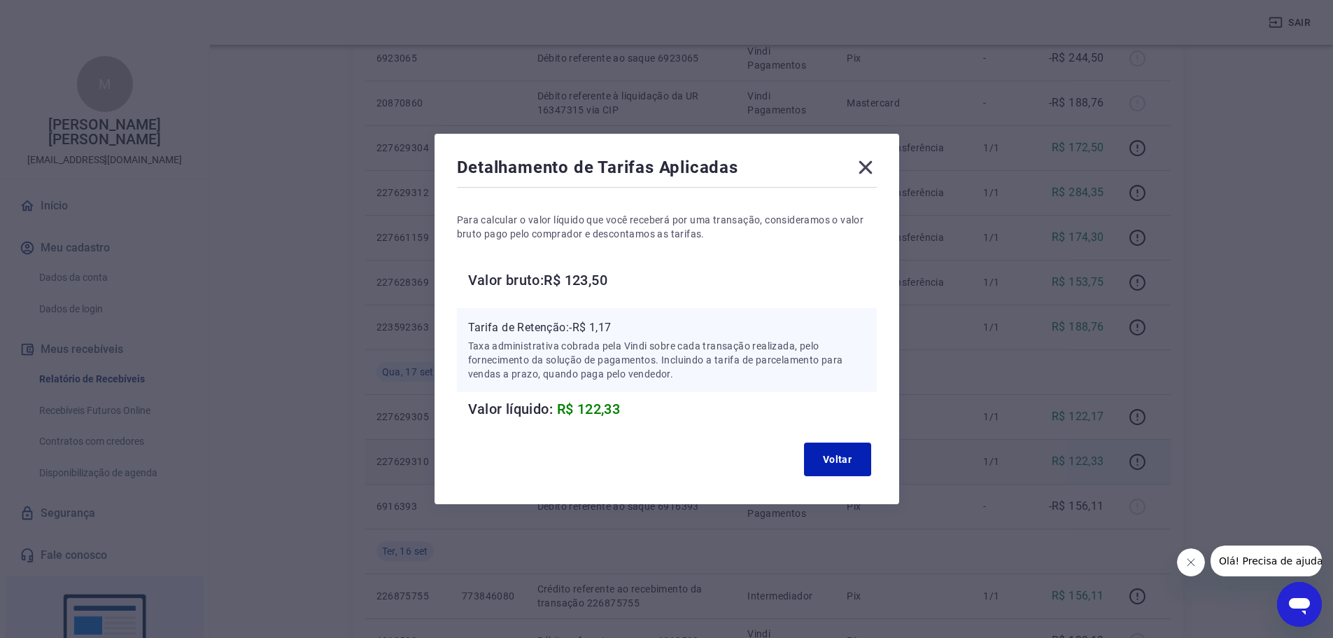
click at [869, 171] on icon at bounding box center [866, 167] width 22 height 22
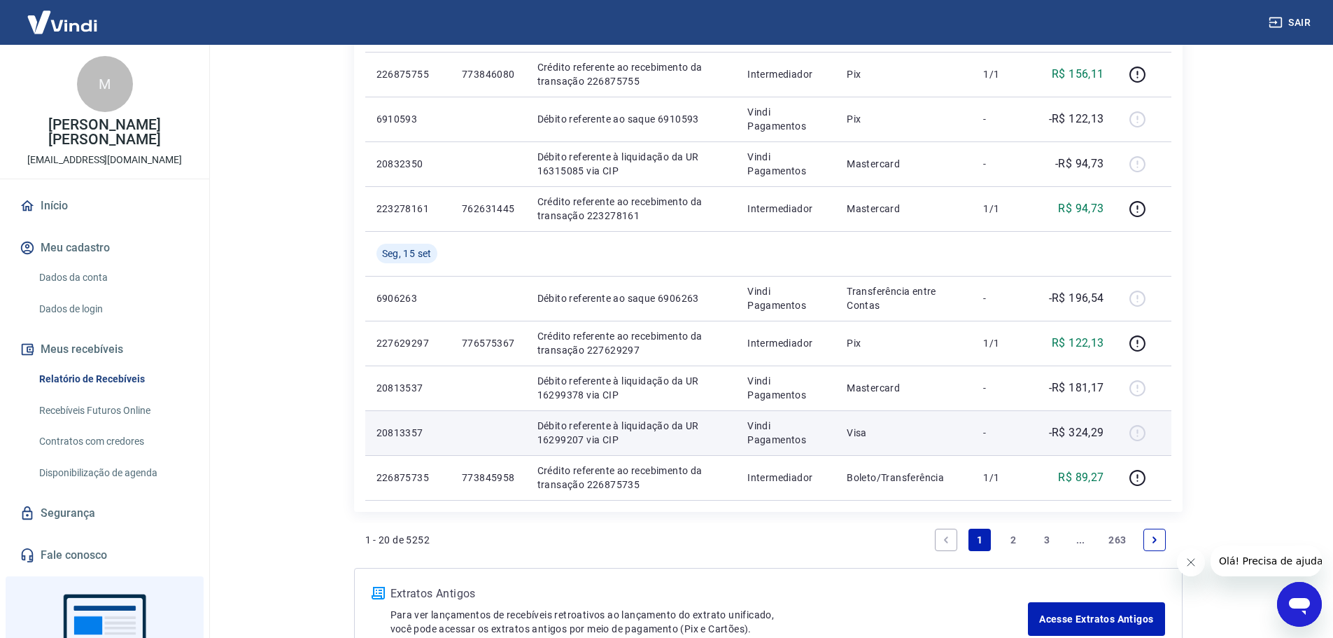
scroll to position [1141, 0]
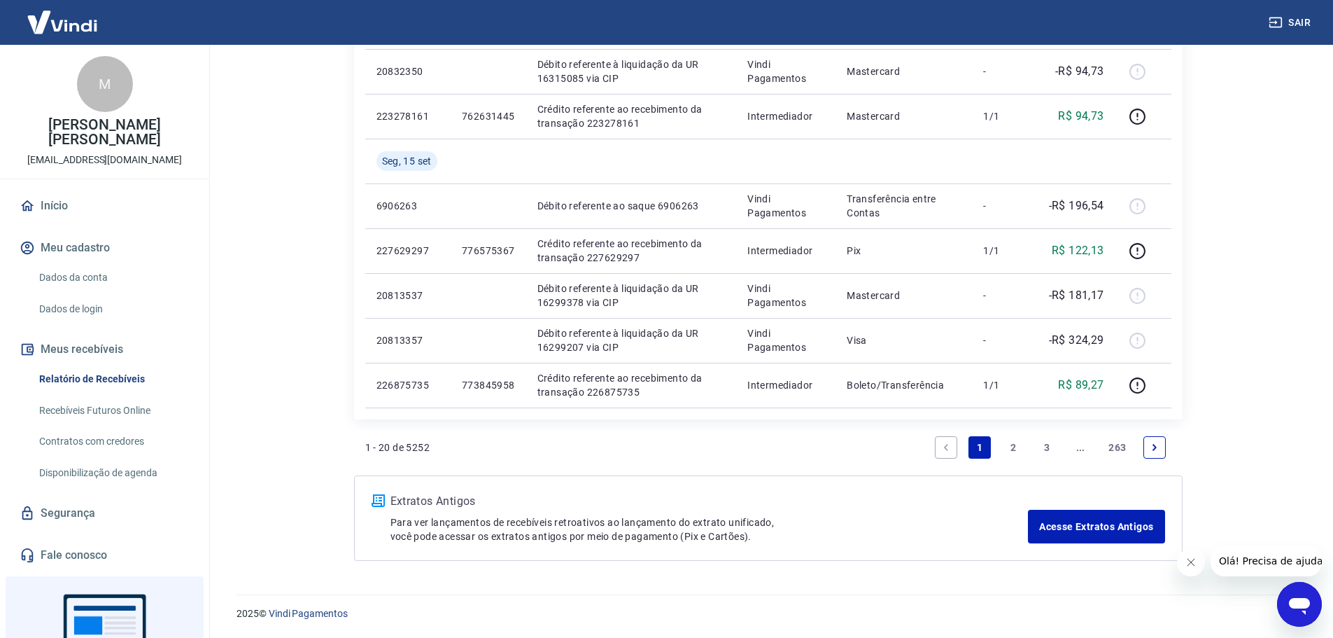
click at [1013, 449] on link "2" at bounding box center [1013, 447] width 22 height 22
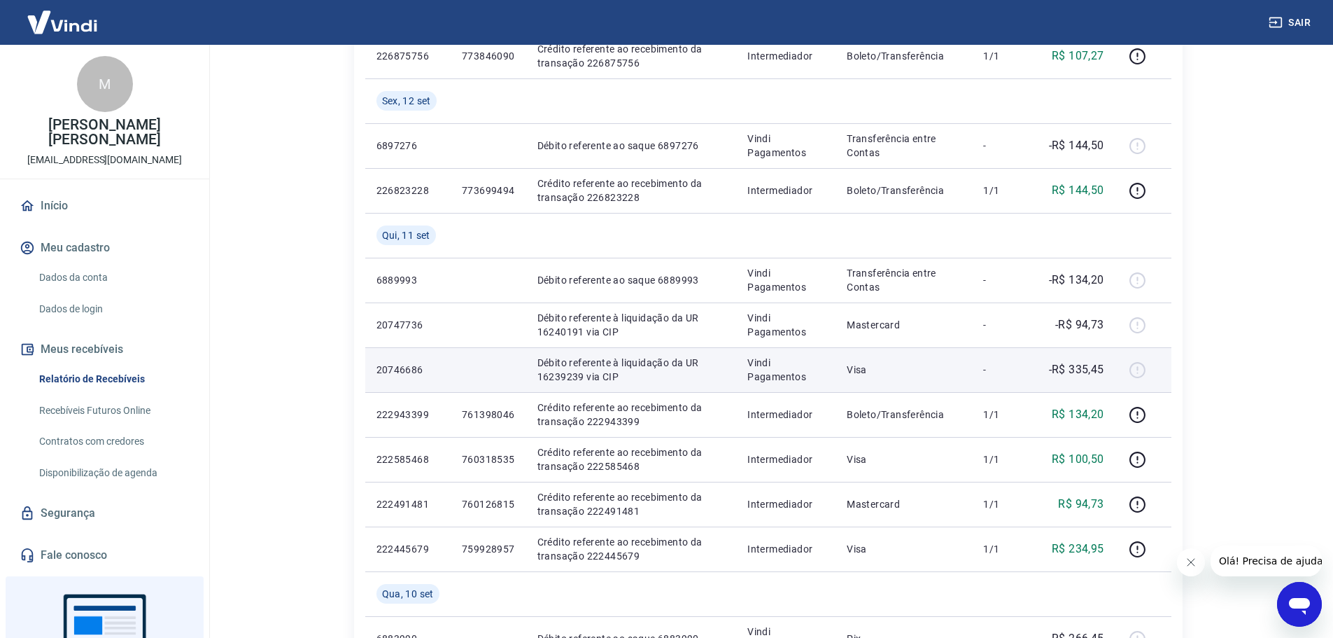
scroll to position [794, 0]
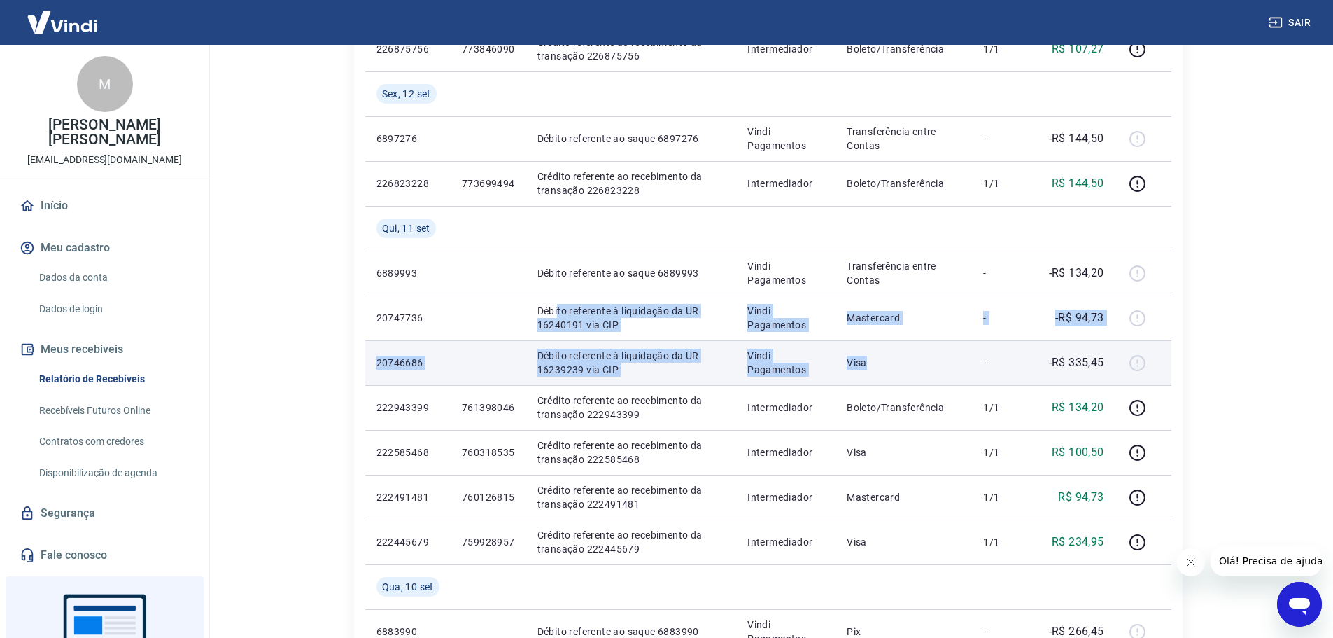
drag, startPoint x: 556, startPoint y: 309, endPoint x: 969, endPoint y: 360, distance: 416.8
click at [969, 360] on tbody "Seg, 15 set 223176386 762278943 Crédito referente ao recebimento da transação 2…" at bounding box center [768, 385] width 806 height 1165
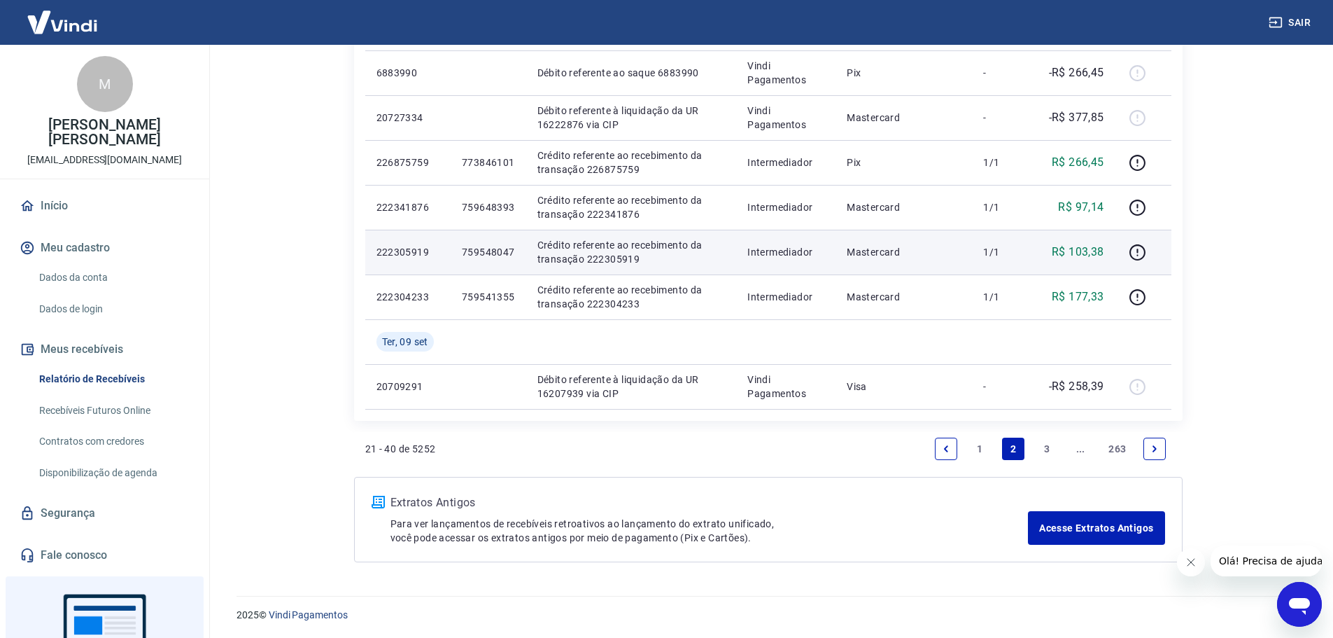
scroll to position [1354, 0]
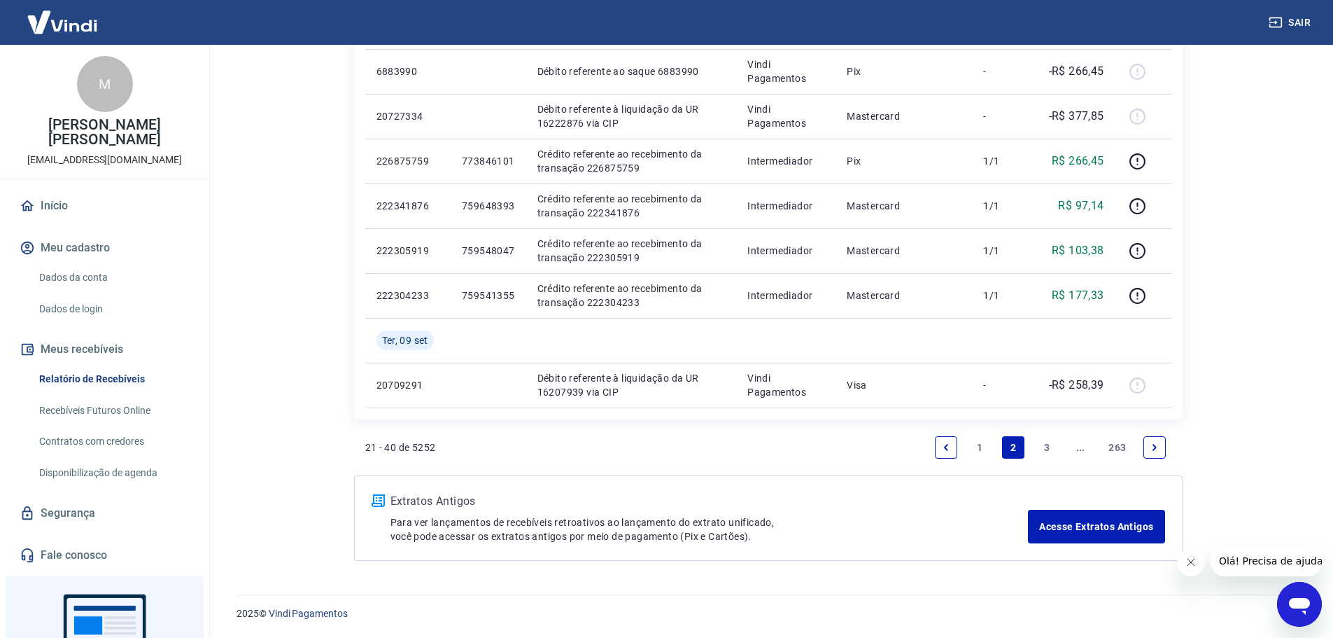
click at [1046, 447] on link "3" at bounding box center [1047, 447] width 22 height 22
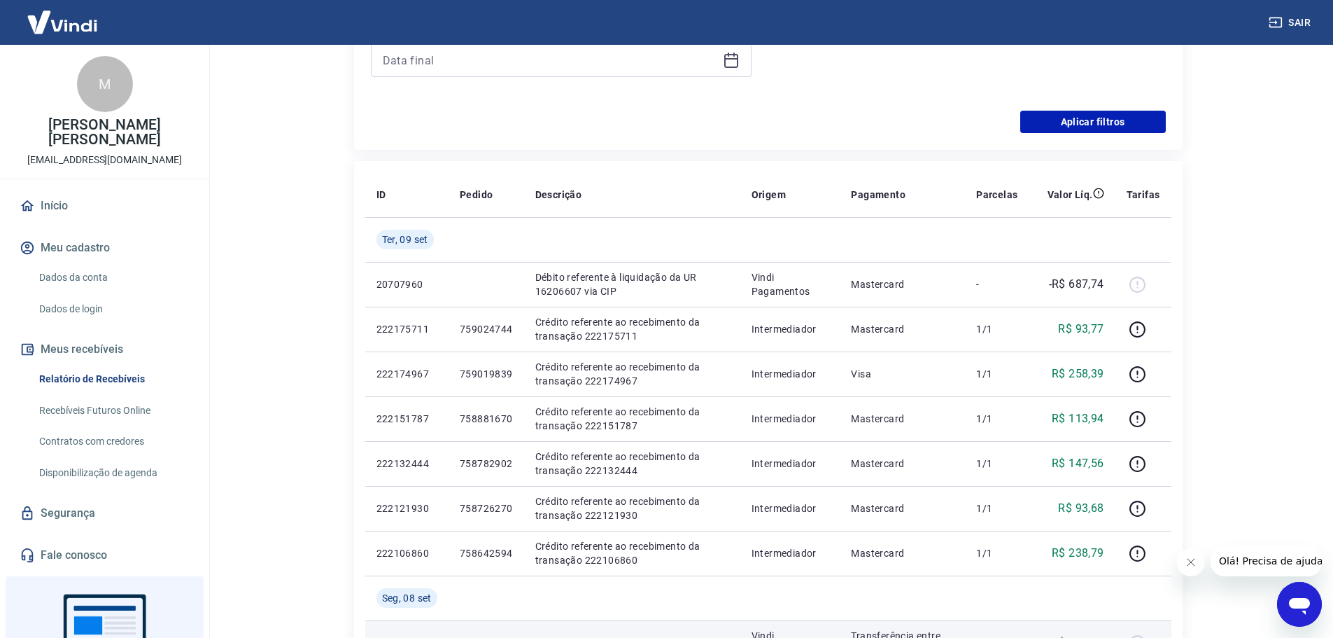
scroll to position [405, 0]
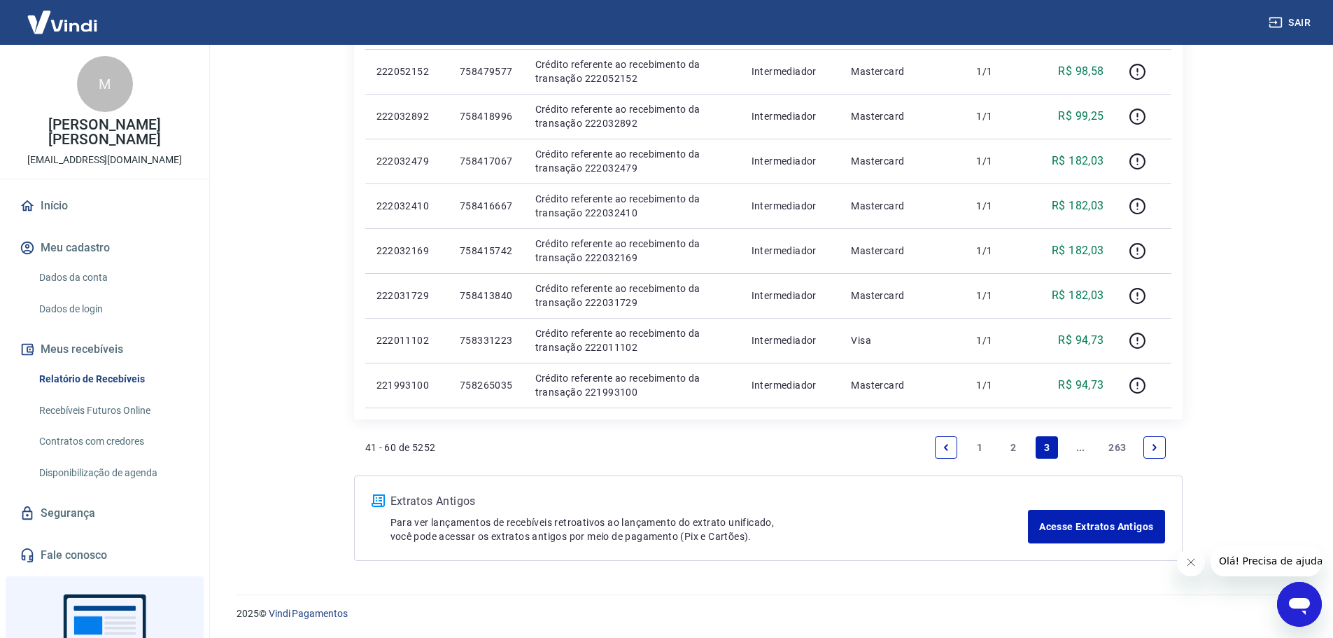
click at [1014, 437] on link "2" at bounding box center [1013, 447] width 22 height 22
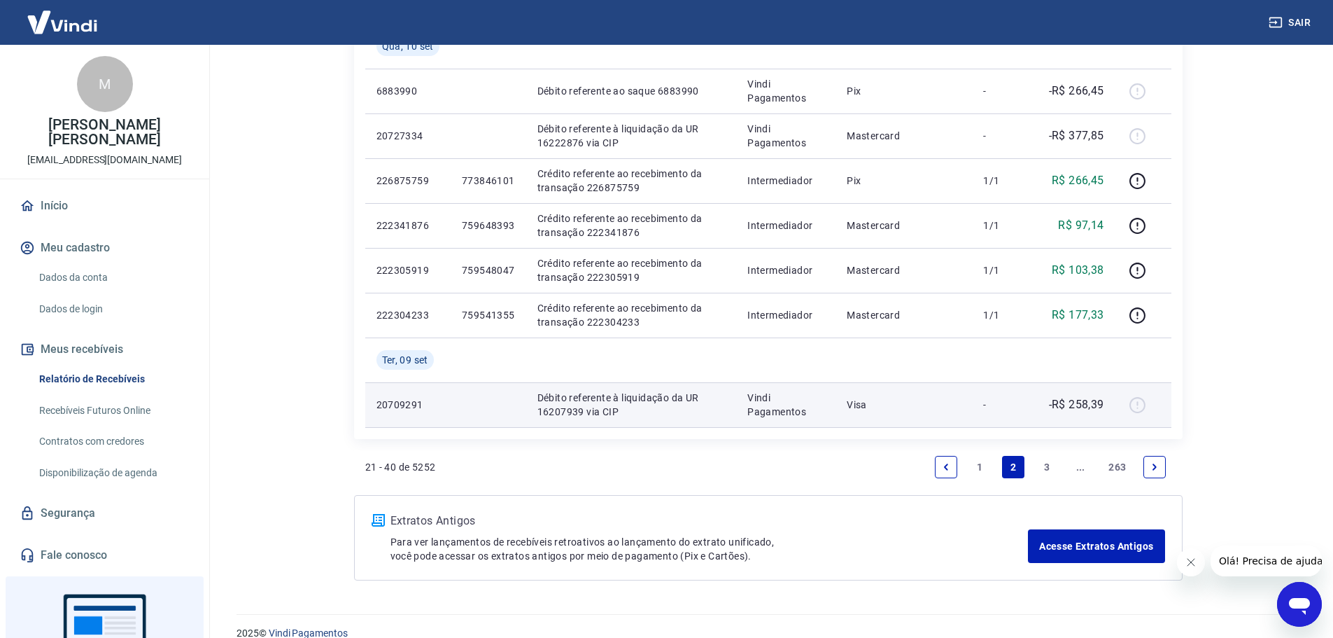
scroll to position [1354, 0]
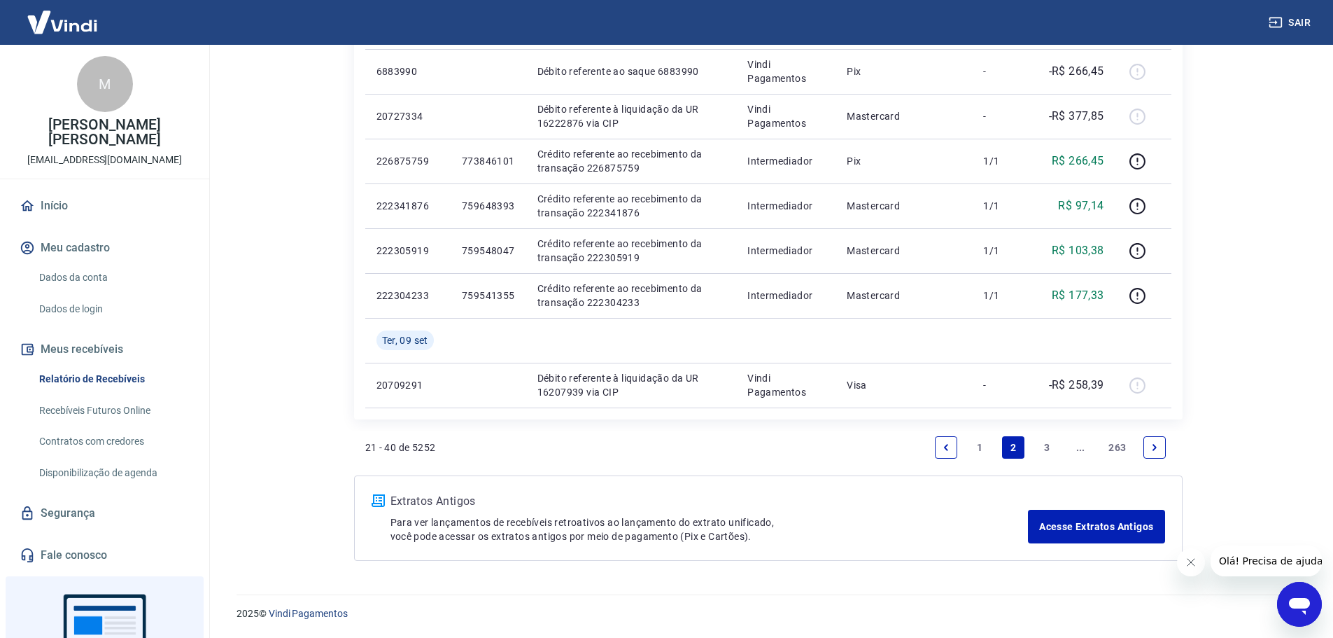
click at [1044, 442] on link "3" at bounding box center [1047, 447] width 22 height 22
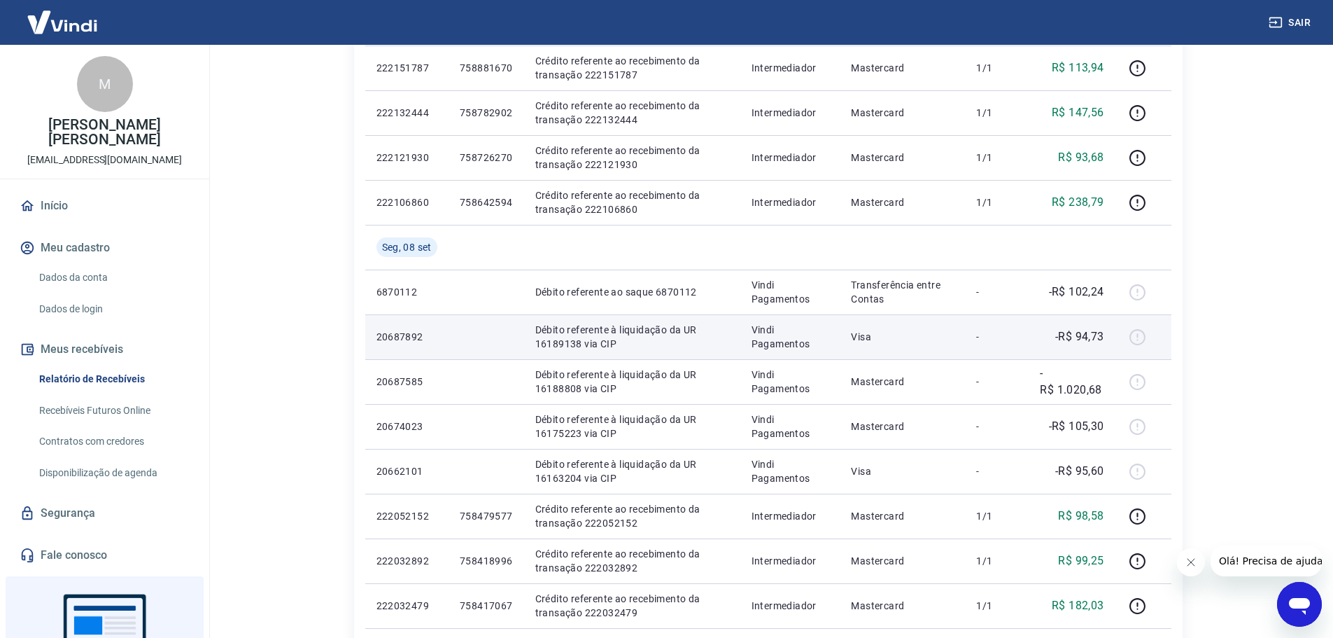
scroll to position [755, 0]
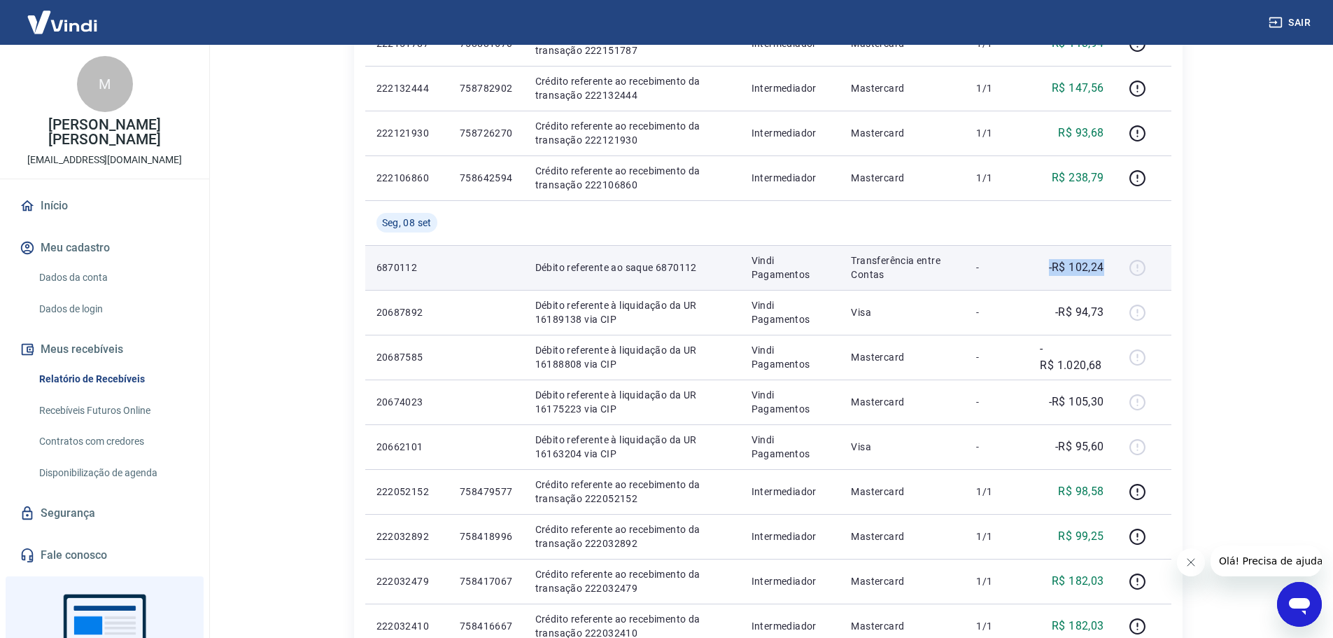
drag, startPoint x: 1051, startPoint y: 268, endPoint x: 1108, endPoint y: 280, distance: 58.6
click at [1108, 280] on td "-R$ 102,24" at bounding box center [1072, 267] width 86 height 45
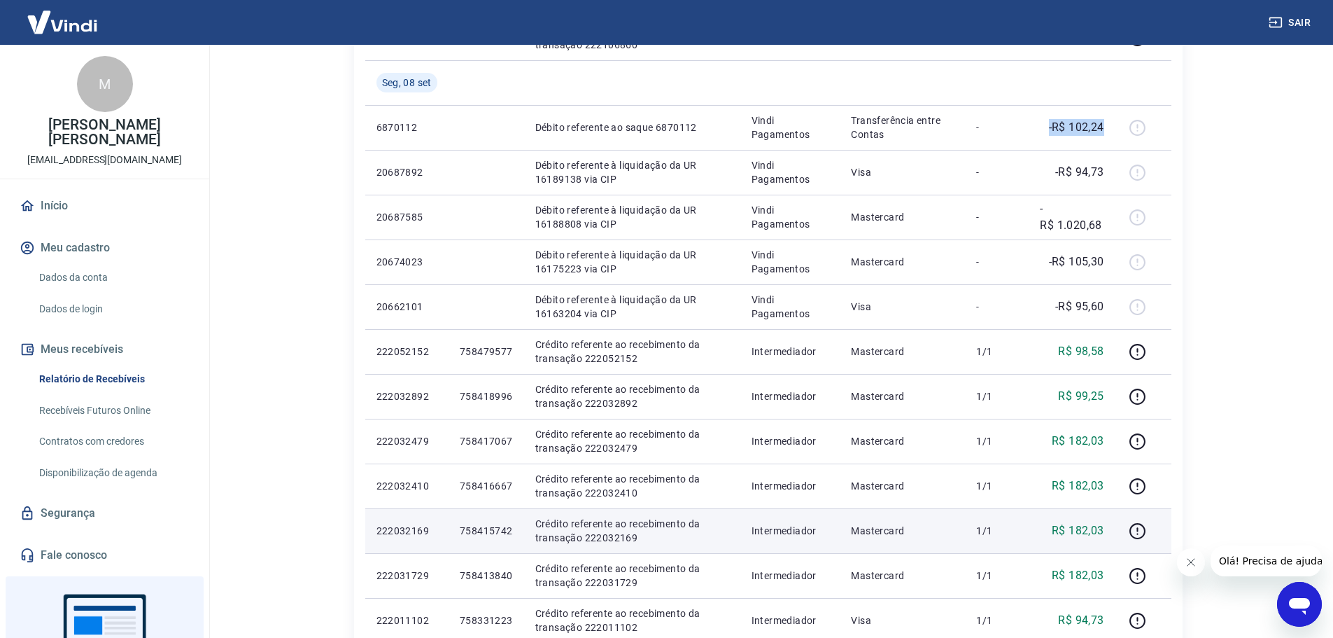
scroll to position [825, 0]
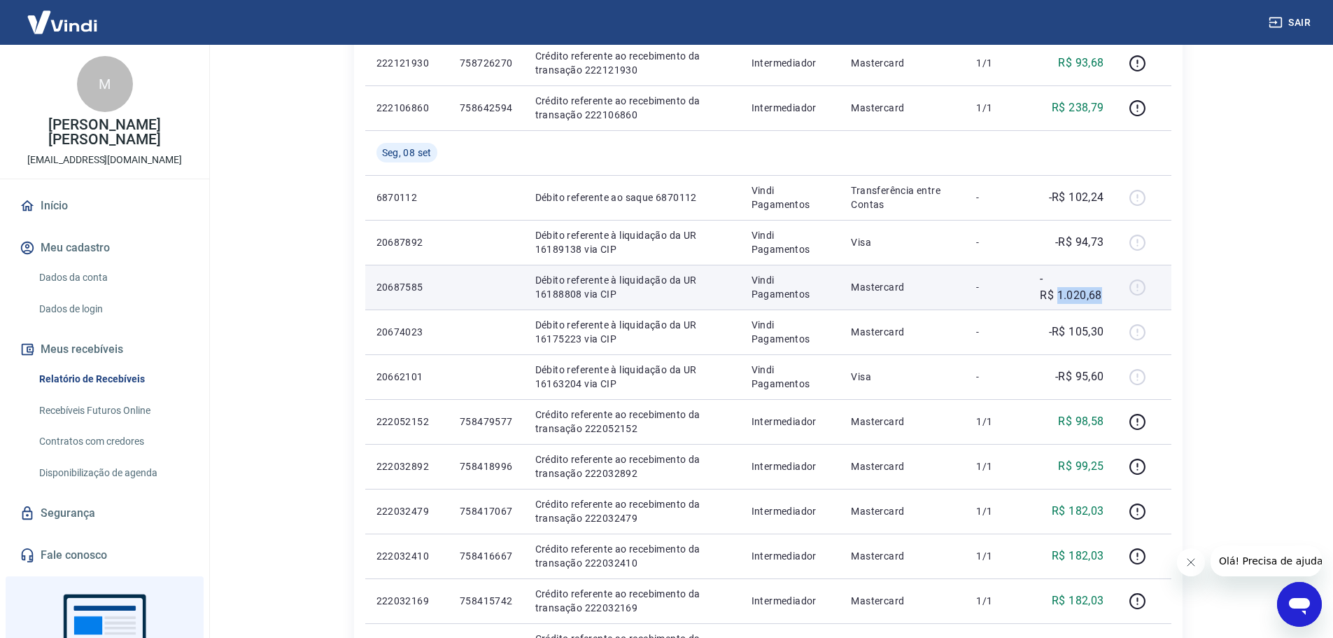
drag, startPoint x: 1059, startPoint y: 295, endPoint x: 1106, endPoint y: 297, distance: 47.0
click at [1106, 297] on td "-R$ 1.020,68" at bounding box center [1072, 287] width 86 height 45
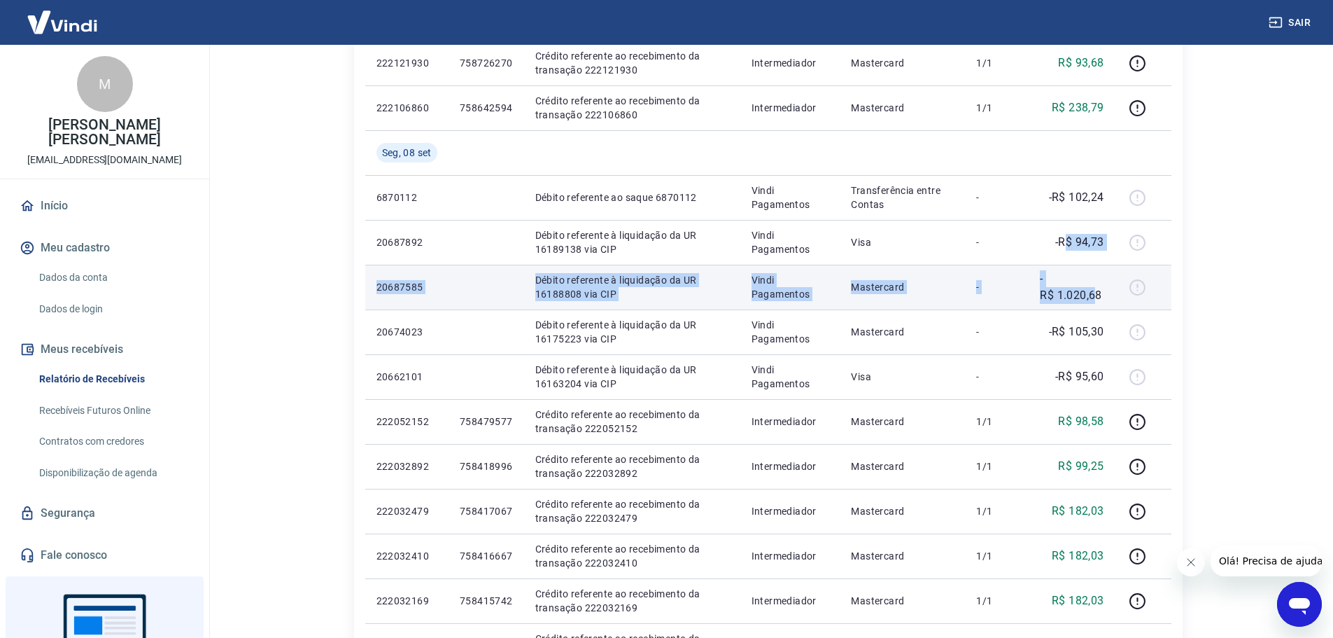
drag, startPoint x: 1070, startPoint y: 241, endPoint x: 1098, endPoint y: 295, distance: 60.7
click at [1098, 295] on tbody "[DATE] 20707960 Débito referente à liquidação da UR 16206607 via CIP Vindi Paga…" at bounding box center [768, 265] width 806 height 986
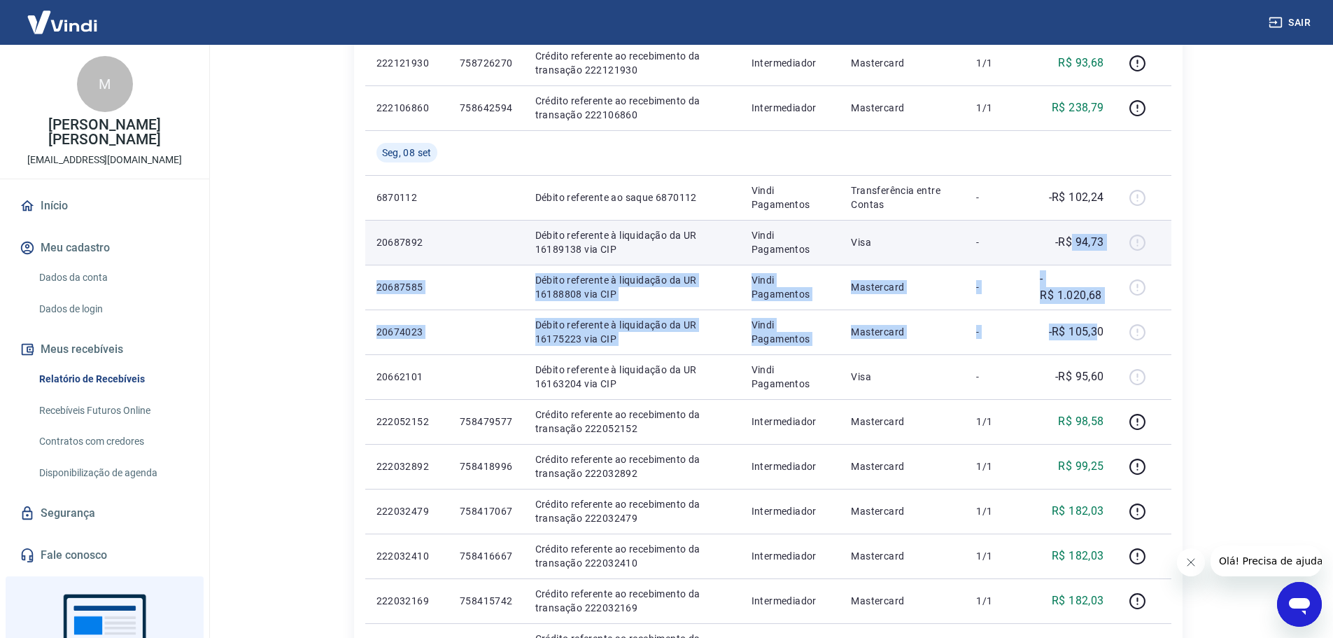
drag, startPoint x: 1099, startPoint y: 340, endPoint x: 1072, endPoint y: 234, distance: 109.0
click at [1072, 234] on tbody "[DATE] 20707960 Débito referente à liquidação da UR 16206607 via CIP Vindi Paga…" at bounding box center [768, 265] width 806 height 986
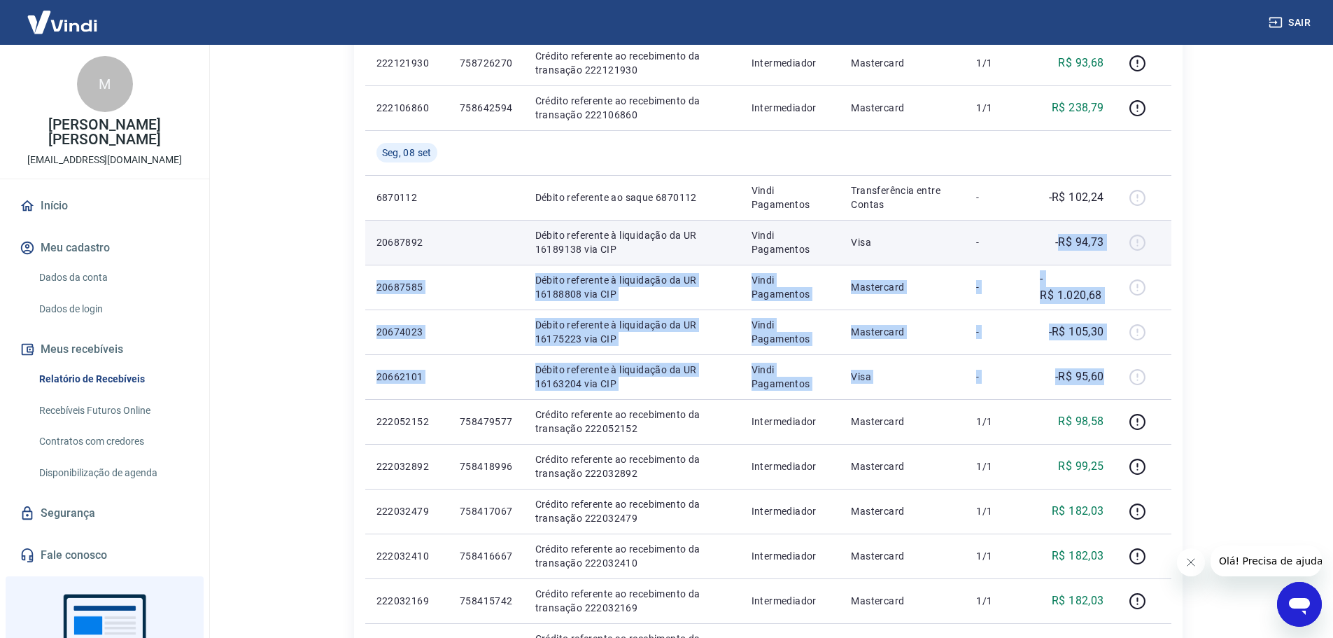
drag, startPoint x: 1105, startPoint y: 373, endPoint x: 1063, endPoint y: 241, distance: 139.0
click at [1063, 241] on tbody "[DATE] 20707960 Débito referente à liquidação da UR 16206607 via CIP Vindi Paga…" at bounding box center [768, 265] width 806 height 986
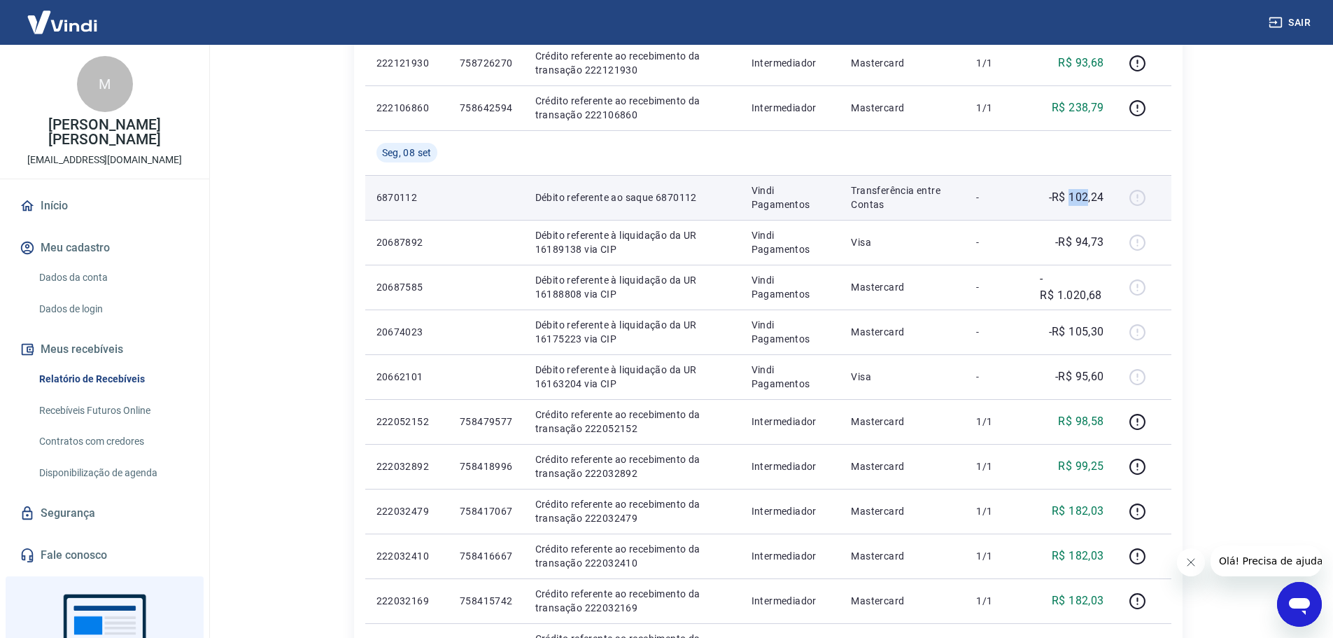
drag, startPoint x: 1087, startPoint y: 207, endPoint x: 1070, endPoint y: 195, distance: 21.0
click at [1070, 195] on td "-R$ 102,24" at bounding box center [1072, 197] width 86 height 45
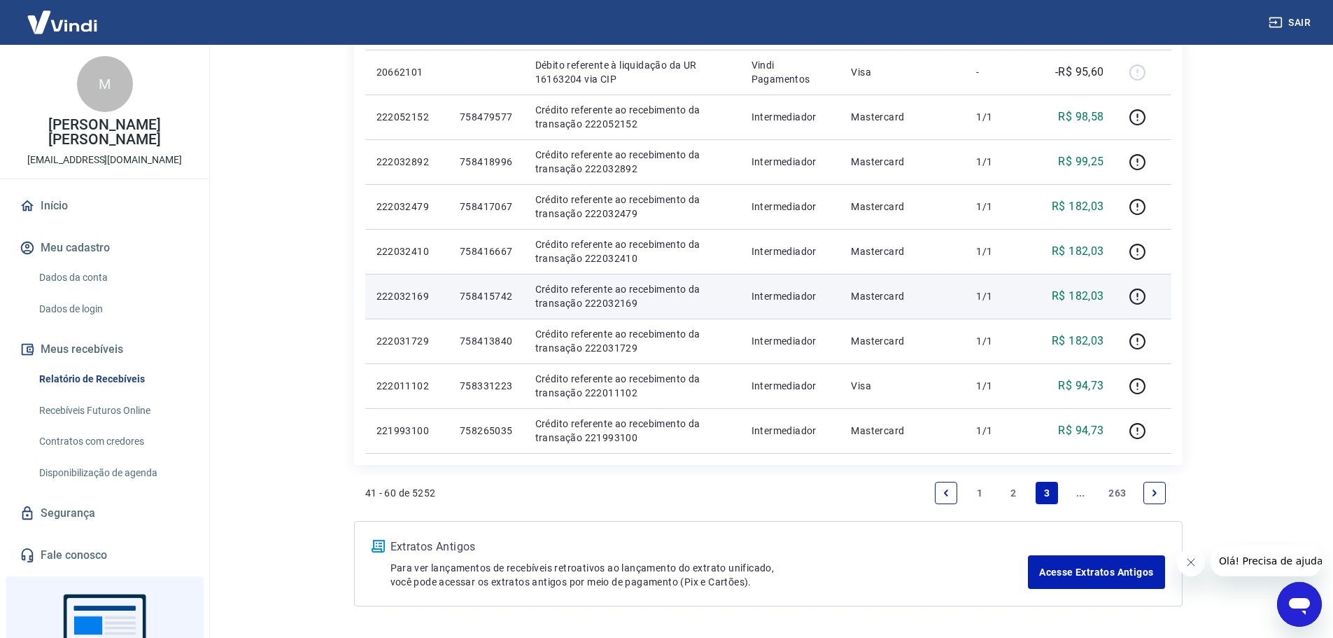
scroll to position [1175, 0]
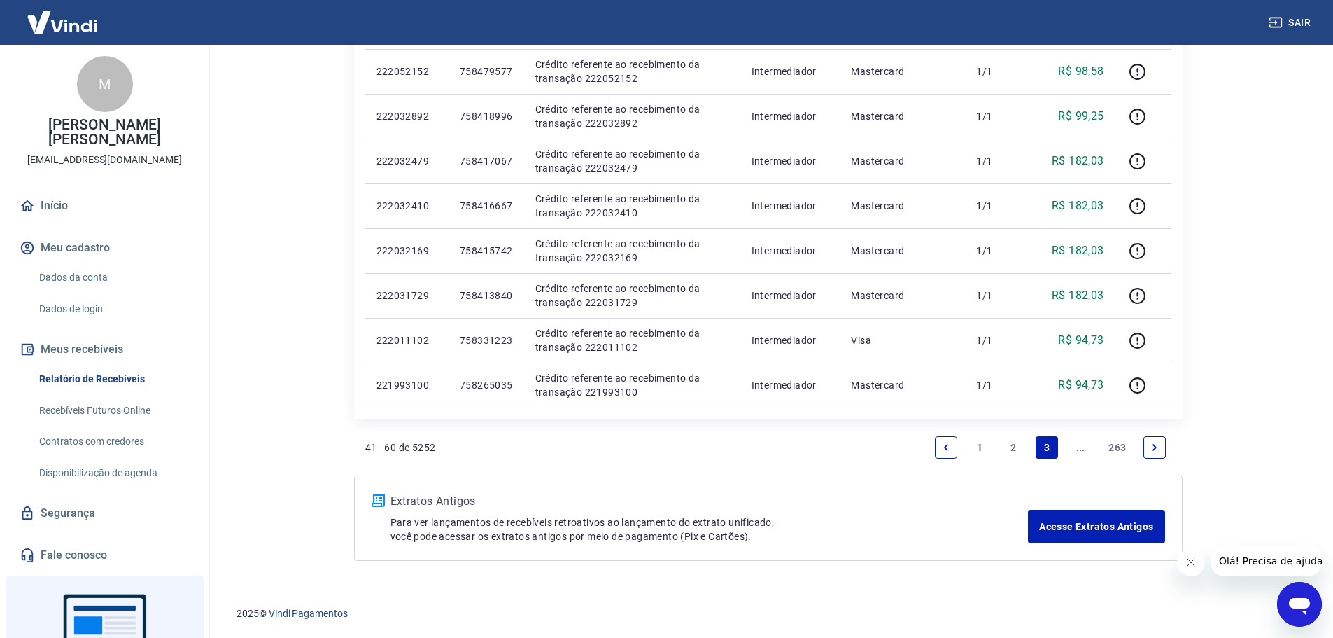
click at [1150, 446] on icon "Next page" at bounding box center [1155, 447] width 10 height 10
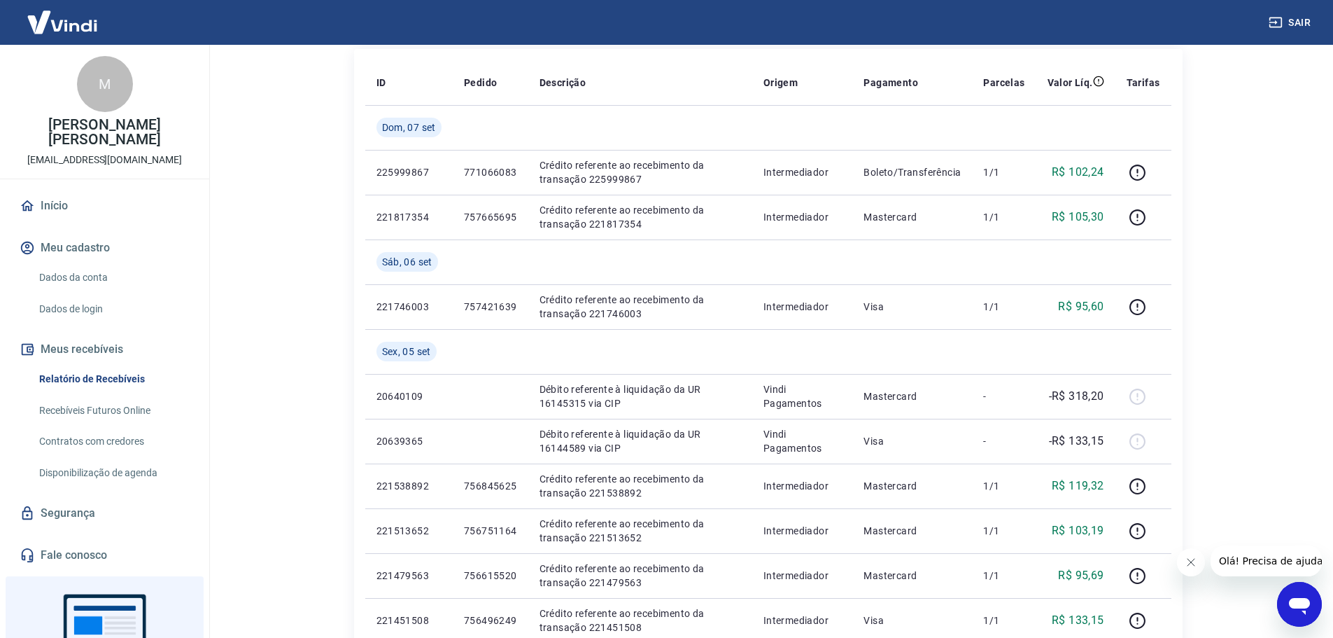
scroll to position [374, 0]
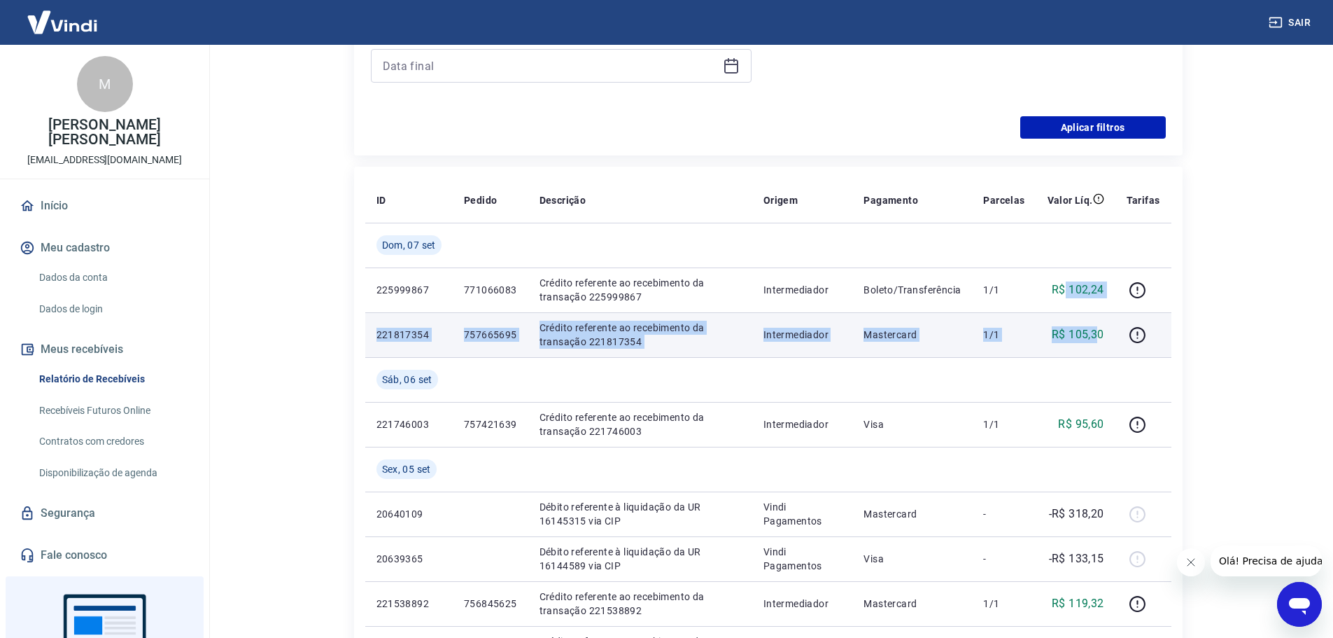
drag, startPoint x: 1064, startPoint y: 281, endPoint x: 1102, endPoint y: 328, distance: 60.8
click at [1096, 324] on td "R$ 105,30" at bounding box center [1076, 334] width 79 height 45
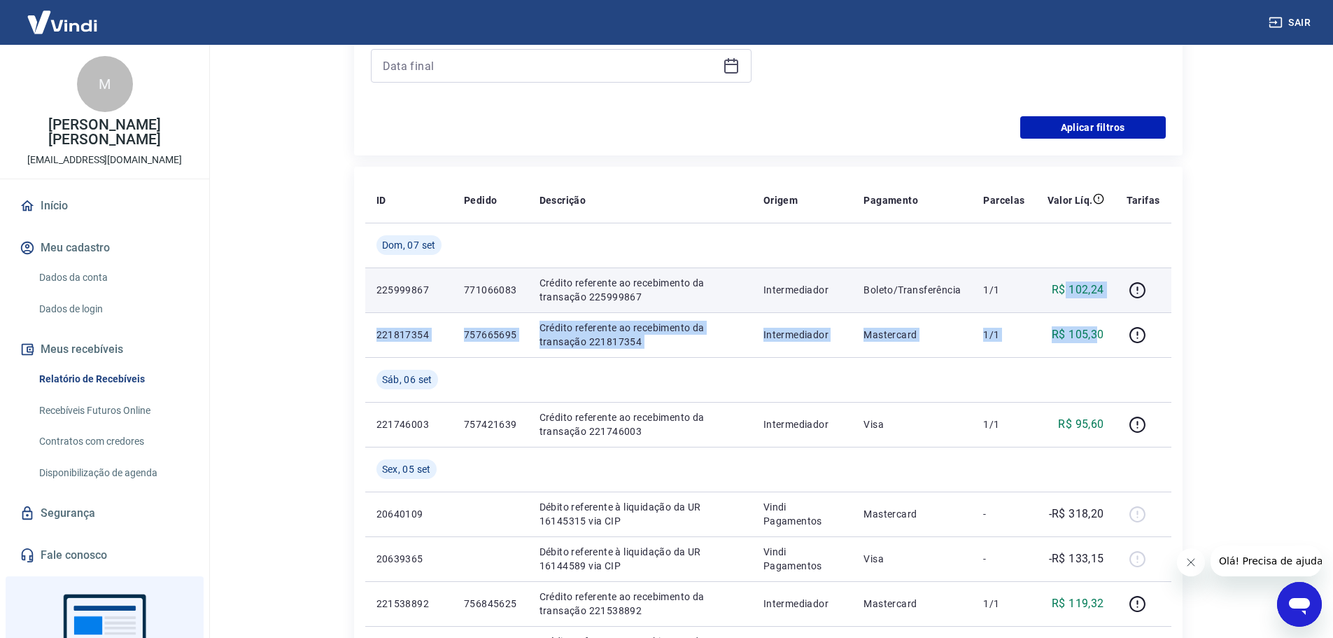
click at [1095, 304] on td "R$ 102,24" at bounding box center [1076, 289] width 79 height 45
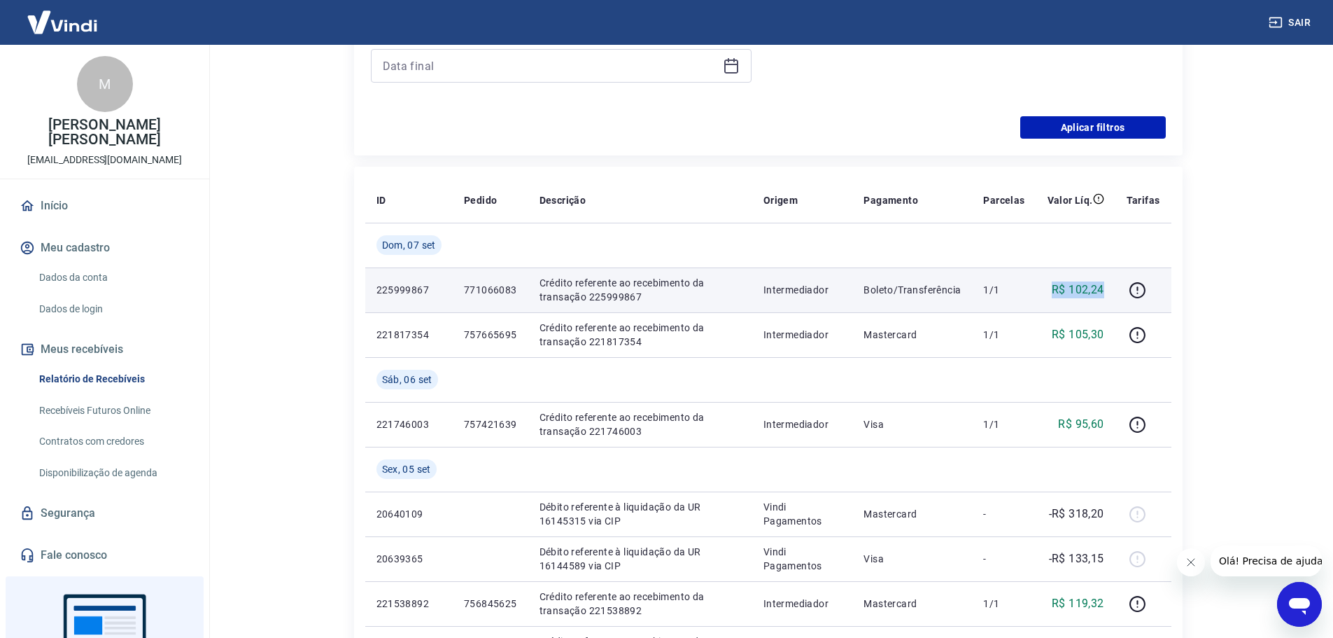
drag, startPoint x: 1042, startPoint y: 286, endPoint x: 1104, endPoint y: 295, distance: 62.9
click at [1104, 295] on td "R$ 102,24" at bounding box center [1076, 289] width 79 height 45
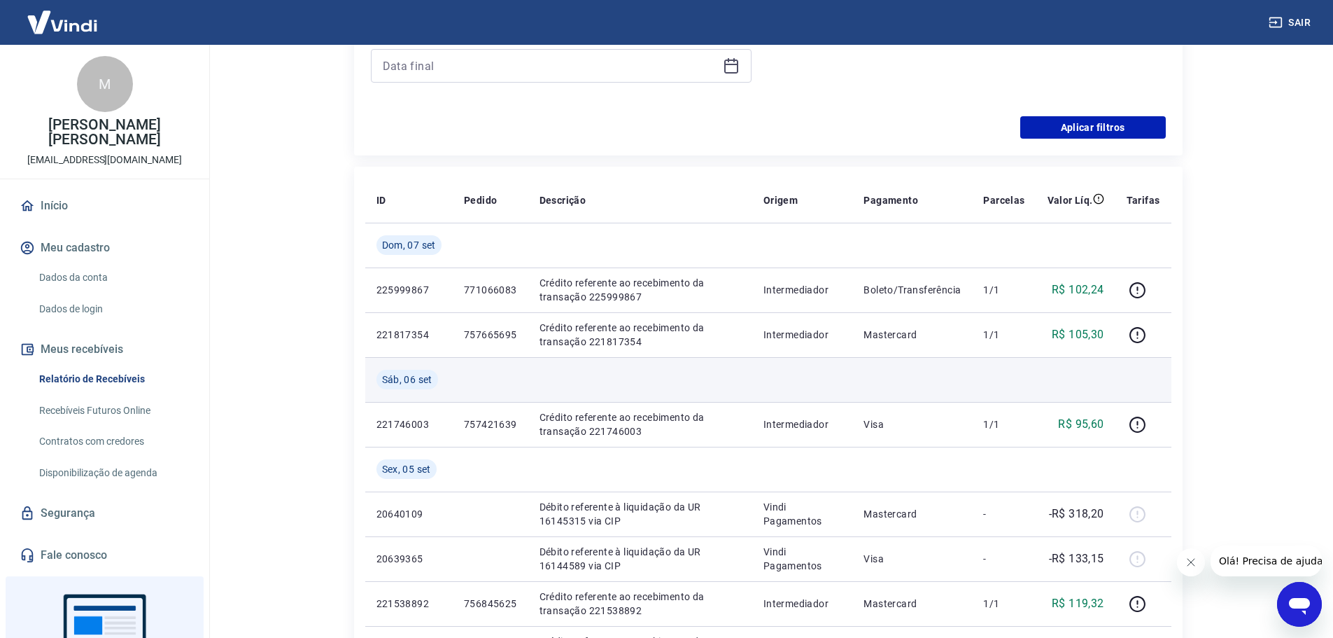
click at [1049, 398] on td at bounding box center [1076, 379] width 79 height 45
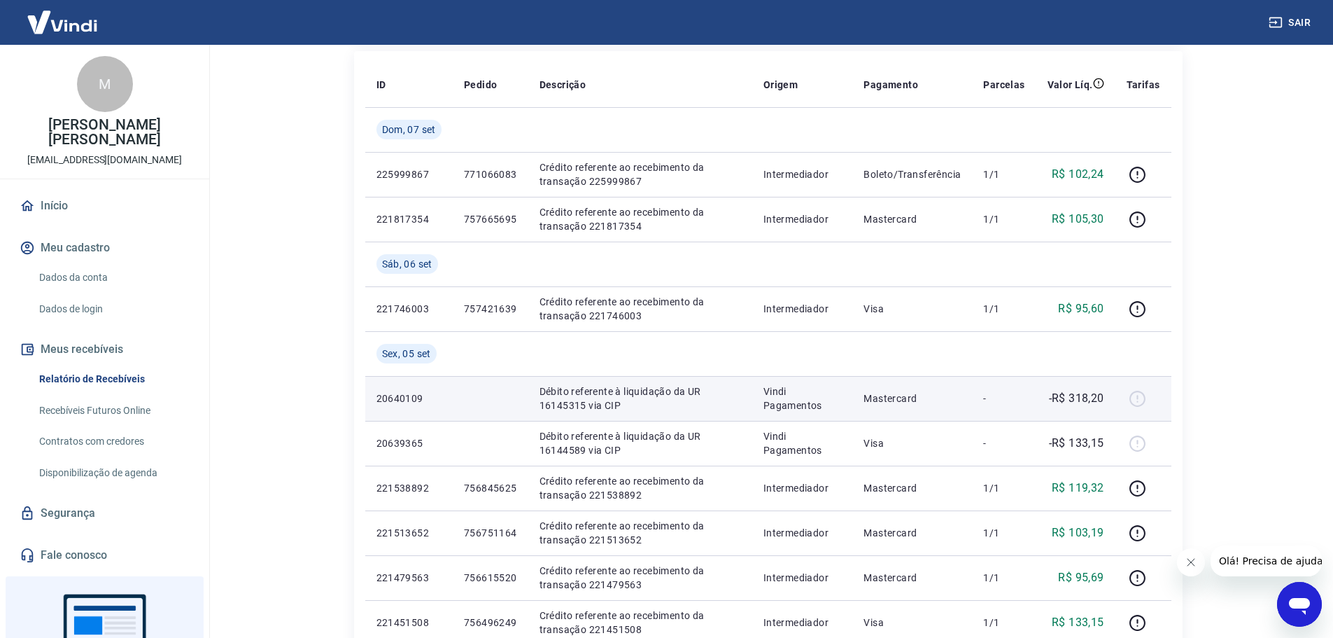
scroll to position [514, 0]
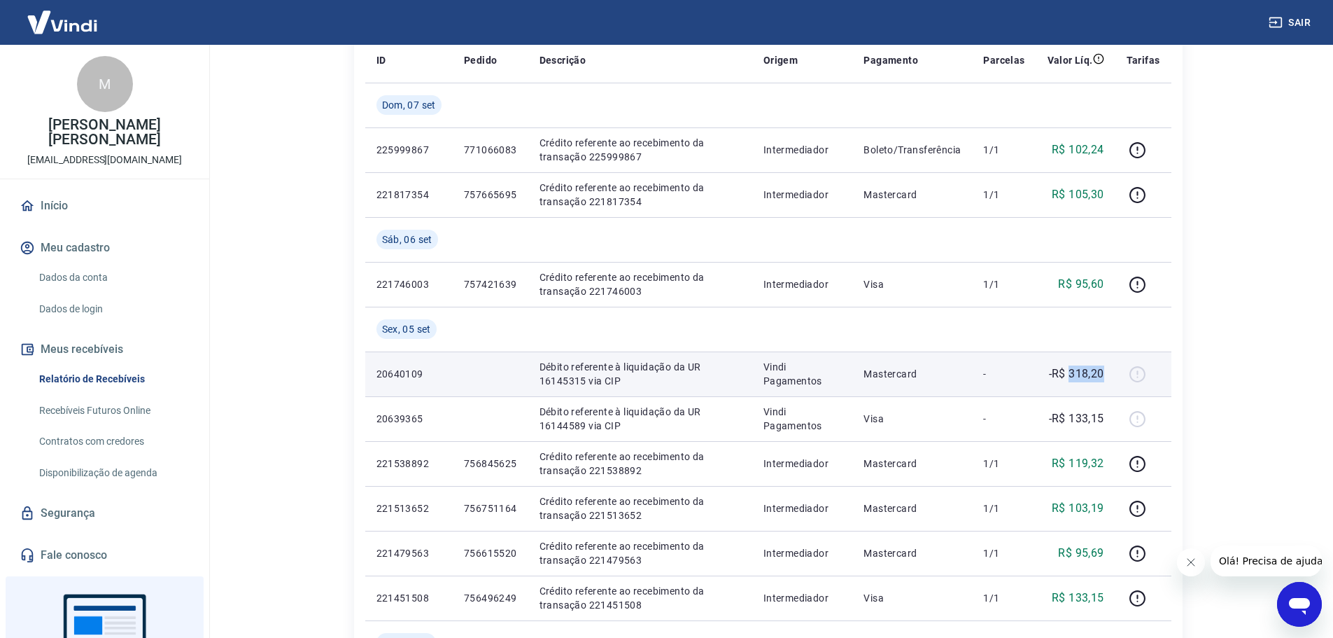
drag, startPoint x: 1072, startPoint y: 374, endPoint x: 1105, endPoint y: 378, distance: 33.1
click at [1105, 378] on p "-R$ 318,20" at bounding box center [1076, 373] width 55 height 17
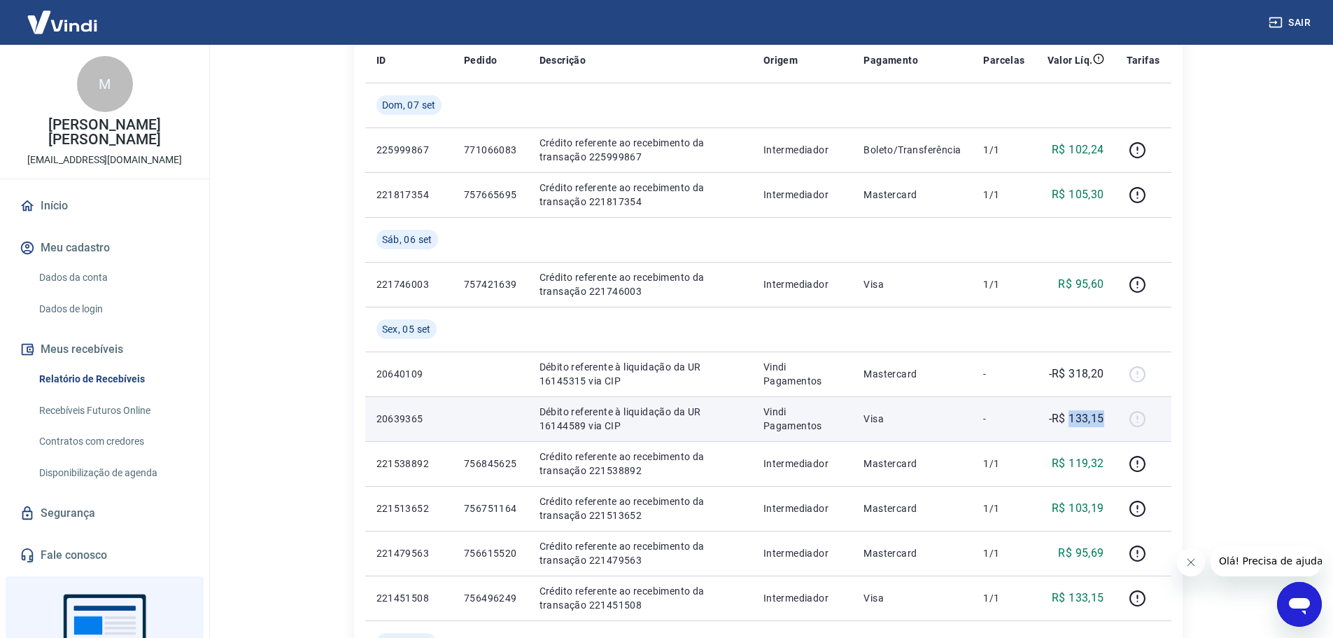
drag, startPoint x: 1070, startPoint y: 414, endPoint x: 1109, endPoint y: 419, distance: 39.5
click at [1109, 419] on td "-R$ 133,15" at bounding box center [1076, 418] width 79 height 45
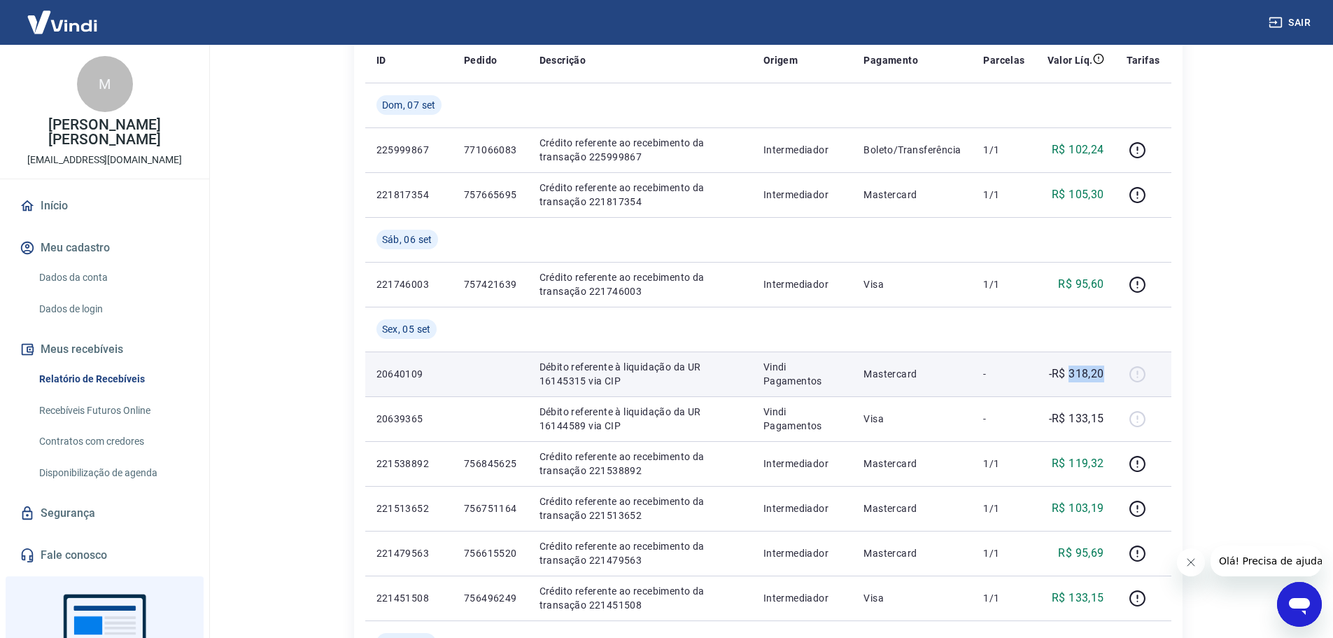
drag, startPoint x: 1071, startPoint y: 372, endPoint x: 1105, endPoint y: 374, distance: 33.7
click at [1105, 374] on p "-R$ 318,20" at bounding box center [1076, 373] width 55 height 17
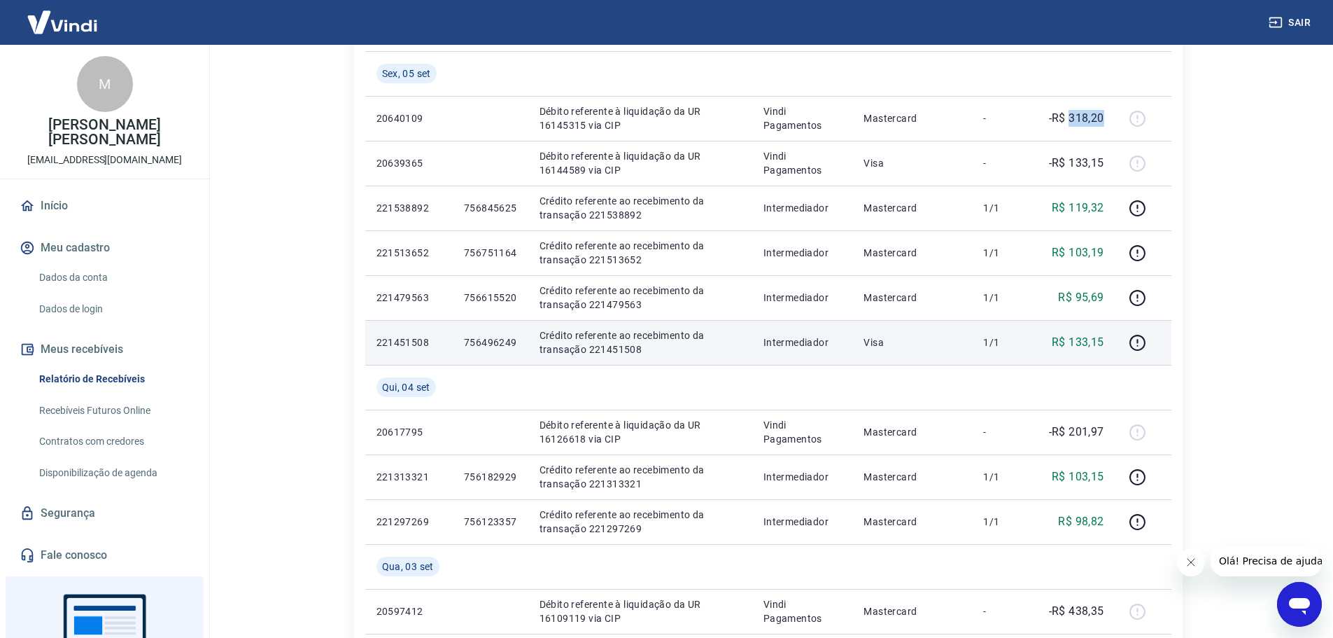
scroll to position [794, 0]
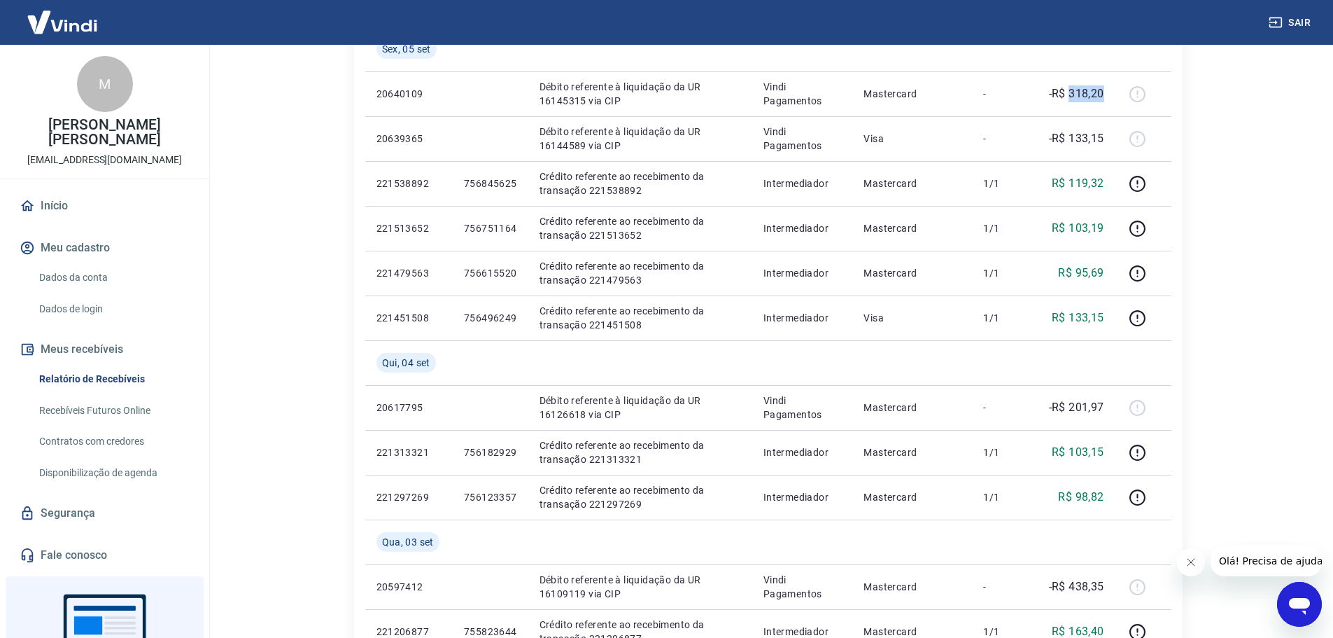
click at [84, 499] on link "Segurança" at bounding box center [105, 513] width 176 height 31
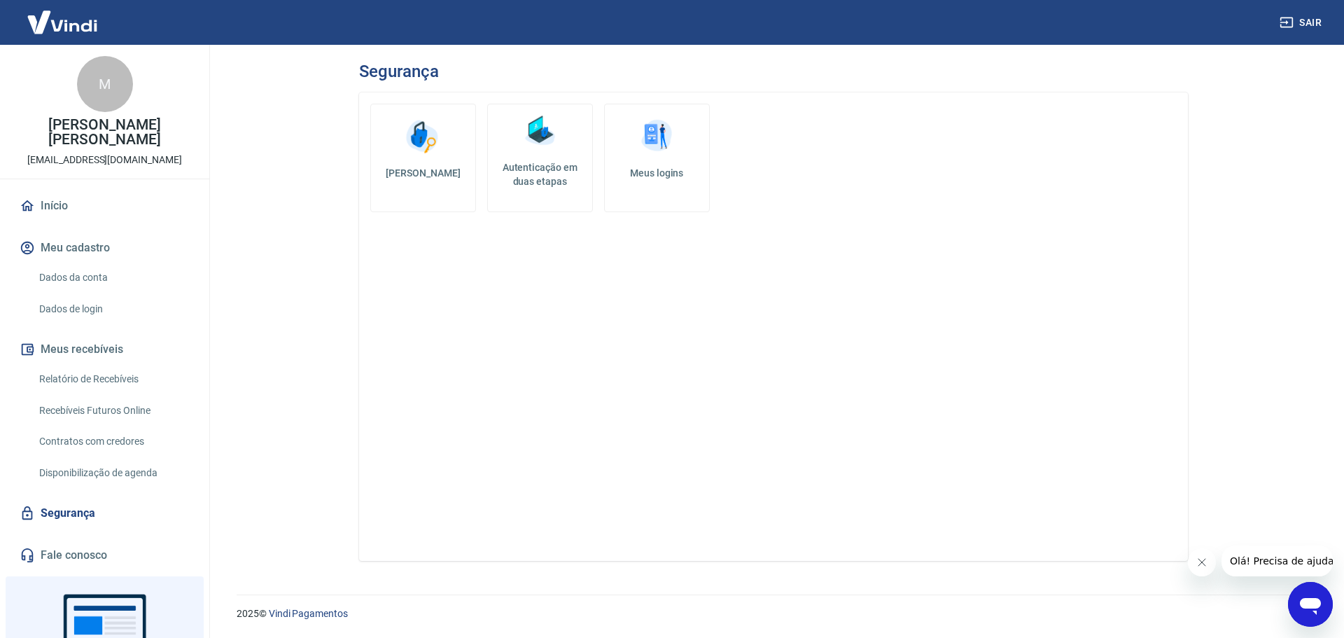
click at [59, 195] on link "Início" at bounding box center [105, 205] width 176 height 31
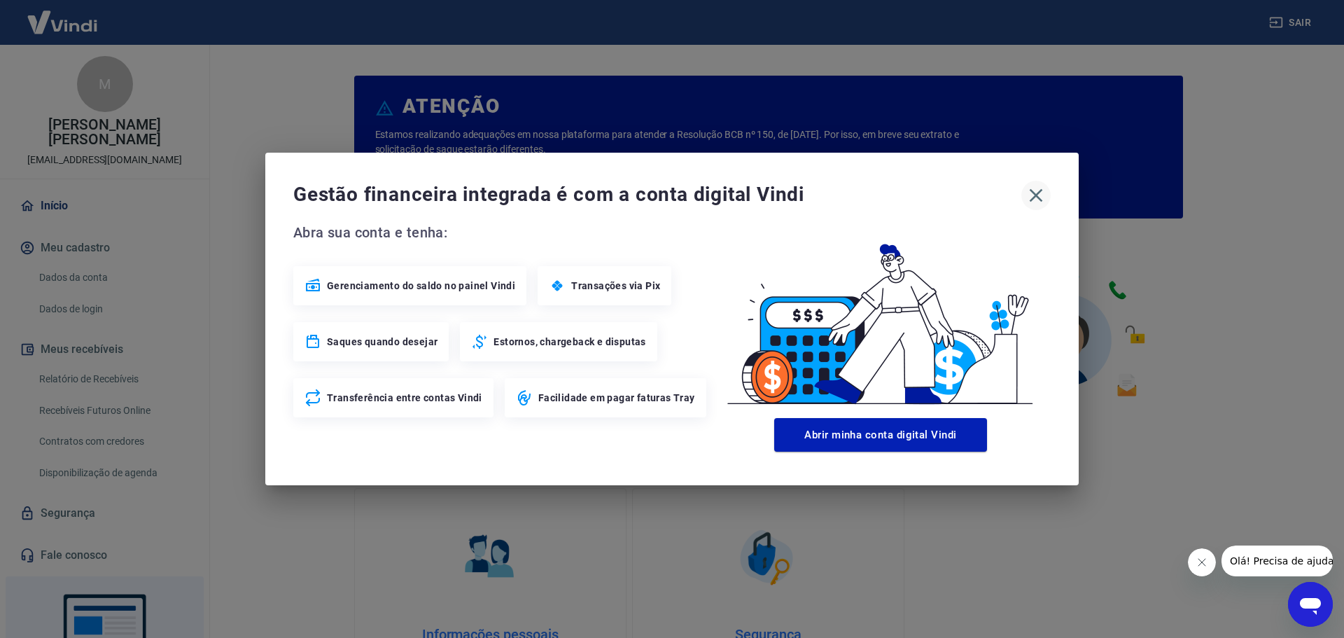
click at [1032, 189] on icon "button" at bounding box center [1036, 195] width 22 height 22
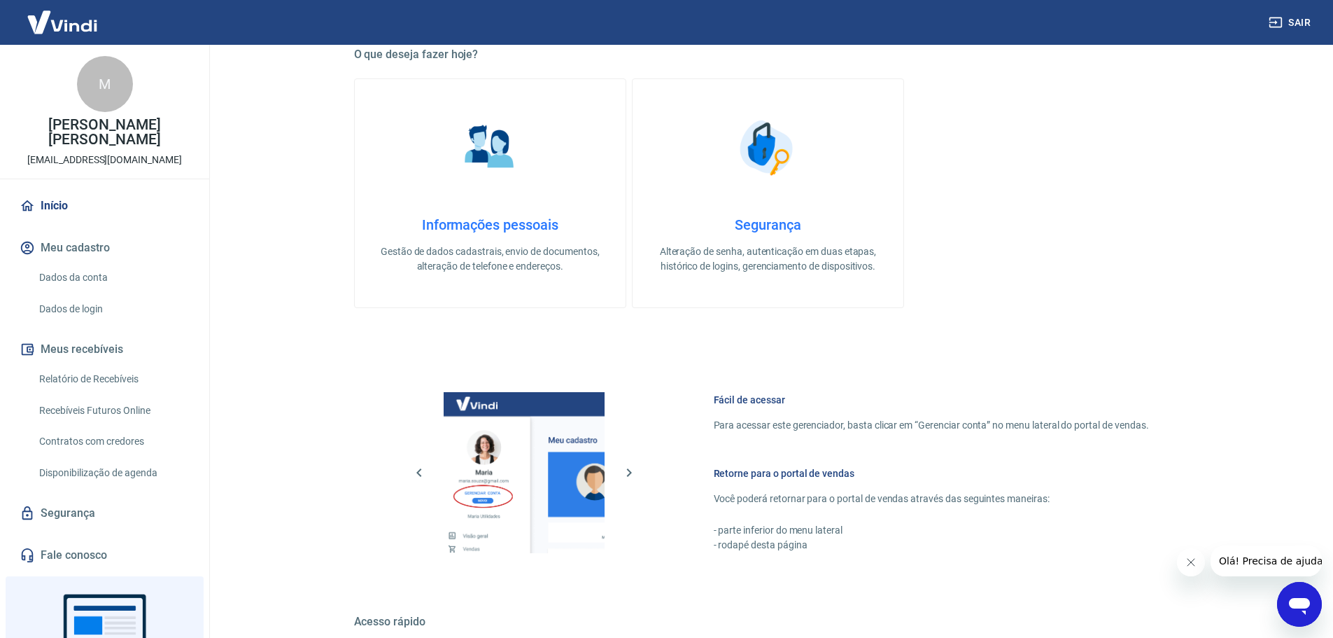
scroll to position [420, 0]
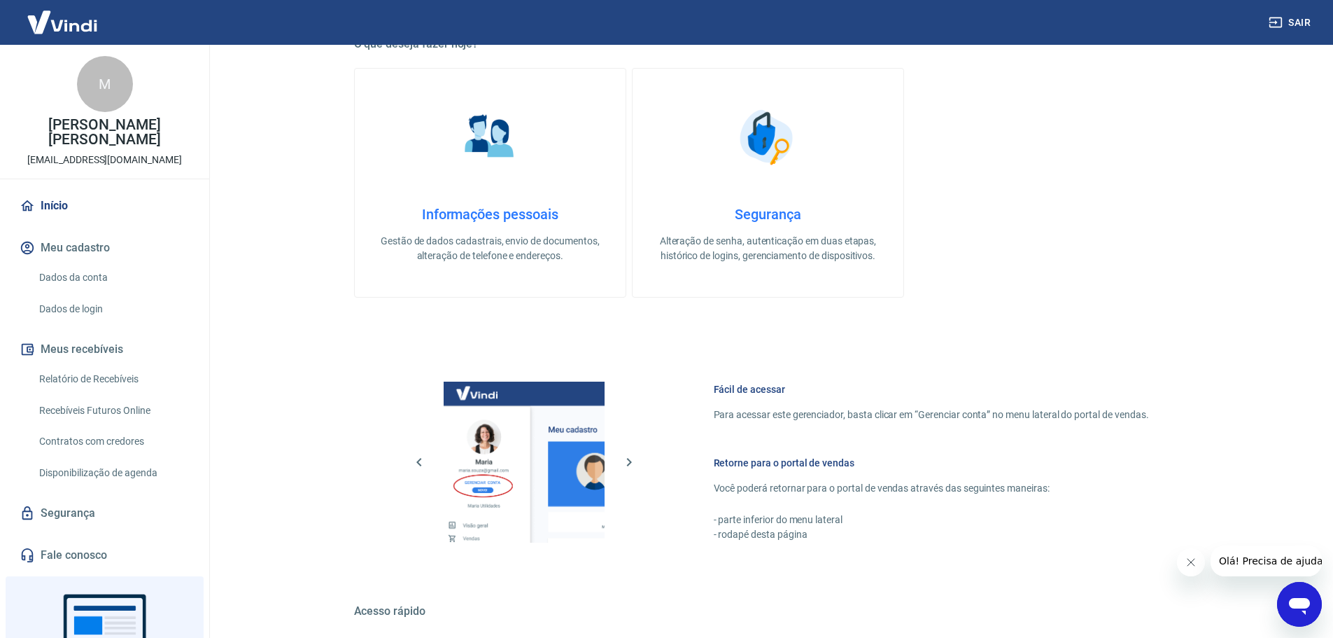
click at [518, 213] on h4 "Informações pessoais" at bounding box center [490, 214] width 226 height 17
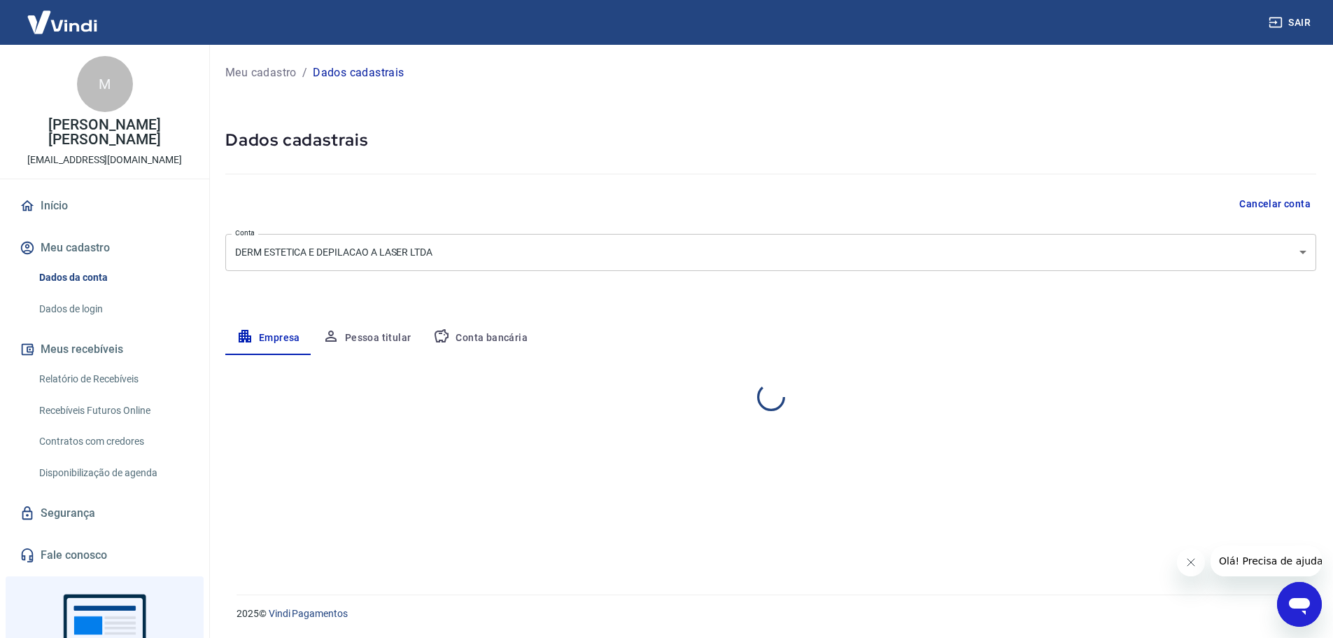
select select "SC"
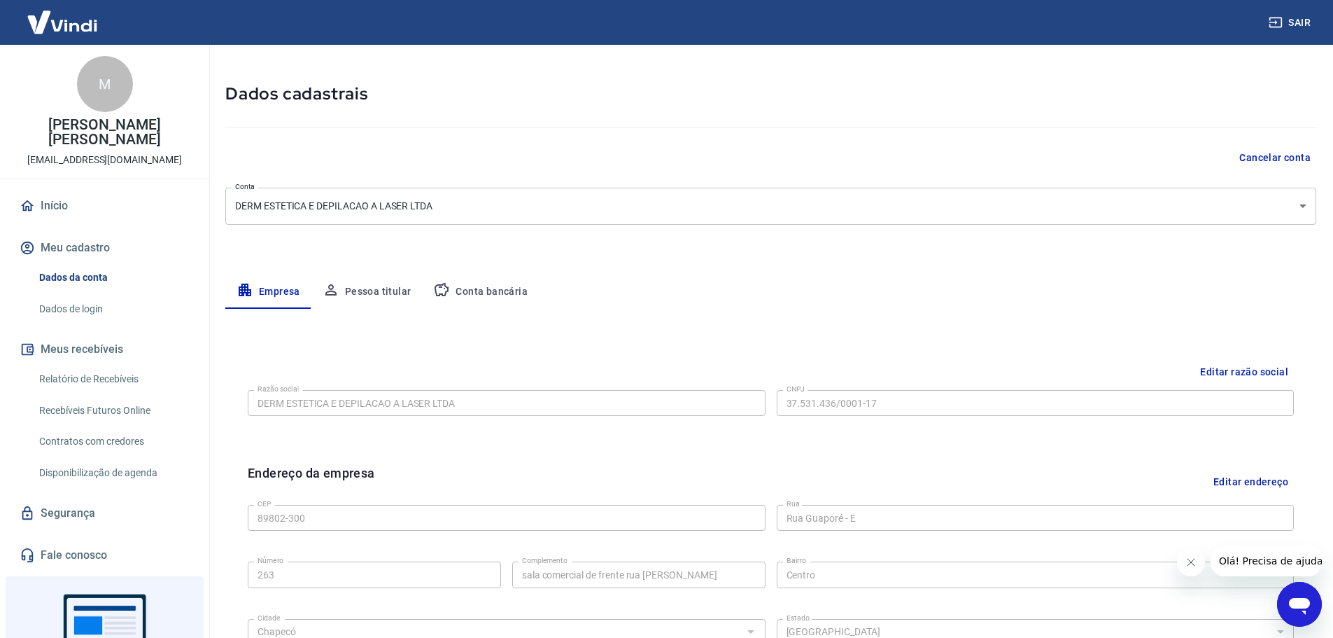
scroll to position [22, 0]
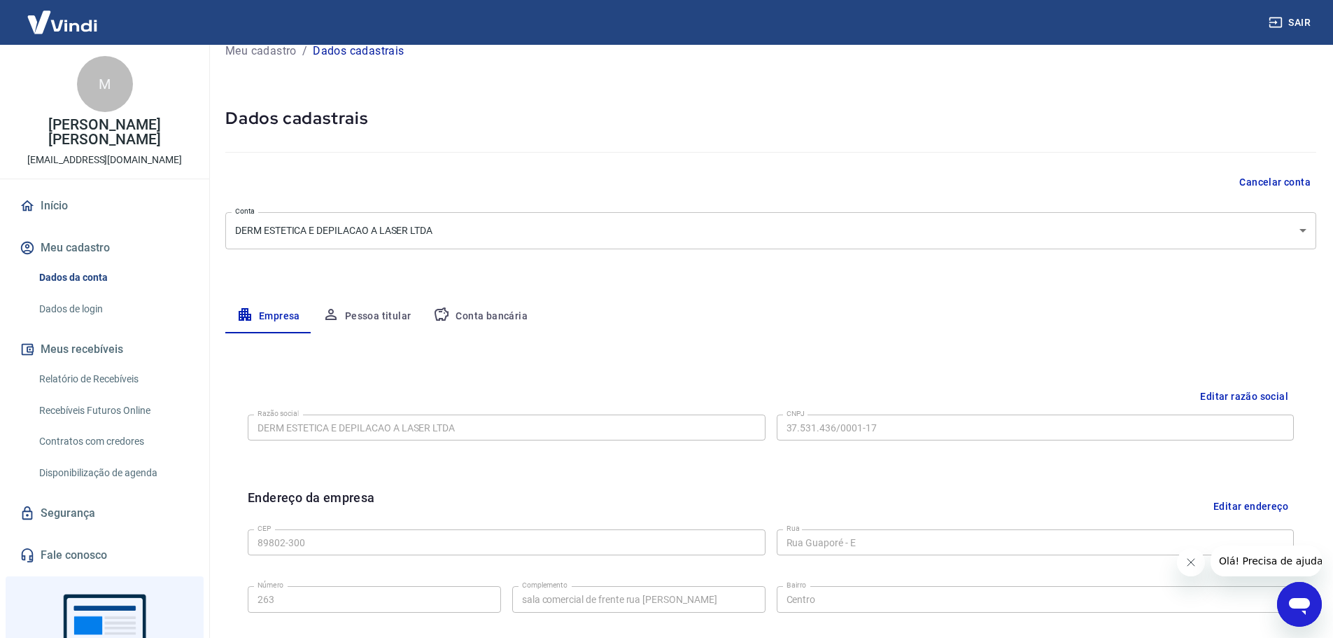
click at [86, 232] on button "Meu cadastro" at bounding box center [105, 247] width 176 height 31
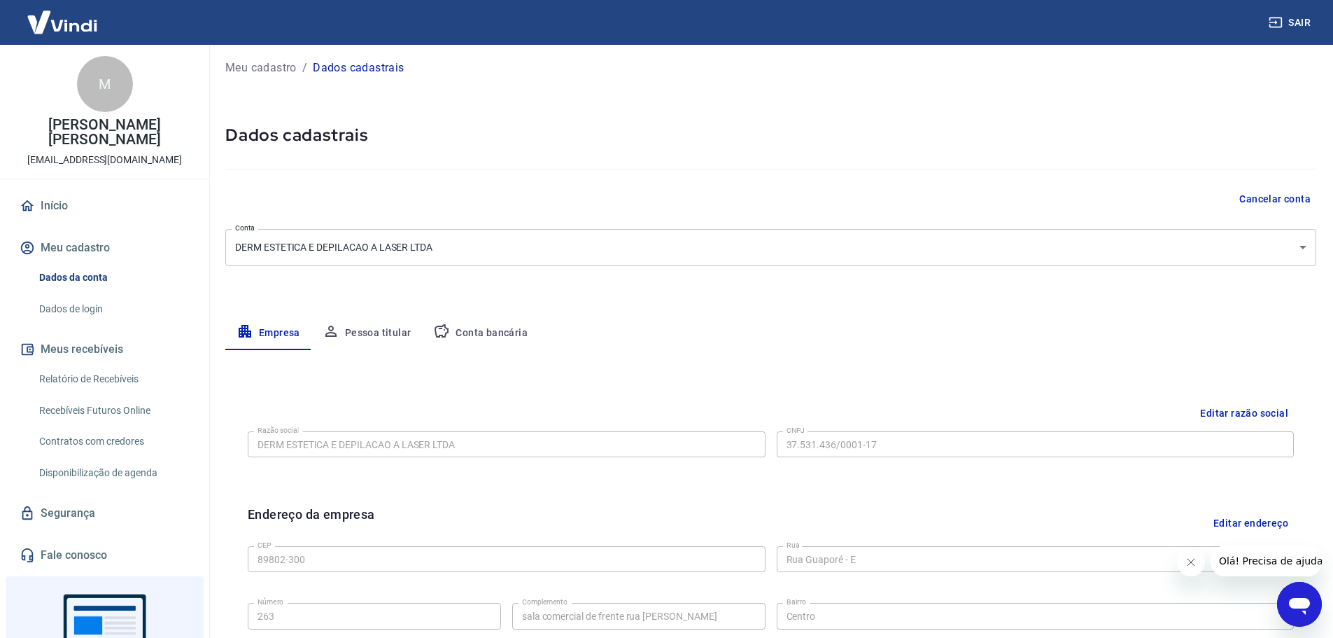
scroll to position [0, 0]
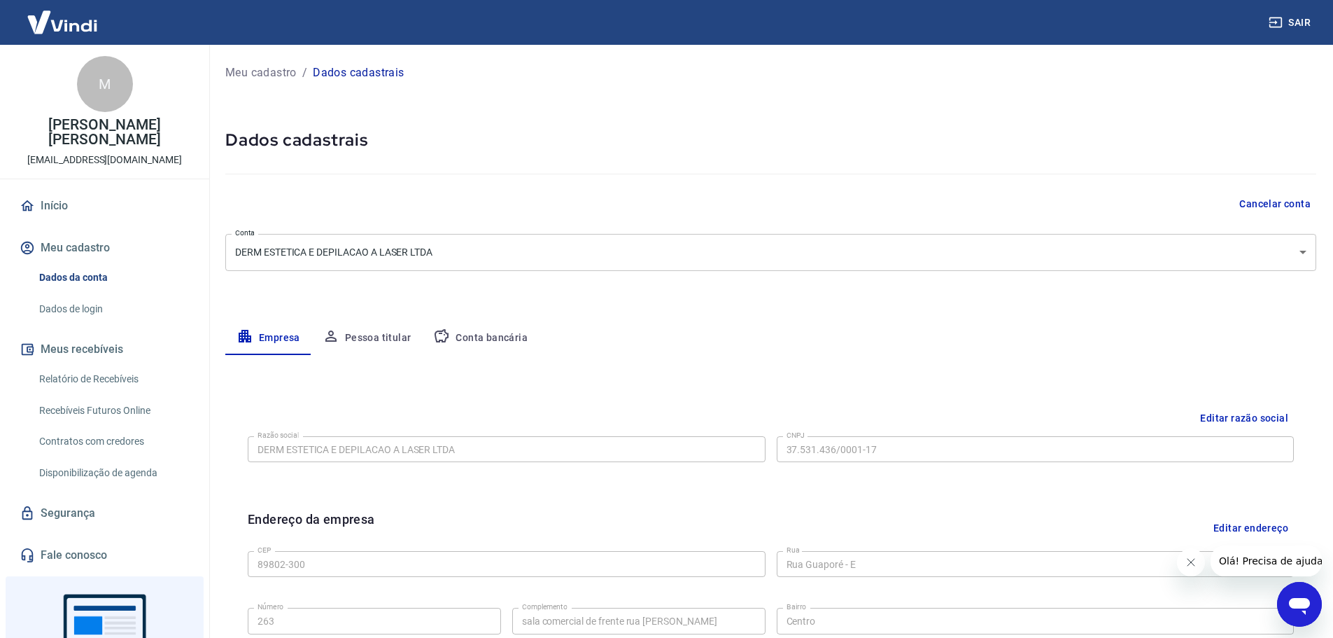
click at [80, 191] on link "Início" at bounding box center [105, 205] width 176 height 31
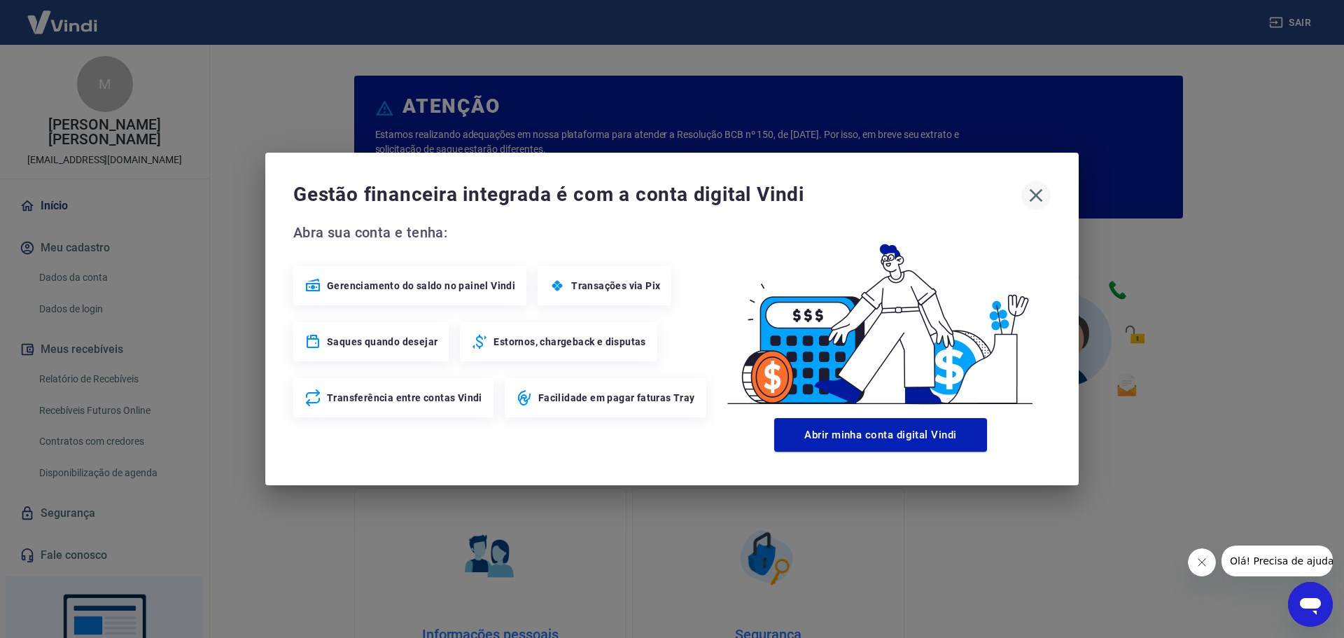
click at [1032, 196] on icon "button" at bounding box center [1036, 195] width 22 height 22
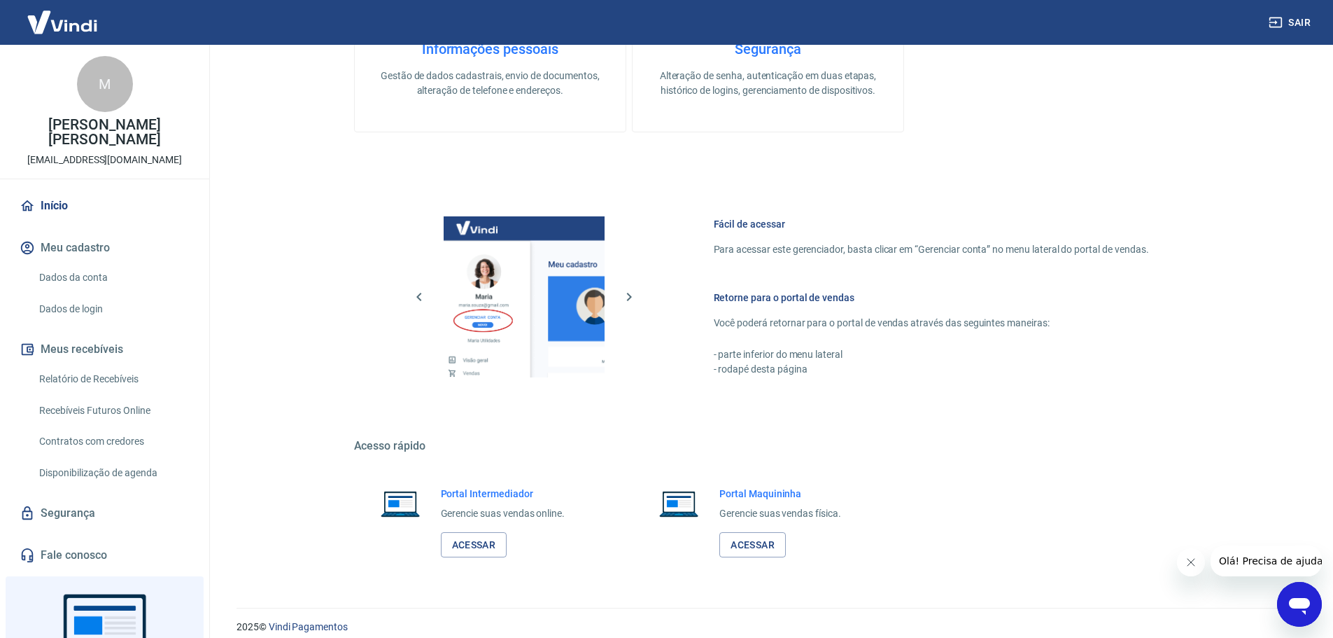
scroll to position [598, 0]
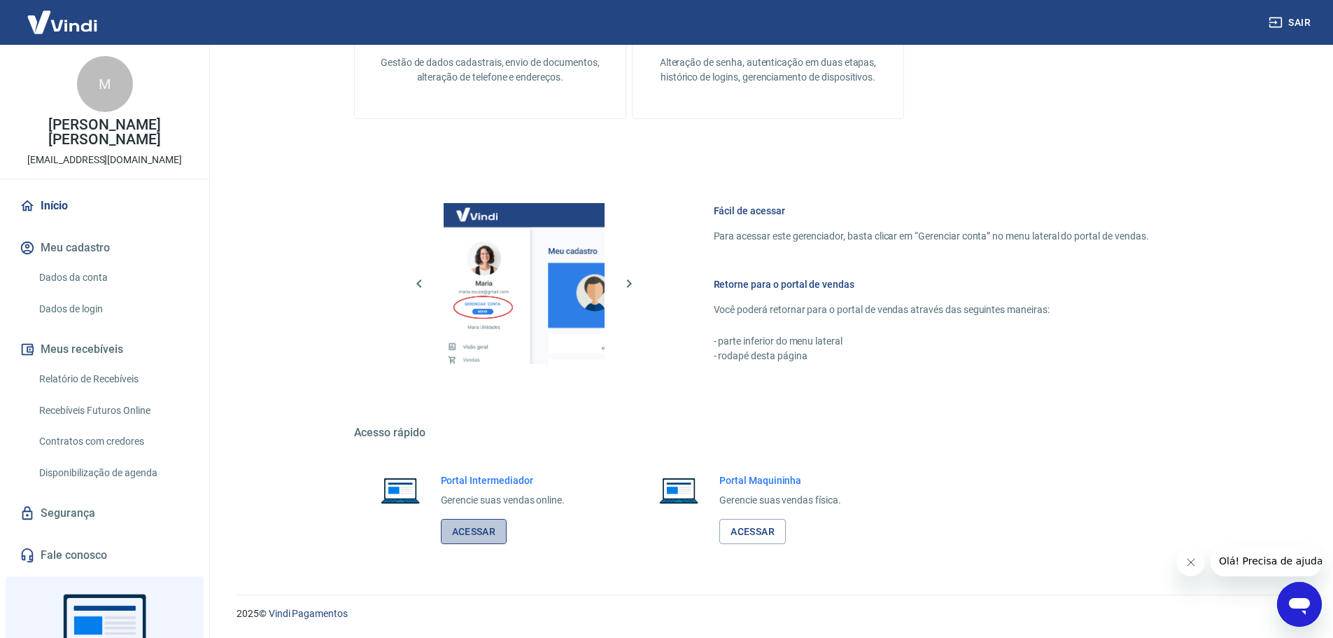
click at [484, 524] on link "Acessar" at bounding box center [474, 532] width 66 height 26
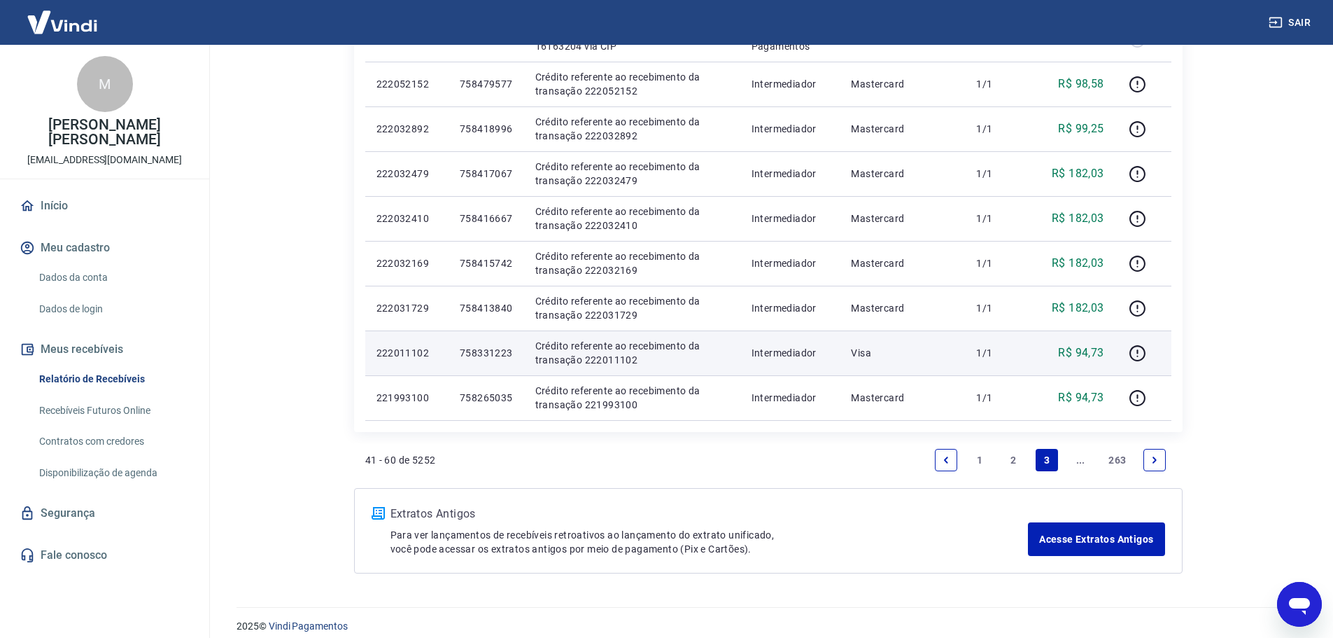
scroll to position [864, 0]
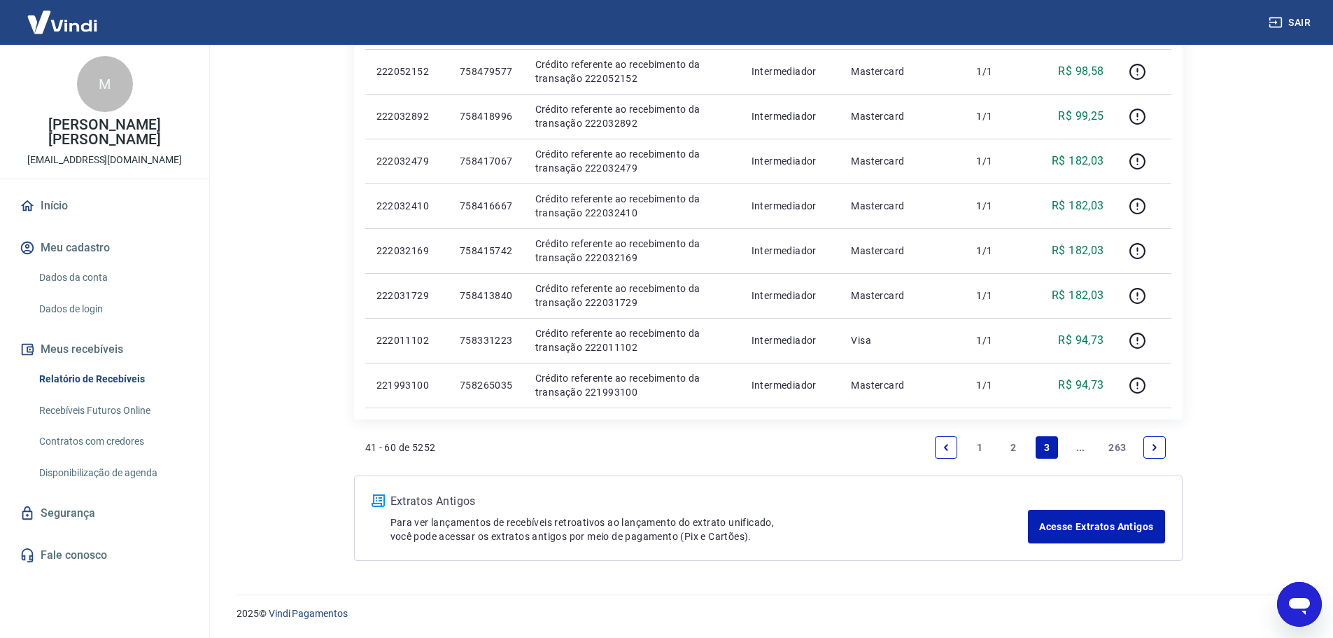
click at [972, 443] on link "1" at bounding box center [980, 447] width 22 height 22
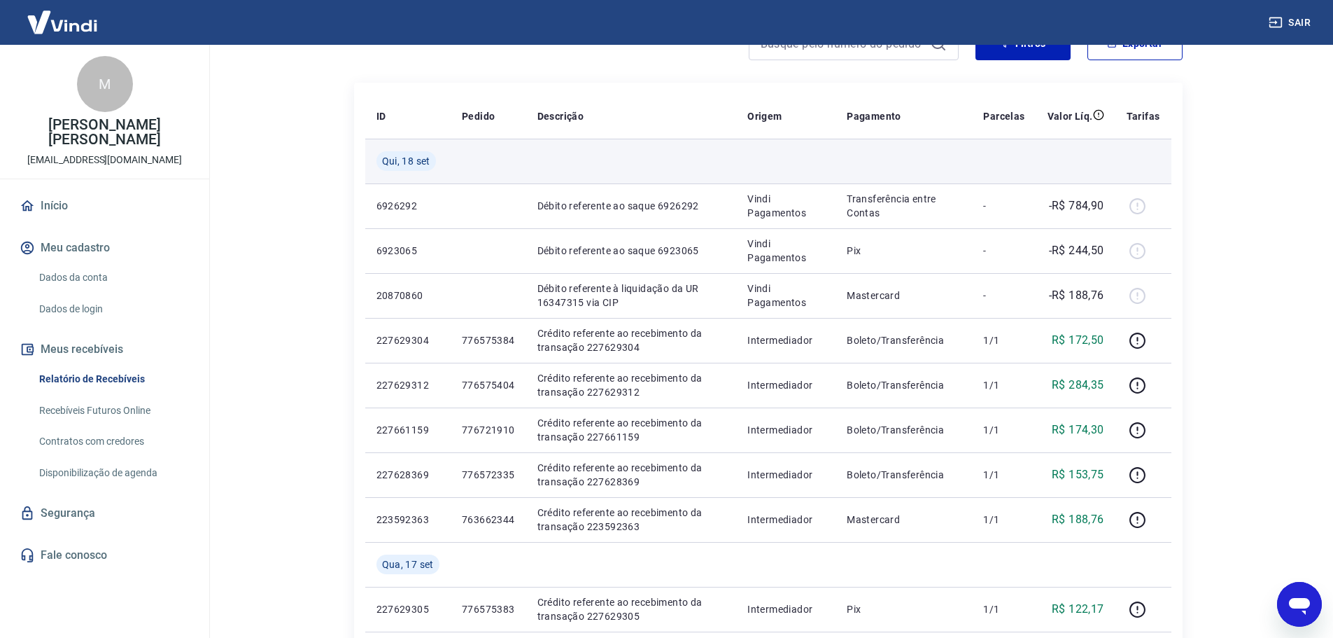
scroll to position [70, 0]
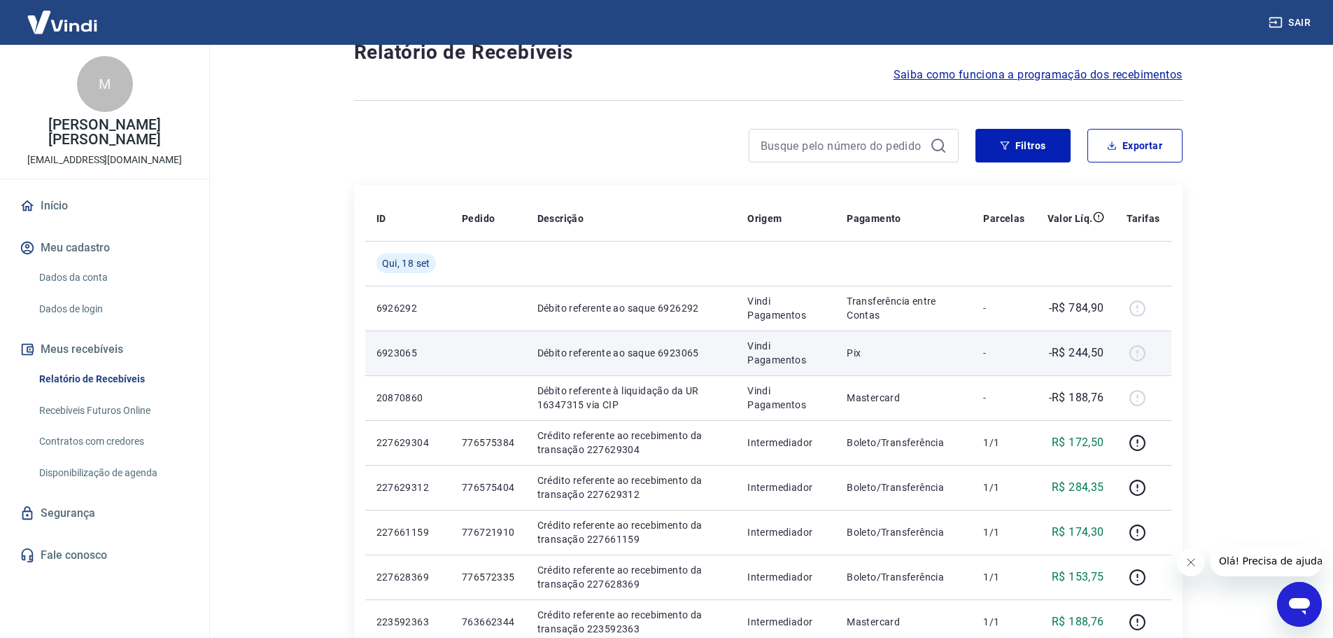
scroll to position [70, 0]
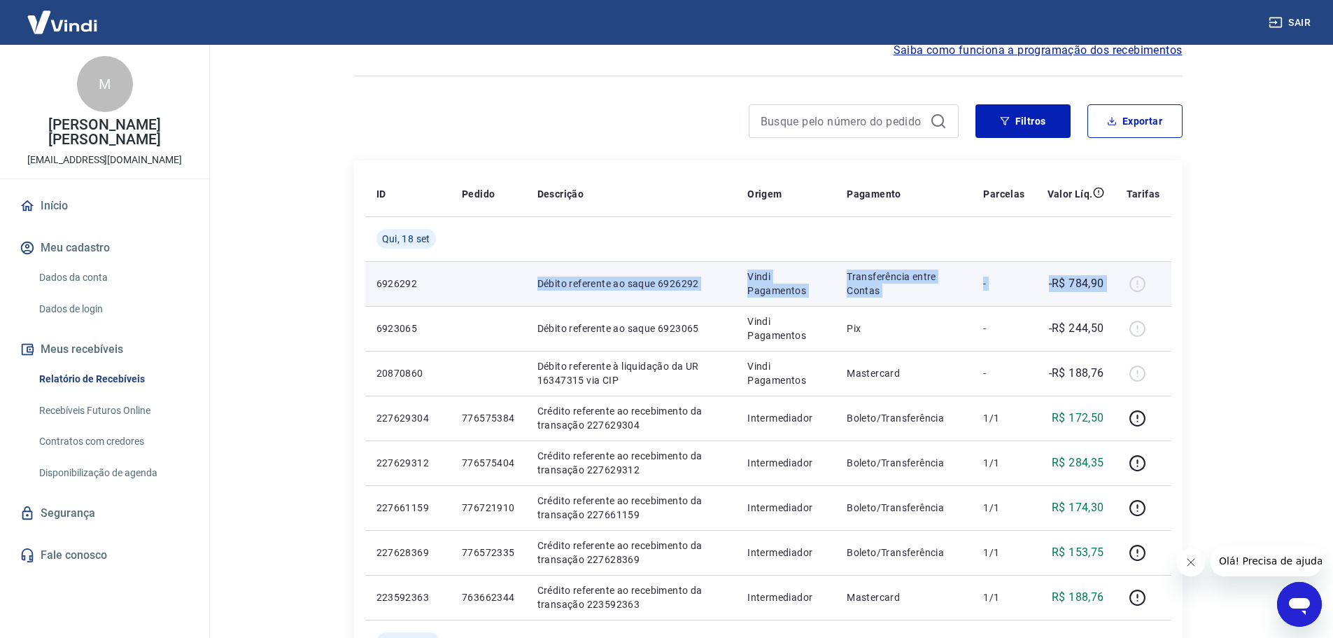
drag, startPoint x: 538, startPoint y: 280, endPoint x: 1116, endPoint y: 284, distance: 578.2
click at [1116, 284] on tr "6926292 Débito referente ao saque 6926292 Vindi Pagamentos Transferência entre …" at bounding box center [768, 283] width 806 height 45
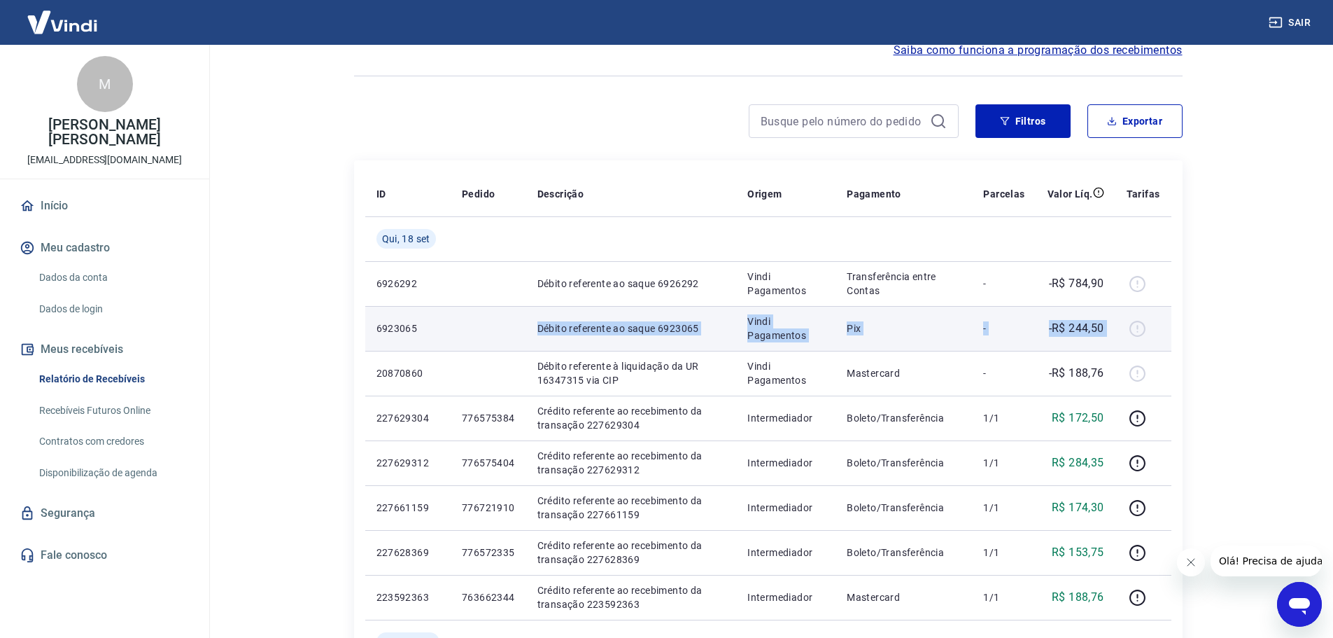
drag, startPoint x: 510, startPoint y: 325, endPoint x: 1121, endPoint y: 326, distance: 611.8
click at [1121, 326] on tr "6923065 Débito referente ao saque 6923065 Vindi Pagamentos Pix - -R$ 244,50" at bounding box center [768, 328] width 806 height 45
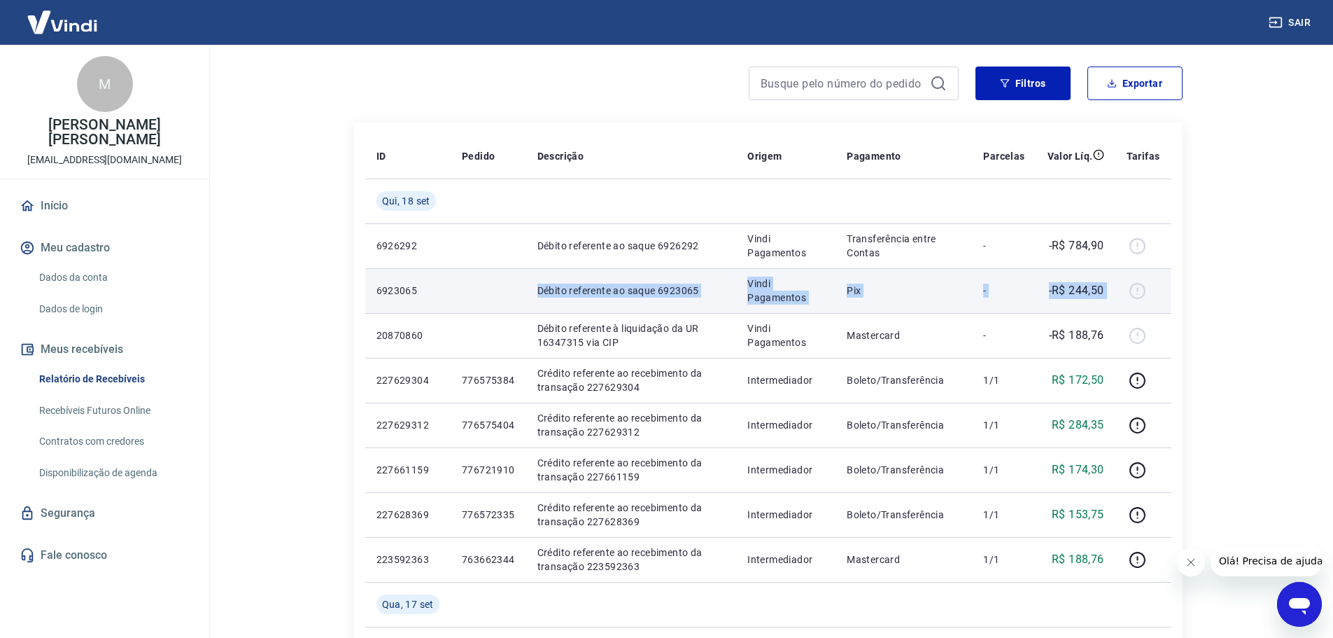
scroll to position [140, 0]
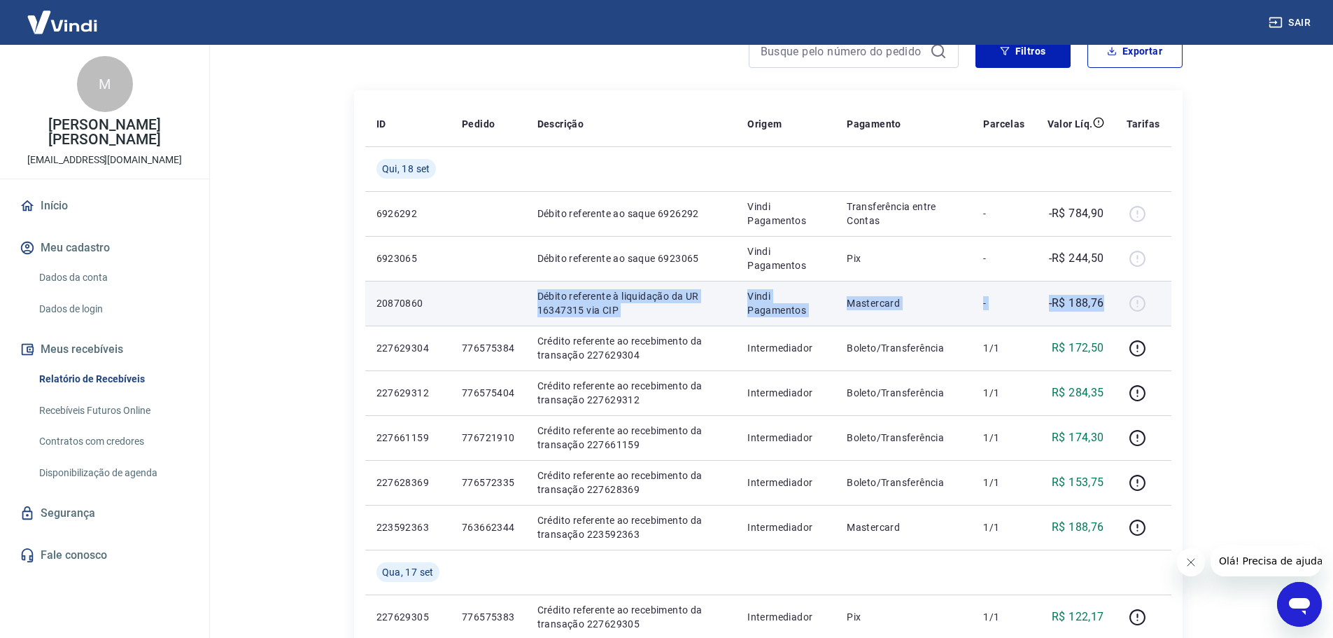
drag, startPoint x: 561, startPoint y: 293, endPoint x: 1114, endPoint y: 321, distance: 554.4
click at [1114, 321] on tr "20870860 Débito referente à liquidação da UR 16347315 via CIP Vindi Pagamentos …" at bounding box center [768, 303] width 806 height 45
click at [1052, 308] on p "-R$ 188,76" at bounding box center [1076, 303] width 55 height 17
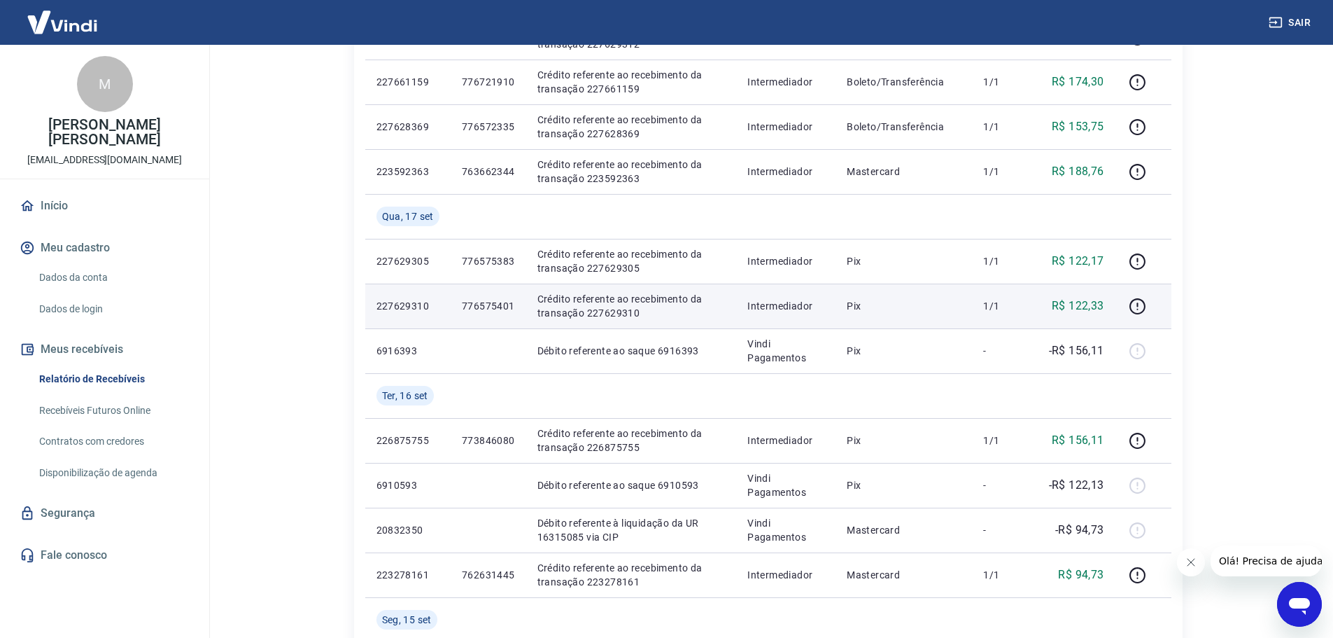
scroll to position [560, 0]
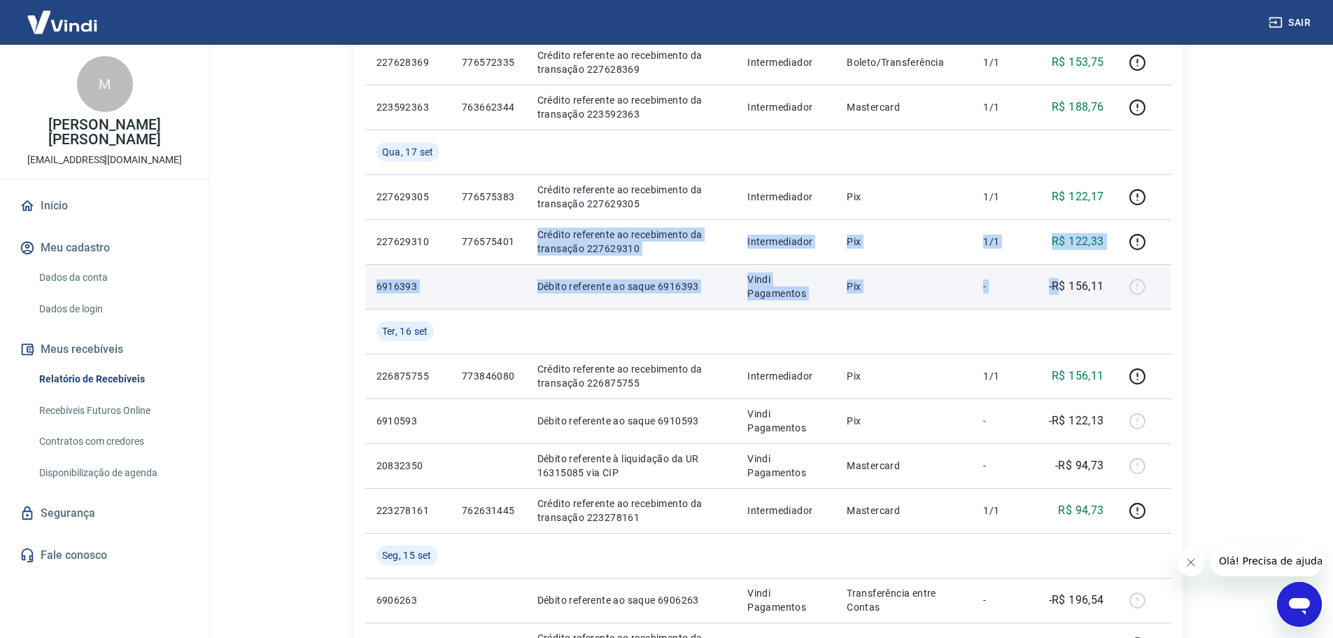
drag, startPoint x: 531, startPoint y: 225, endPoint x: 1057, endPoint y: 303, distance: 532.2
click at [1057, 303] on tbody "Qui, 18 set 6926292 Débito referente ao saque 6926292 Vindi Pagamentos Transfer…" at bounding box center [768, 263] width 806 height 1075
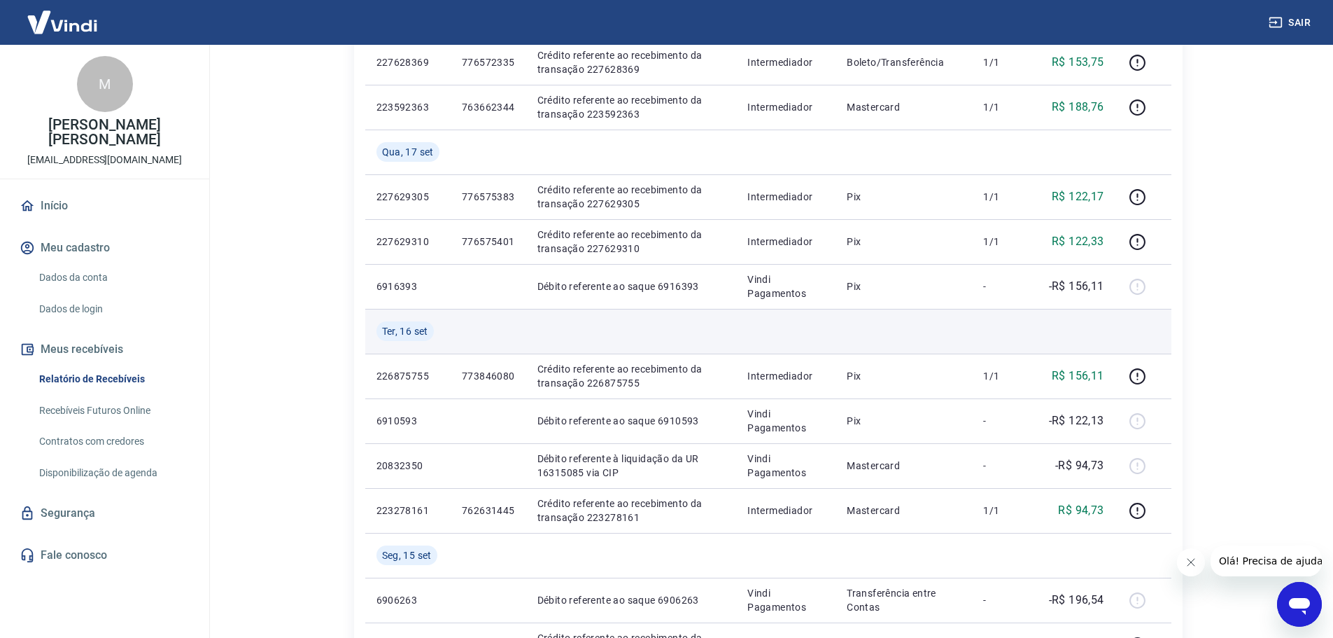
click at [1028, 311] on td at bounding box center [1004, 331] width 64 height 45
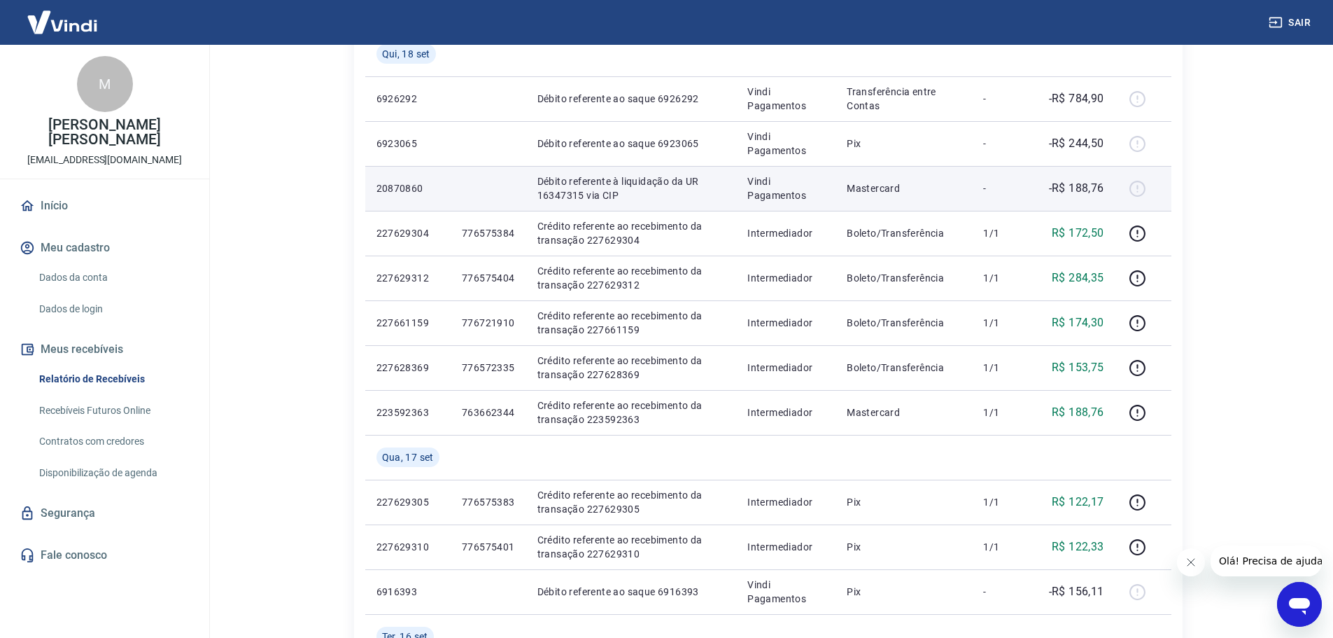
scroll to position [280, 0]
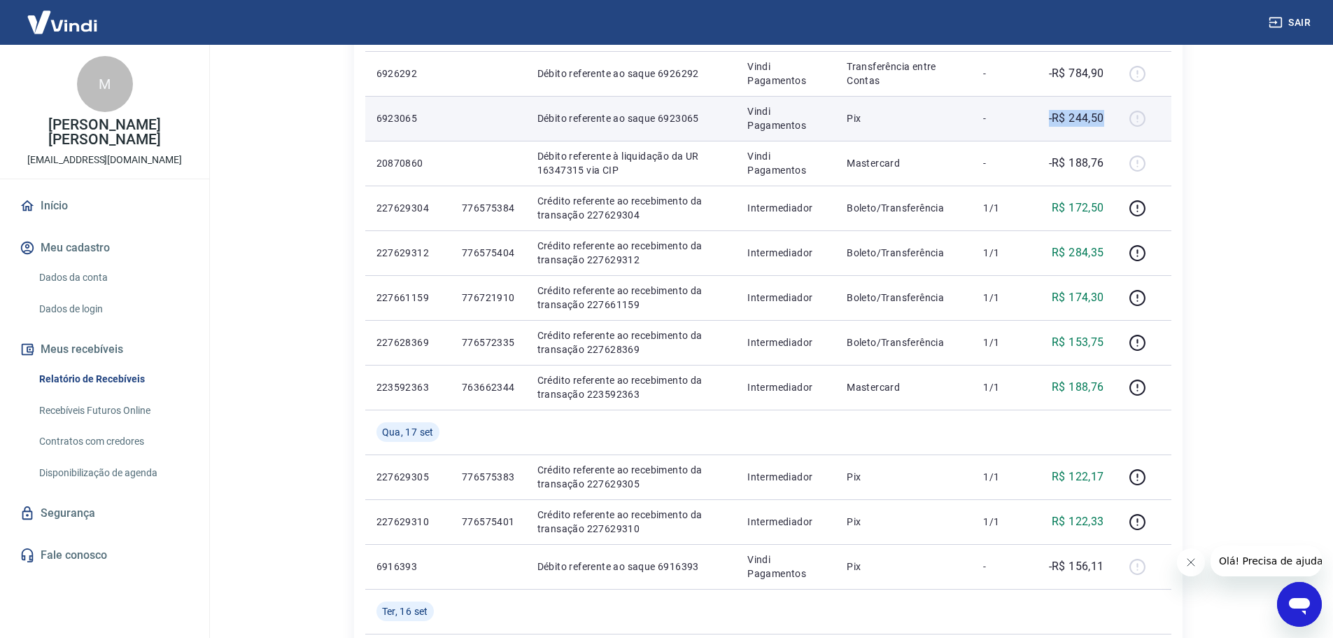
drag, startPoint x: 1081, startPoint y: 115, endPoint x: 1111, endPoint y: 115, distance: 30.1
click at [1111, 115] on td "-R$ 244,50" at bounding box center [1076, 118] width 79 height 45
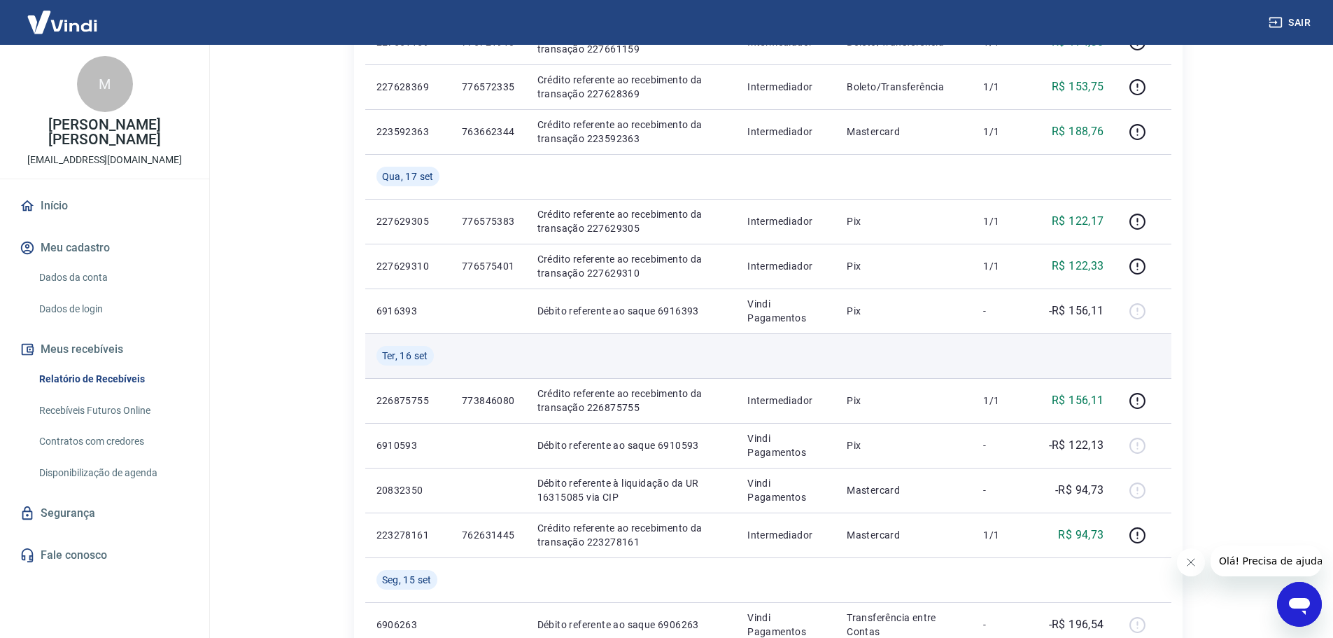
scroll to position [560, 0]
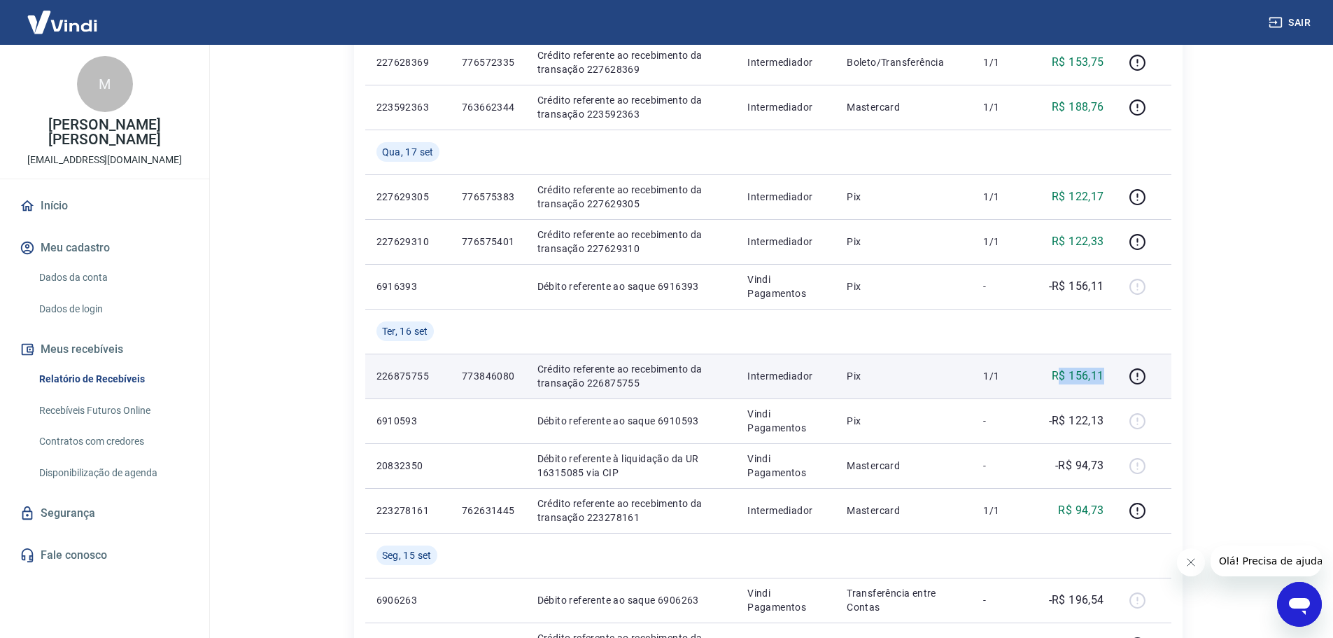
drag, startPoint x: 1106, startPoint y: 374, endPoint x: 1057, endPoint y: 374, distance: 49.0
click at [1057, 374] on td "R$ 156,11" at bounding box center [1076, 375] width 79 height 45
click at [1054, 370] on p "R$ 156,11" at bounding box center [1078, 375] width 52 height 17
drag, startPoint x: 1054, startPoint y: 370, endPoint x: 1094, endPoint y: 372, distance: 39.9
click at [1094, 372] on p "R$ 156,11" at bounding box center [1078, 375] width 52 height 17
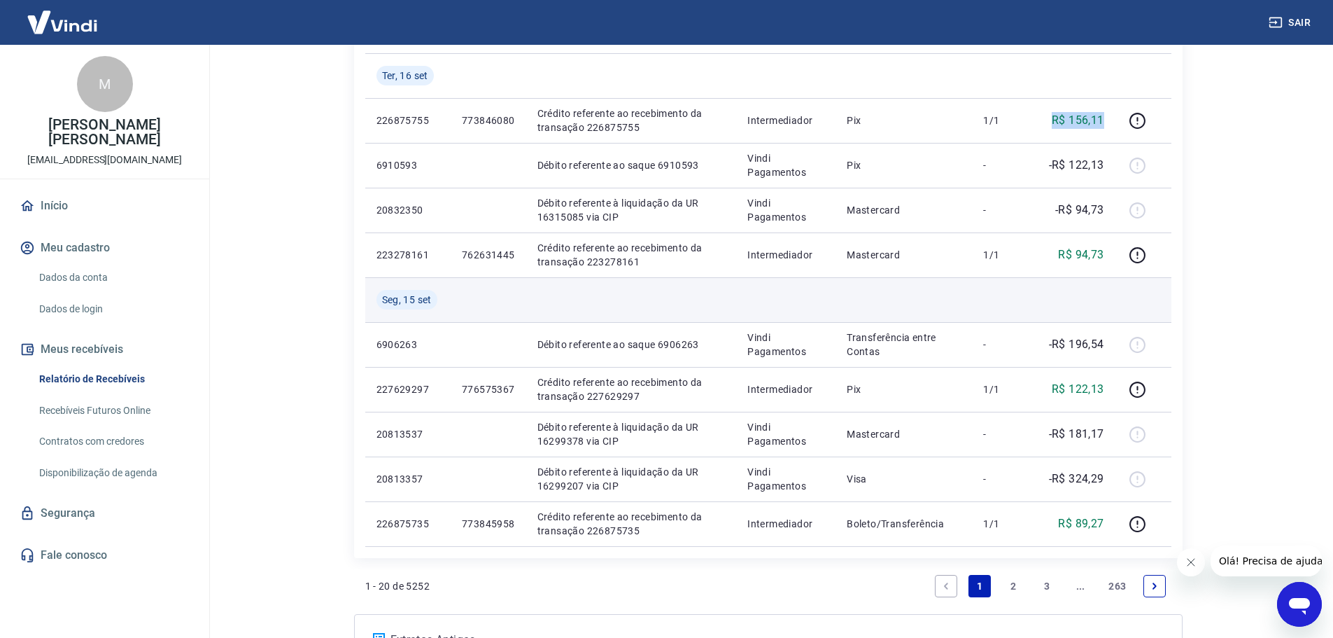
scroll to position [840, 0]
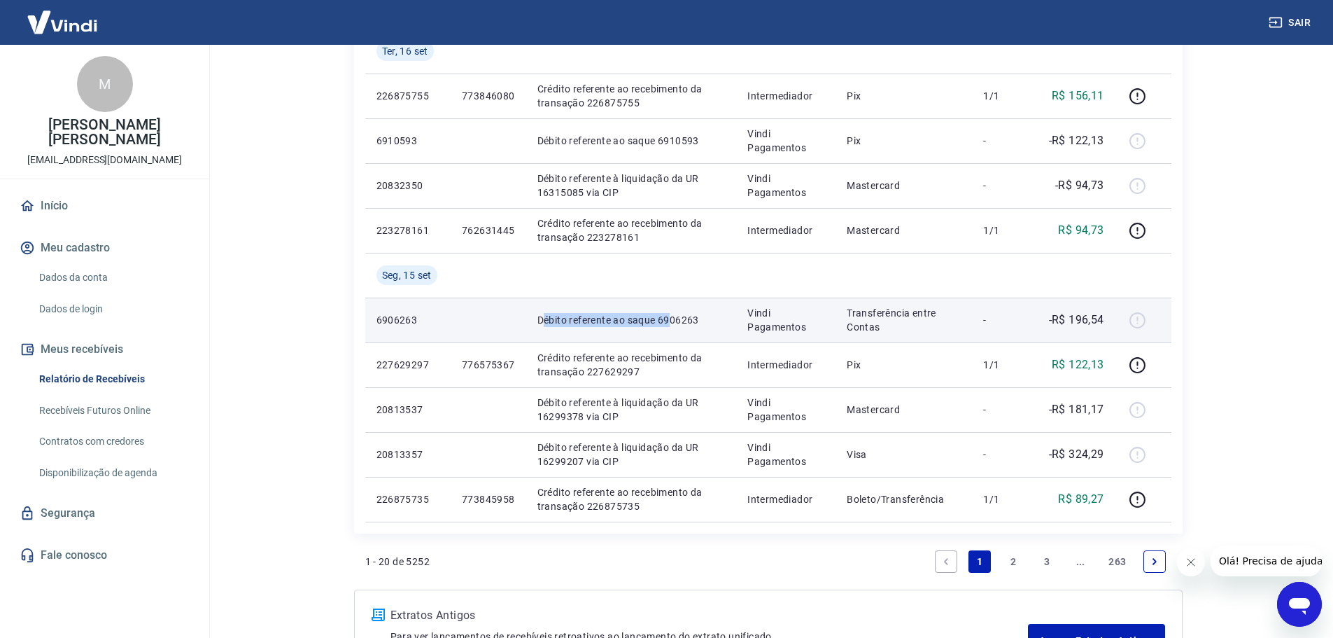
drag, startPoint x: 543, startPoint y: 318, endPoint x: 671, endPoint y: 316, distance: 128.1
click at [671, 316] on p "Débito referente ao saque 6906263" at bounding box center [632, 320] width 188 height 14
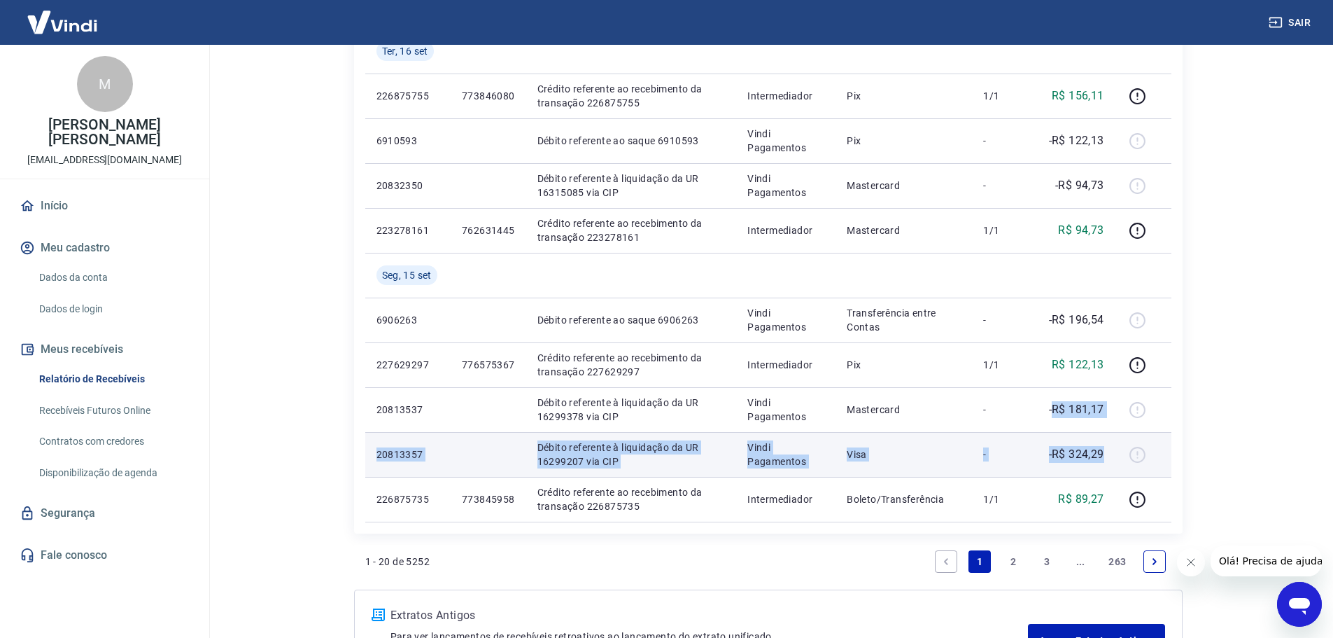
drag, startPoint x: 1053, startPoint y: 407, endPoint x: 1105, endPoint y: 446, distance: 64.4
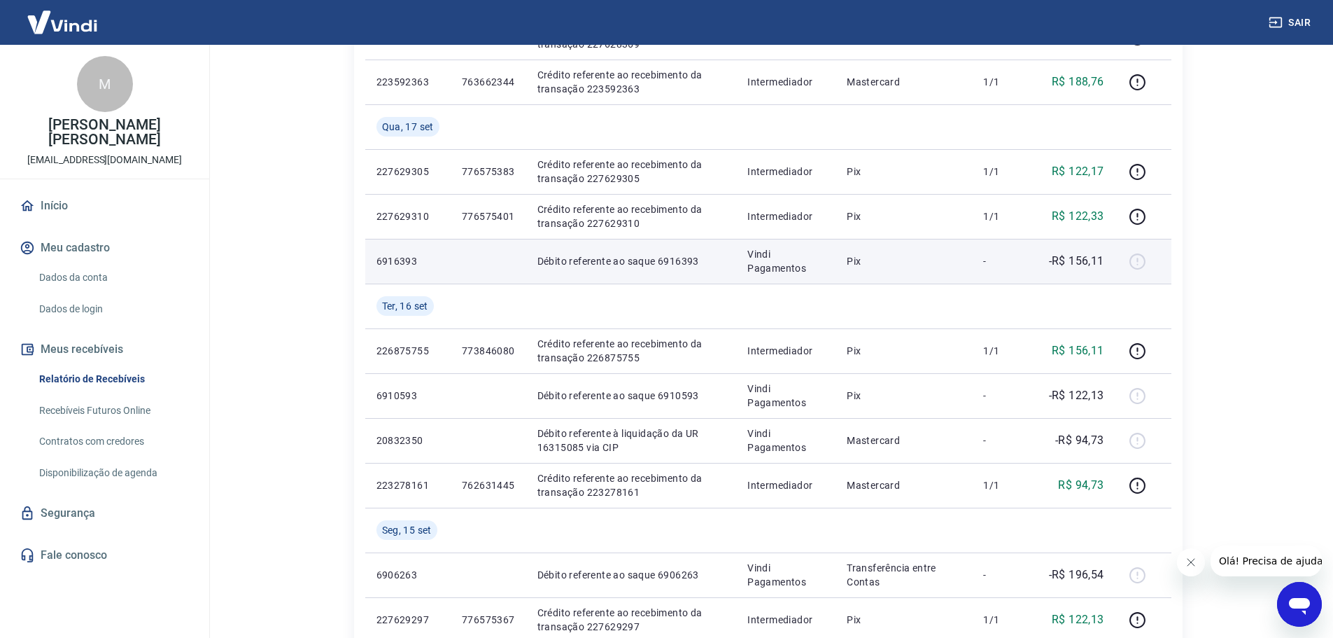
scroll to position [560, 0]
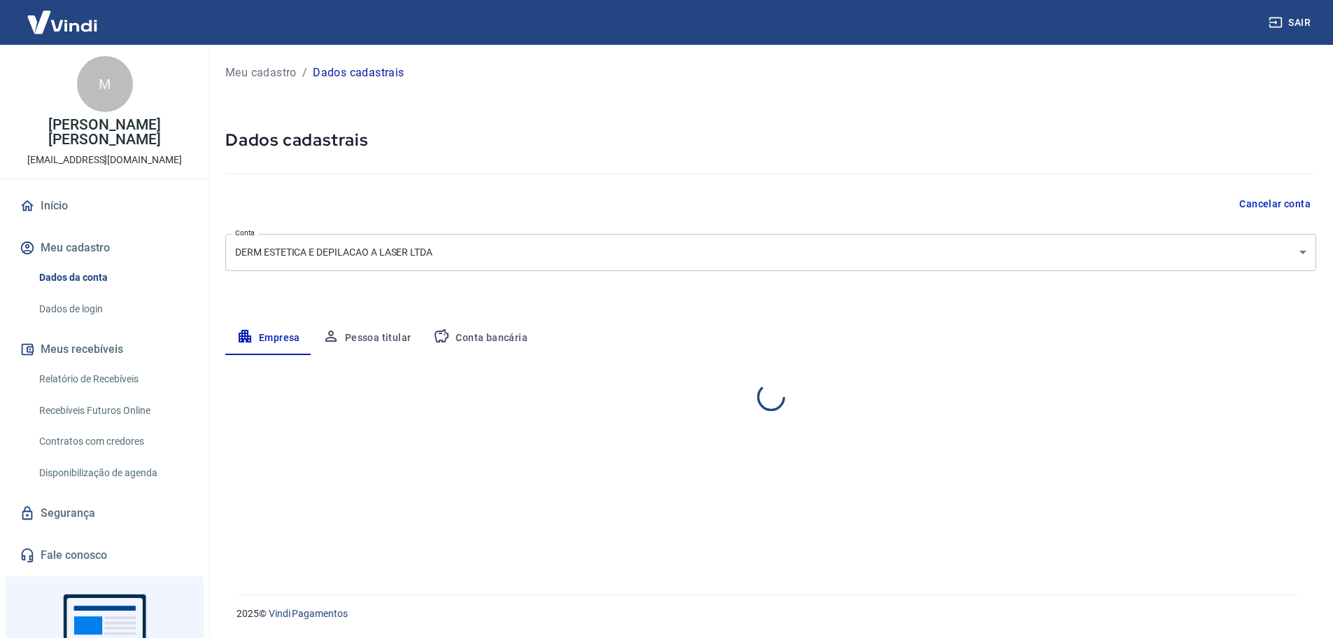
select select "SC"
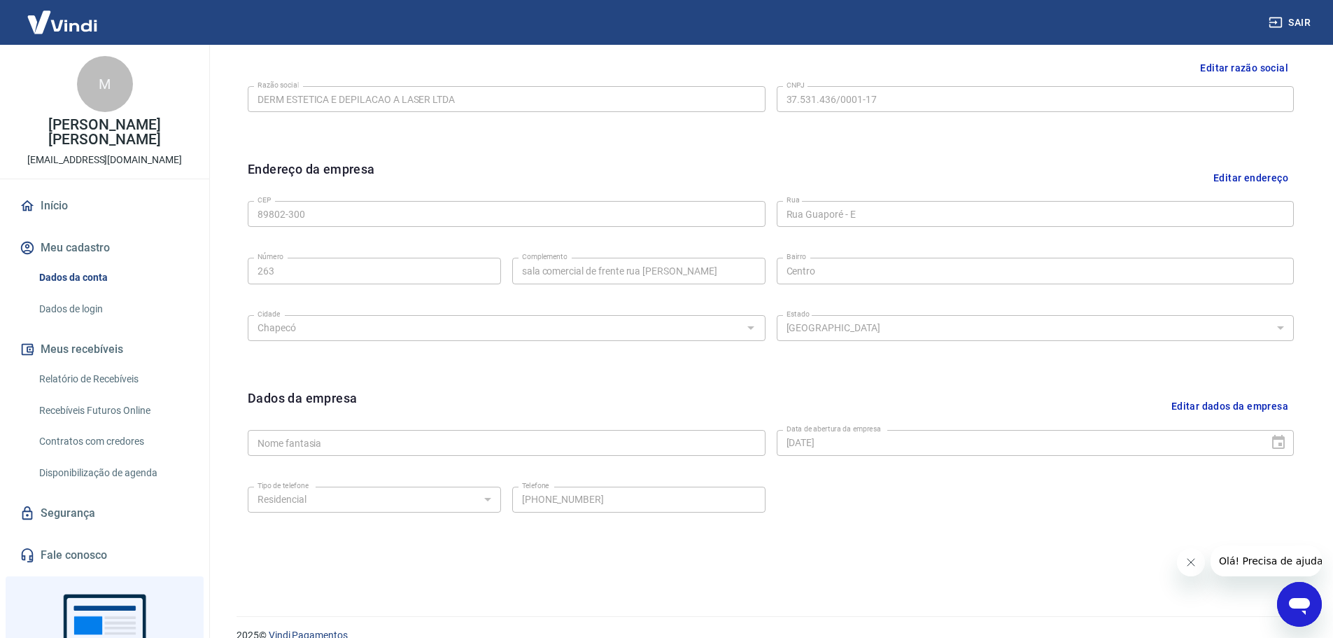
scroll to position [372, 0]
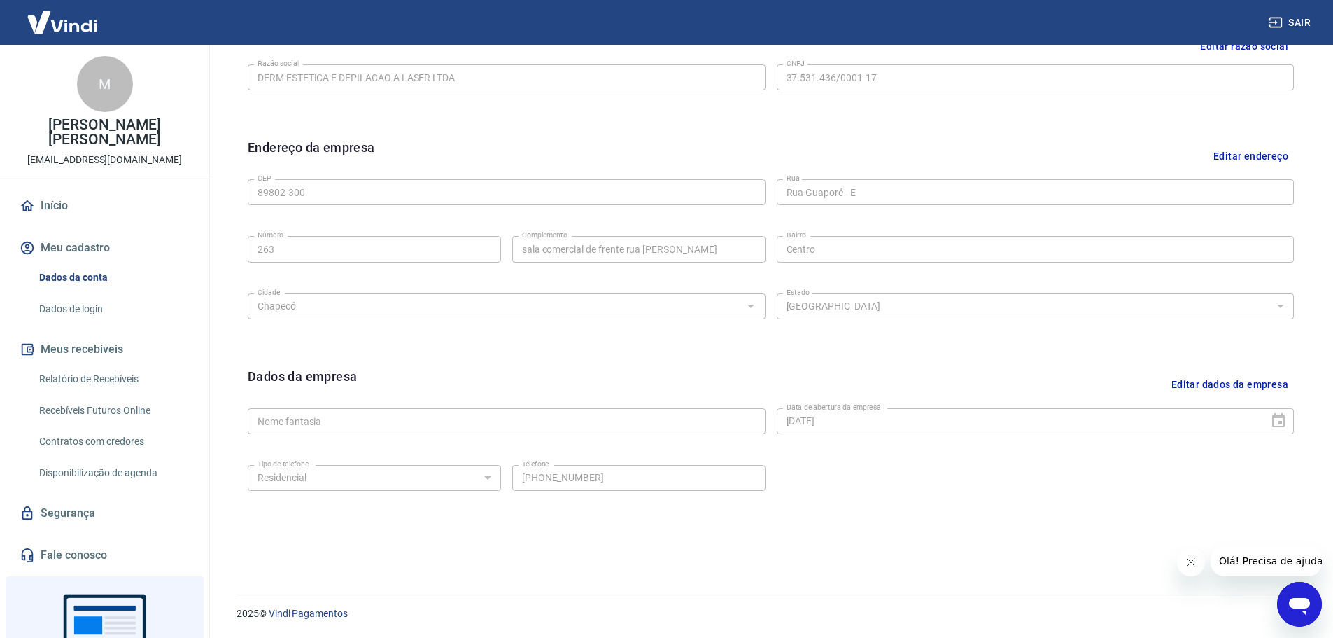
click at [107, 263] on link "Dados da conta" at bounding box center [113, 277] width 159 height 29
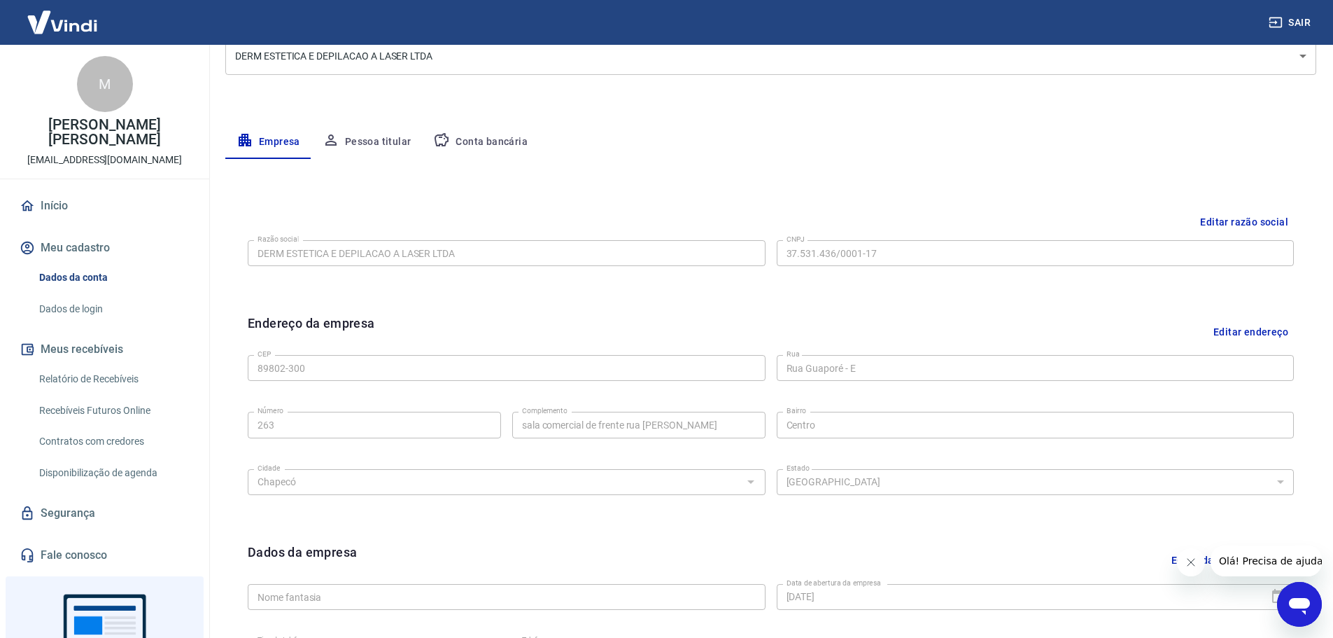
scroll to position [162, 0]
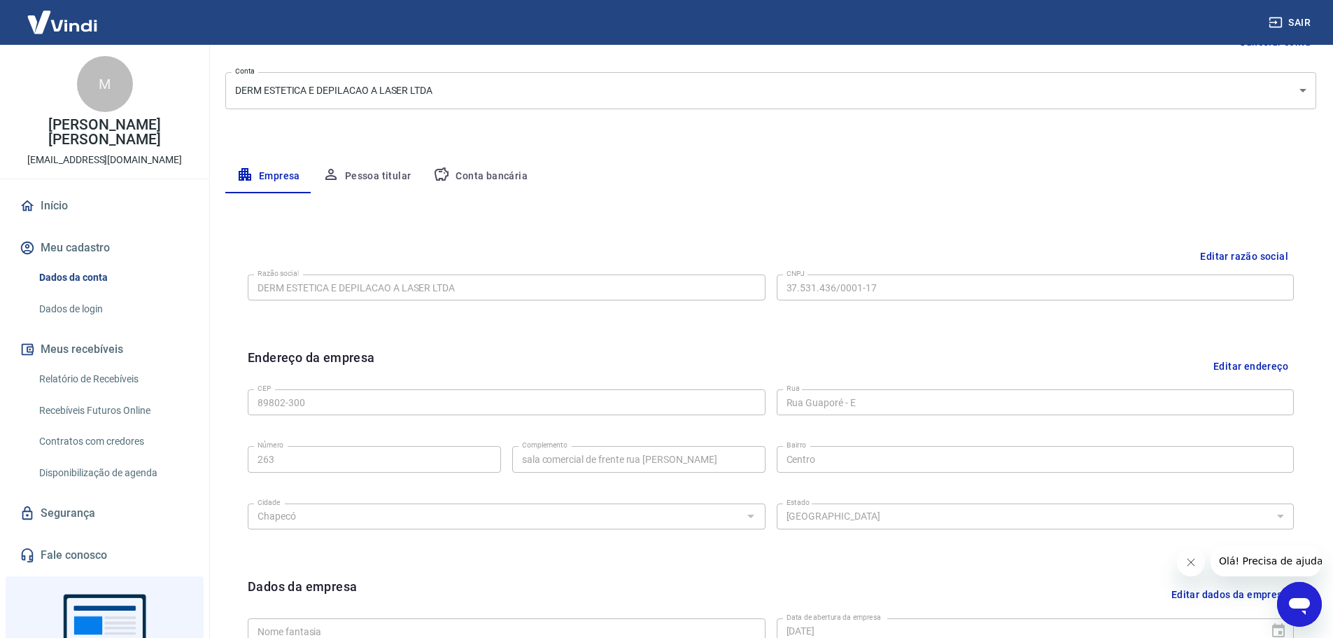
click at [482, 169] on button "Conta bancária" at bounding box center [480, 177] width 117 height 34
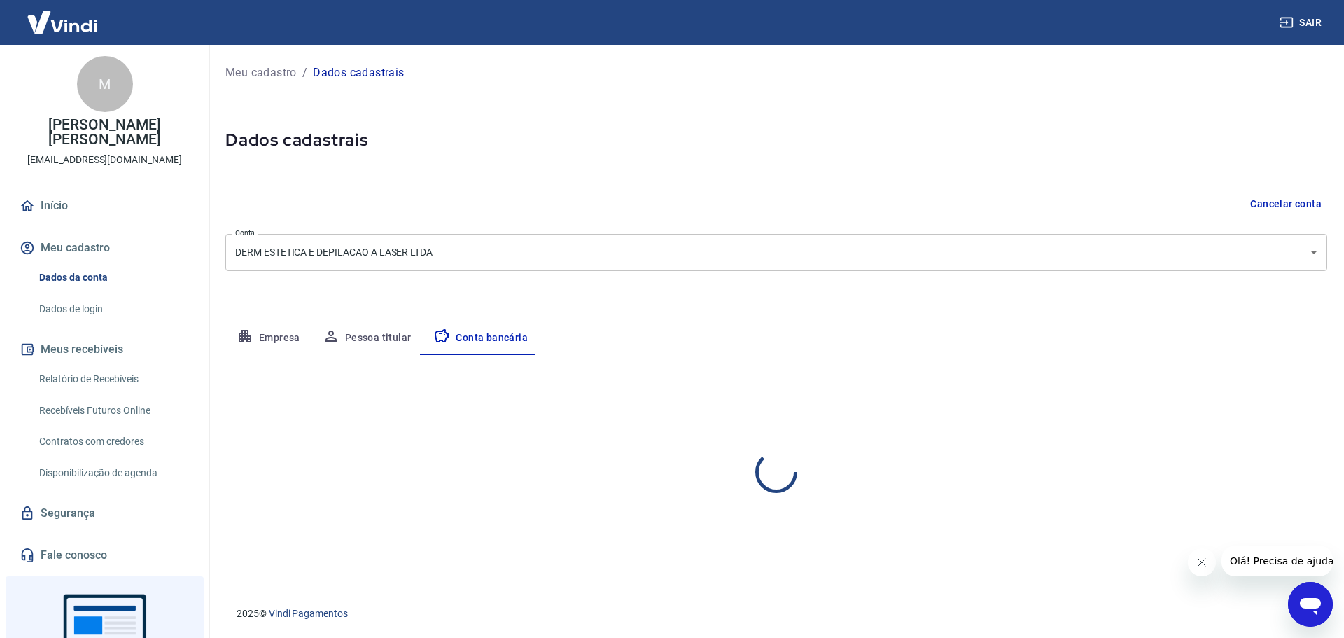
select select "1"
click at [1244, 388] on button "Editar conta bancária" at bounding box center [1268, 396] width 117 height 27
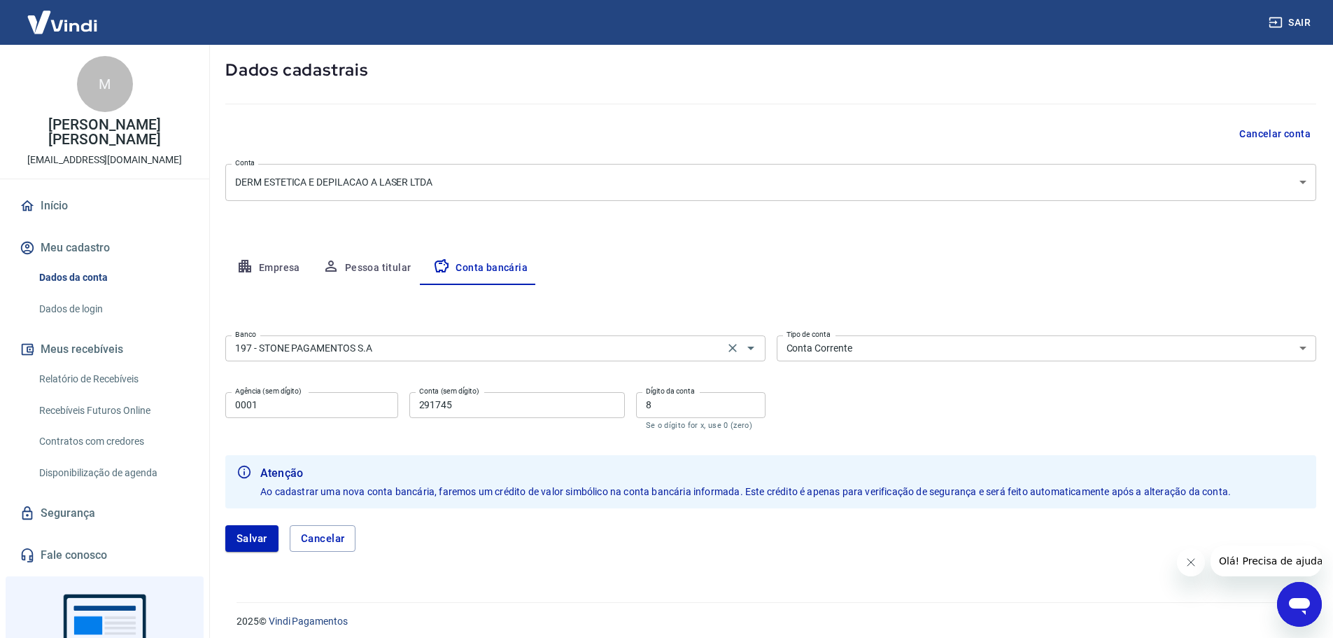
scroll to position [78, 0]
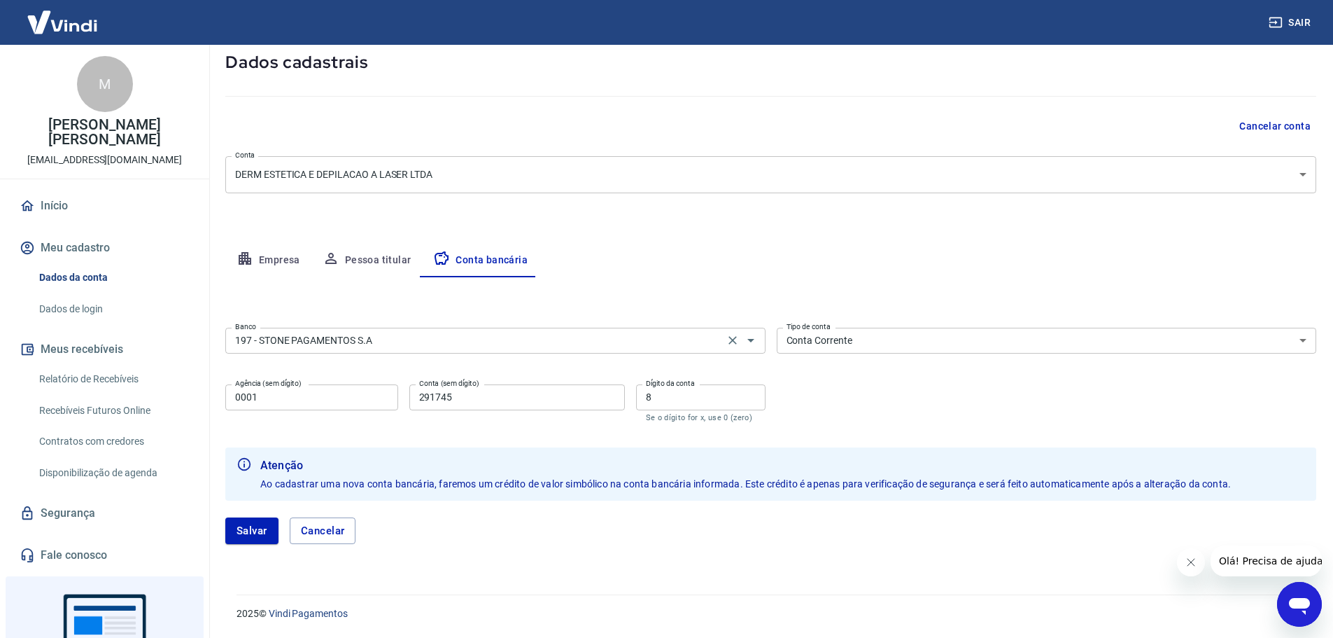
click at [404, 337] on input "197 - STONE PAGAMENTOS S.A" at bounding box center [475, 340] width 491 height 17
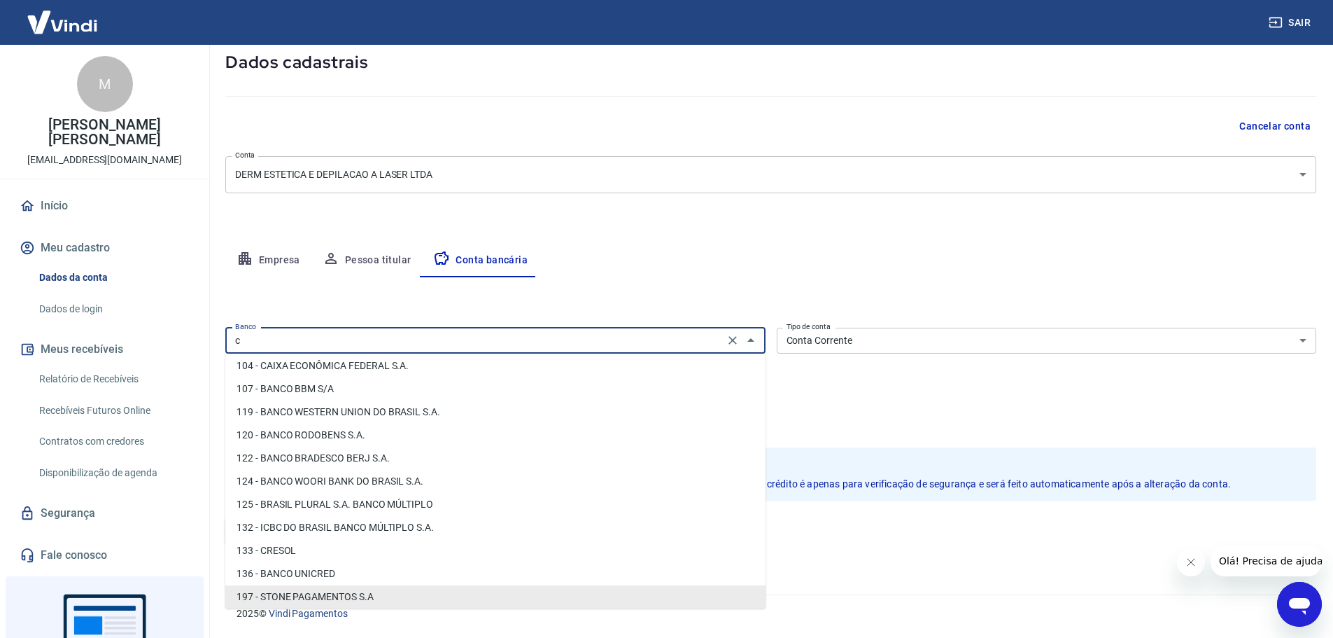
scroll to position [0, 0]
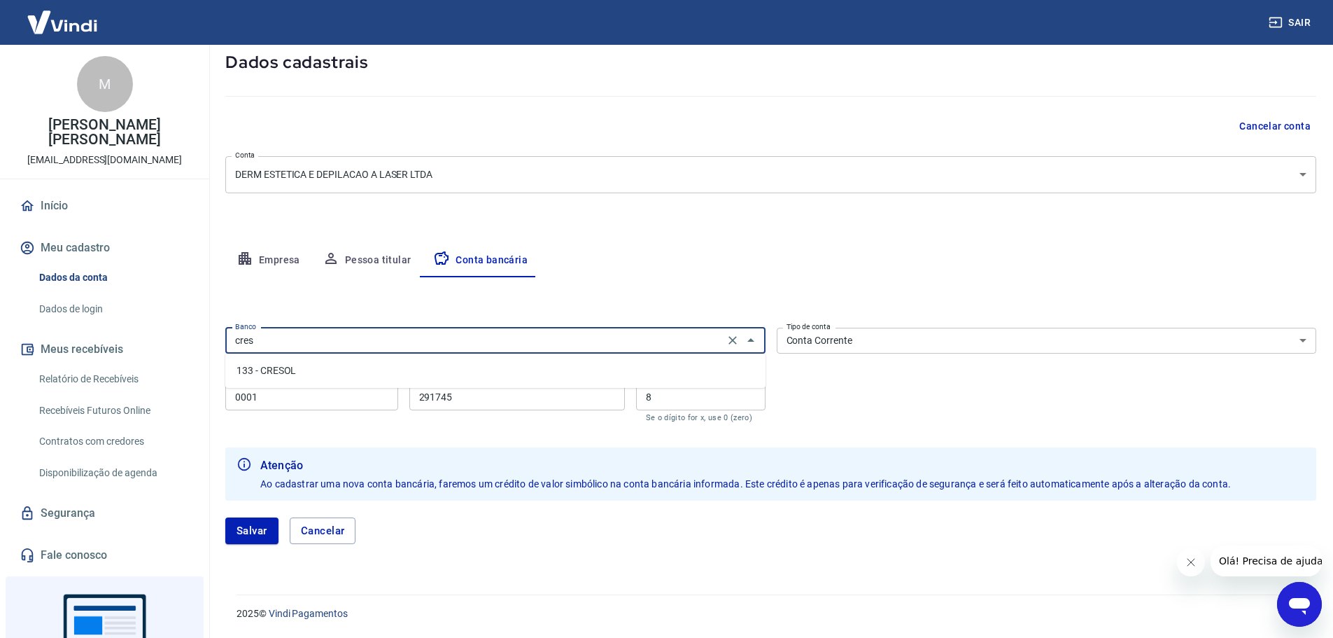
click at [342, 369] on li "133 - CRESOL" at bounding box center [495, 370] width 540 height 23
type input "133 - CRESOL"
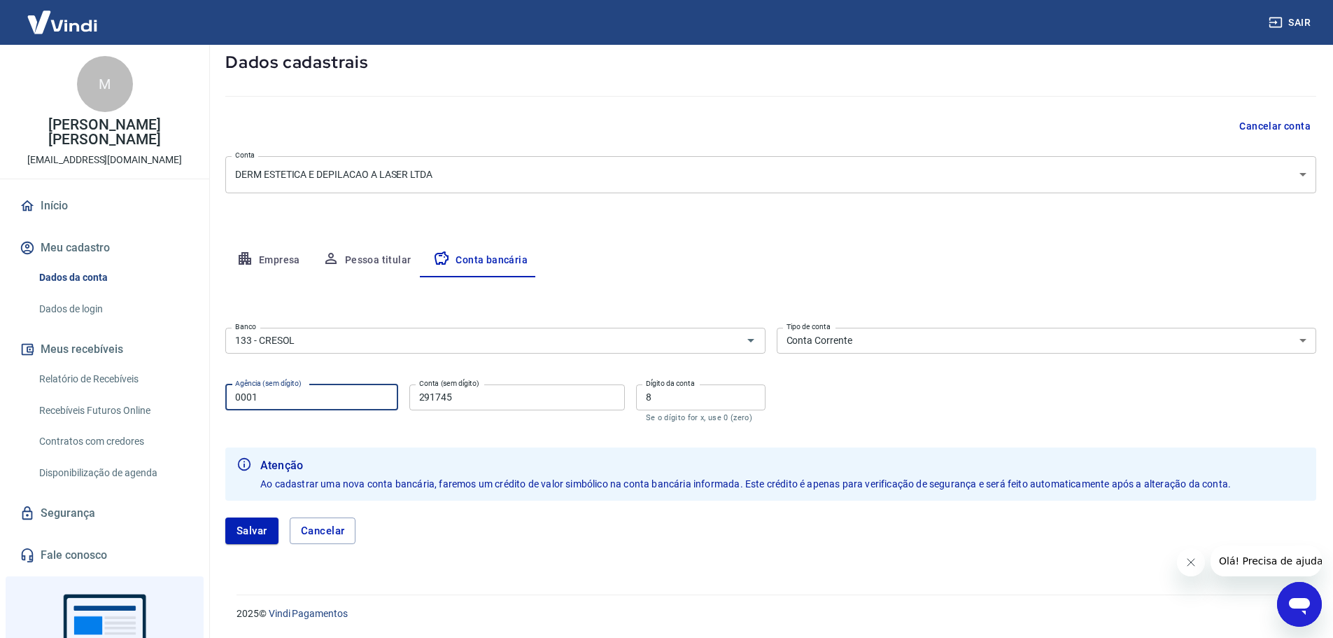
drag, startPoint x: 300, startPoint y: 396, endPoint x: 180, endPoint y: 393, distance: 119.7
click at [185, 393] on div "Sair M Marina Beutler Kirsten atendimento@dermdepilacao.com.br Início Meu cadas…" at bounding box center [666, 241] width 1333 height 638
type input "2632"
drag, startPoint x: 461, startPoint y: 393, endPoint x: 382, endPoint y: 377, distance: 80.6
click at [384, 379] on div "Agência (sem dígito) 2632 Agência (sem dígito) Conta (sem dígito) 291745 Conta …" at bounding box center [495, 402] width 540 height 46
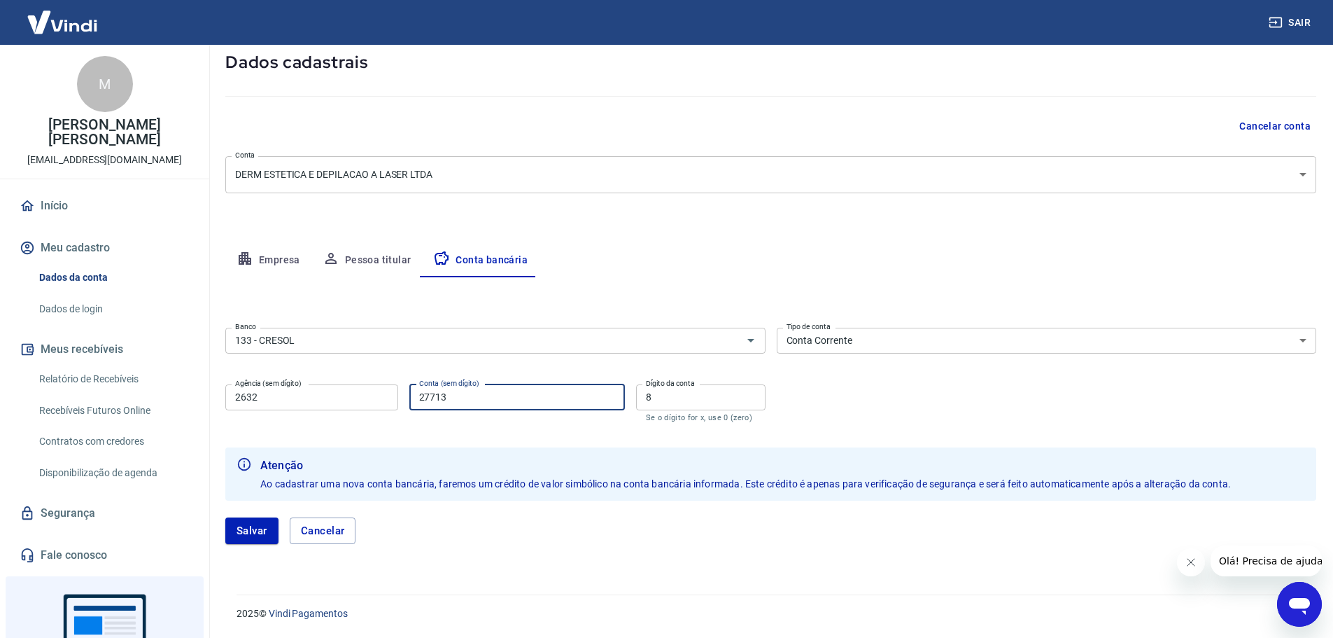
type input "27713"
drag, startPoint x: 650, startPoint y: 401, endPoint x: 631, endPoint y: 398, distance: 19.8
click at [633, 398] on div "Agência (sem dígito) 2632 Agência (sem dígito) Conta (sem dígito) 27713 Conta (…" at bounding box center [495, 402] width 540 height 46
type input "4"
click at [252, 532] on button "Salvar" at bounding box center [251, 530] width 53 height 27
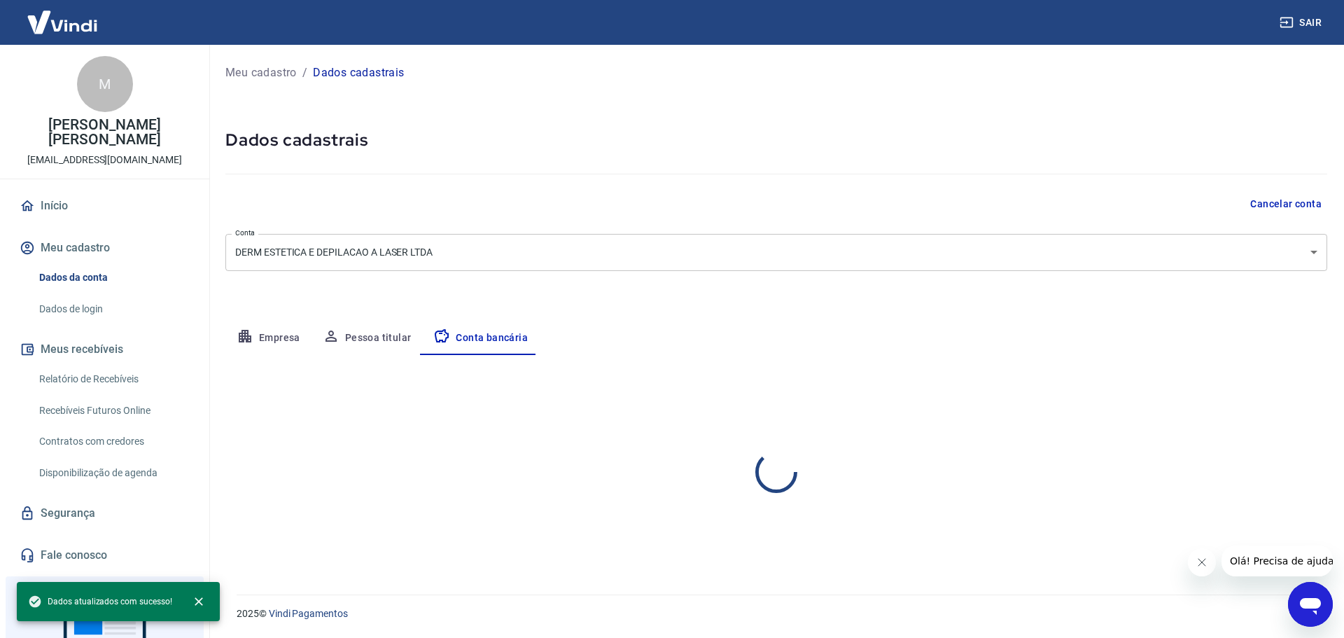
select select "1"
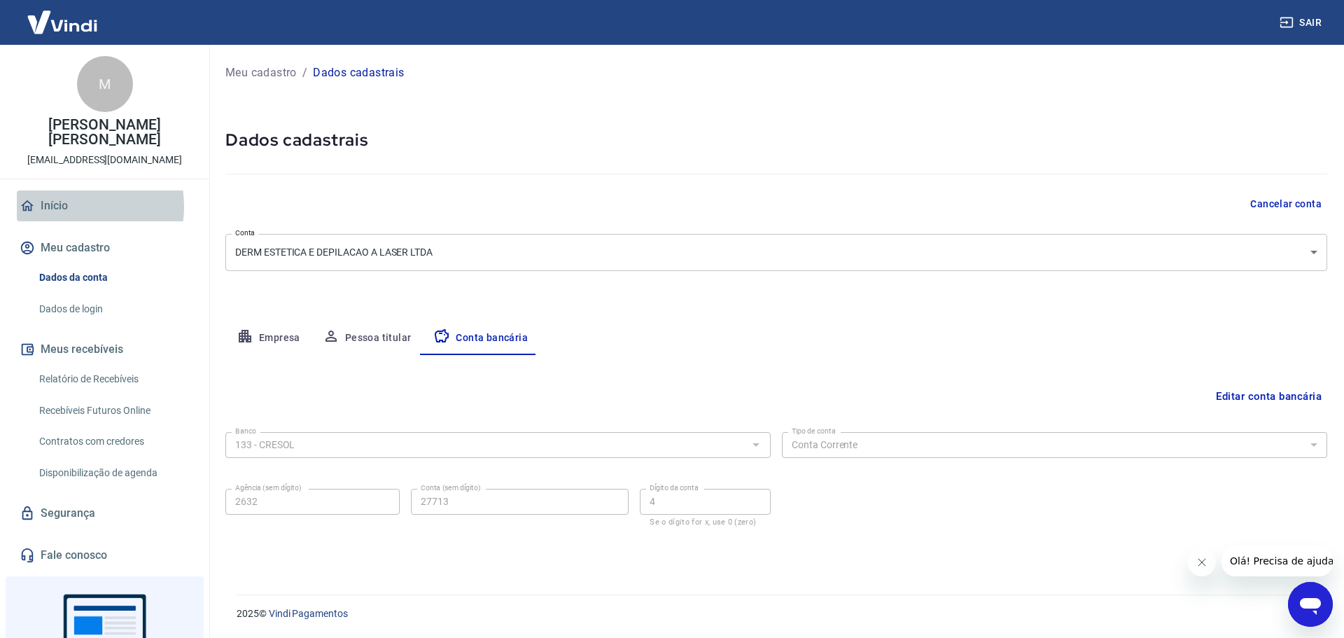
click at [67, 192] on link "Início" at bounding box center [105, 205] width 176 height 31
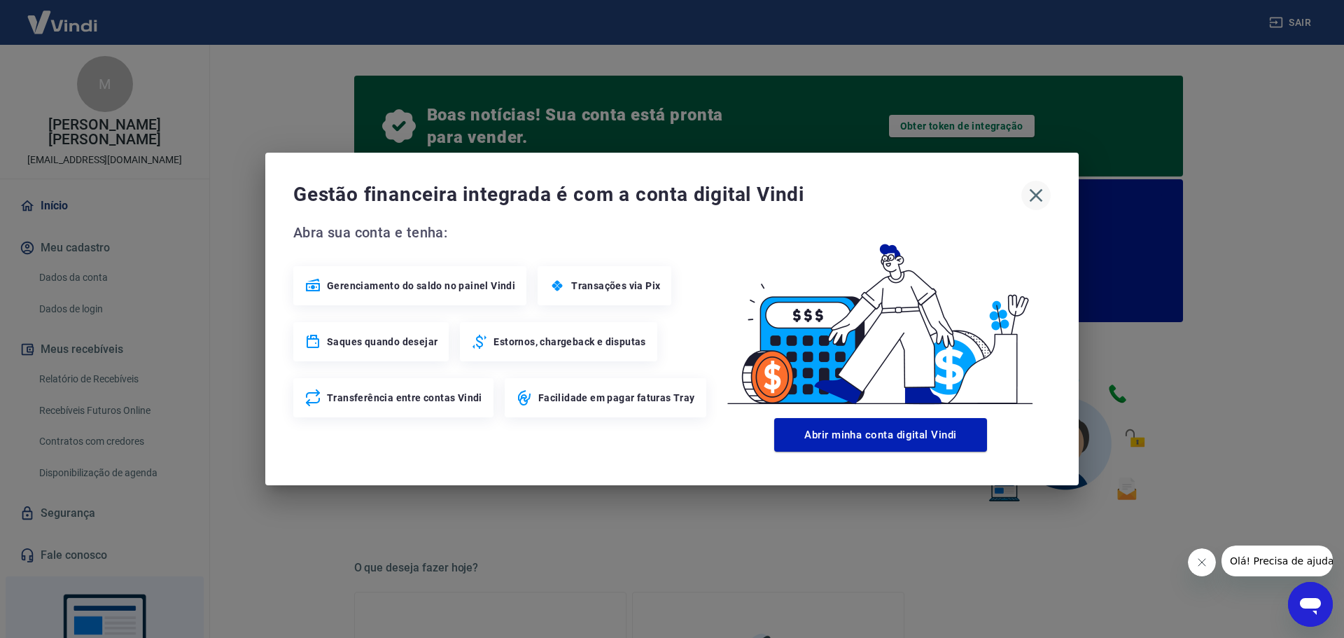
click at [1039, 190] on icon "button" at bounding box center [1036, 195] width 22 height 22
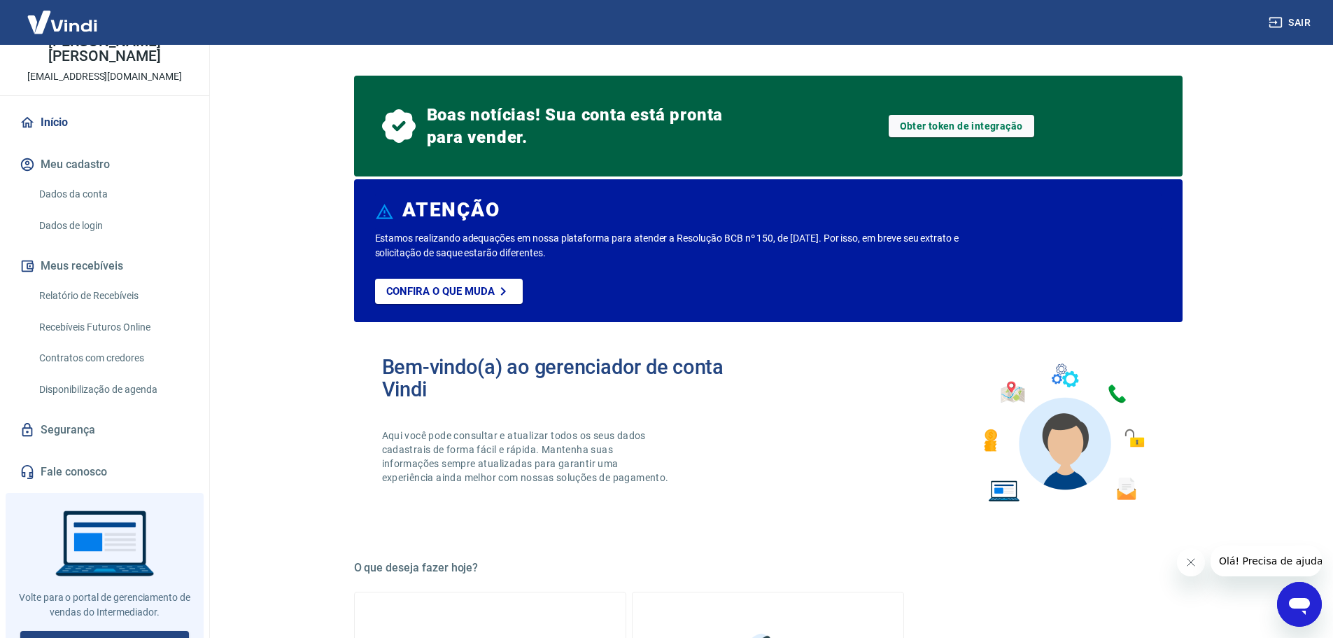
scroll to position [87, 0]
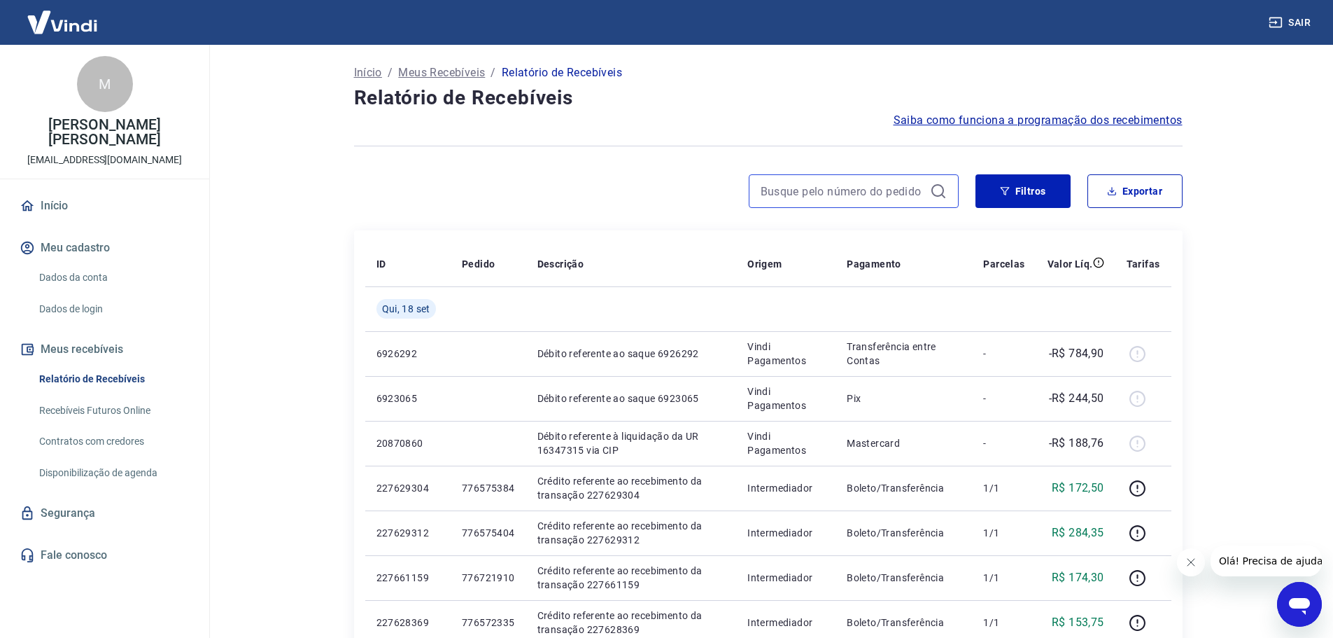
click at [901, 195] on input at bounding box center [843, 191] width 164 height 21
paste input "751967604"
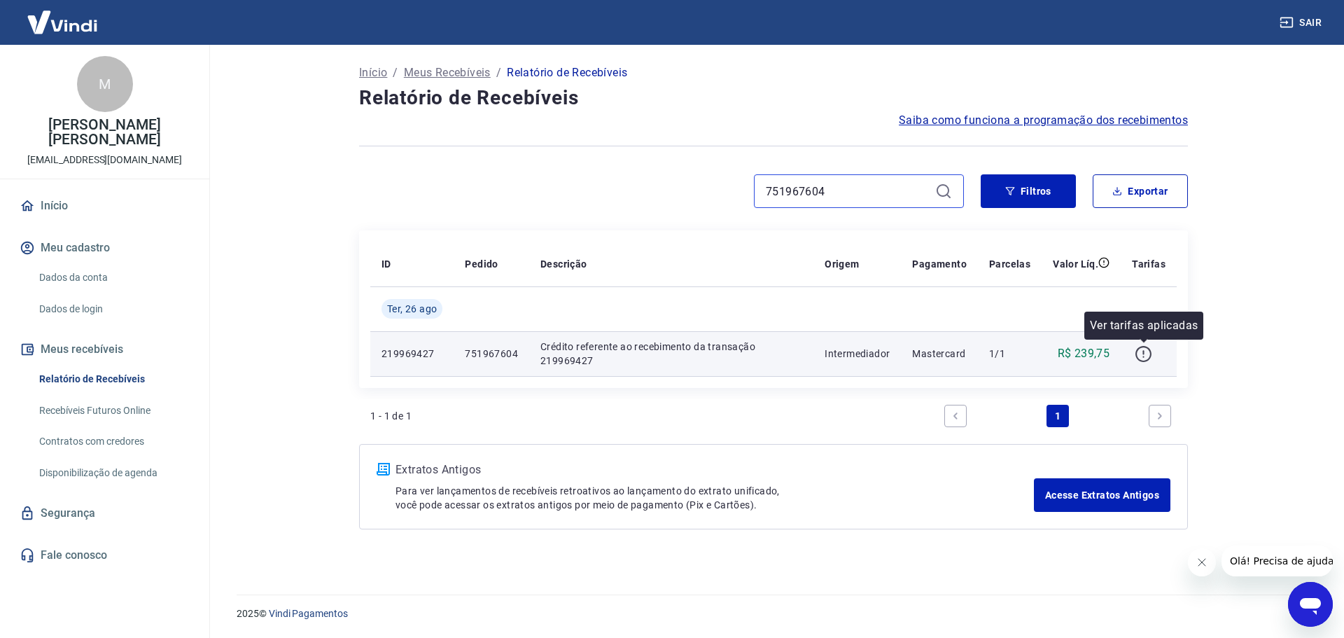
type input "751967604"
click at [1142, 352] on icon "button" at bounding box center [1143, 353] width 17 height 17
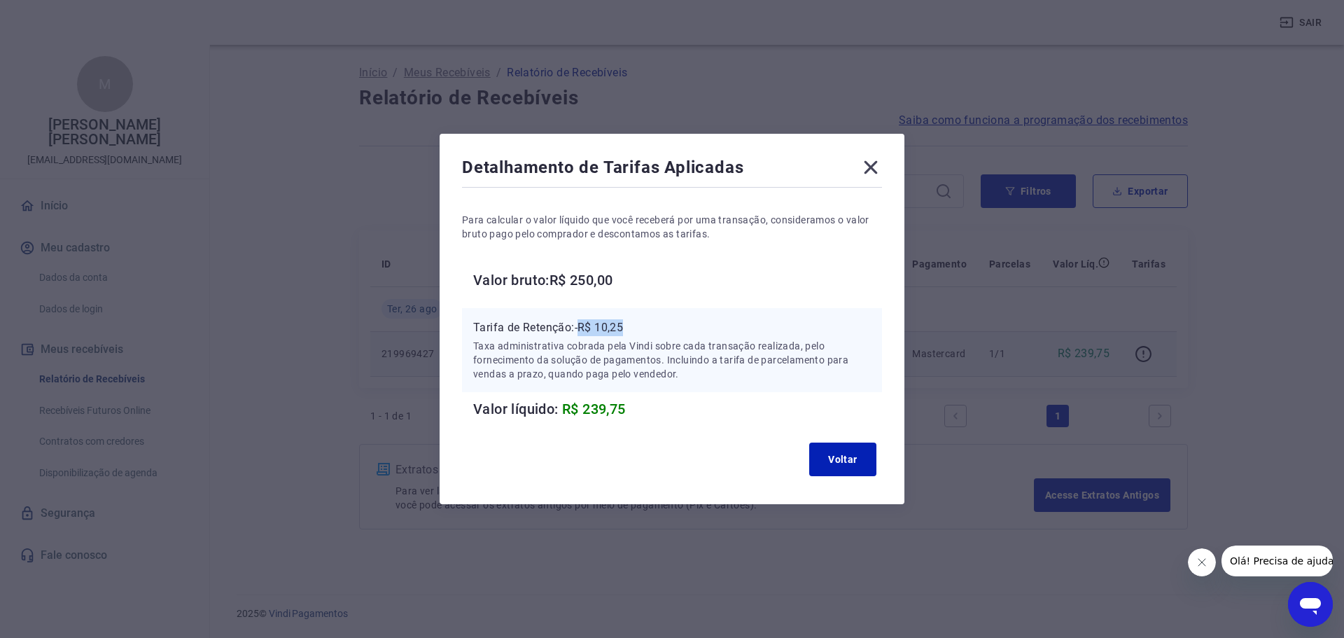
drag, startPoint x: 584, startPoint y: 323, endPoint x: 682, endPoint y: 318, distance: 98.1
click at [682, 318] on div "Tarifa de Retenção: -R$ 10,25 Taxa administrativa cobrada pela Vindi sobre cada…" at bounding box center [672, 350] width 420 height 84
click at [874, 165] on icon at bounding box center [870, 167] width 13 height 13
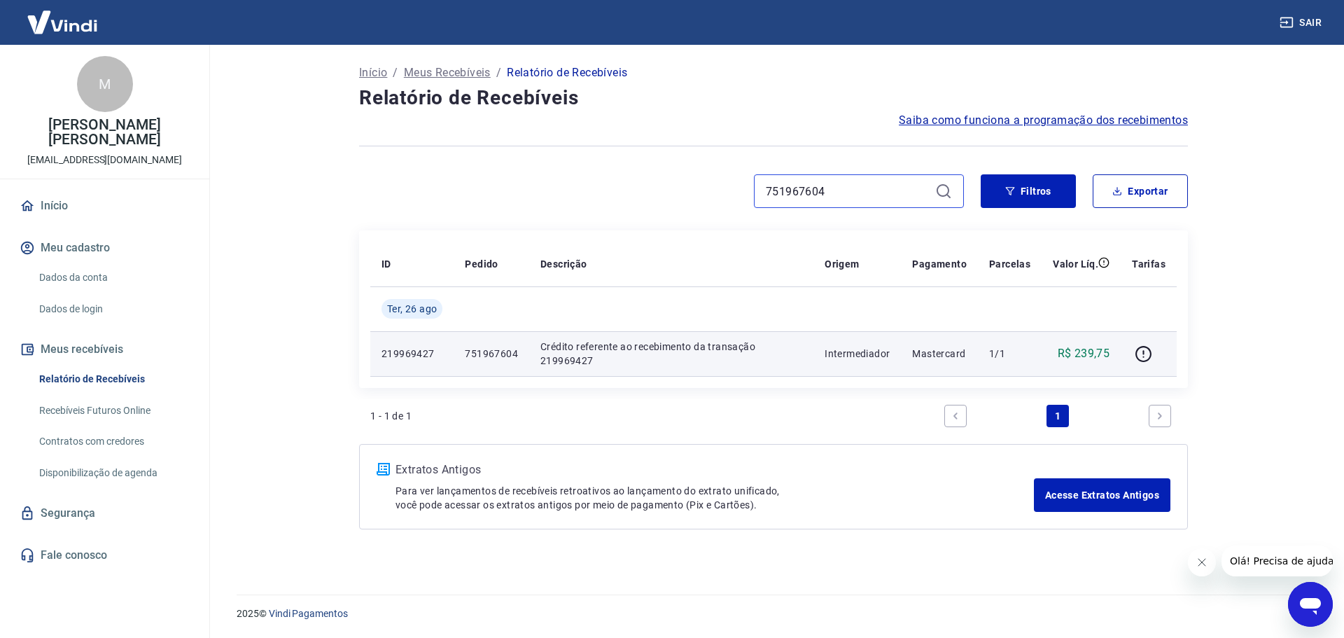
drag, startPoint x: 888, startPoint y: 196, endPoint x: 687, endPoint y: 195, distance: 200.9
click at [692, 195] on div "751967604" at bounding box center [661, 191] width 605 height 34
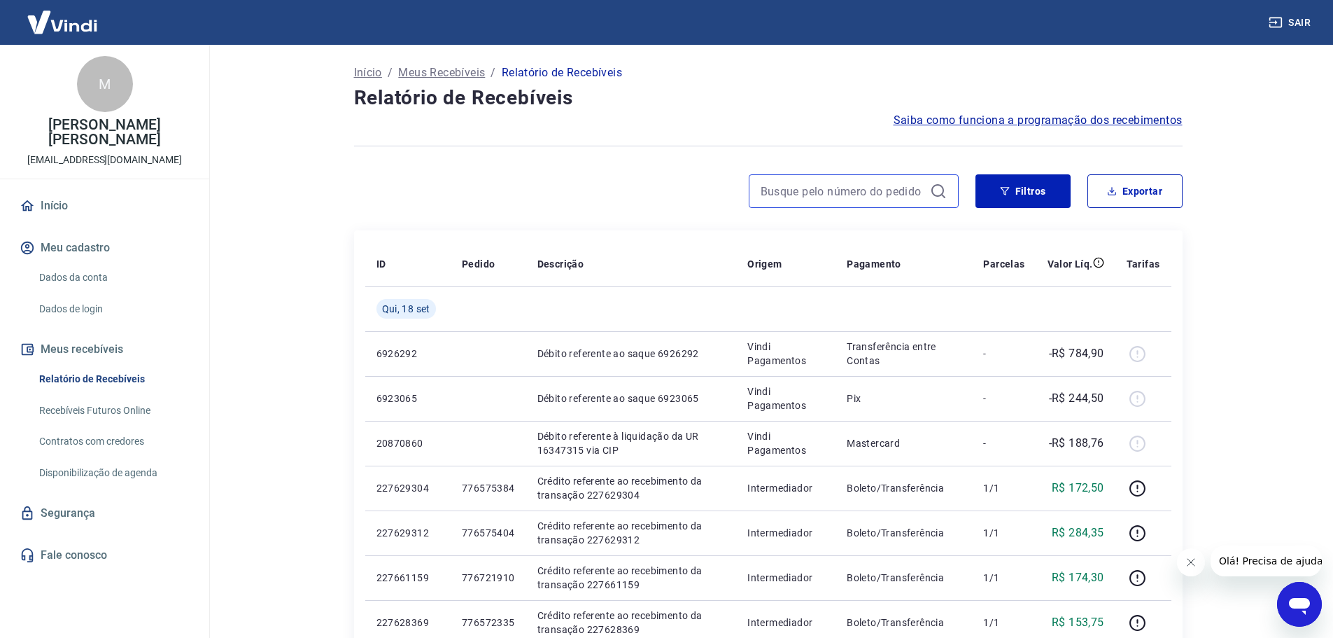
type input "751967604"
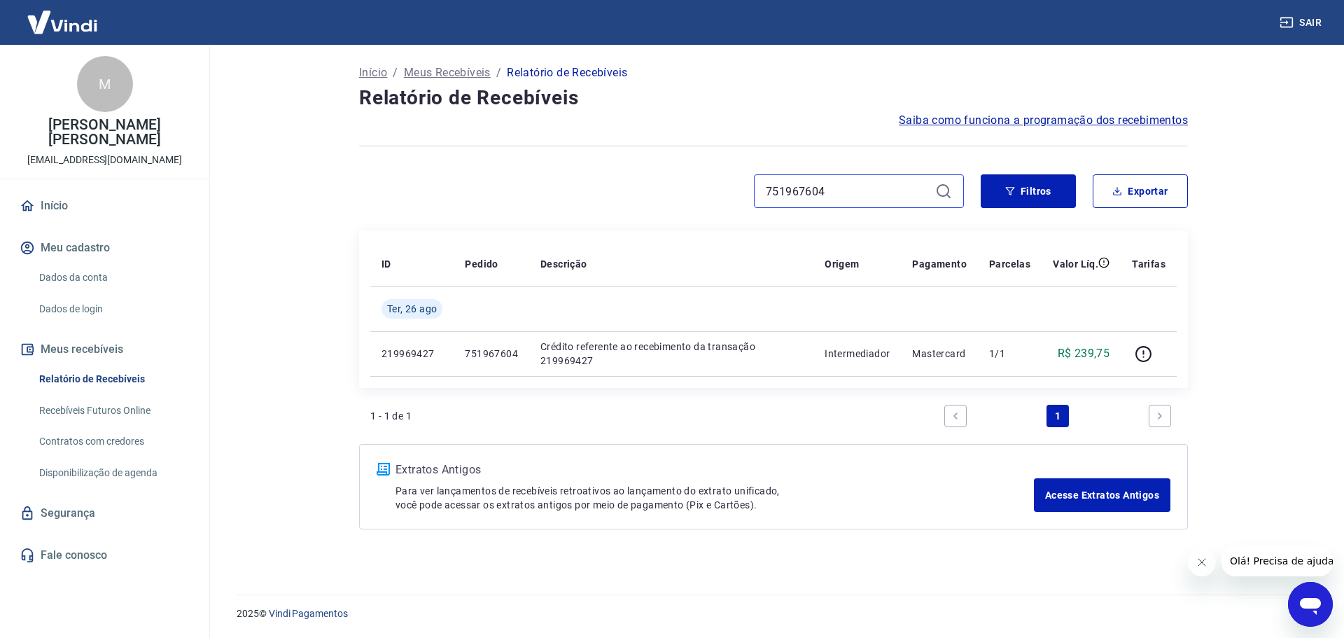
drag, startPoint x: 839, startPoint y: 185, endPoint x: 725, endPoint y: 178, distance: 114.3
click at [726, 178] on div "751967604" at bounding box center [661, 191] width 605 height 34
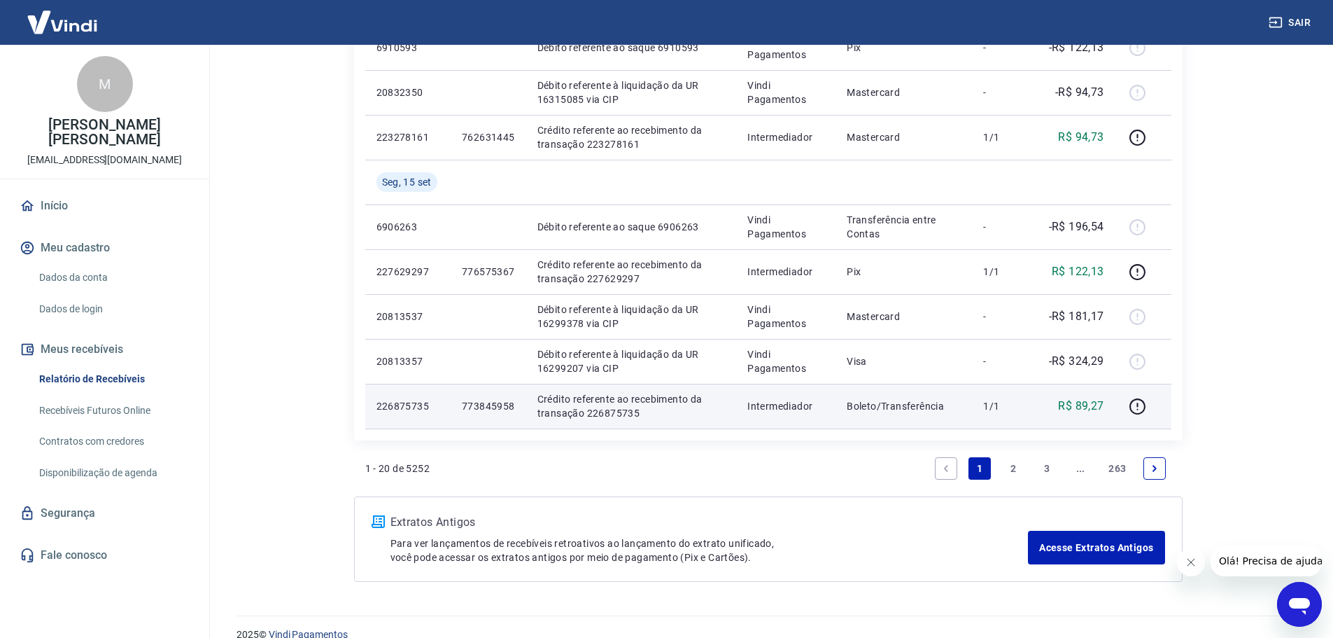
scroll to position [954, 0]
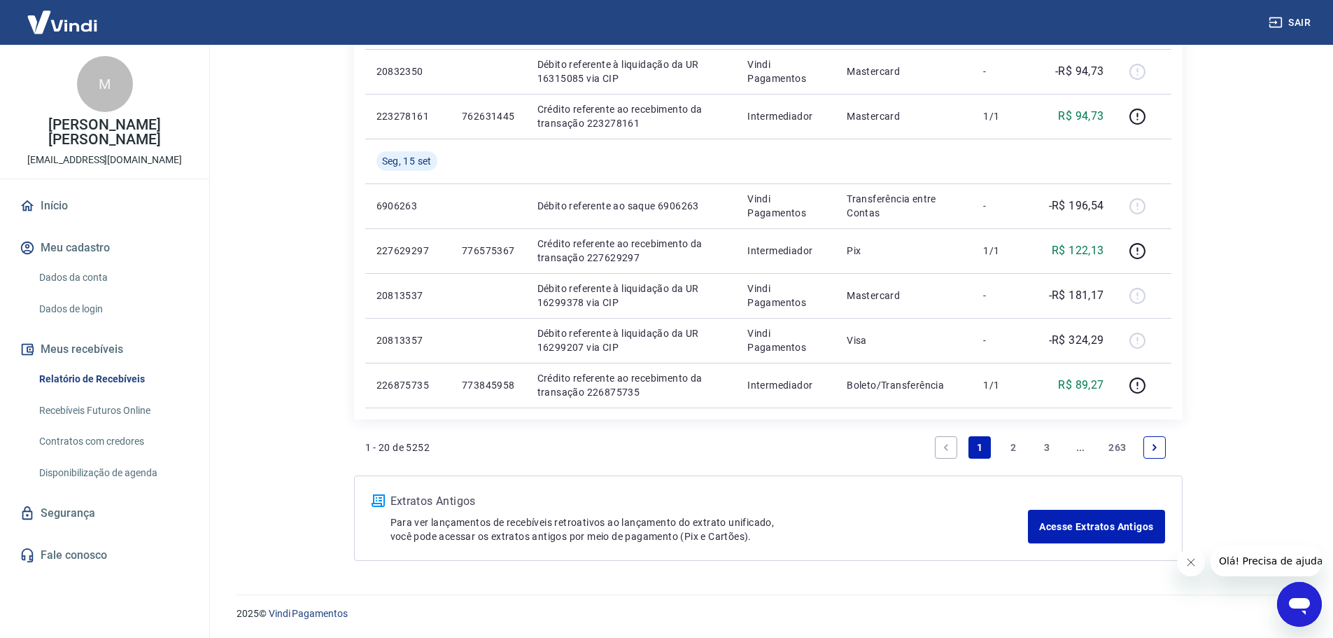
click at [1019, 444] on link "2" at bounding box center [1013, 447] width 22 height 22
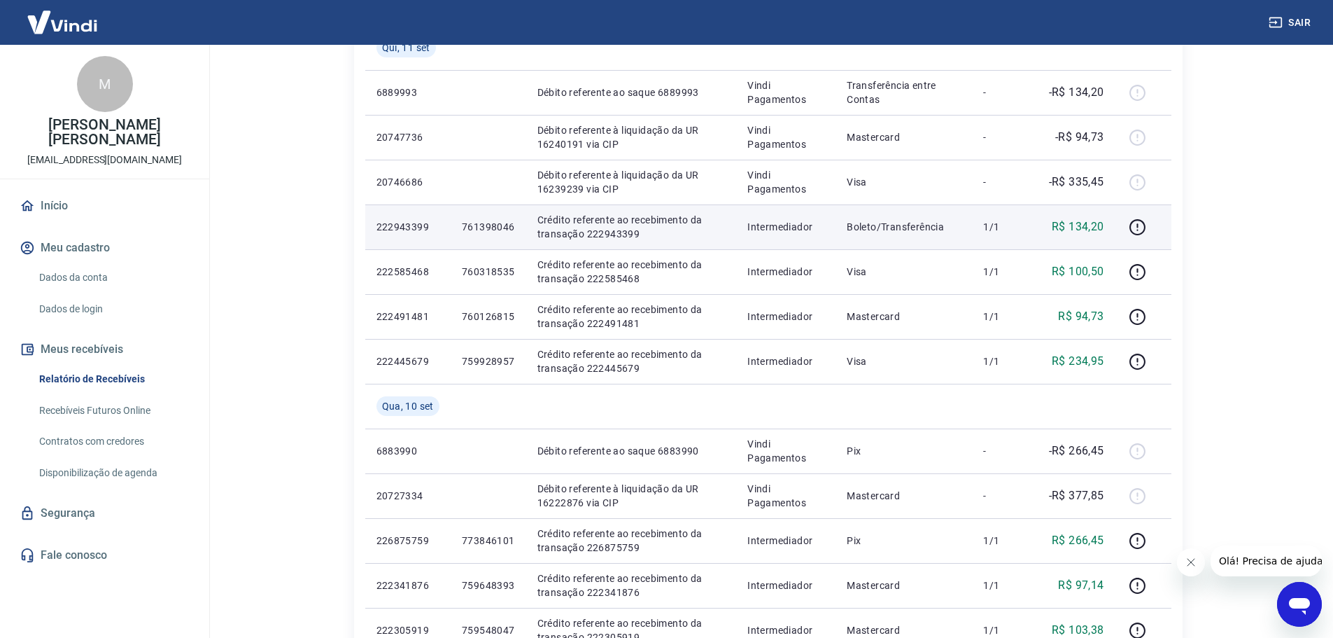
scroll to position [1044, 0]
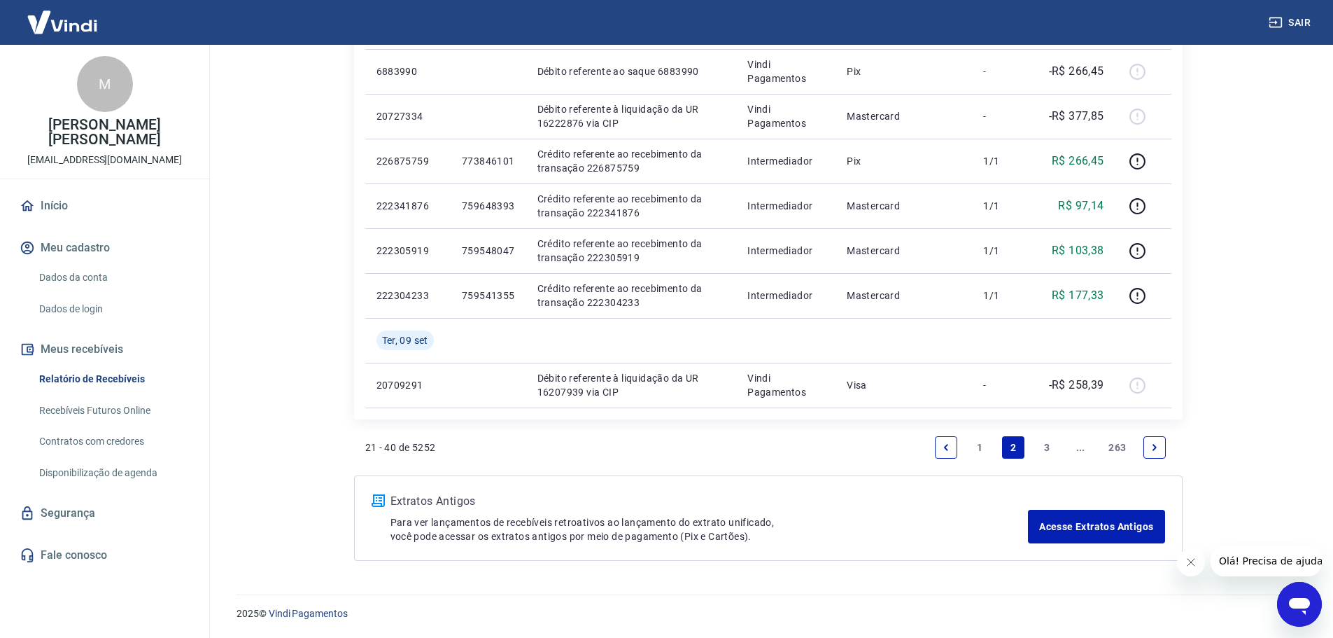
click at [1042, 441] on link "3" at bounding box center [1047, 447] width 22 height 22
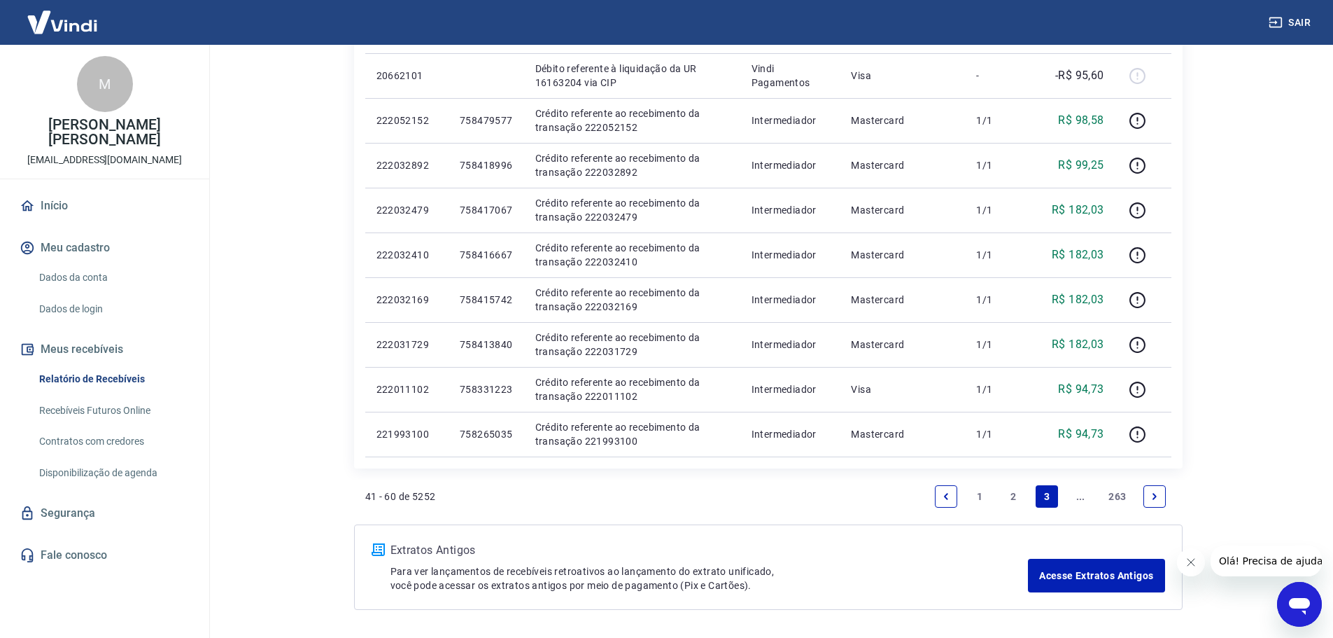
scroll to position [864, 0]
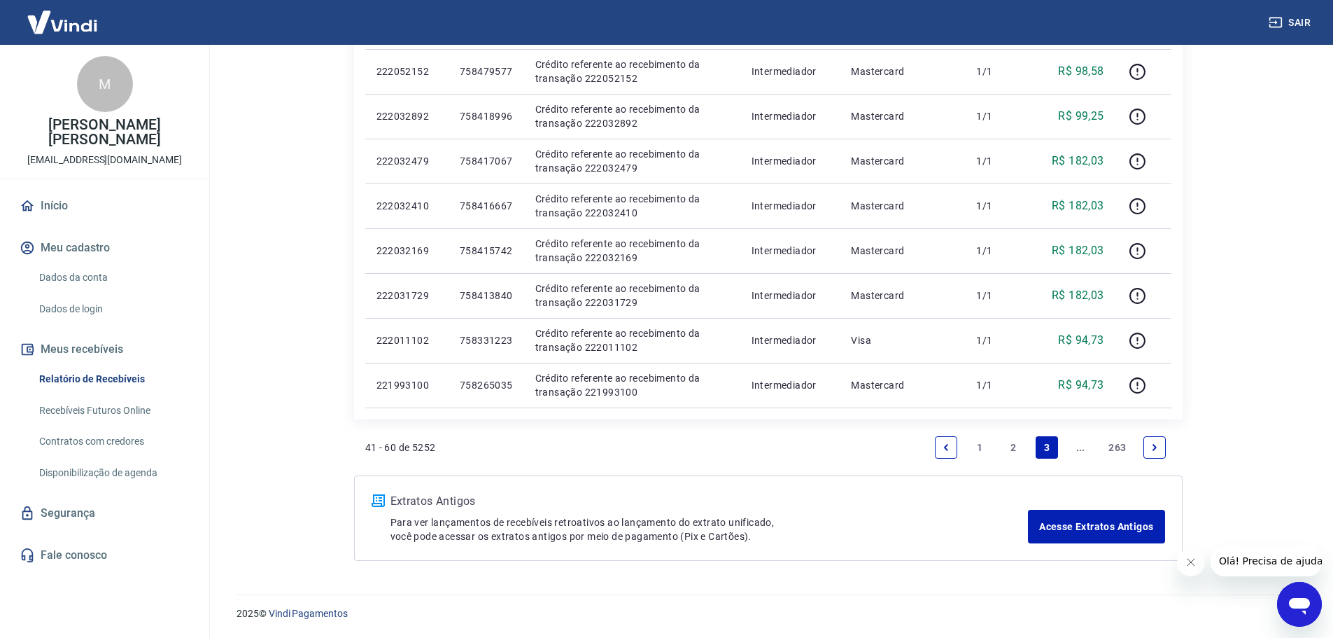
click at [1153, 445] on icon "Next page" at bounding box center [1155, 447] width 10 height 10
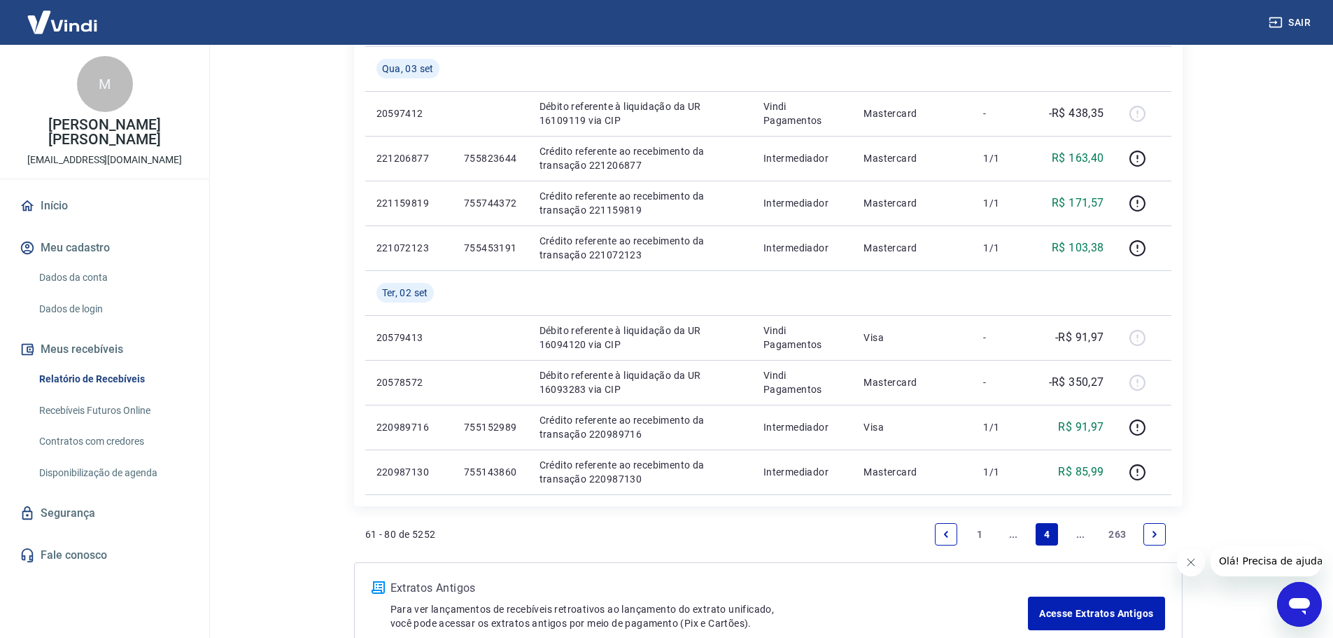
scroll to position [1044, 0]
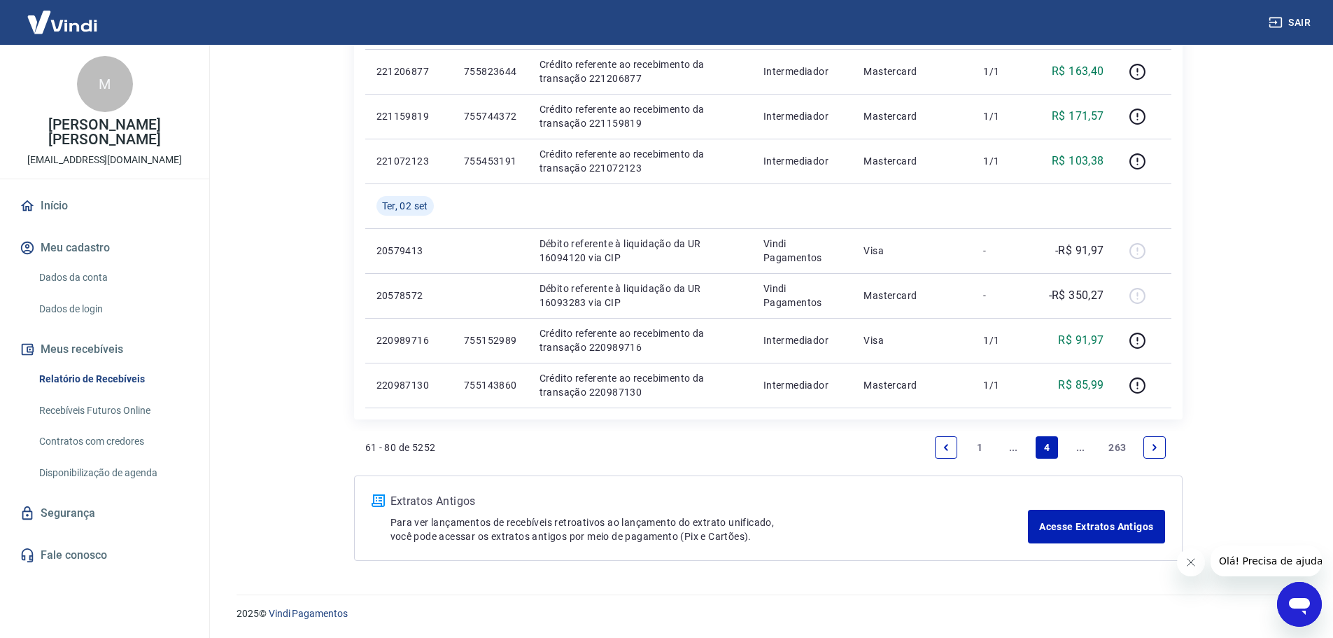
click at [1152, 445] on icon "Next page" at bounding box center [1155, 447] width 10 height 10
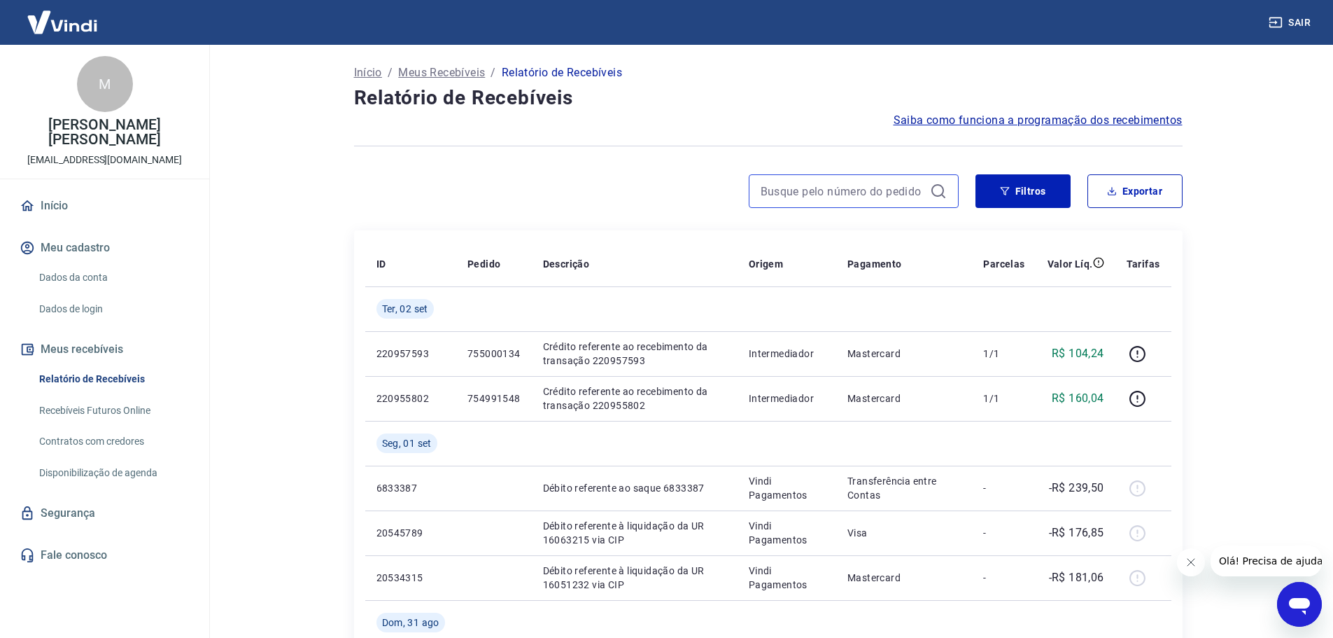
click at [902, 193] on input at bounding box center [843, 191] width 164 height 21
paste input "736689613"
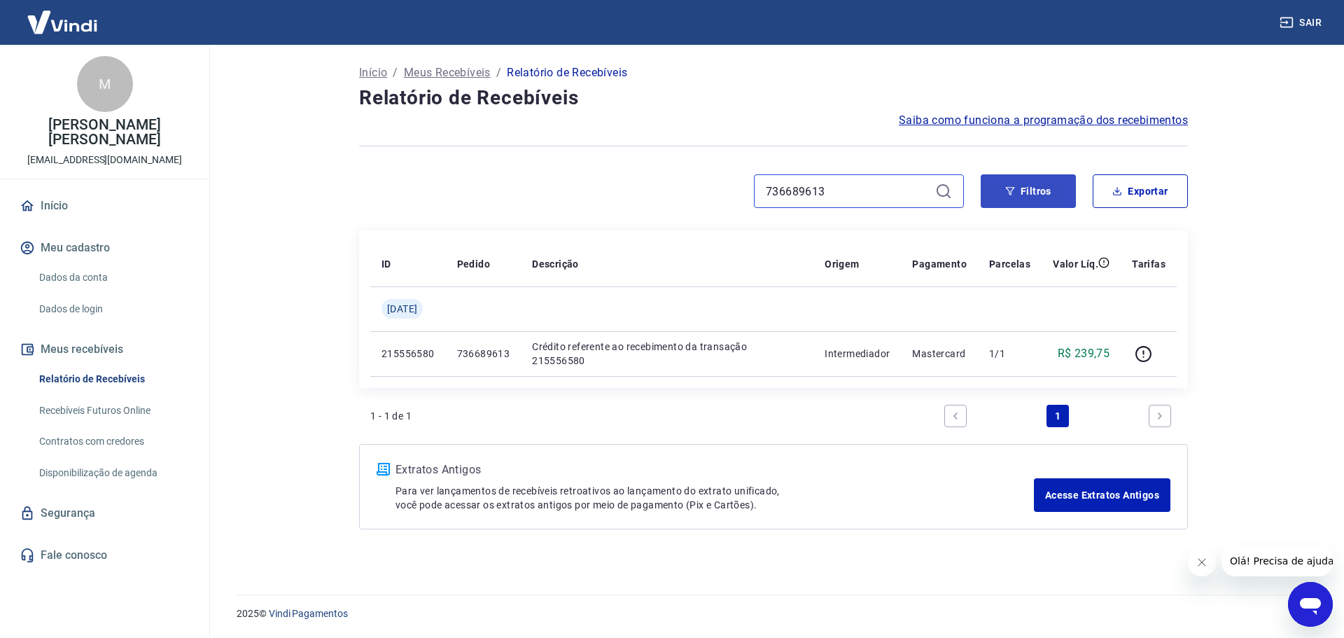
type input "736689613"
click at [1034, 185] on button "Filtros" at bounding box center [1028, 191] width 95 height 34
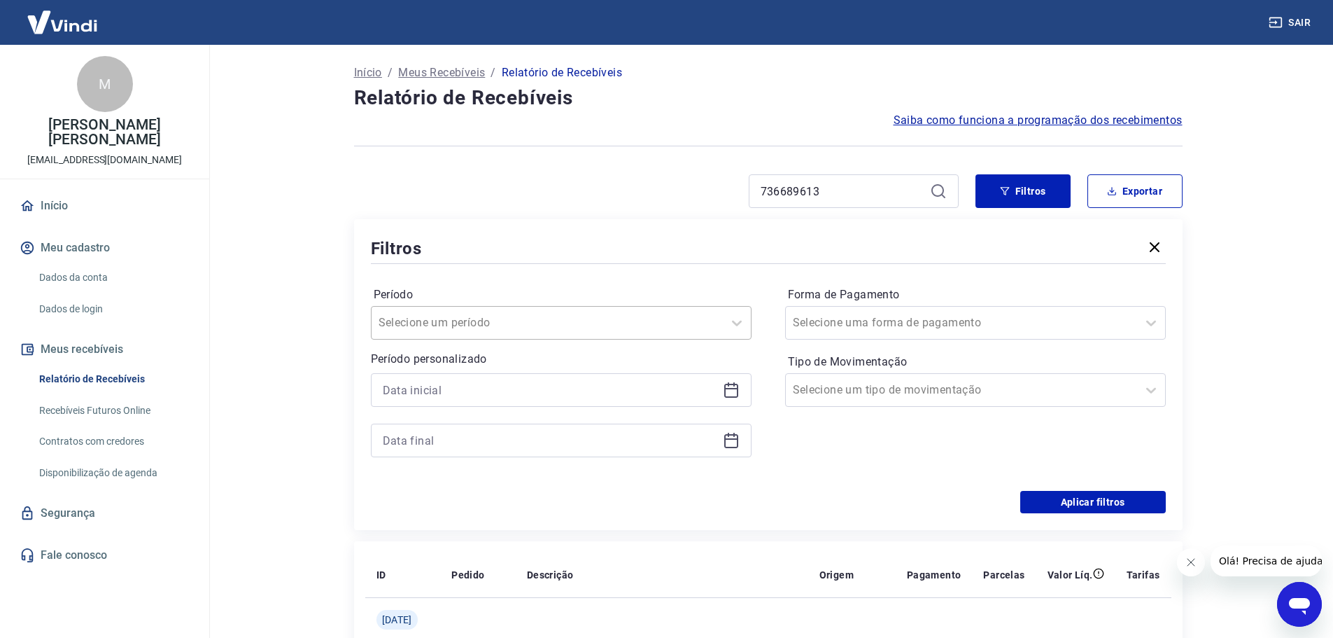
click at [625, 325] on div at bounding box center [547, 323] width 337 height 20
click at [625, 324] on div at bounding box center [547, 323] width 337 height 20
click at [633, 384] on input at bounding box center [550, 389] width 335 height 21
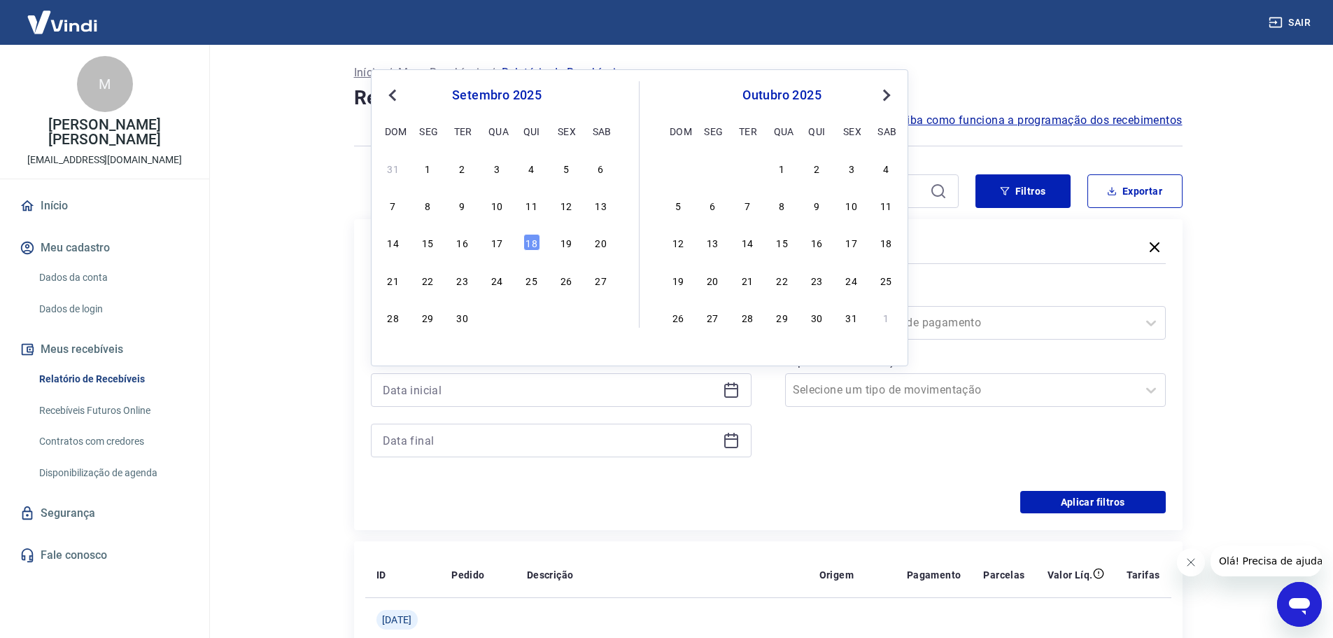
click at [394, 92] on span "Previous Month" at bounding box center [394, 95] width 0 height 16
click at [463, 170] on div "1" at bounding box center [462, 168] width 17 height 17
type input "[DATE]"
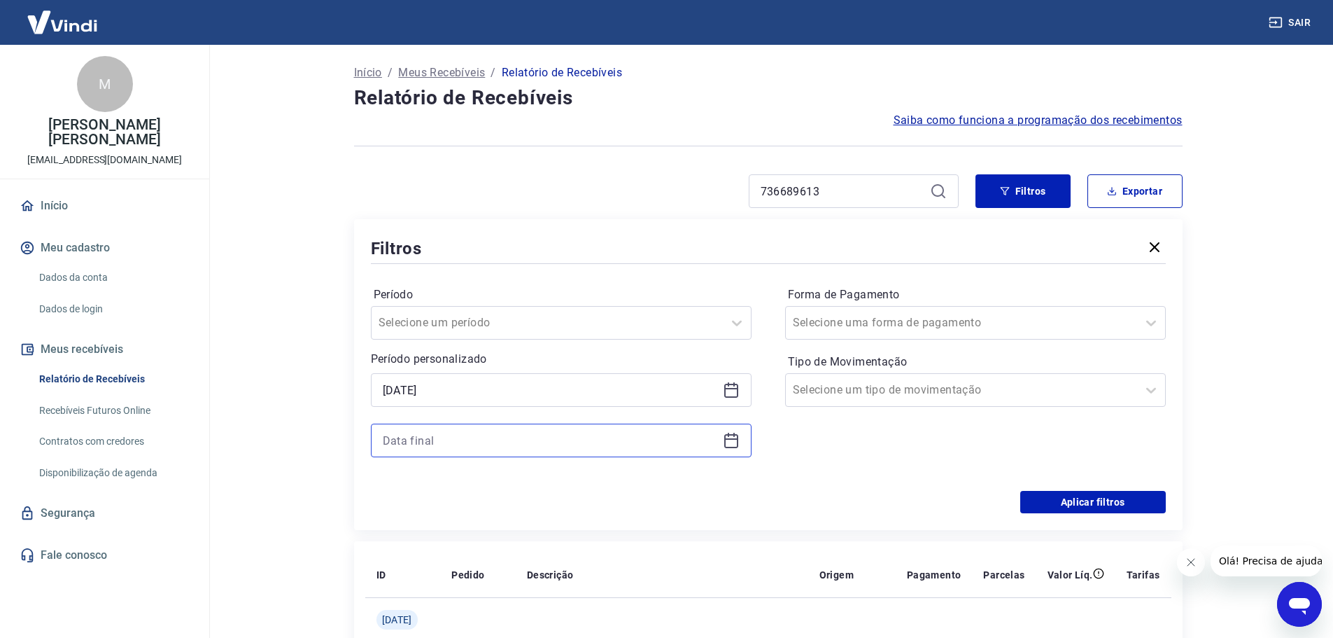
click at [716, 435] on input at bounding box center [550, 440] width 335 height 21
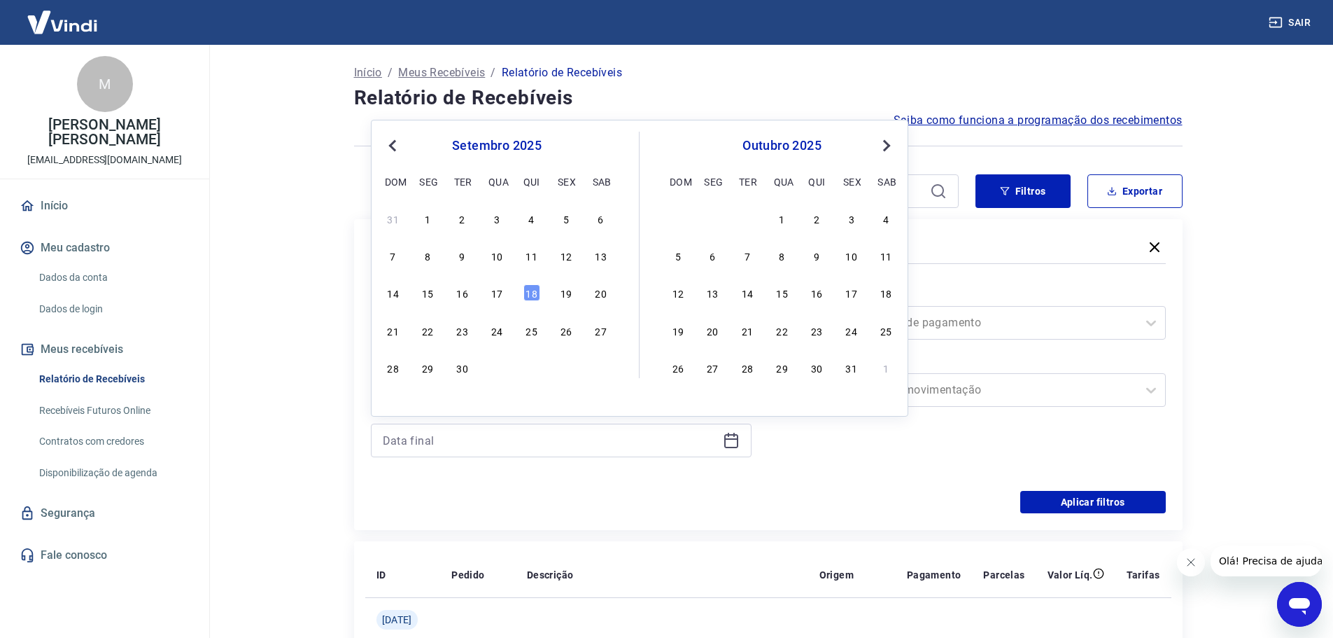
click at [394, 146] on span "Previous Month" at bounding box center [394, 145] width 0 height 16
click at [533, 368] on div "31" at bounding box center [532, 367] width 17 height 17
type input "[DATE]"
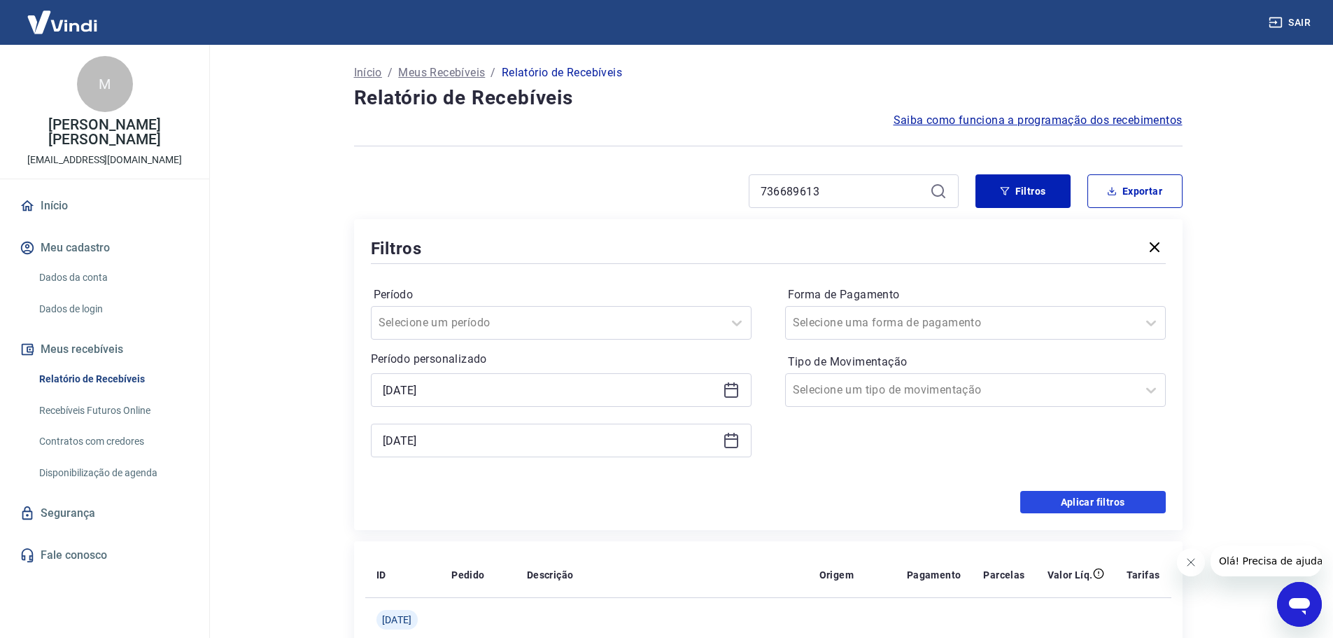
click at [1071, 501] on button "Aplicar filtros" at bounding box center [1094, 502] width 146 height 22
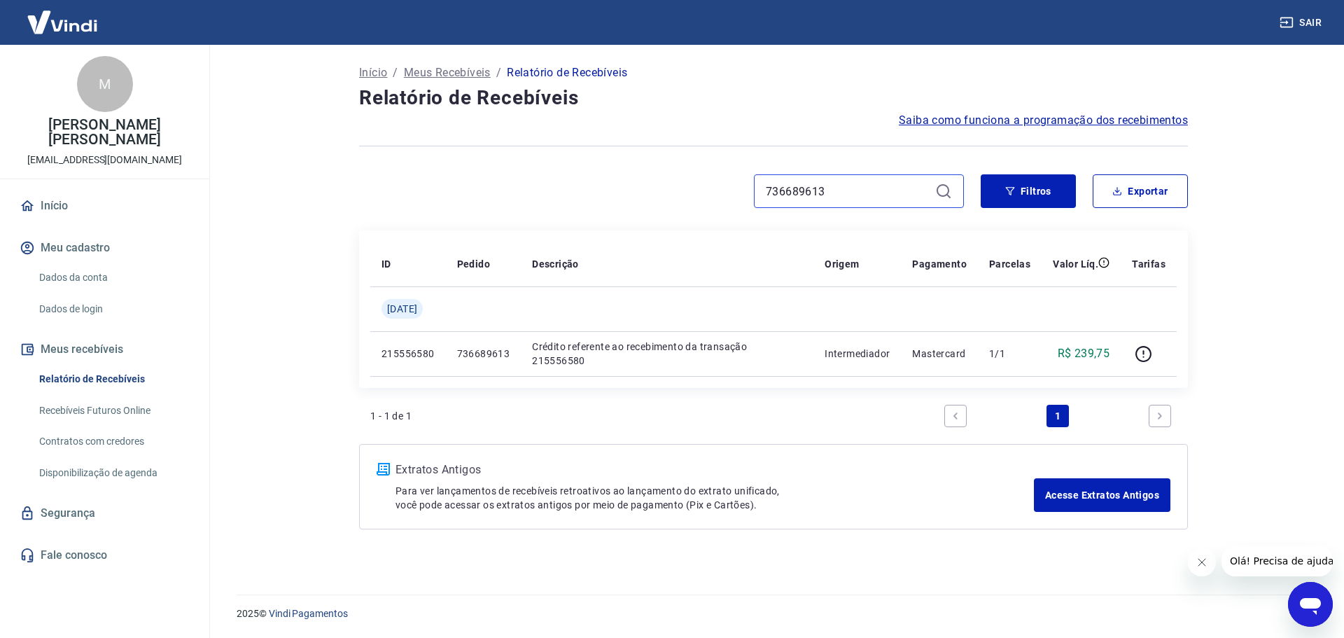
drag, startPoint x: 880, startPoint y: 194, endPoint x: 678, endPoint y: 189, distance: 202.4
click at [709, 188] on div "736689613" at bounding box center [661, 191] width 605 height 34
